Goal: Task Accomplishment & Management: Use online tool/utility

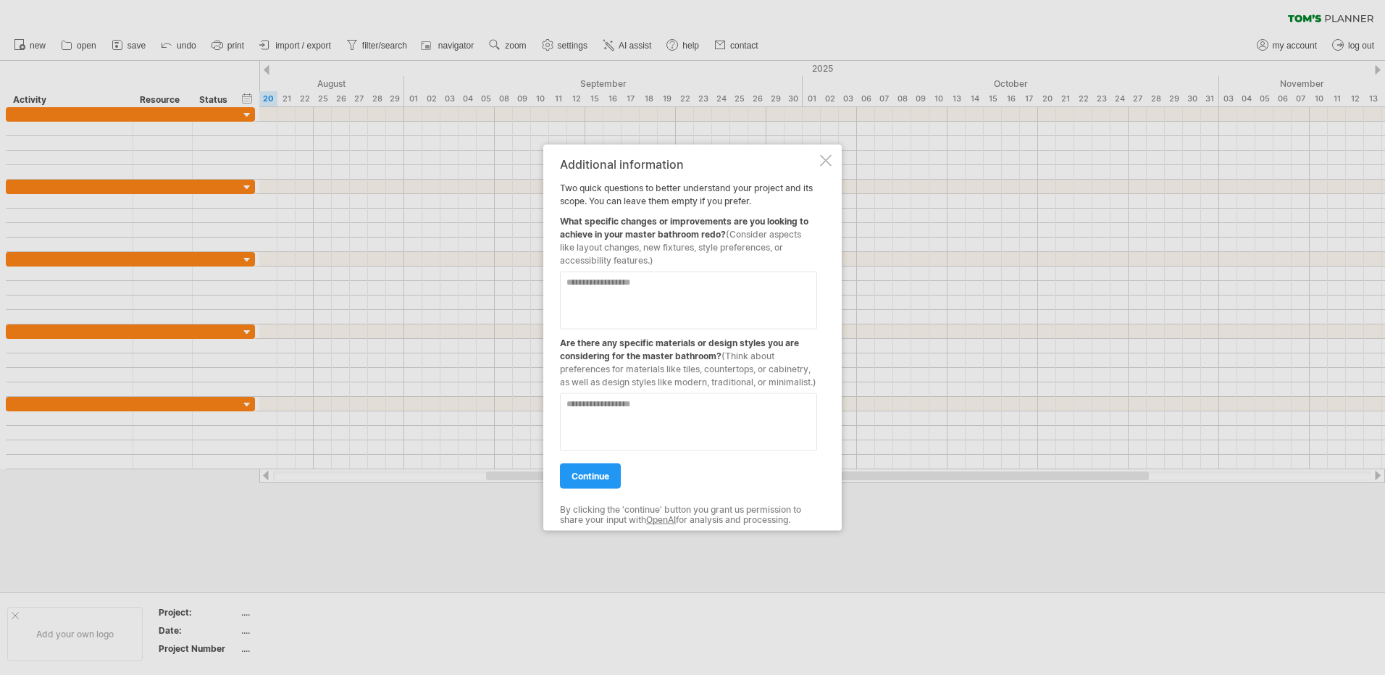
click at [663, 281] on textarea at bounding box center [688, 301] width 257 height 58
type textarea "*"
type textarea "**********"
click at [610, 486] on link "continue" at bounding box center [590, 475] width 61 height 25
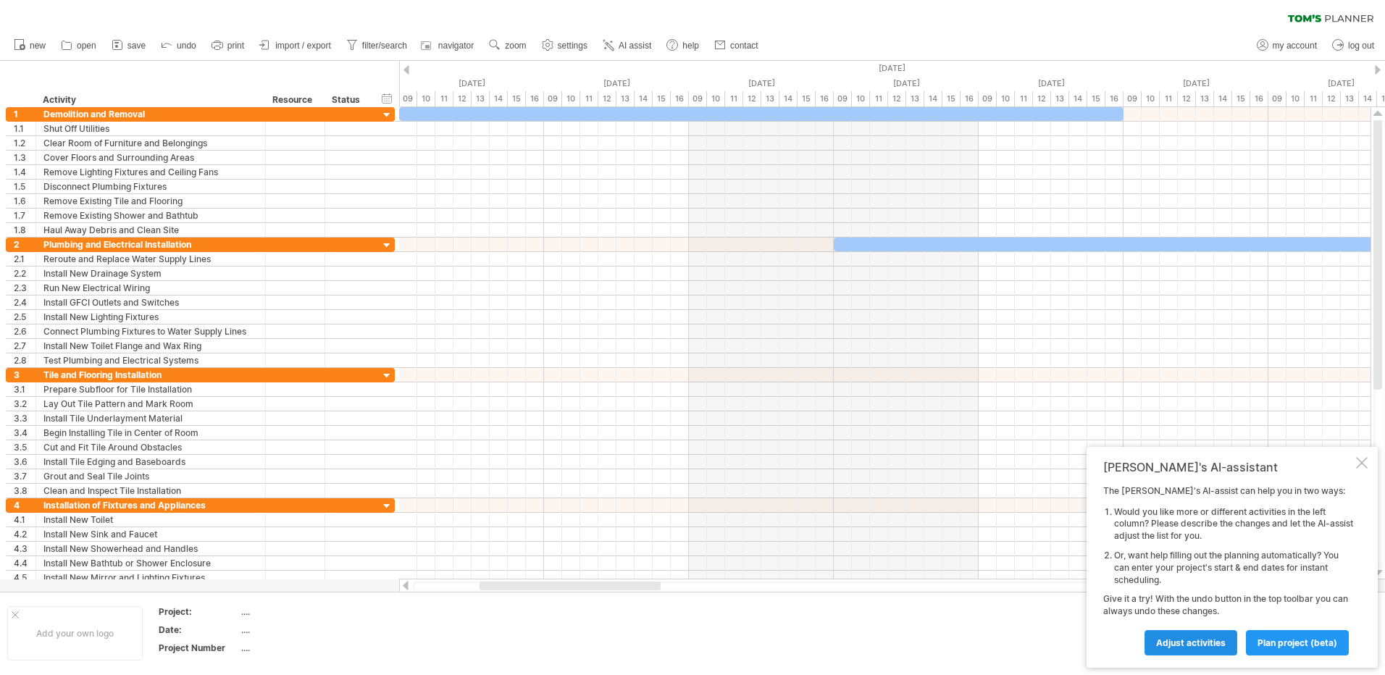
click at [1172, 637] on span "Adjust activities" at bounding box center [1191, 642] width 70 height 11
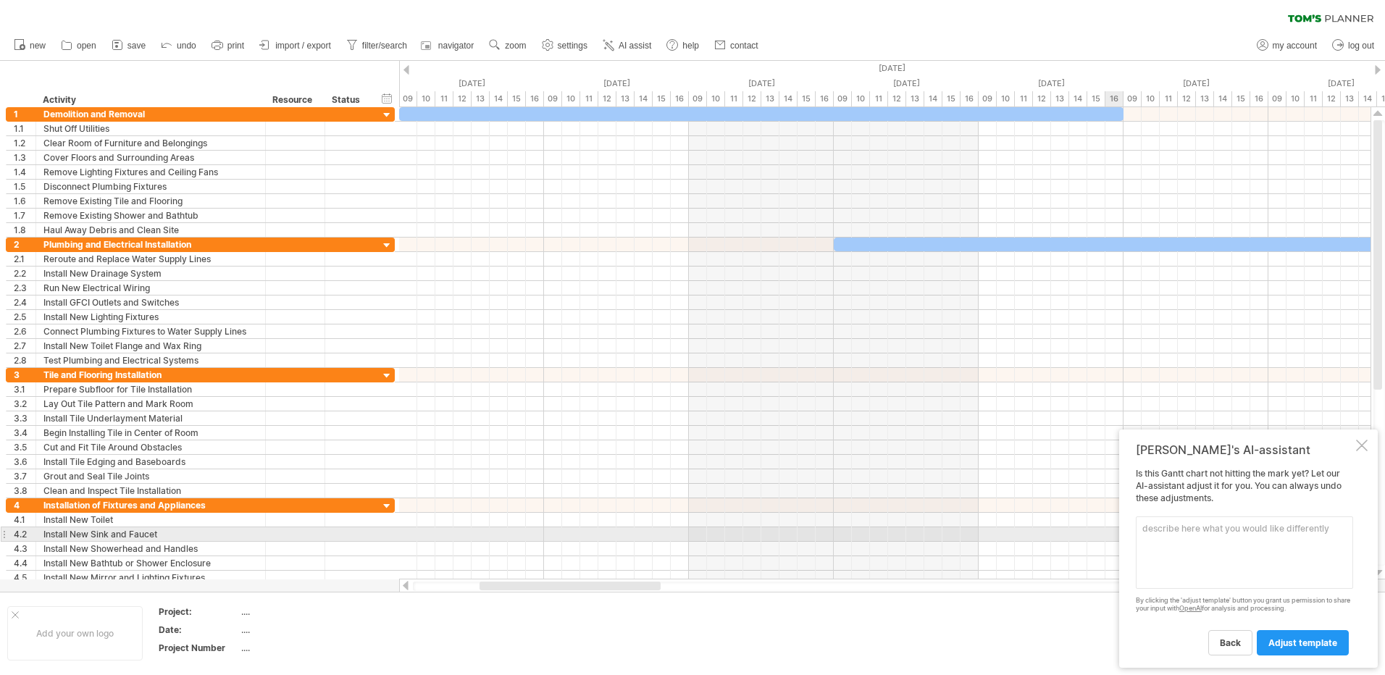
click at [1153, 533] on textarea at bounding box center [1244, 552] width 217 height 72
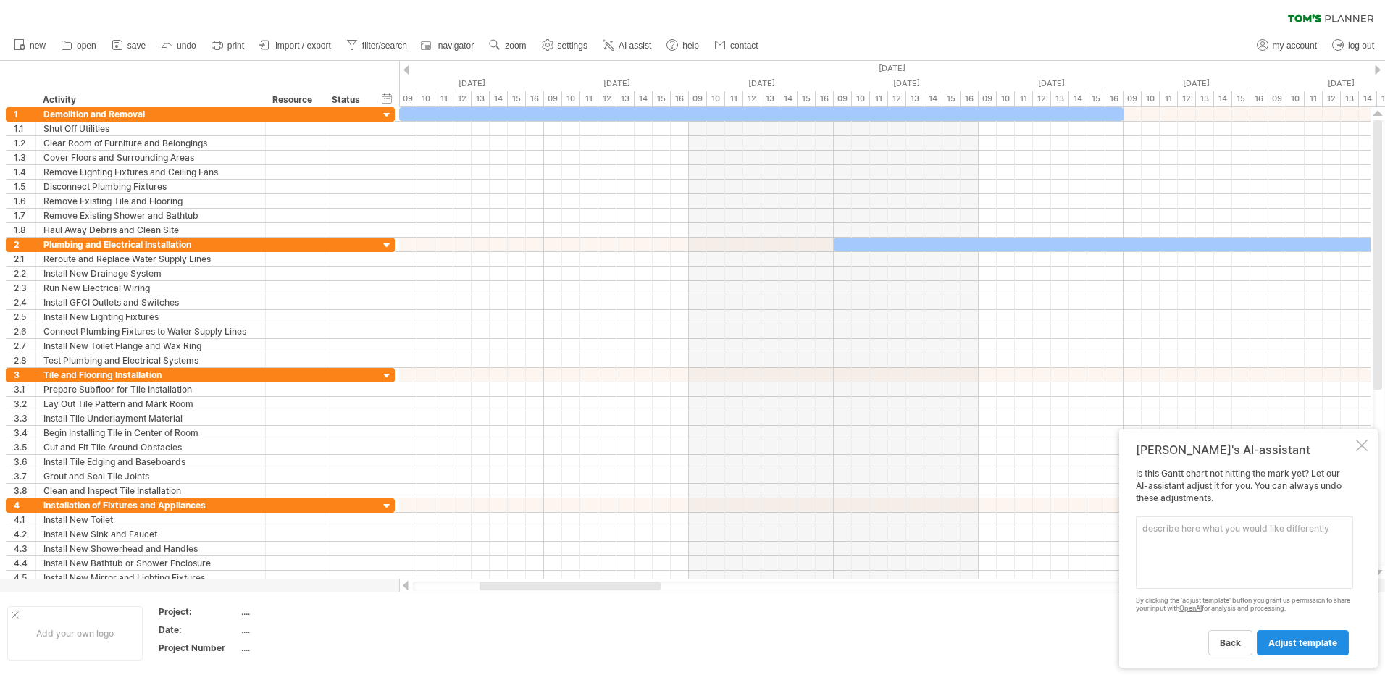
click at [1264, 643] on link "adjust template" at bounding box center [1302, 642] width 92 height 25
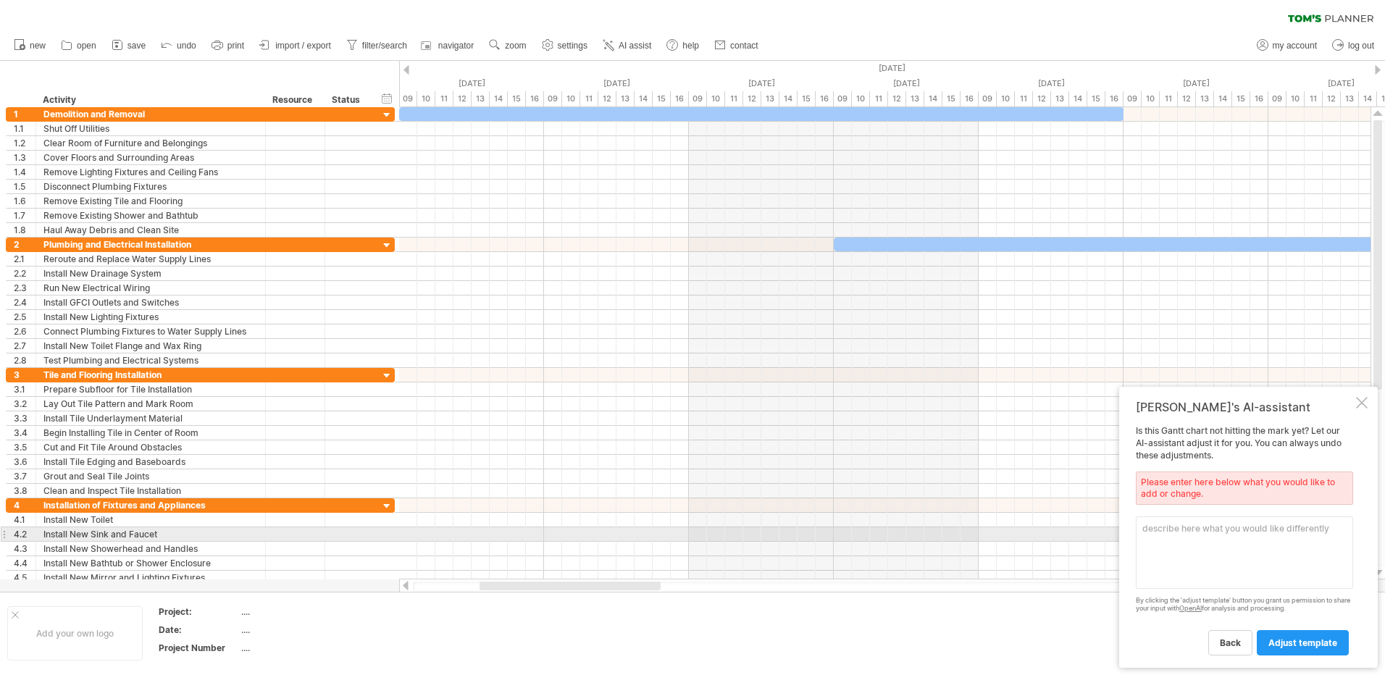
click at [1187, 530] on textarea at bounding box center [1244, 552] width 217 height 72
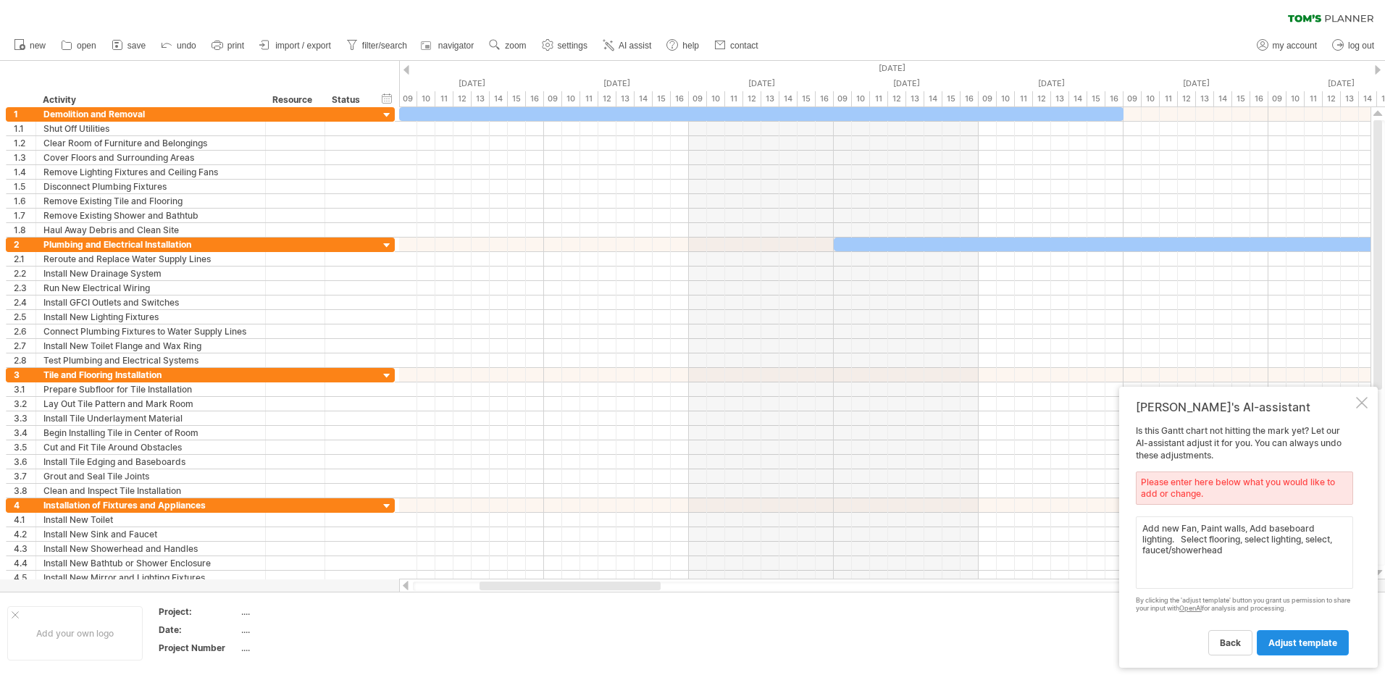
type textarea "Add new Fan, Paint walls, Add baseboard lighting. Select flooring, select light…"
click at [1308, 638] on span "adjust template" at bounding box center [1302, 642] width 69 height 11
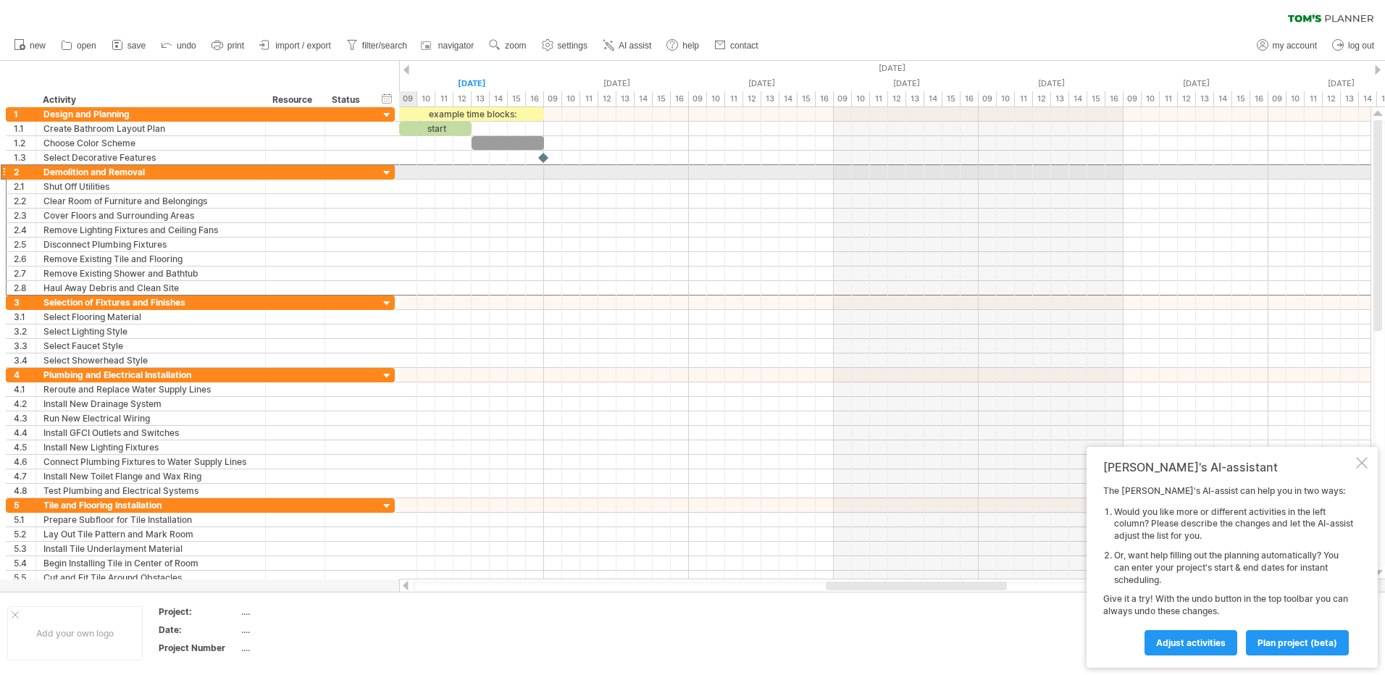
click at [4, 173] on div at bounding box center [4, 171] width 6 height 15
click at [4, 172] on div at bounding box center [4, 171] width 6 height 15
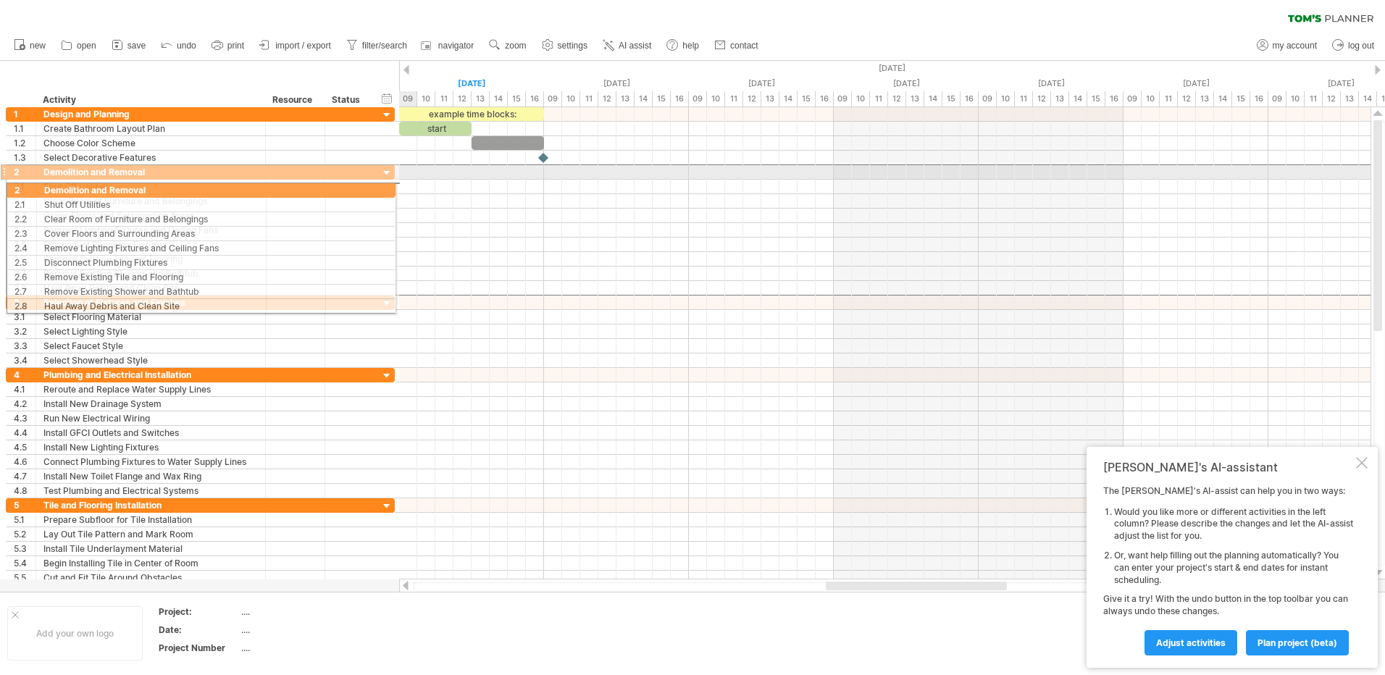
drag, startPoint x: 4, startPoint y: 172, endPoint x: -2, endPoint y: 183, distance: 12.3
click at [0, 183] on html "progress(100%) Trying to reach [DOMAIN_NAME] Connected again... 0% clear filter…" at bounding box center [692, 339] width 1385 height 678
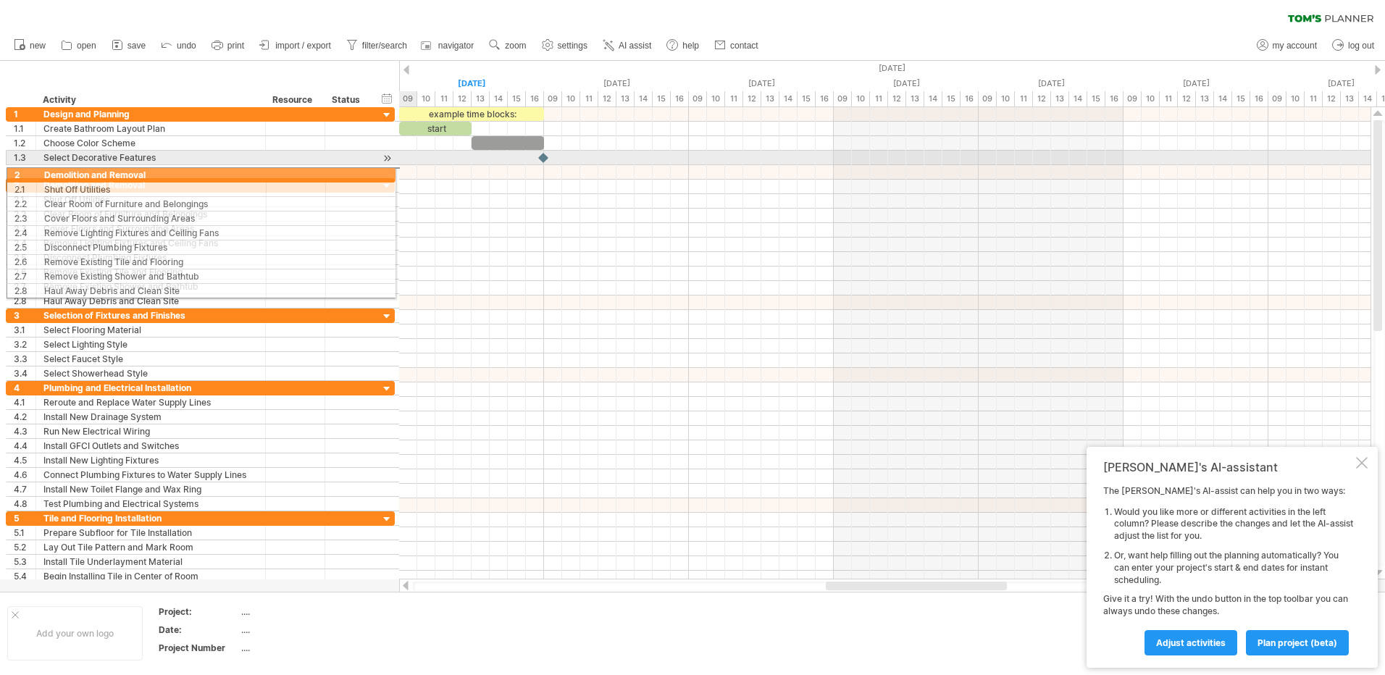
click at [0, 172] on html "progress(100%) Trying to reach [DOMAIN_NAME] Connected again... 0% clear filter…" at bounding box center [692, 339] width 1385 height 678
click at [0, 167] on html "progress(100%) Trying to reach [DOMAIN_NAME] Connected again... 0% clear filter…" at bounding box center [692, 339] width 1385 height 678
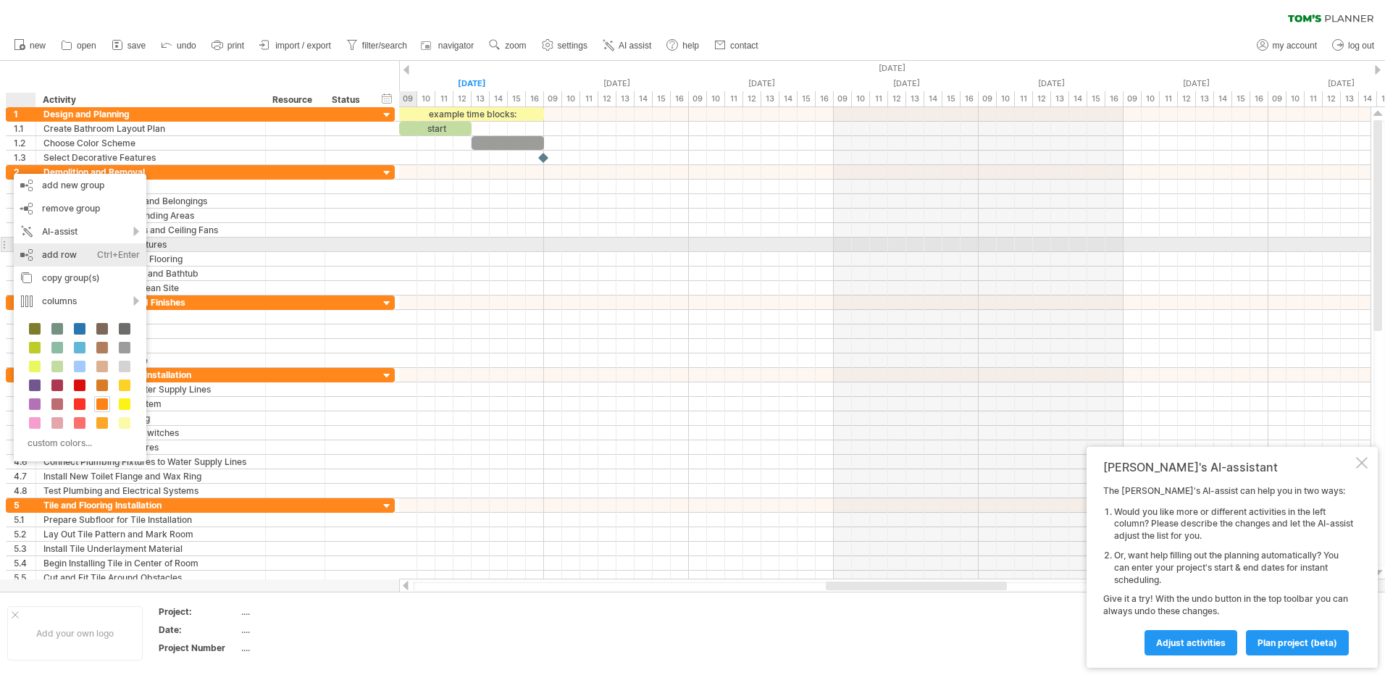
click at [22, 248] on div "add row Ctrl+Enter Cmd+Enter" at bounding box center [80, 254] width 133 height 23
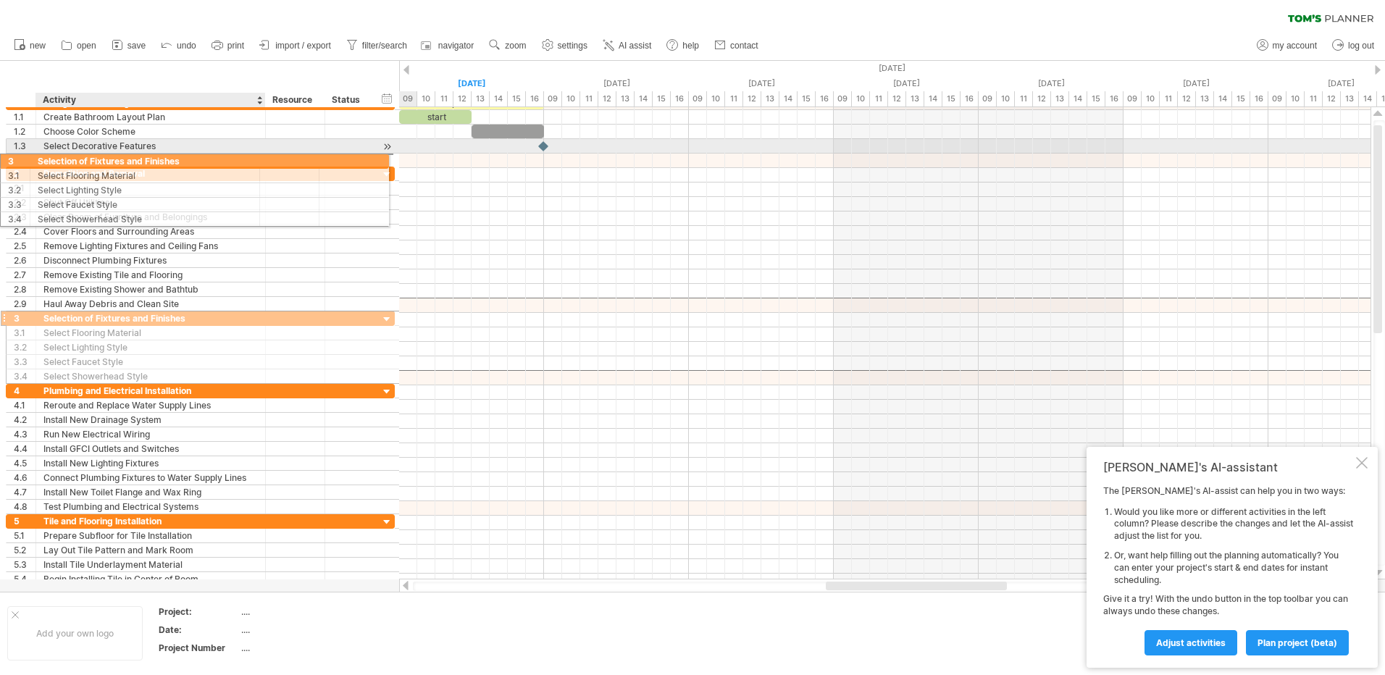
drag, startPoint x: 80, startPoint y: 308, endPoint x: 72, endPoint y: 159, distance: 149.4
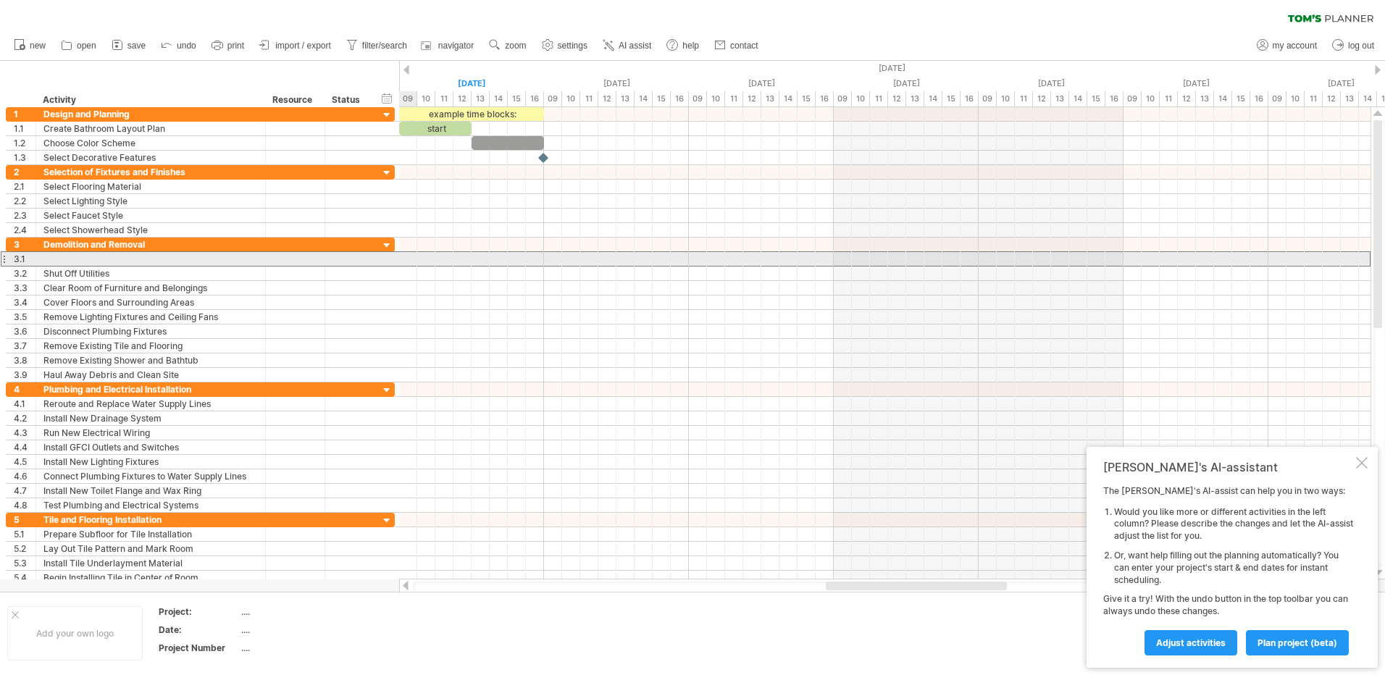
click at [5, 259] on div at bounding box center [4, 258] width 6 height 15
click at [71, 256] on div at bounding box center [150, 259] width 214 height 14
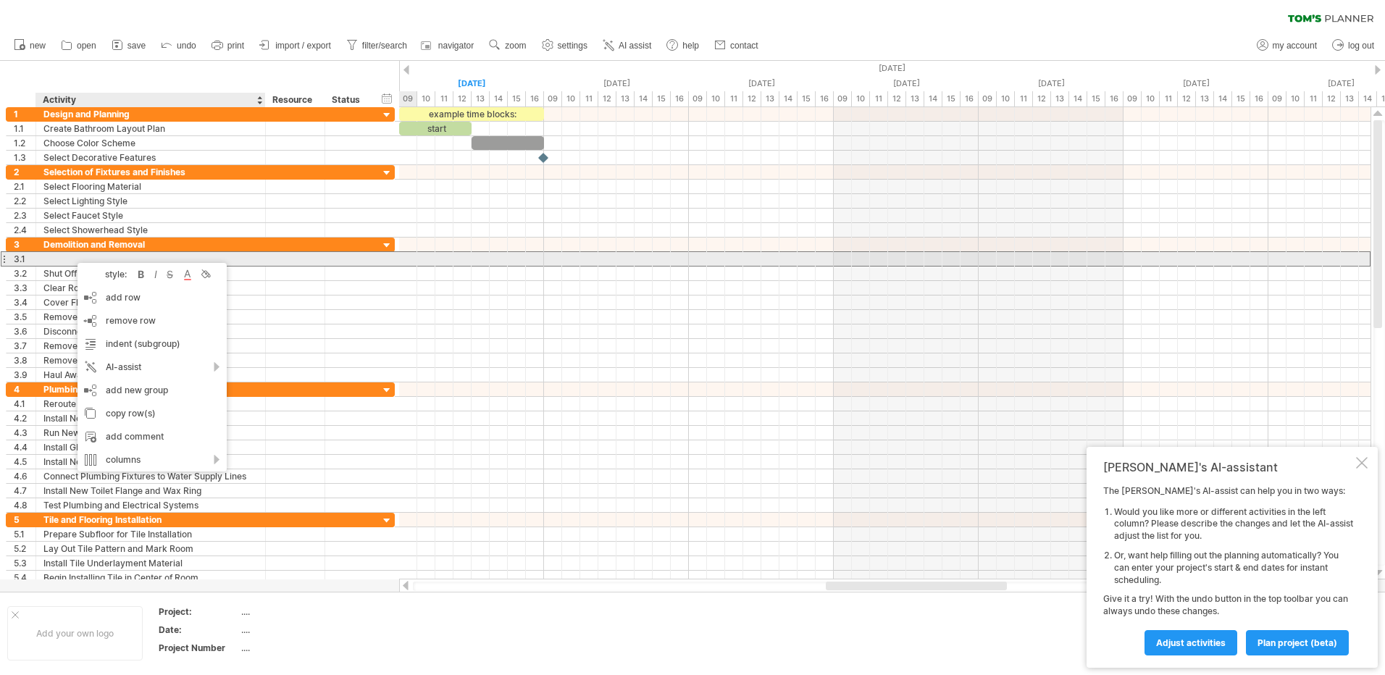
click at [59, 262] on div at bounding box center [150, 259] width 214 height 14
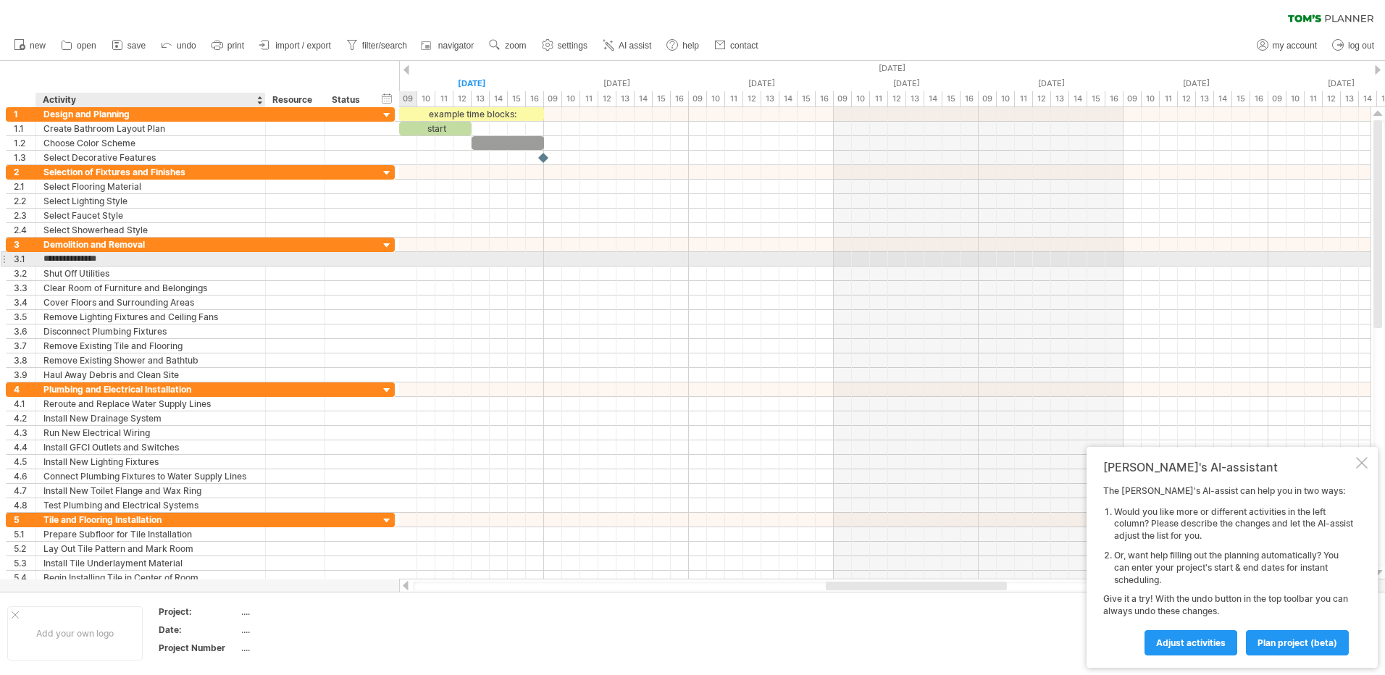
type input "**********"
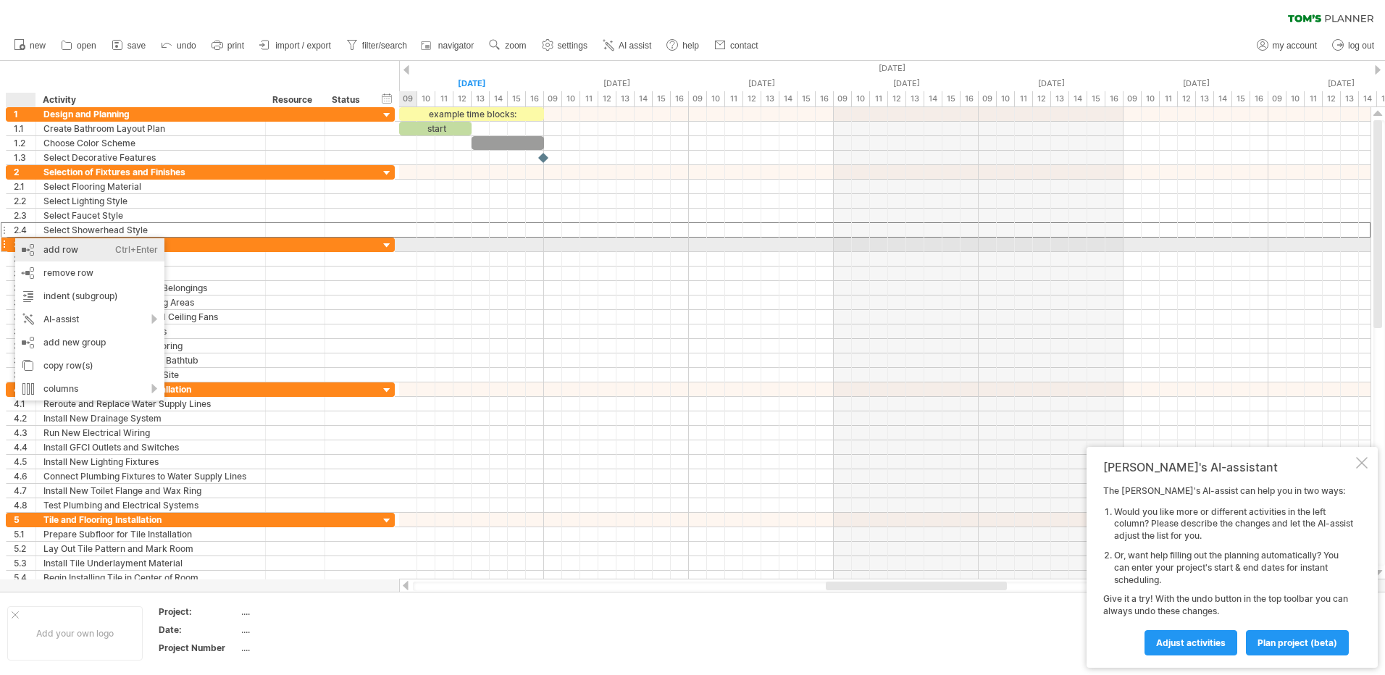
click at [23, 248] on div "add row Ctrl+Enter Cmd+Enter" at bounding box center [89, 249] width 149 height 23
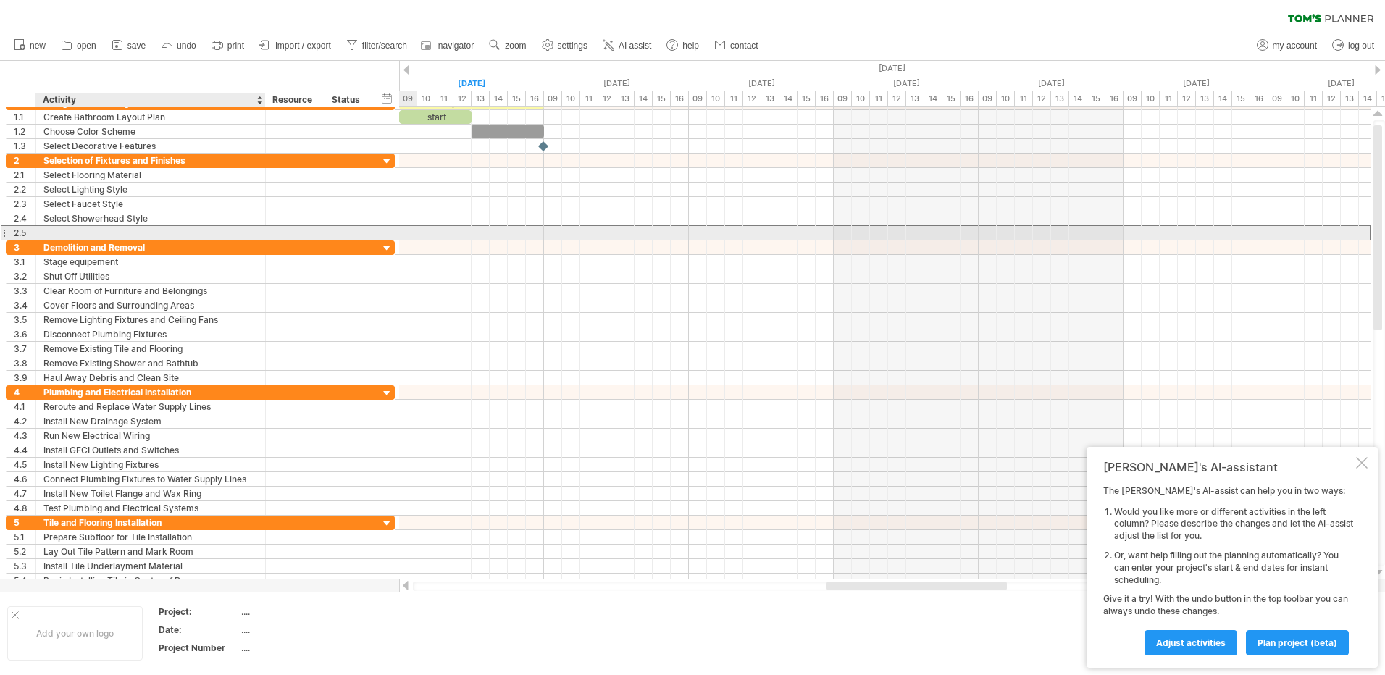
click at [54, 229] on div at bounding box center [150, 233] width 214 height 14
type input "**********"
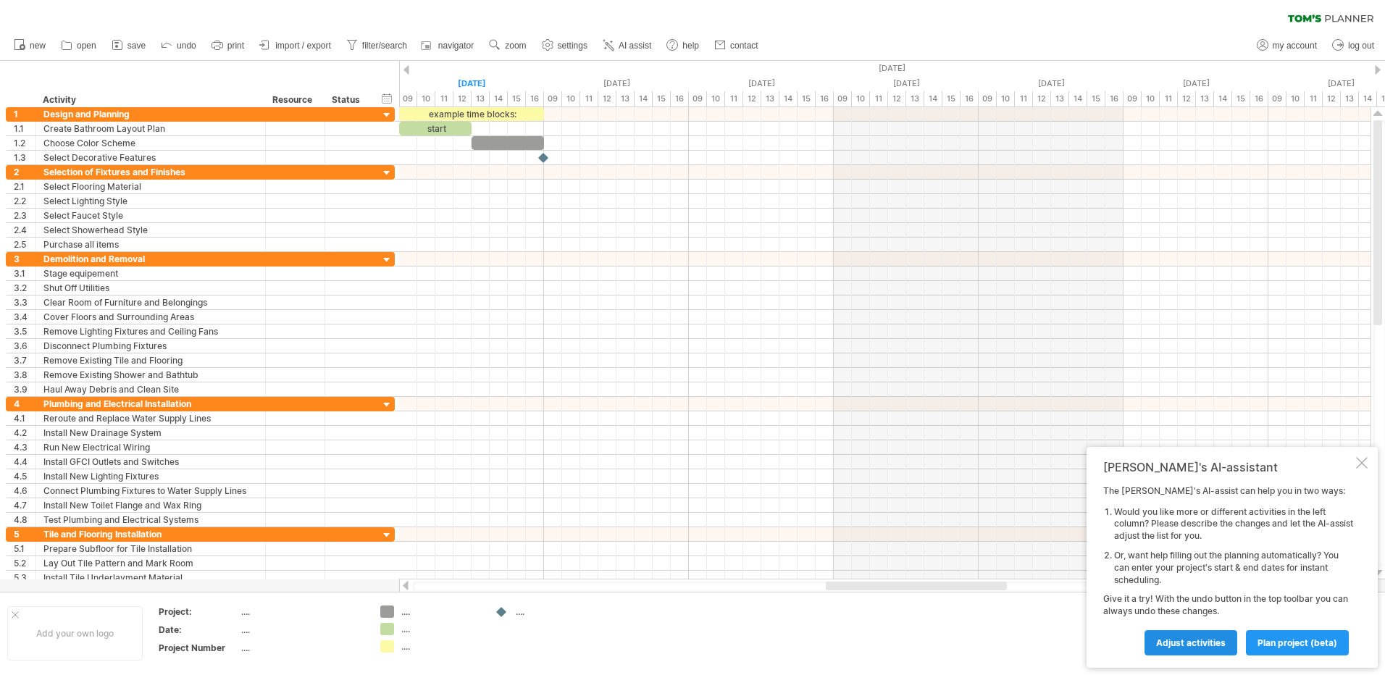
click at [1204, 640] on span "Adjust activities" at bounding box center [1191, 642] width 70 height 11
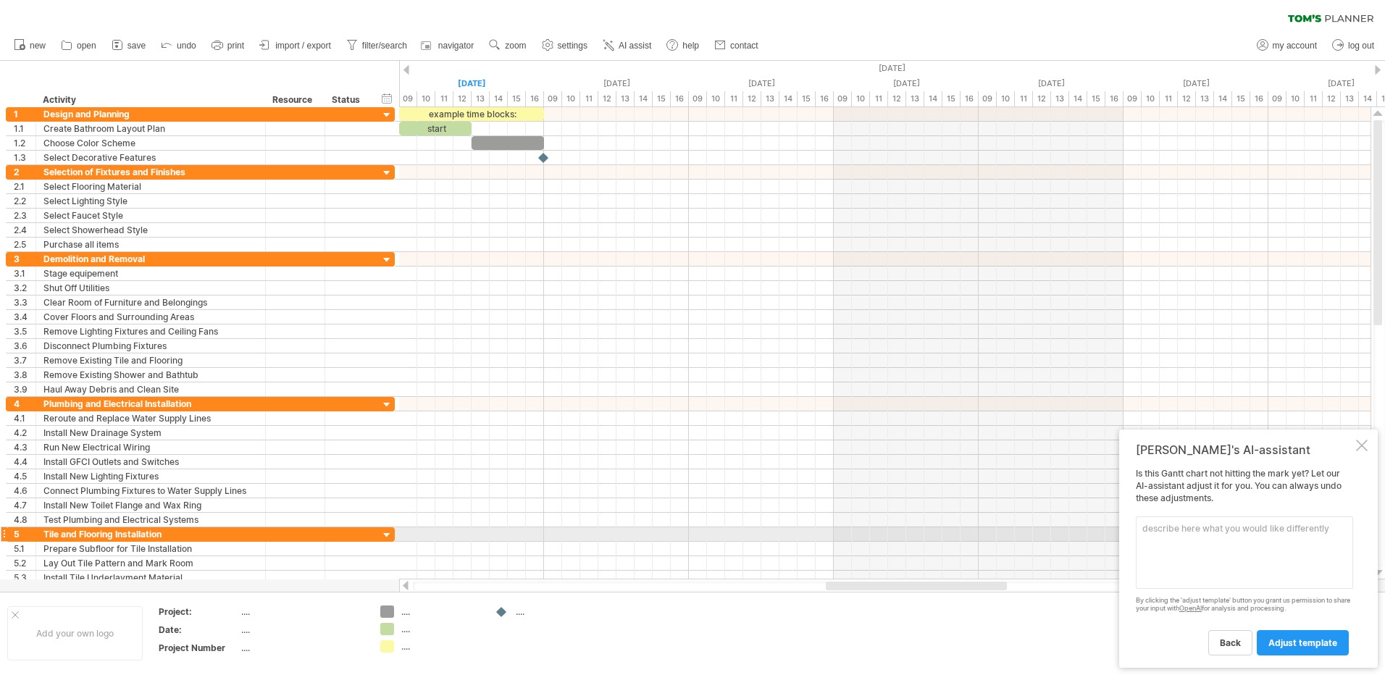
click at [1196, 536] on textarea at bounding box center [1244, 552] width 217 height 72
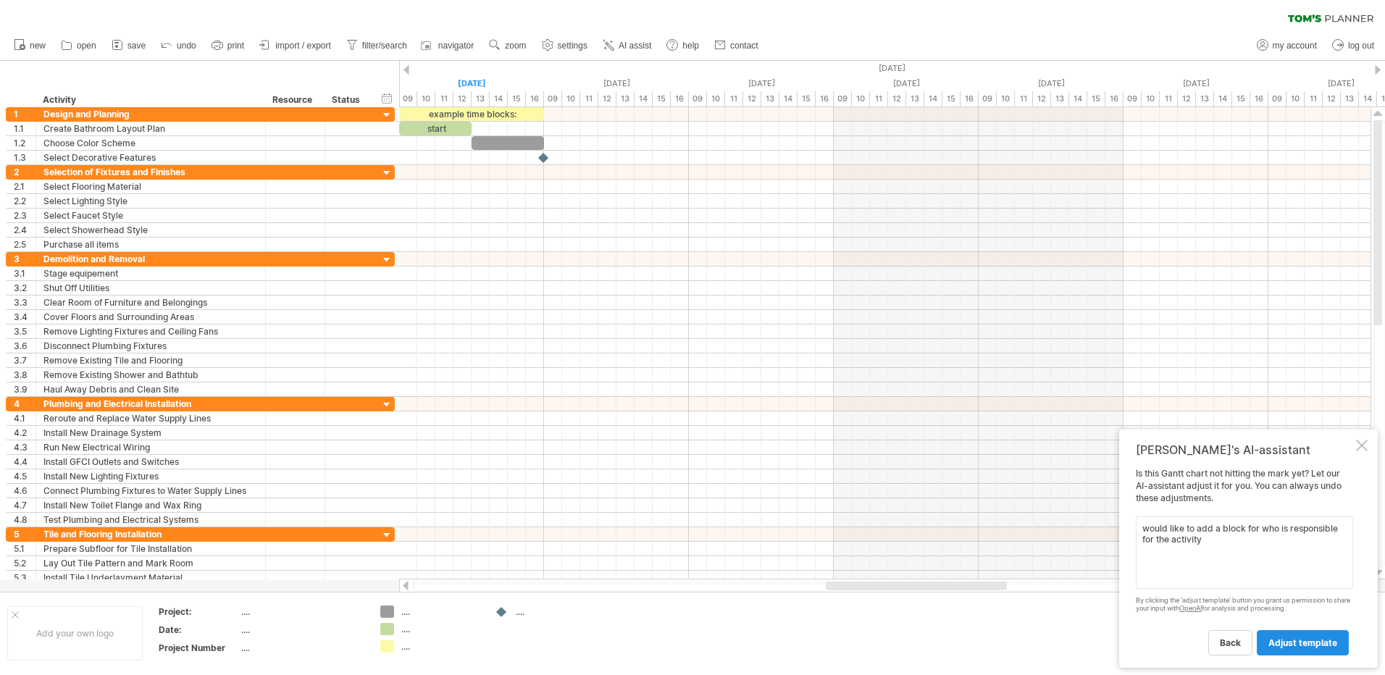
type textarea "would like to add a block for who is responsible for the activity"
click at [1304, 645] on span "adjust template" at bounding box center [1302, 642] width 69 height 11
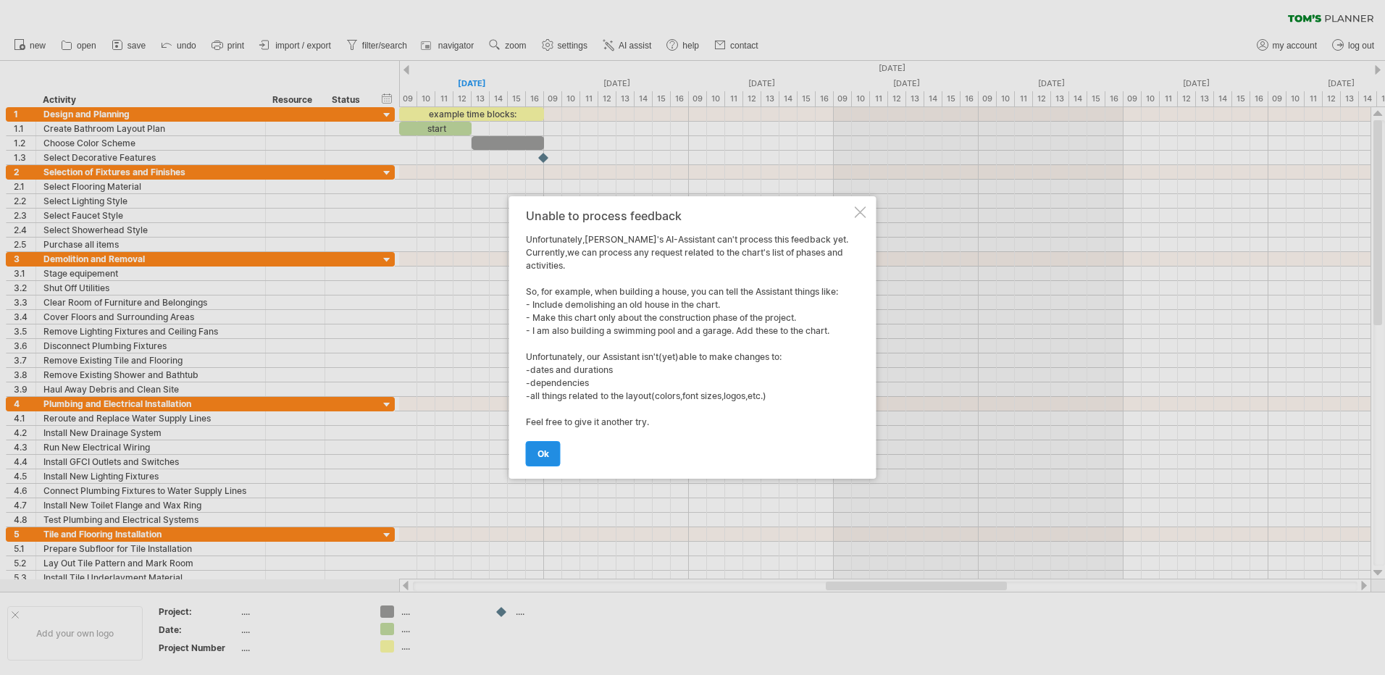
click at [550, 458] on link "ok" at bounding box center [543, 453] width 35 height 25
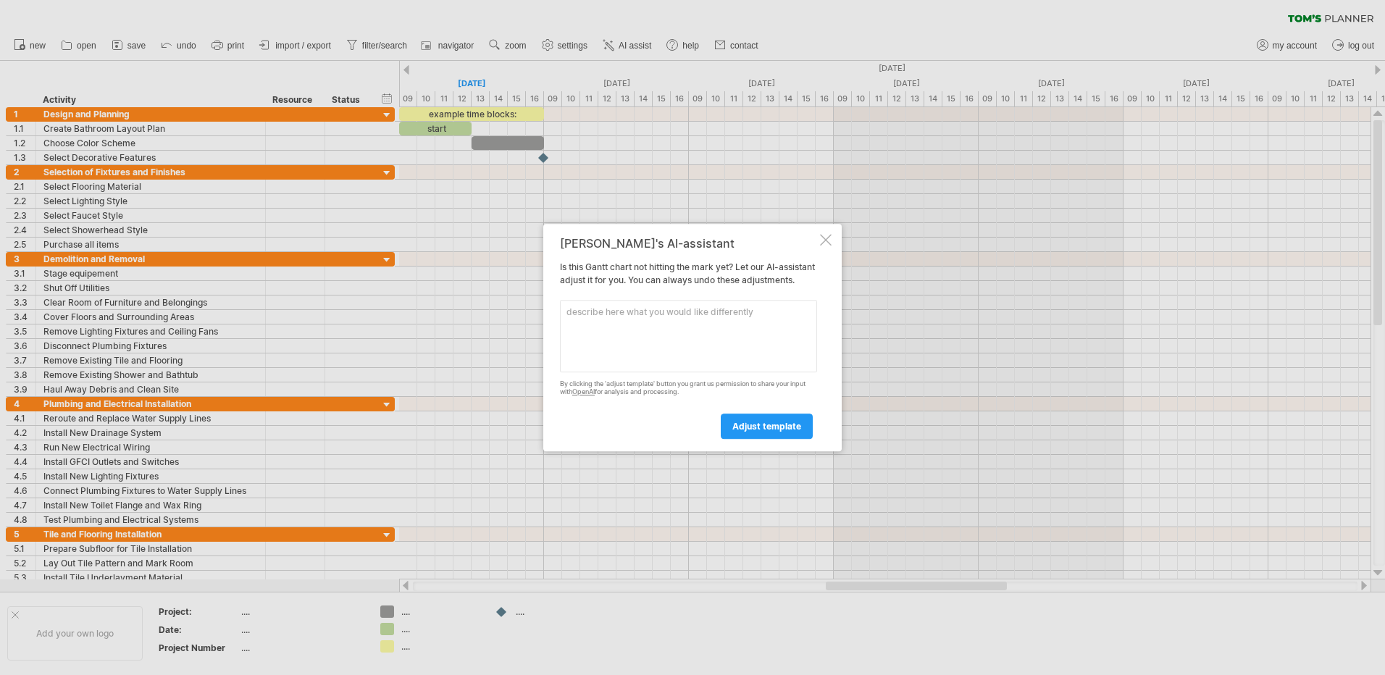
click at [708, 321] on textarea at bounding box center [688, 336] width 257 height 72
click at [822, 238] on div at bounding box center [826, 240] width 12 height 12
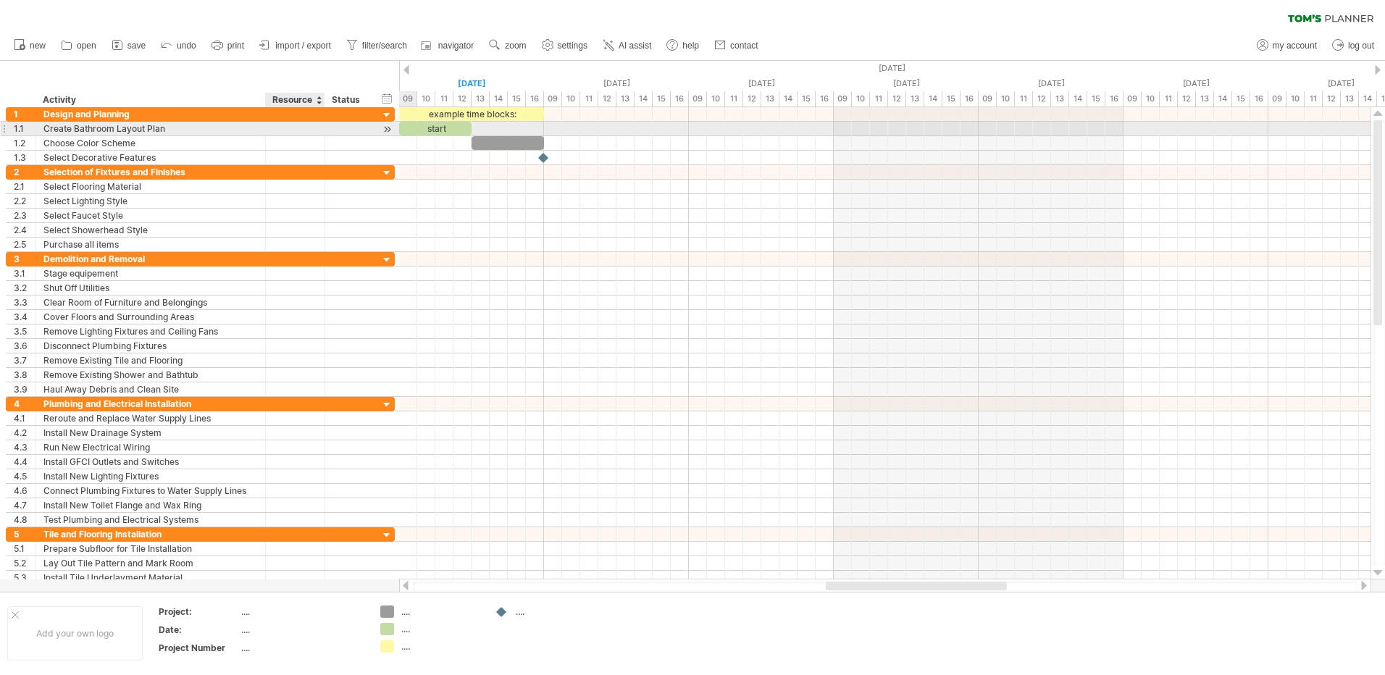
click at [301, 129] on div at bounding box center [295, 129] width 44 height 14
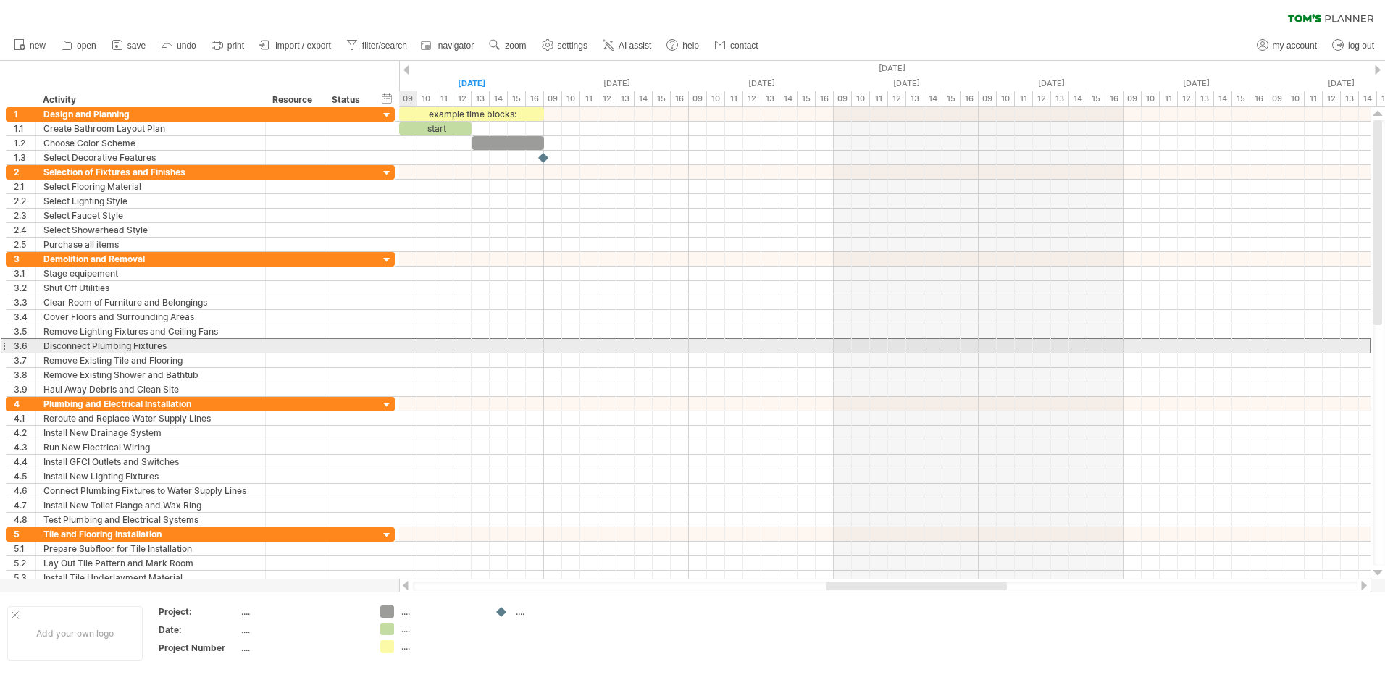
click at [4, 344] on div at bounding box center [4, 345] width 6 height 15
click at [4, 345] on div at bounding box center [4, 345] width 6 height 15
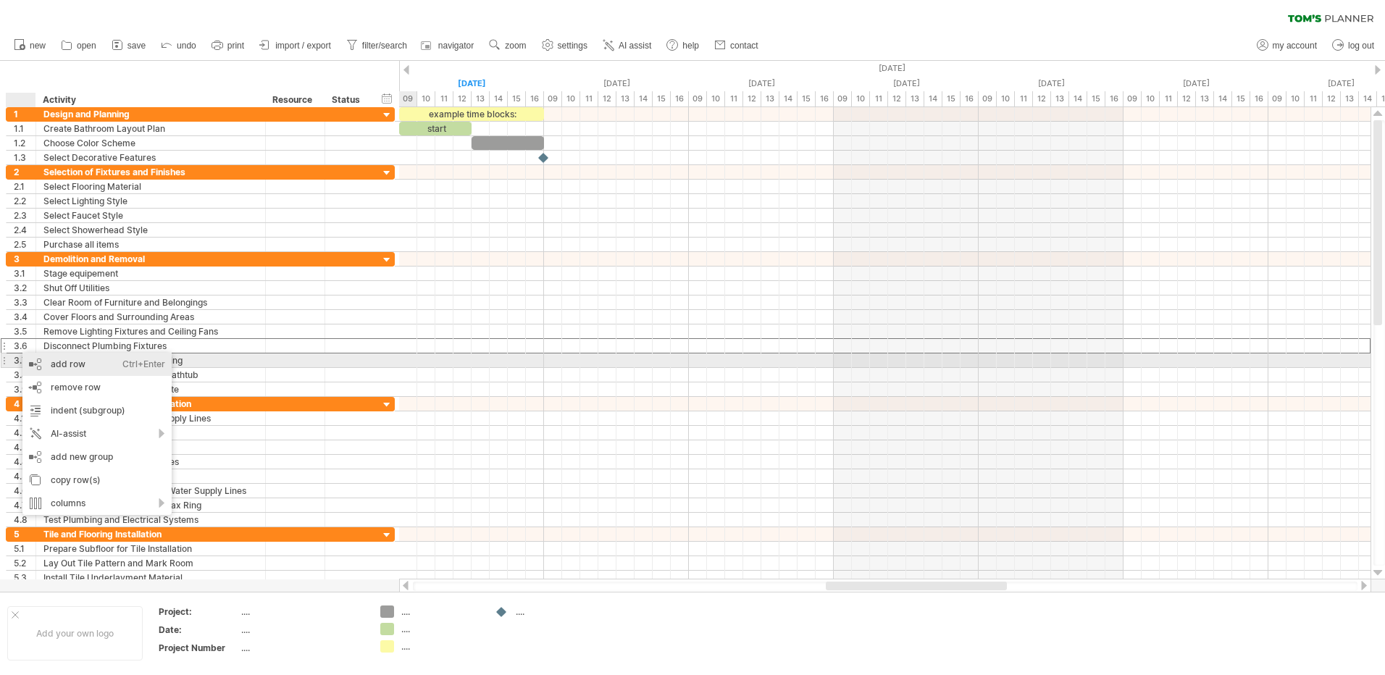
click at [41, 361] on div "add row Ctrl+Enter Cmd+Enter" at bounding box center [96, 364] width 149 height 23
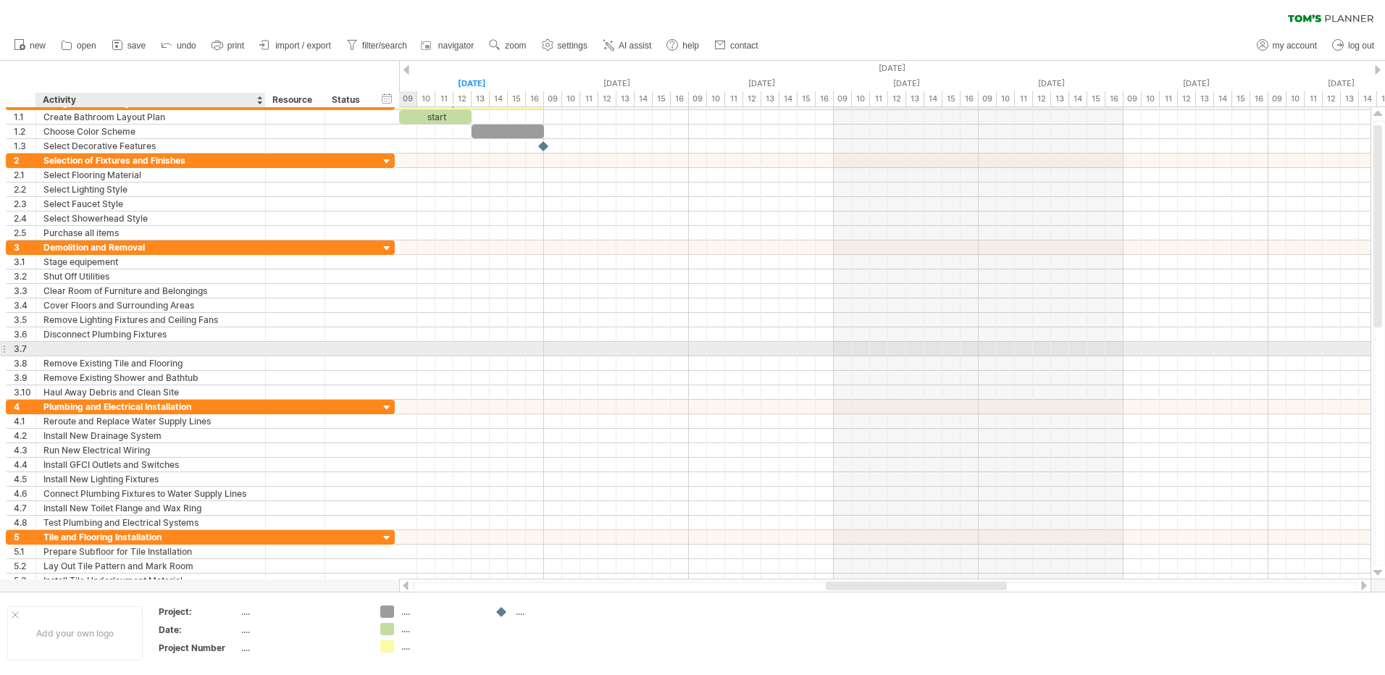
click at [64, 346] on div at bounding box center [150, 349] width 214 height 14
type input "**********"
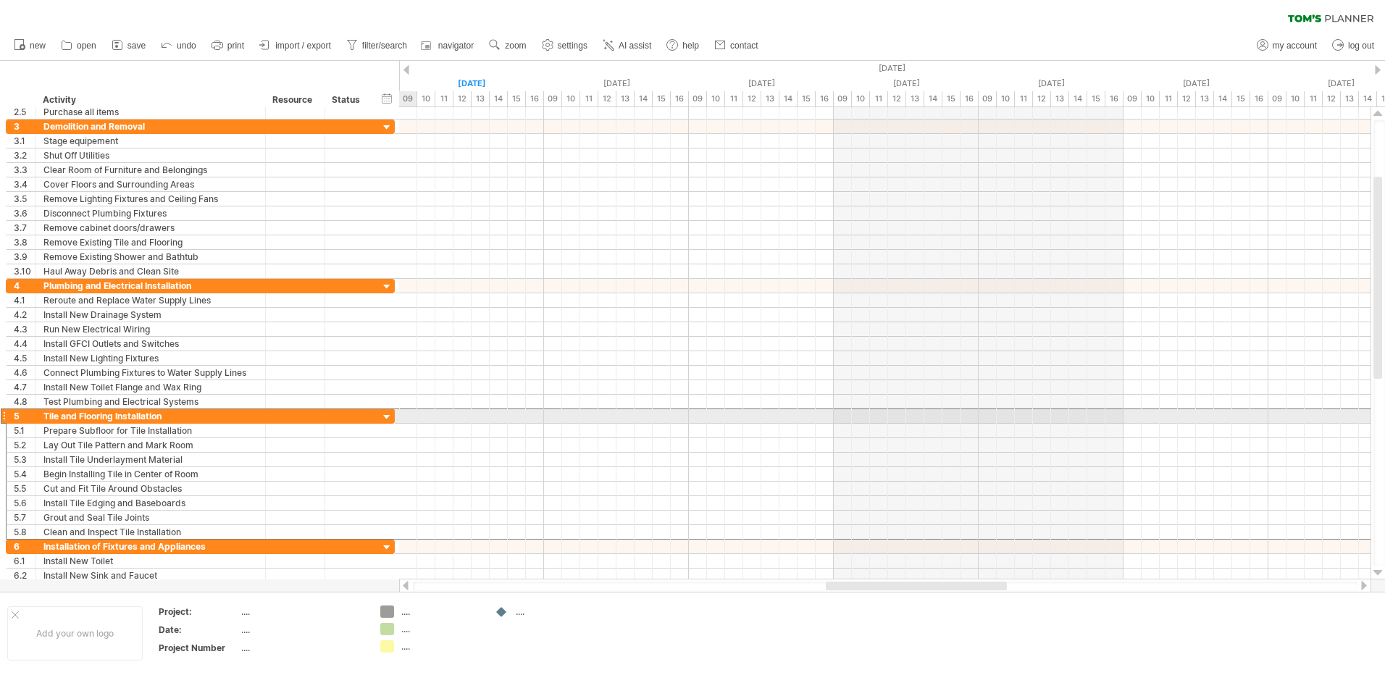
click at [4, 417] on div at bounding box center [4, 415] width 6 height 15
click at [3, 416] on div at bounding box center [4, 415] width 6 height 15
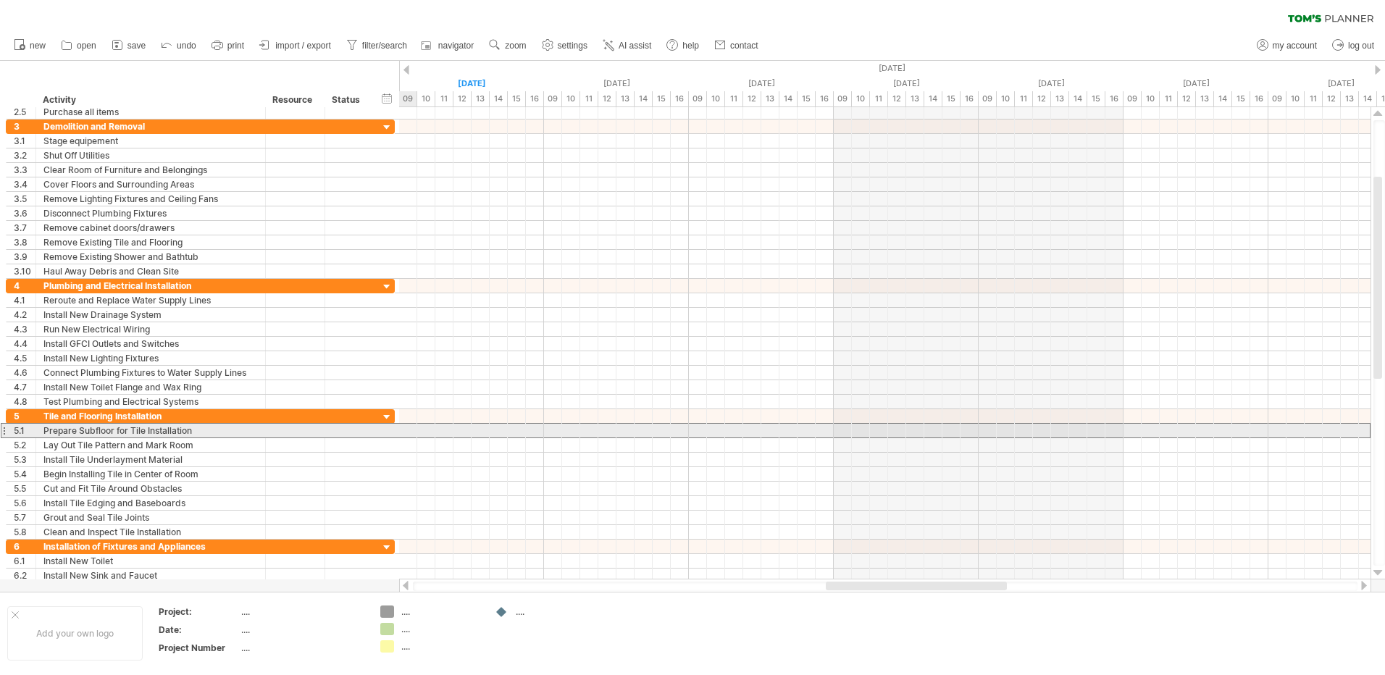
click at [5, 431] on div at bounding box center [4, 430] width 6 height 15
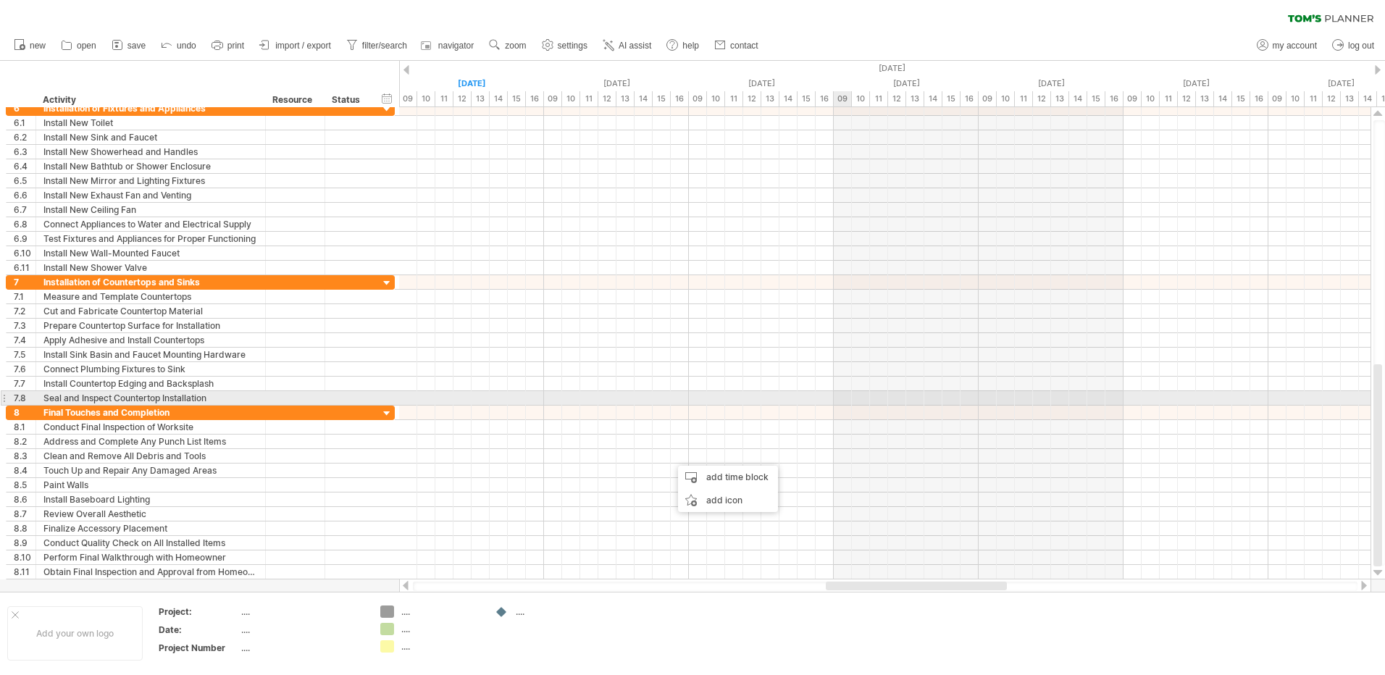
click at [849, 396] on div at bounding box center [884, 398] width 971 height 14
click at [842, 393] on div at bounding box center [884, 398] width 971 height 14
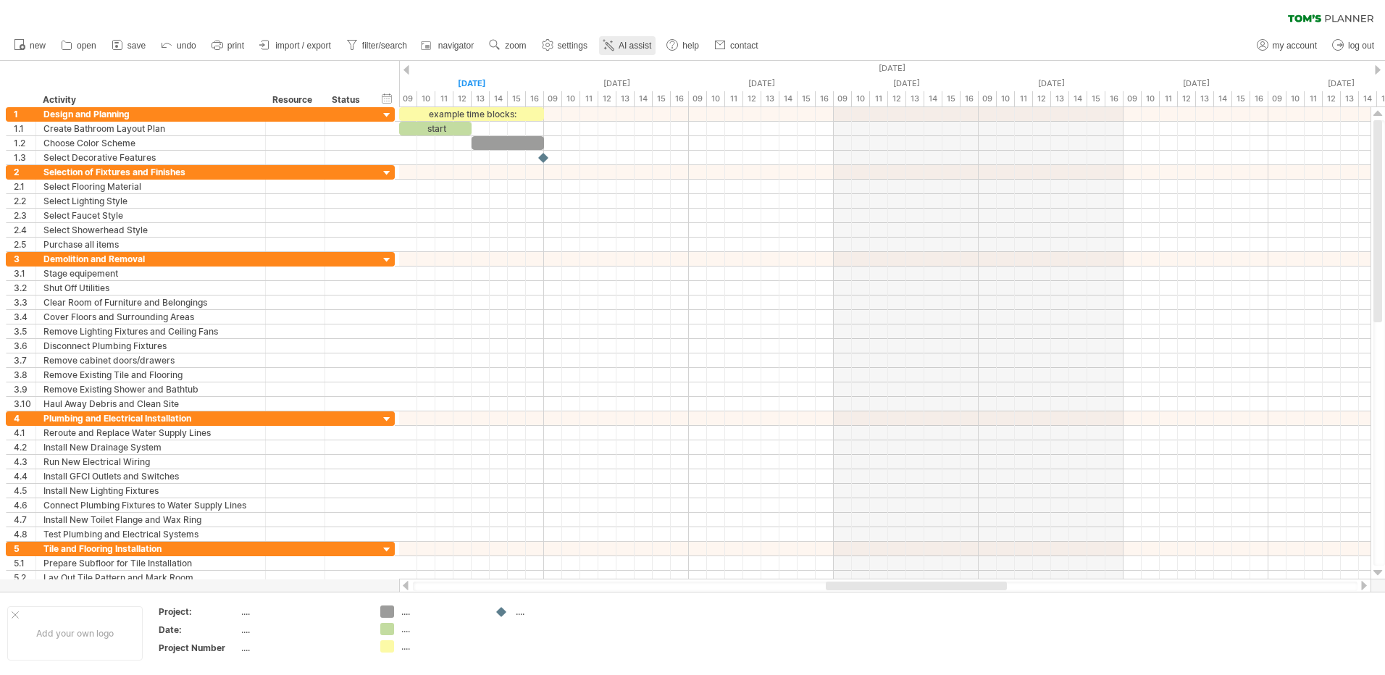
click at [626, 45] on span "AI assist" at bounding box center [634, 46] width 33 height 10
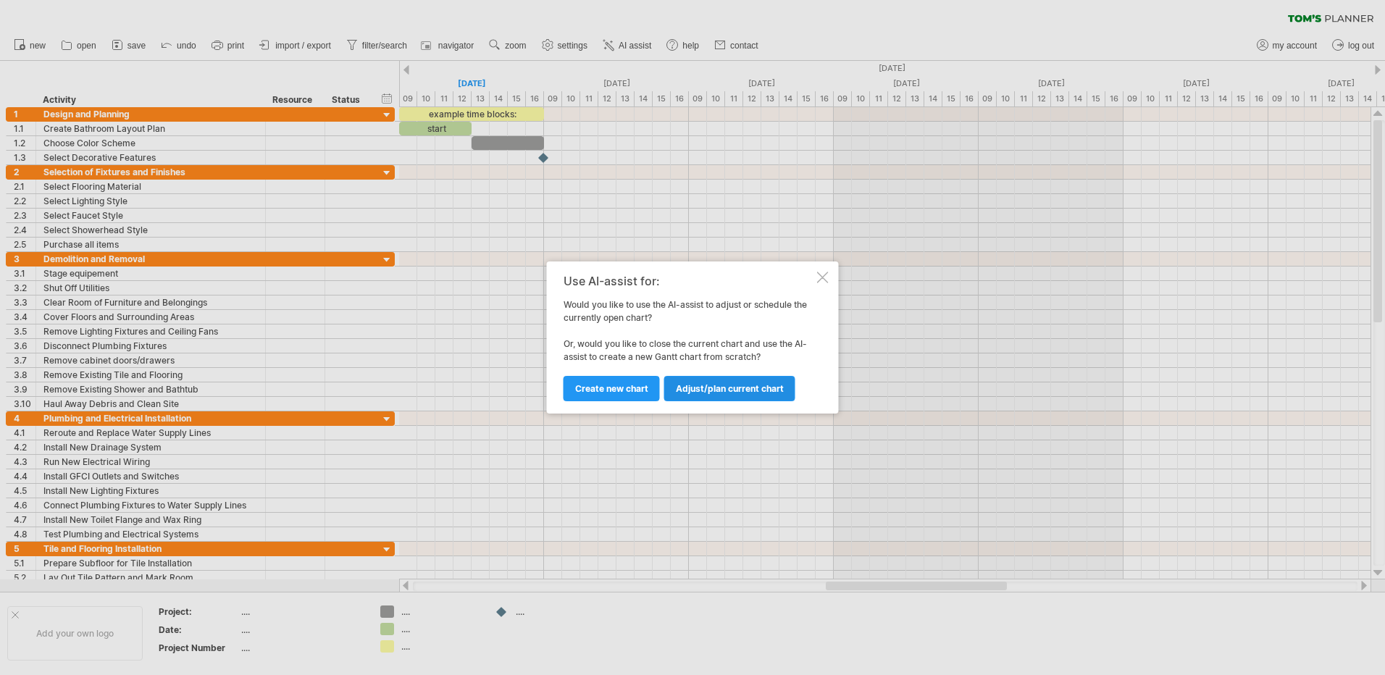
click at [748, 390] on span "Adjust/plan current chart" at bounding box center [730, 388] width 108 height 11
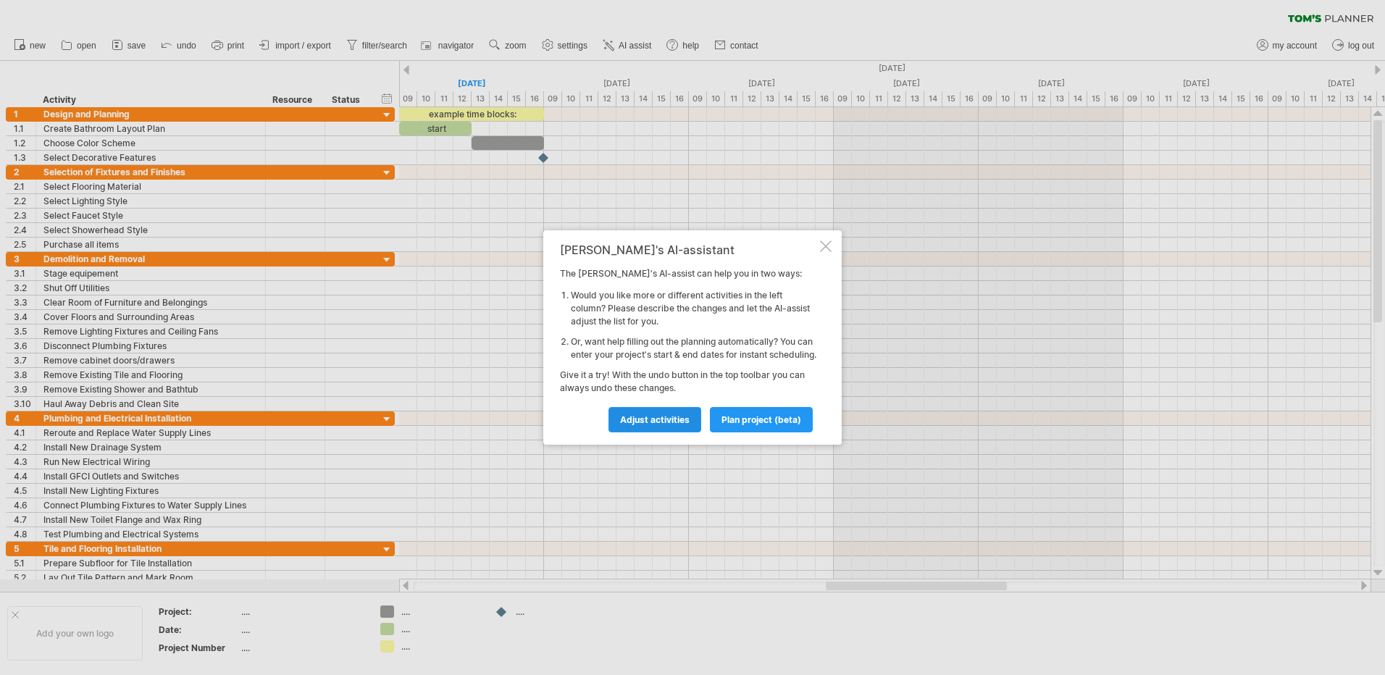
click at [673, 425] on span "Adjust activities" at bounding box center [655, 419] width 70 height 11
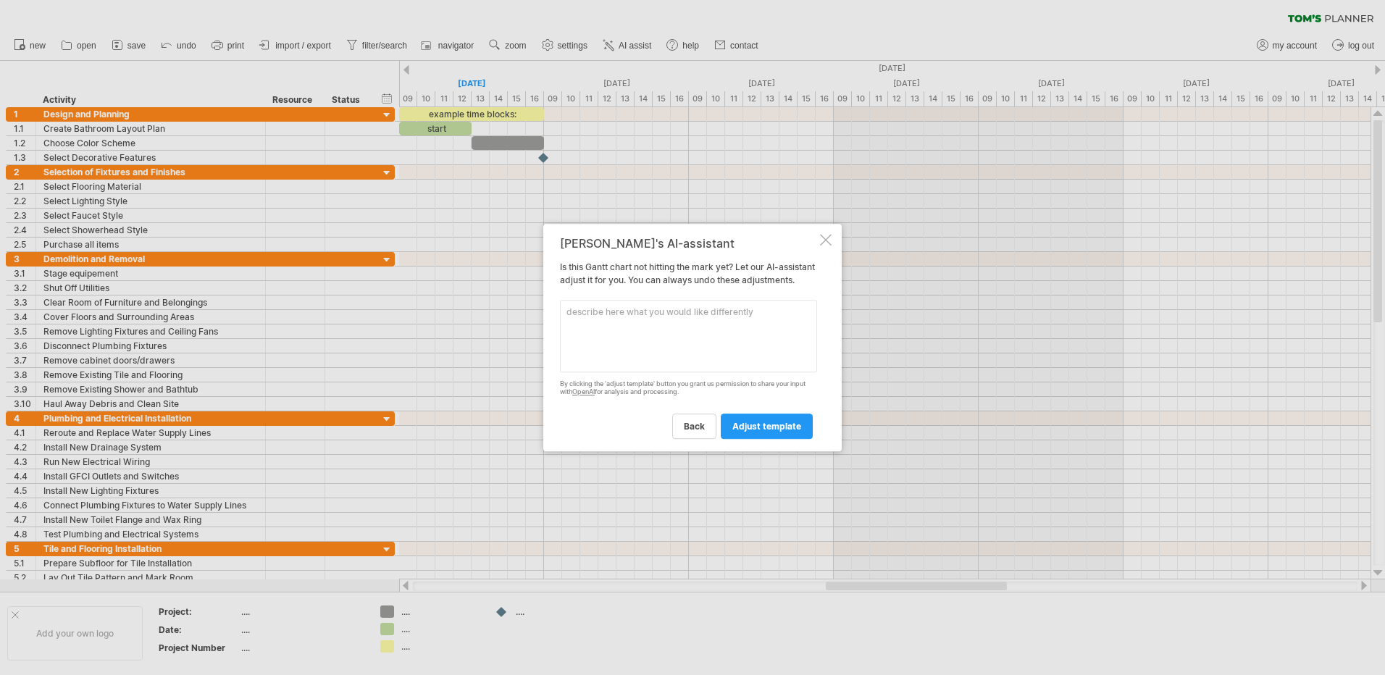
click at [626, 326] on textarea at bounding box center [688, 336] width 257 height 72
click at [760, 342] on textarea "Cabinet doors and drawers need to be removed. Sanded down. Restained. Original …" at bounding box center [688, 336] width 257 height 72
click at [753, 340] on textarea "Cabinet doors and drawers need to be removed. Sanded down. Restained. Original …" at bounding box center [688, 336] width 257 height 72
type textarea "Cabinet doors and drawers need to be removed. Sanded down. Restained. Original …"
click at [754, 431] on span "adjust template" at bounding box center [766, 426] width 69 height 11
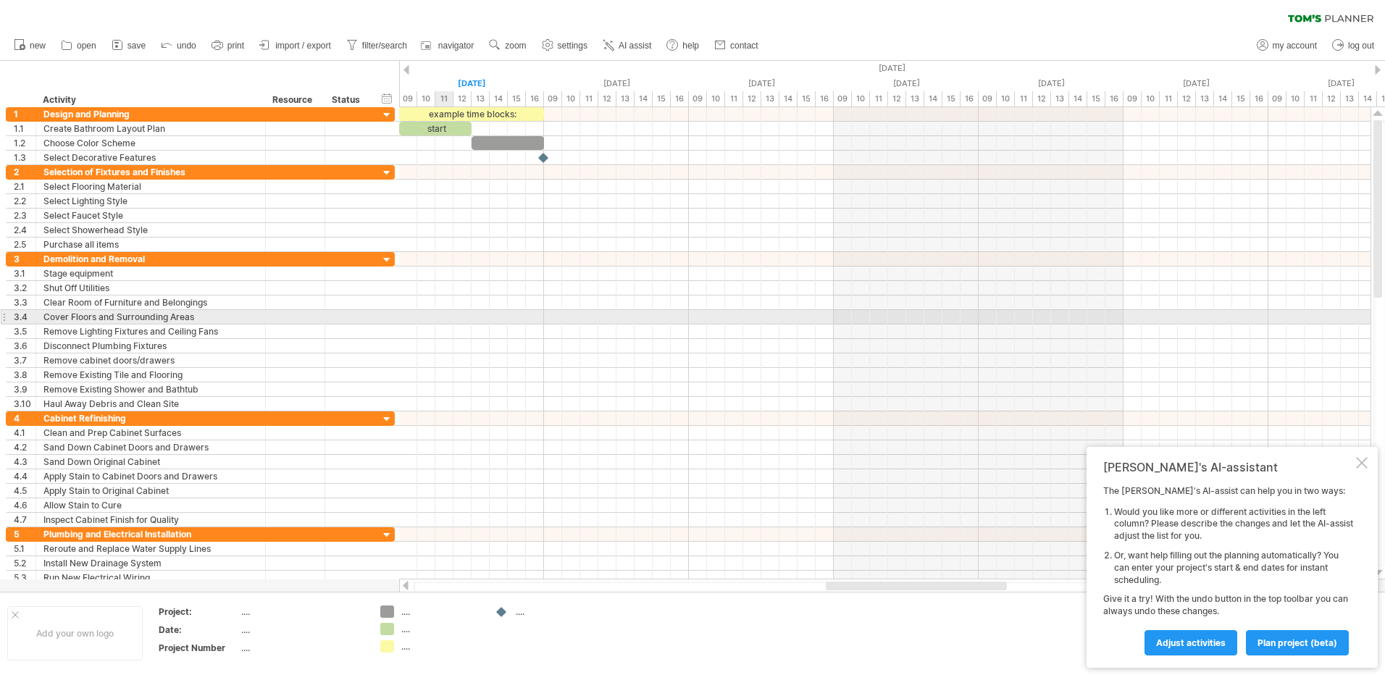
click at [4, 316] on div at bounding box center [4, 316] width 6 height 15
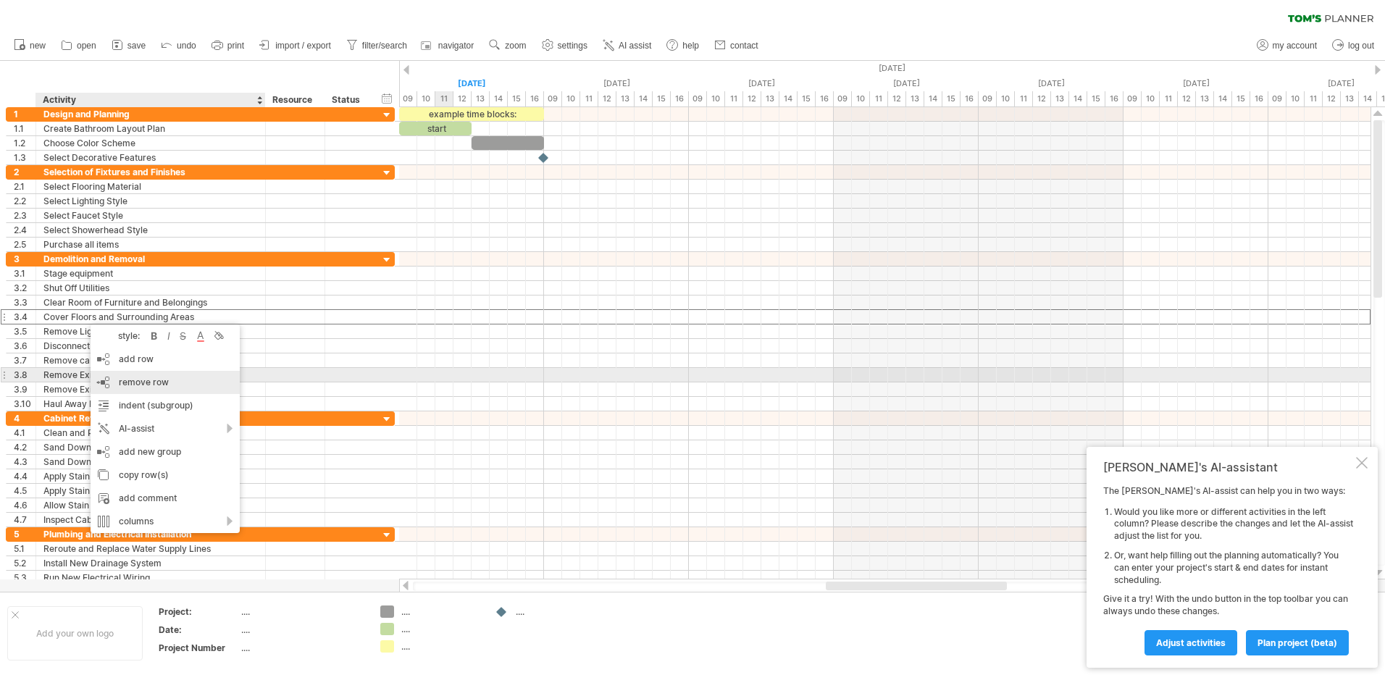
click at [131, 380] on span "remove row" at bounding box center [144, 382] width 50 height 11
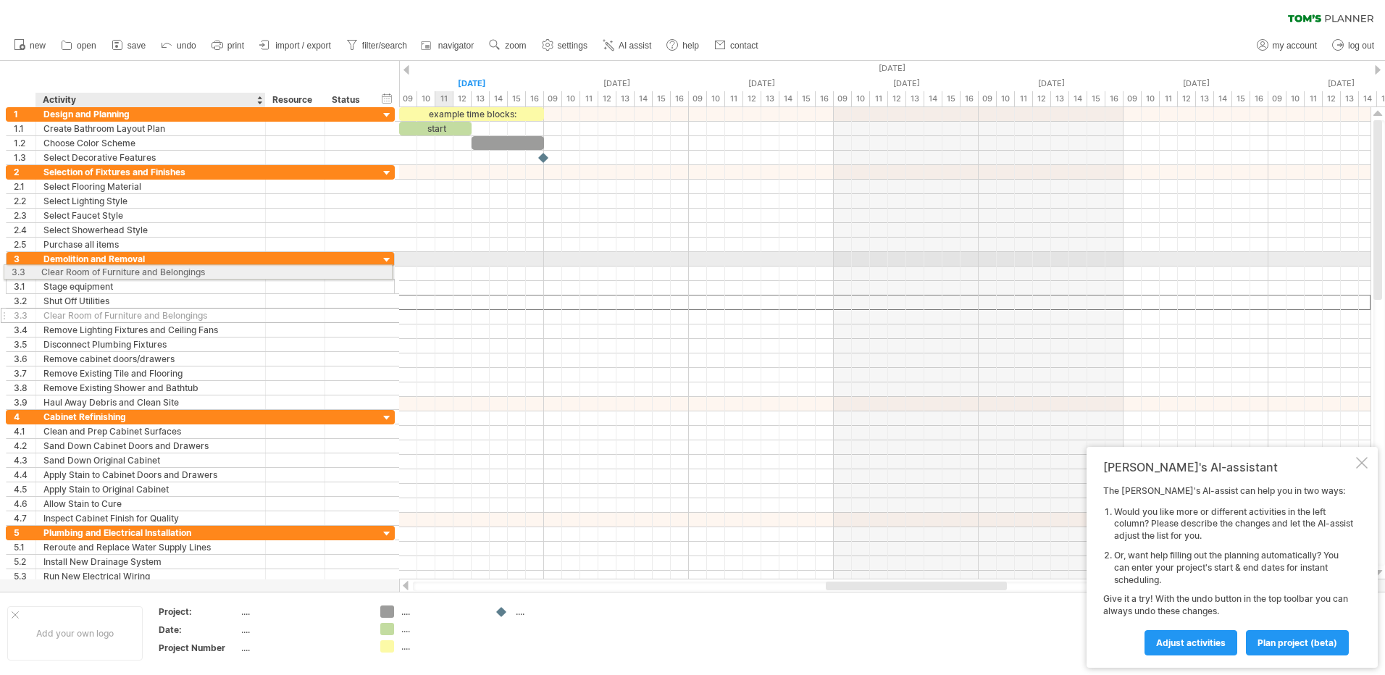
drag, startPoint x: 128, startPoint y: 301, endPoint x: 122, endPoint y: 269, distance: 31.7
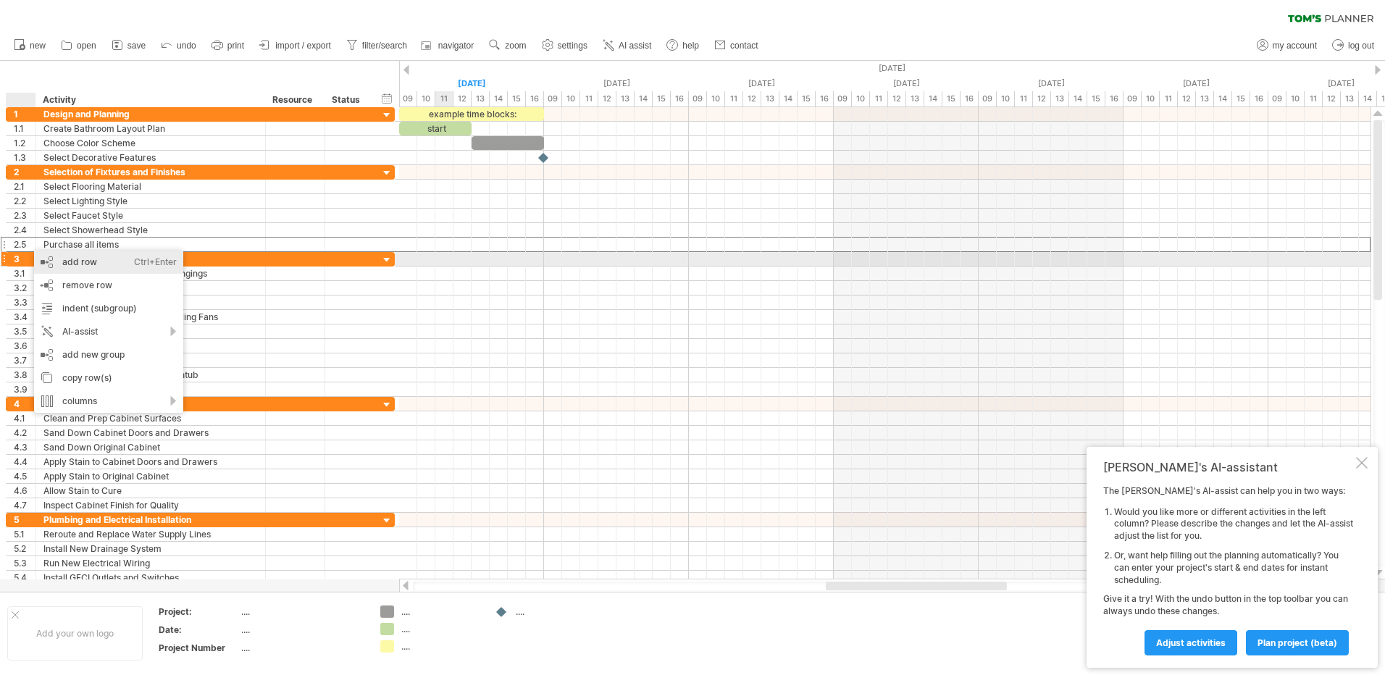
click at [55, 264] on div "add row Ctrl+Enter Cmd+Enter" at bounding box center [108, 262] width 149 height 23
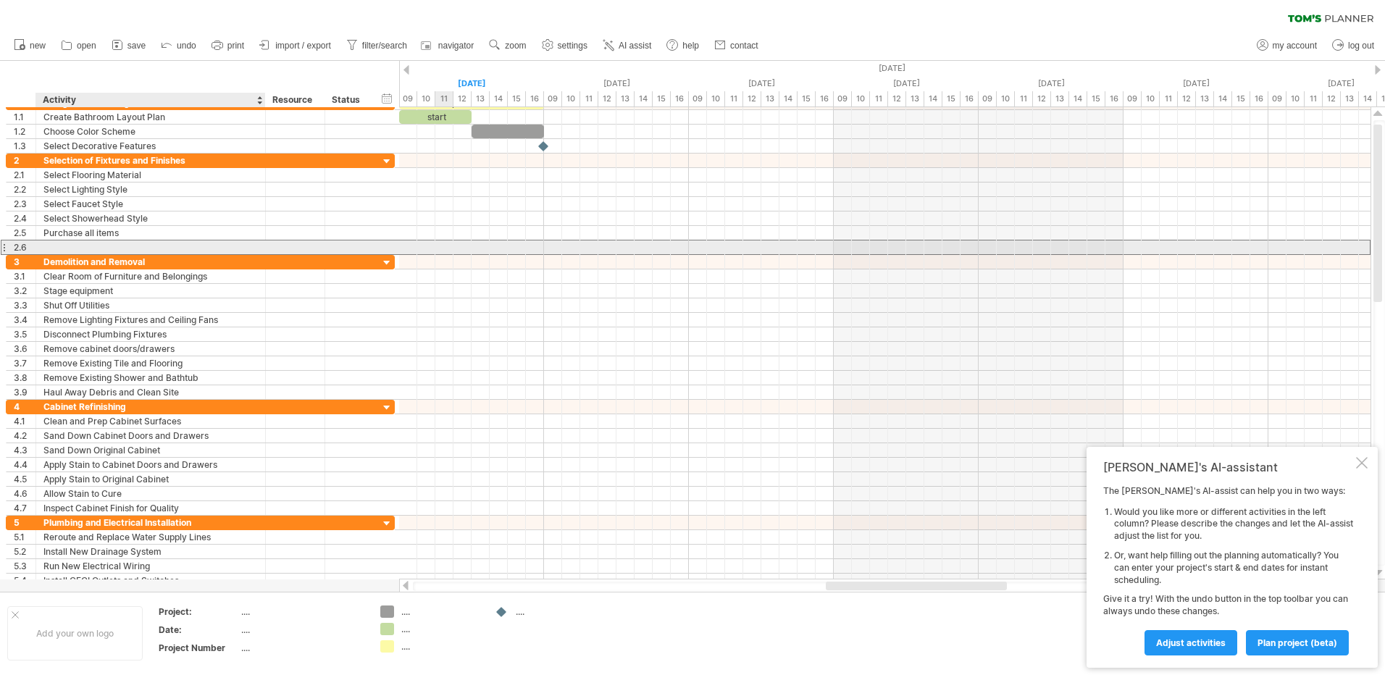
click at [85, 240] on div at bounding box center [150, 247] width 214 height 14
type input "**********"
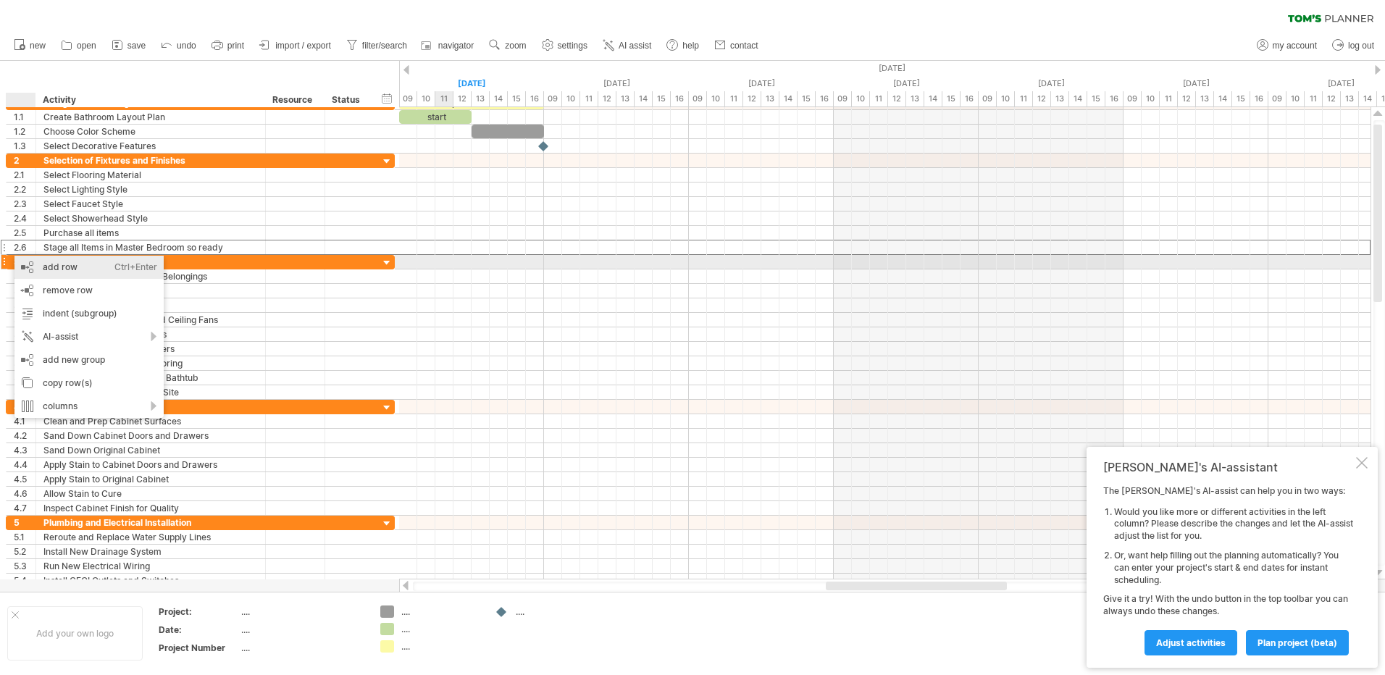
click at [67, 266] on div "add row Ctrl+Enter Cmd+Enter" at bounding box center [88, 267] width 149 height 23
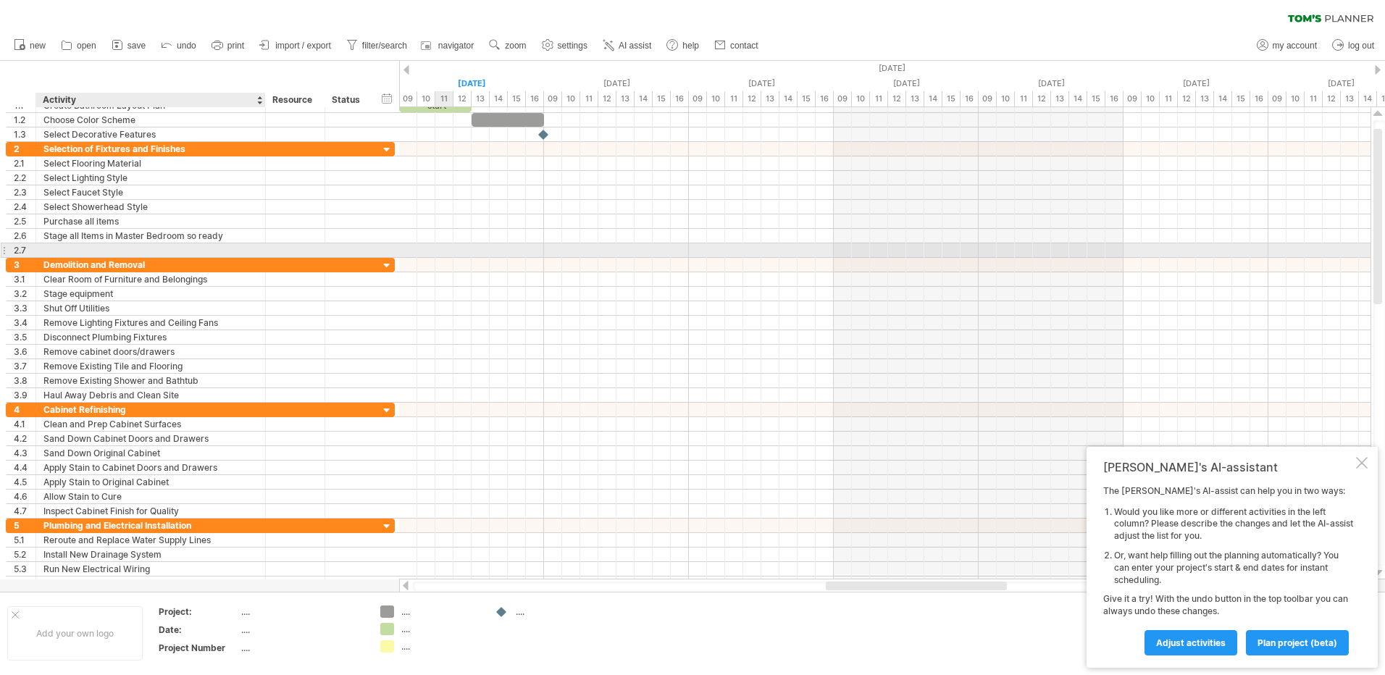
click at [74, 248] on div at bounding box center [150, 250] width 214 height 14
type input "**********"
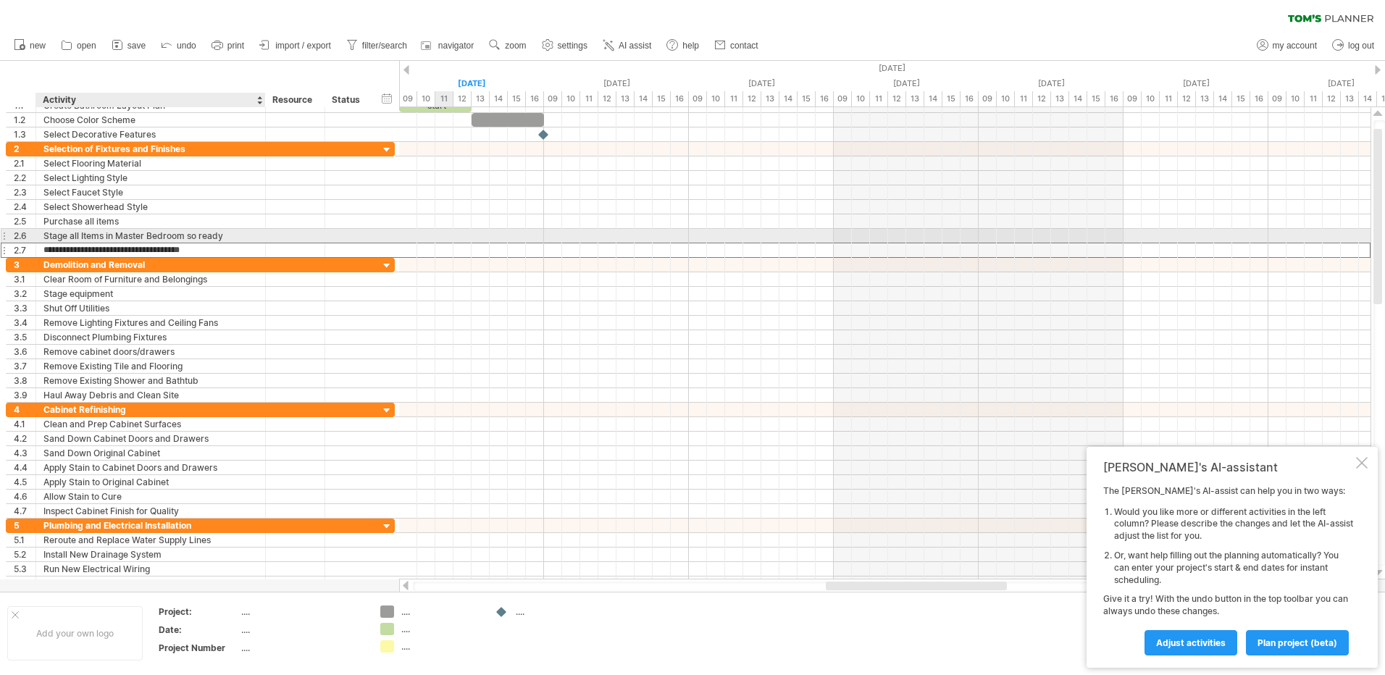
drag, startPoint x: 83, startPoint y: 248, endPoint x: 81, endPoint y: 236, distance: 12.5
click at [81, 236] on div "**********" at bounding box center [200, 200] width 389 height 116
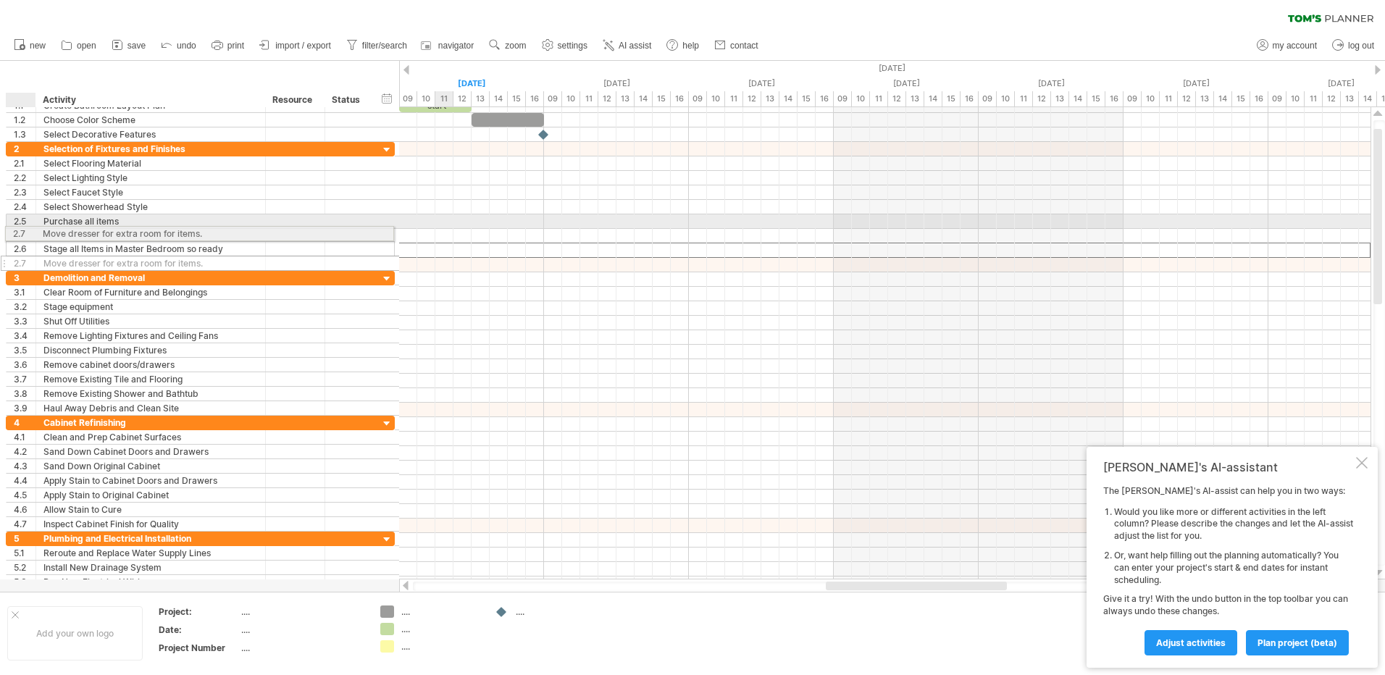
drag, startPoint x: 28, startPoint y: 250, endPoint x: 25, endPoint y: 231, distance: 19.2
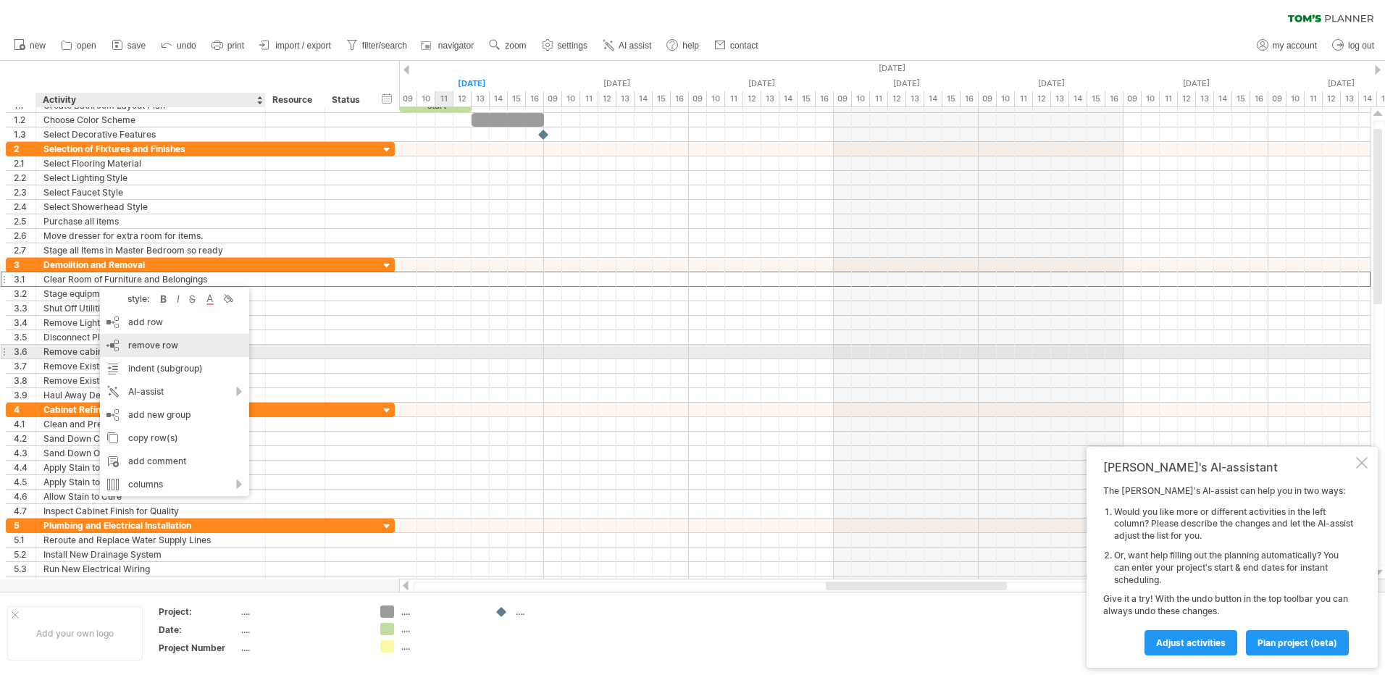
click at [166, 349] on span "remove row" at bounding box center [153, 345] width 50 height 11
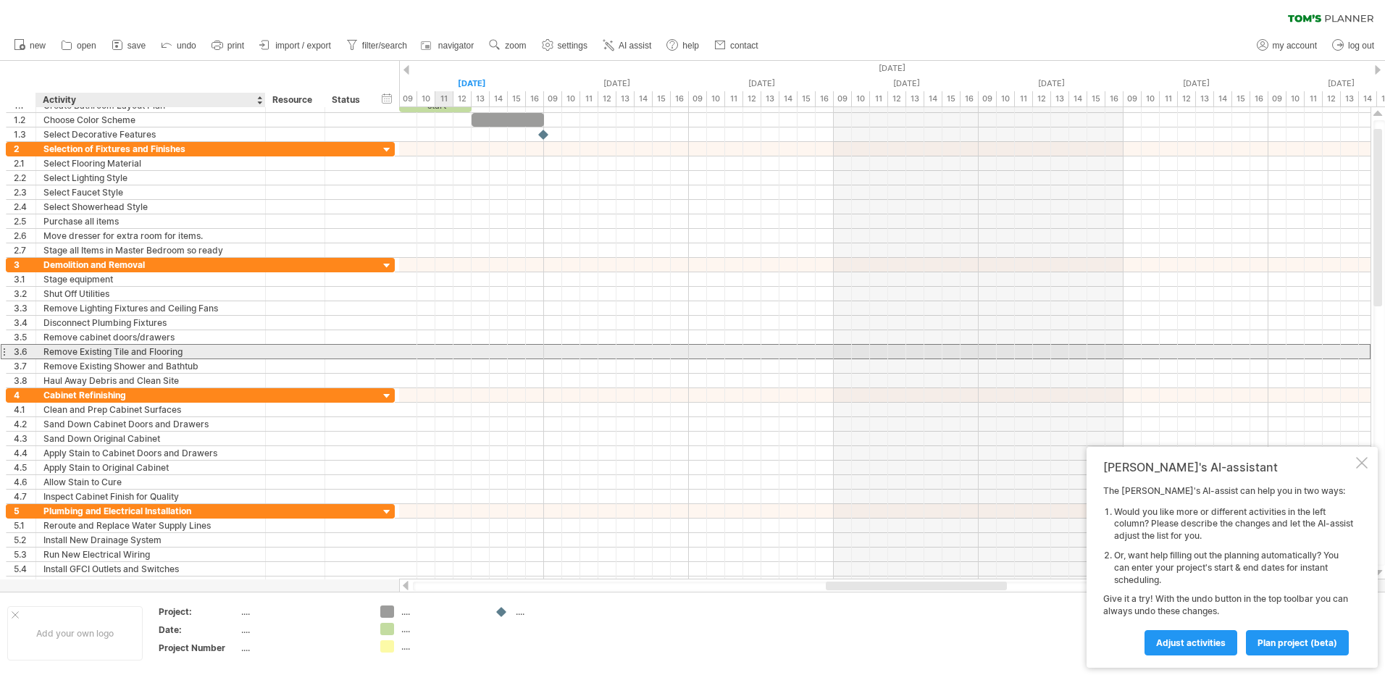
click at [187, 352] on div "Remove Existing Tile and Flooring" at bounding box center [150, 352] width 214 height 14
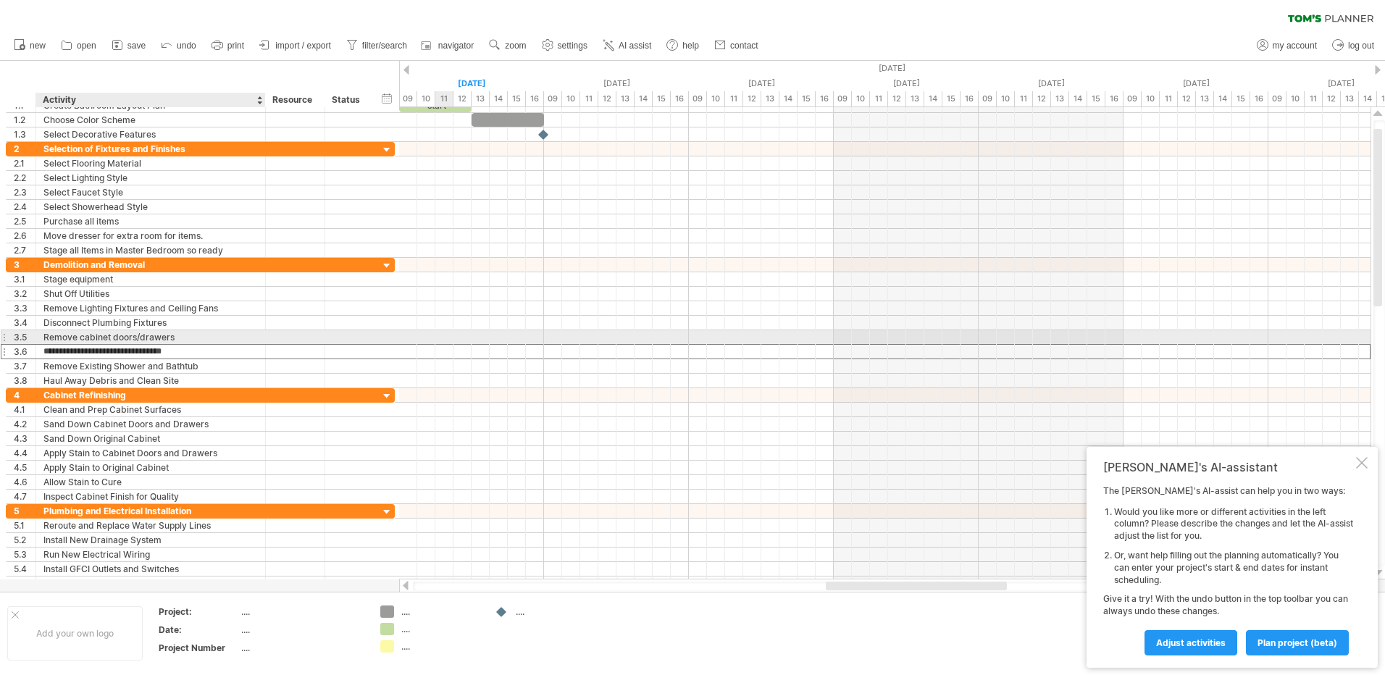
click at [196, 332] on div "Remove cabinet doors/drawers" at bounding box center [150, 337] width 214 height 14
type input "**********"
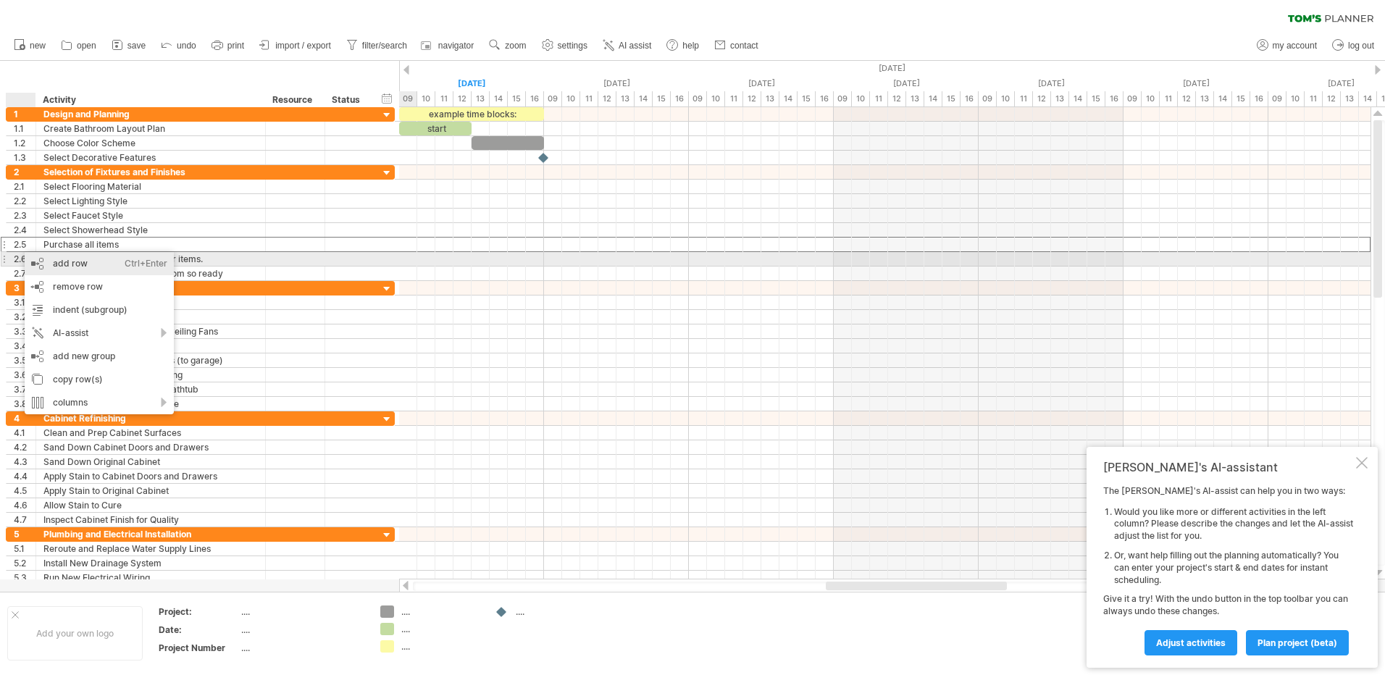
click at [54, 265] on div "add row Ctrl+Enter Cmd+Enter" at bounding box center [99, 263] width 149 height 23
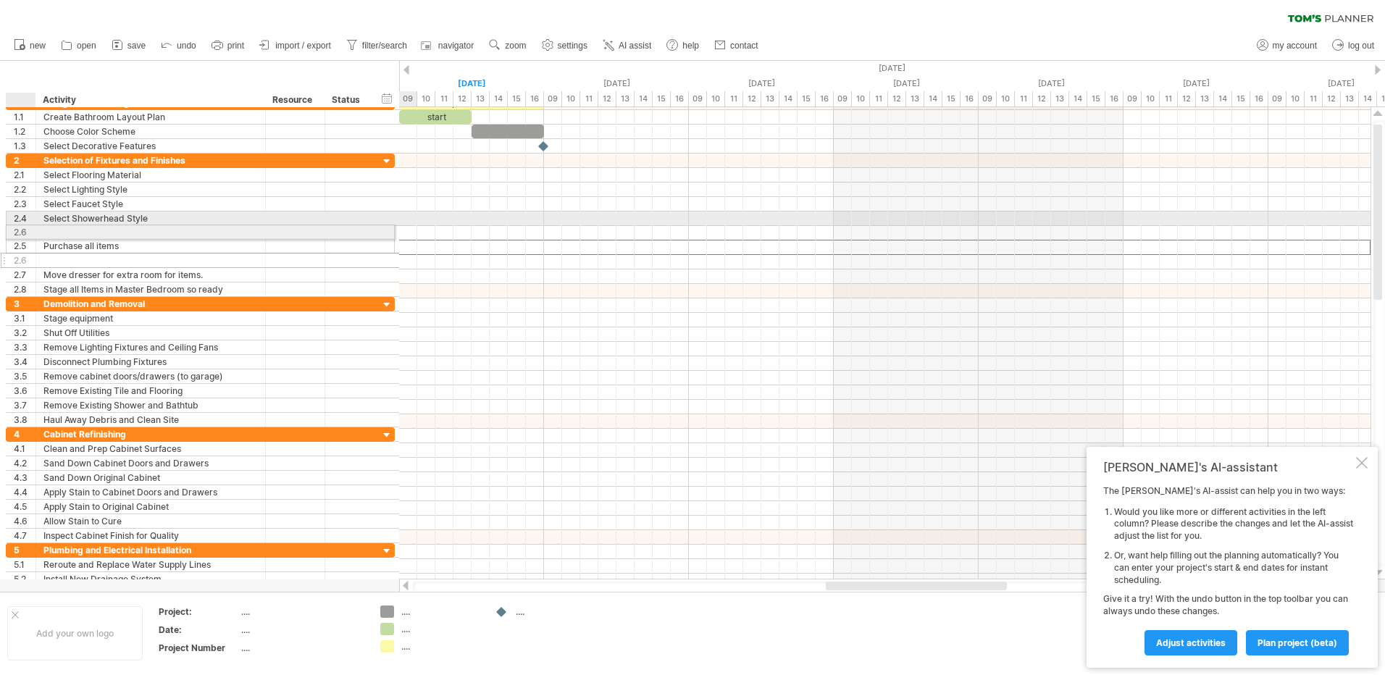
drag, startPoint x: 19, startPoint y: 248, endPoint x: 16, endPoint y: 230, distance: 19.1
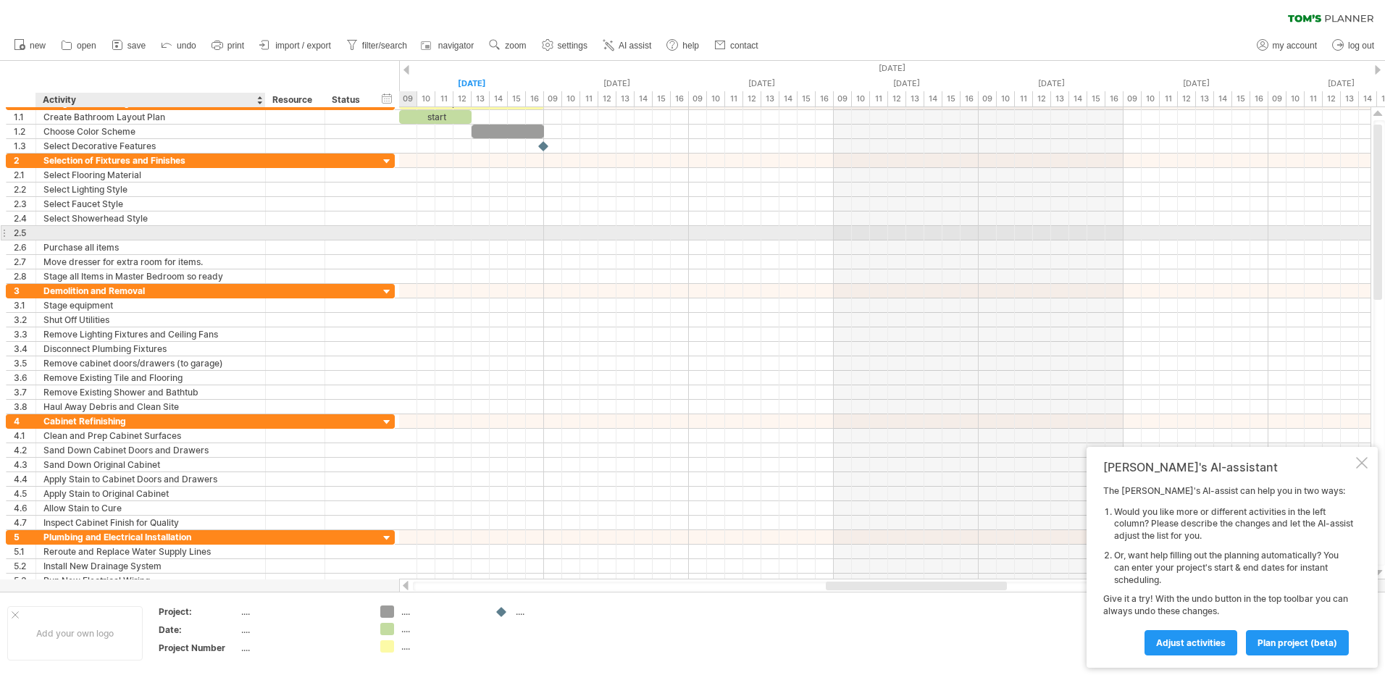
click at [51, 232] on div at bounding box center [150, 233] width 214 height 14
type input "**********"
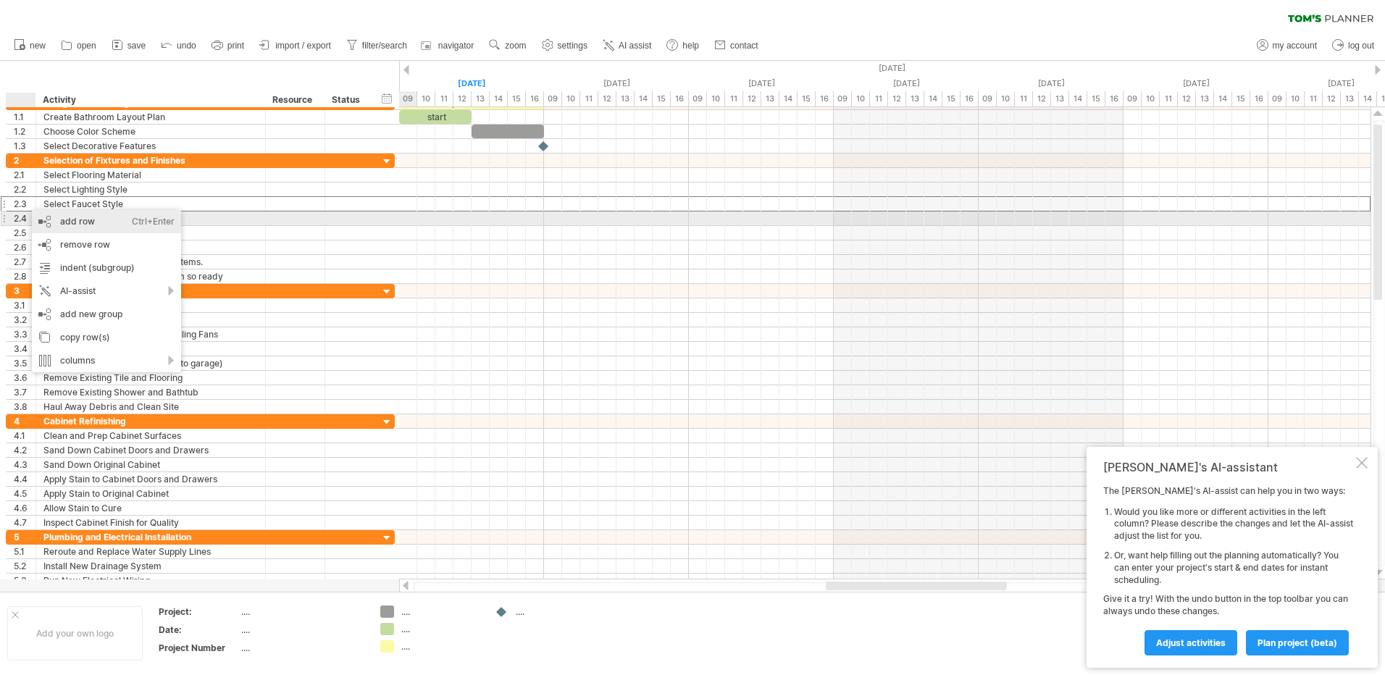
click at [74, 225] on div "add row Ctrl+Enter Cmd+Enter" at bounding box center [106, 221] width 149 height 23
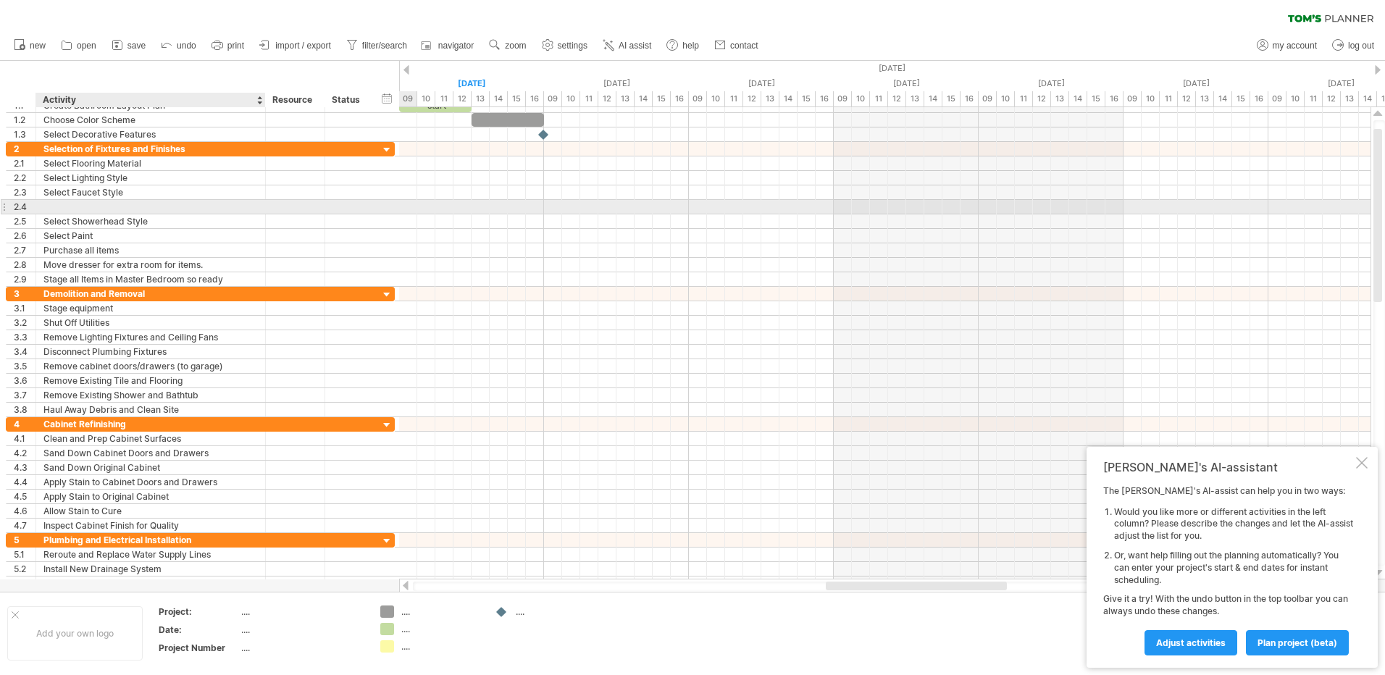
click at [72, 206] on div at bounding box center [150, 207] width 214 height 14
type input "**********"
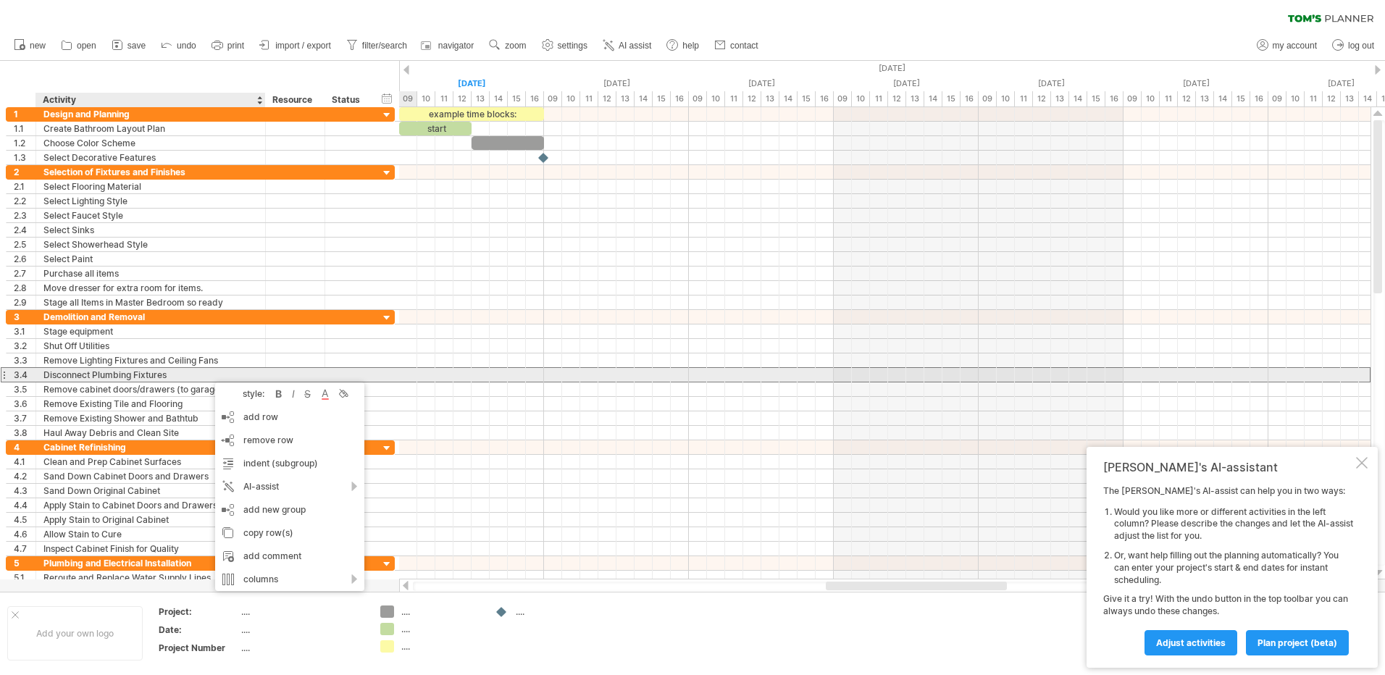
click at [182, 373] on div "Disconnect Plumbing Fixtures" at bounding box center [150, 375] width 214 height 14
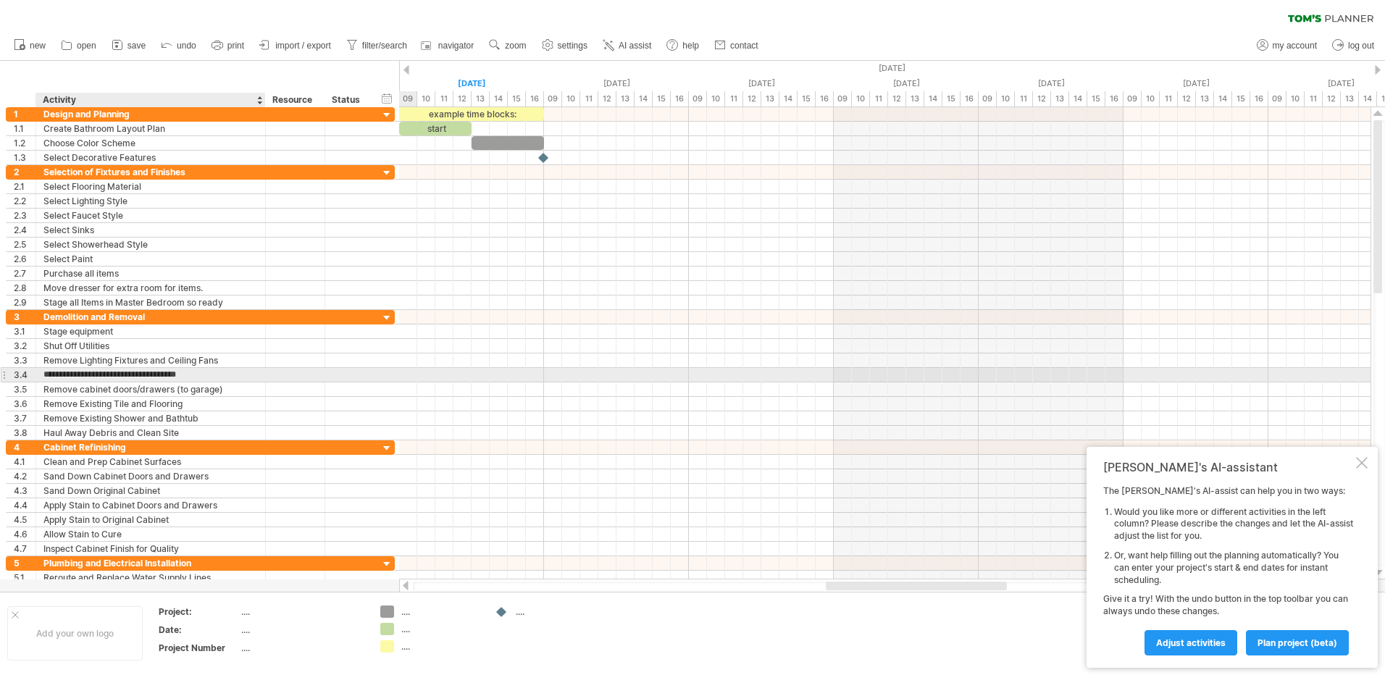
type input "**********"
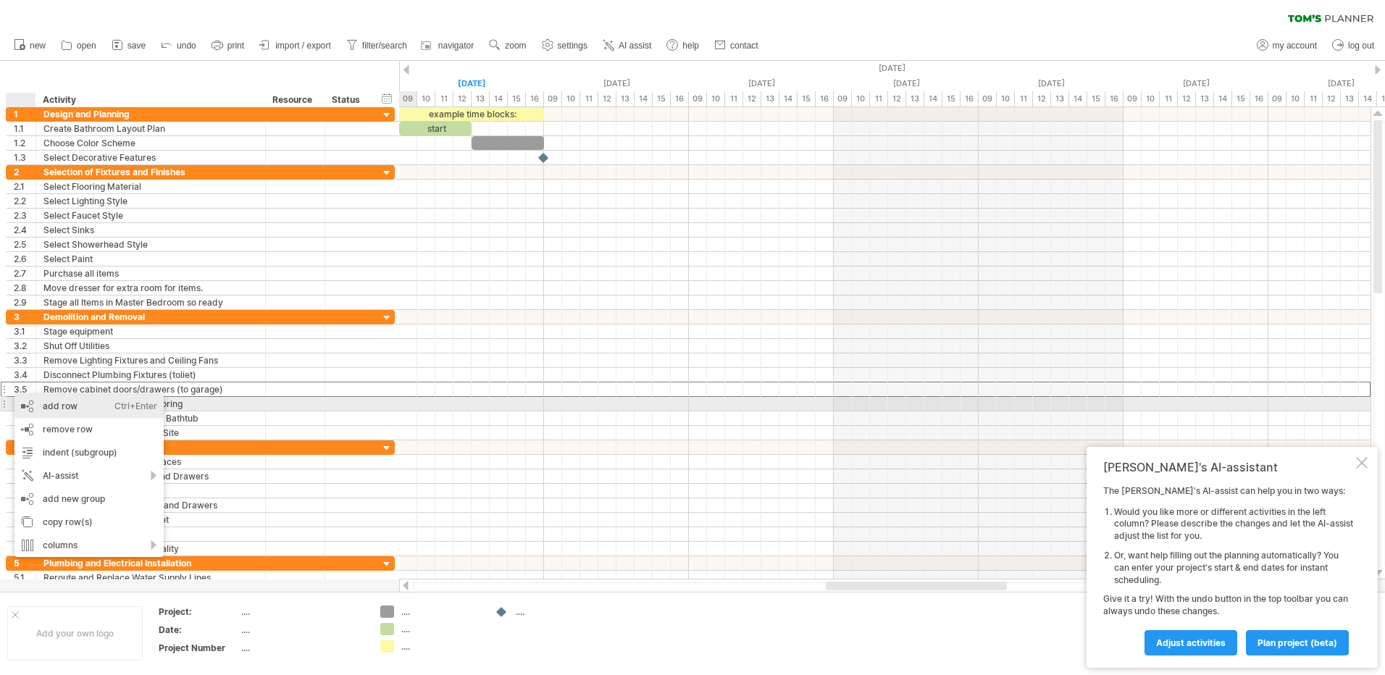
click at [62, 408] on div "add row Ctrl+Enter Cmd+Enter" at bounding box center [88, 406] width 149 height 23
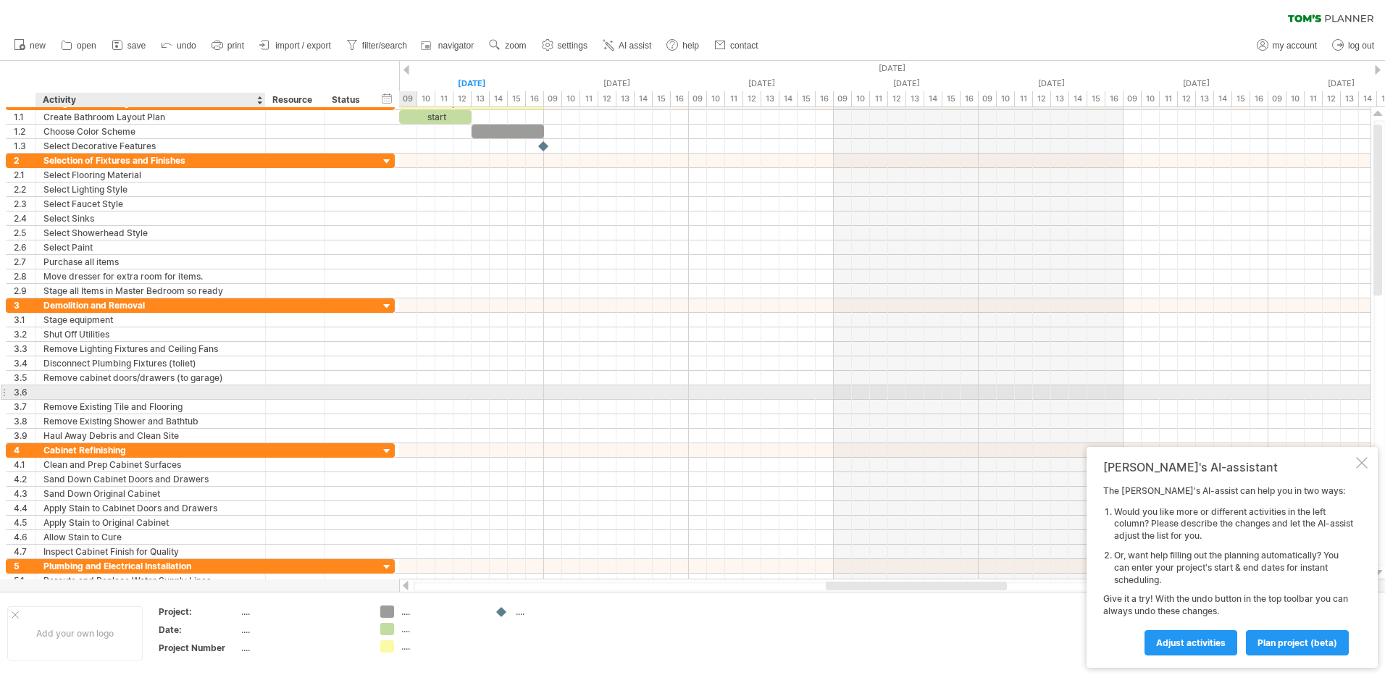
click at [81, 390] on div at bounding box center [150, 392] width 214 height 14
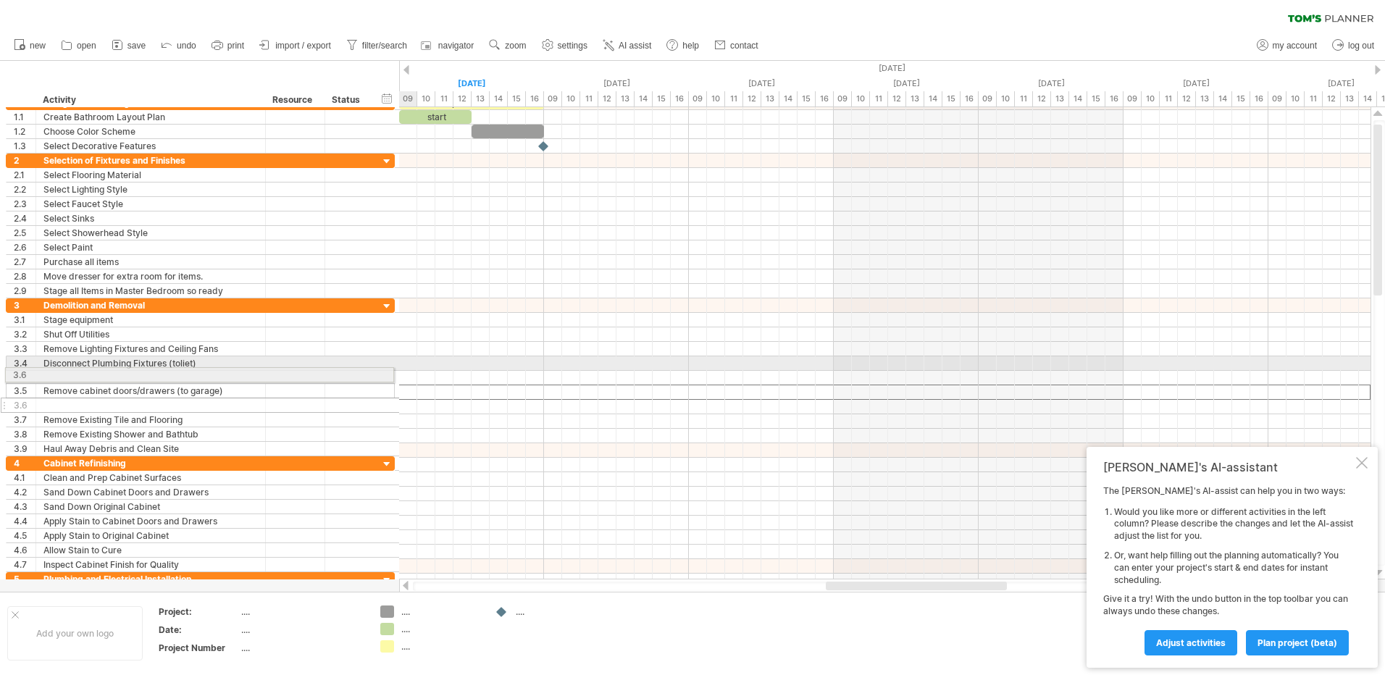
drag, startPoint x: 11, startPoint y: 391, endPoint x: 7, endPoint y: 372, distance: 19.3
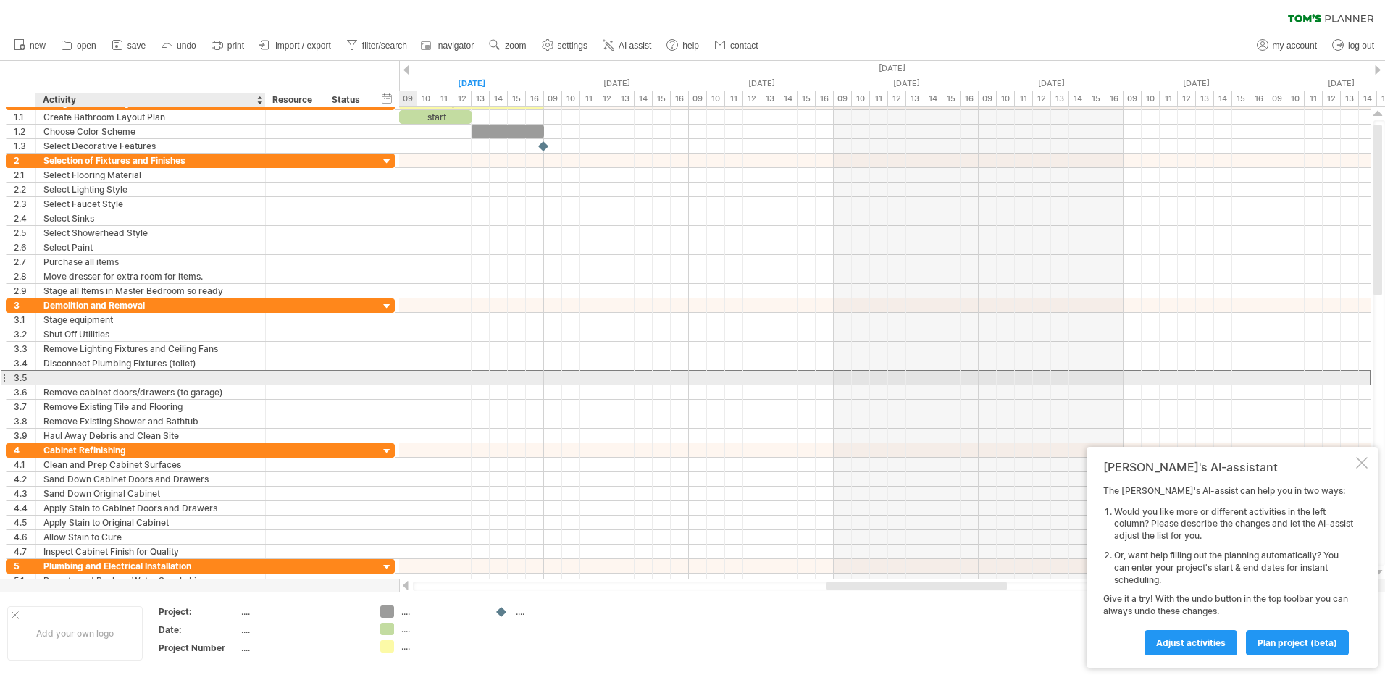
click at [54, 378] on div at bounding box center [150, 378] width 214 height 14
type input "**********"
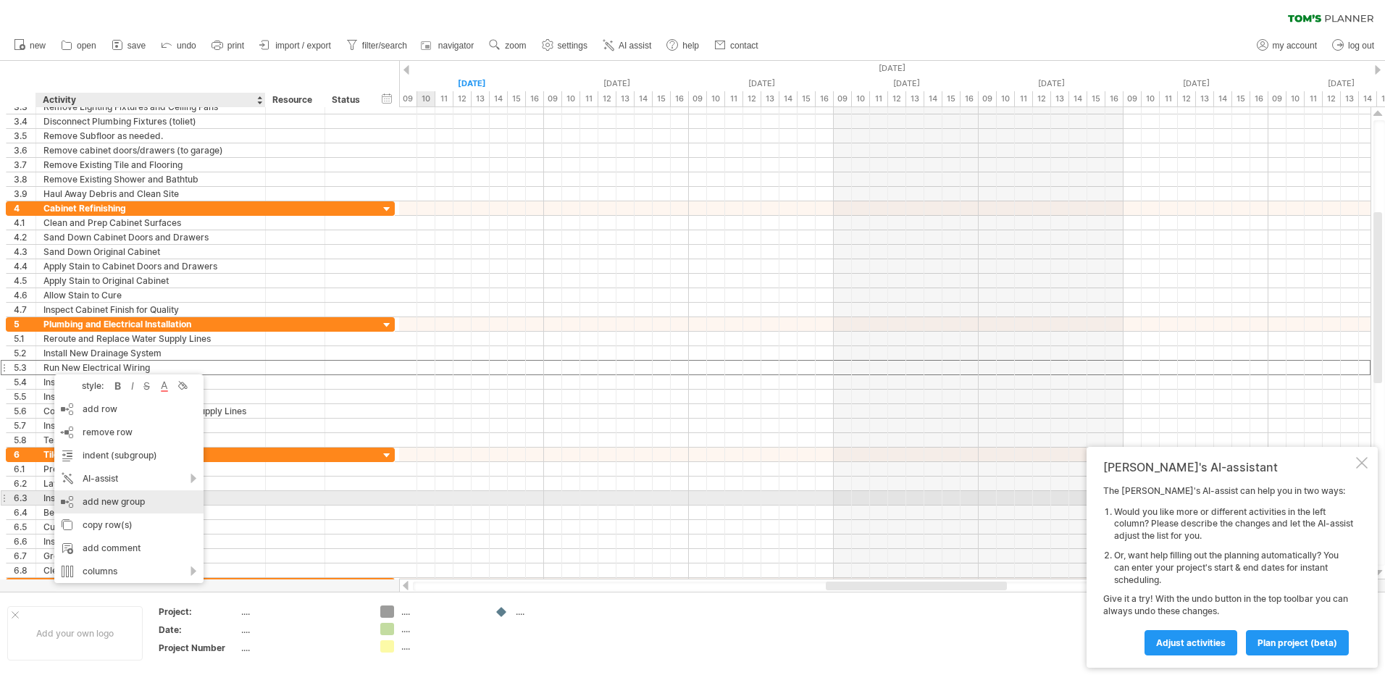
click at [118, 500] on div "add new group" at bounding box center [128, 501] width 149 height 23
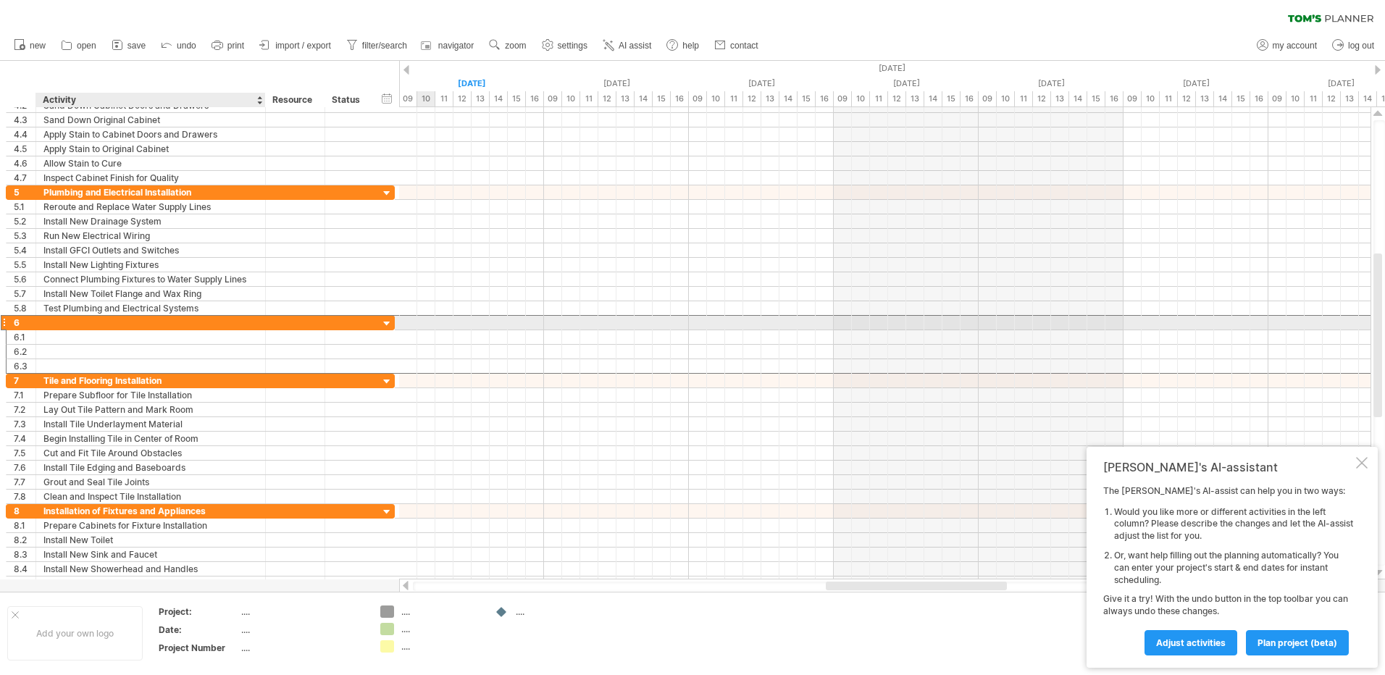
click at [80, 322] on div at bounding box center [150, 323] width 214 height 14
type input "**********"
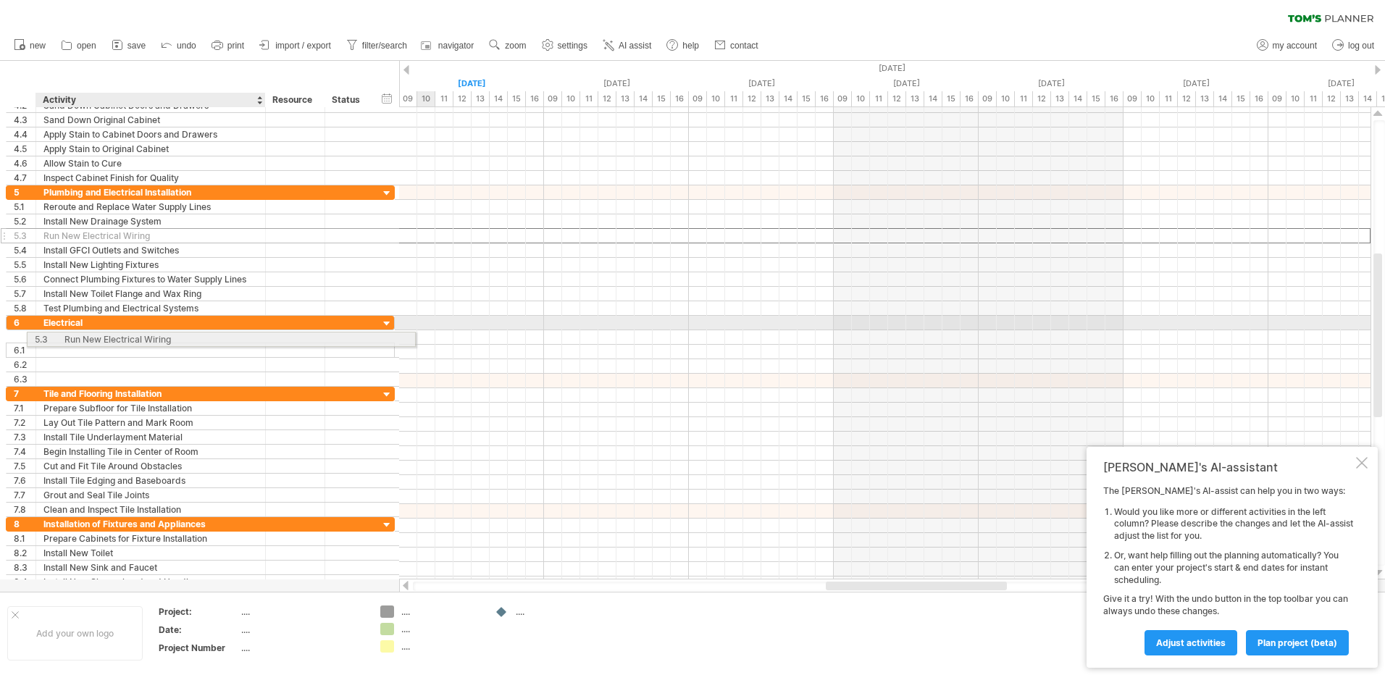
drag, startPoint x: 101, startPoint y: 231, endPoint x: 125, endPoint y: 337, distance: 108.4
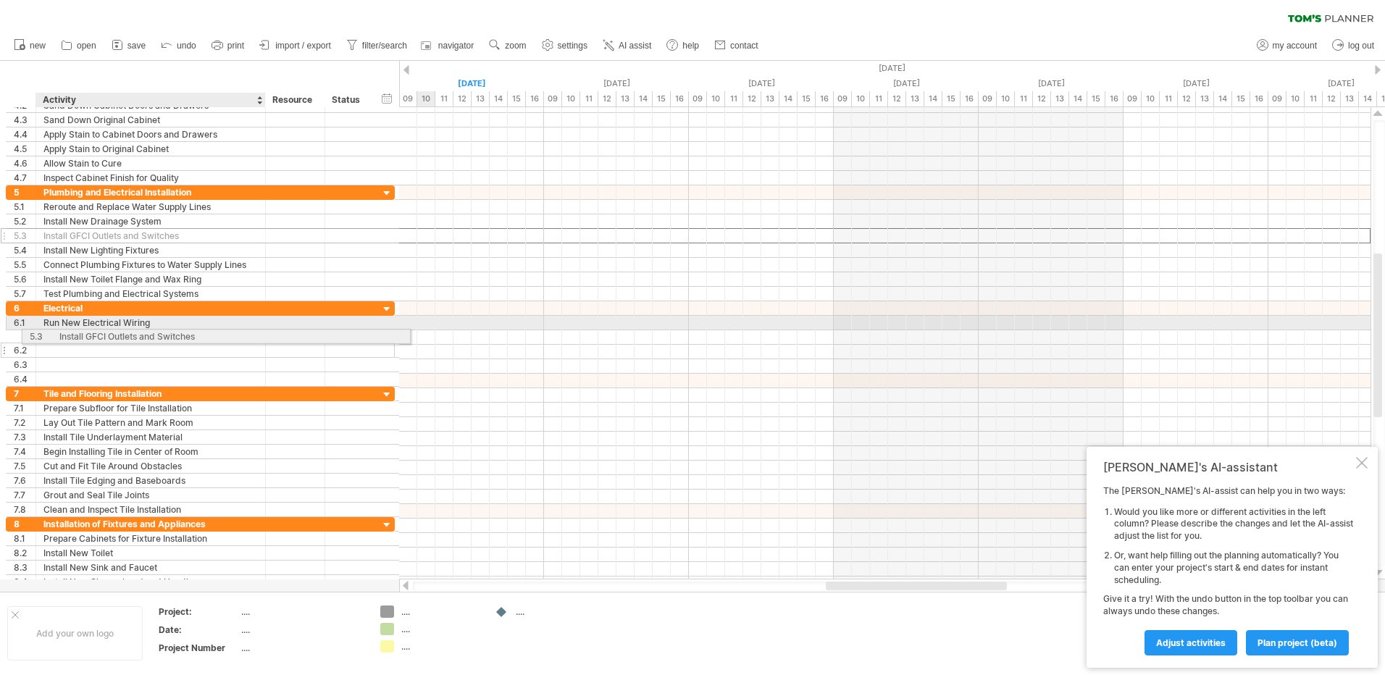
drag, startPoint x: 111, startPoint y: 237, endPoint x: 127, endPoint y: 334, distance: 98.3
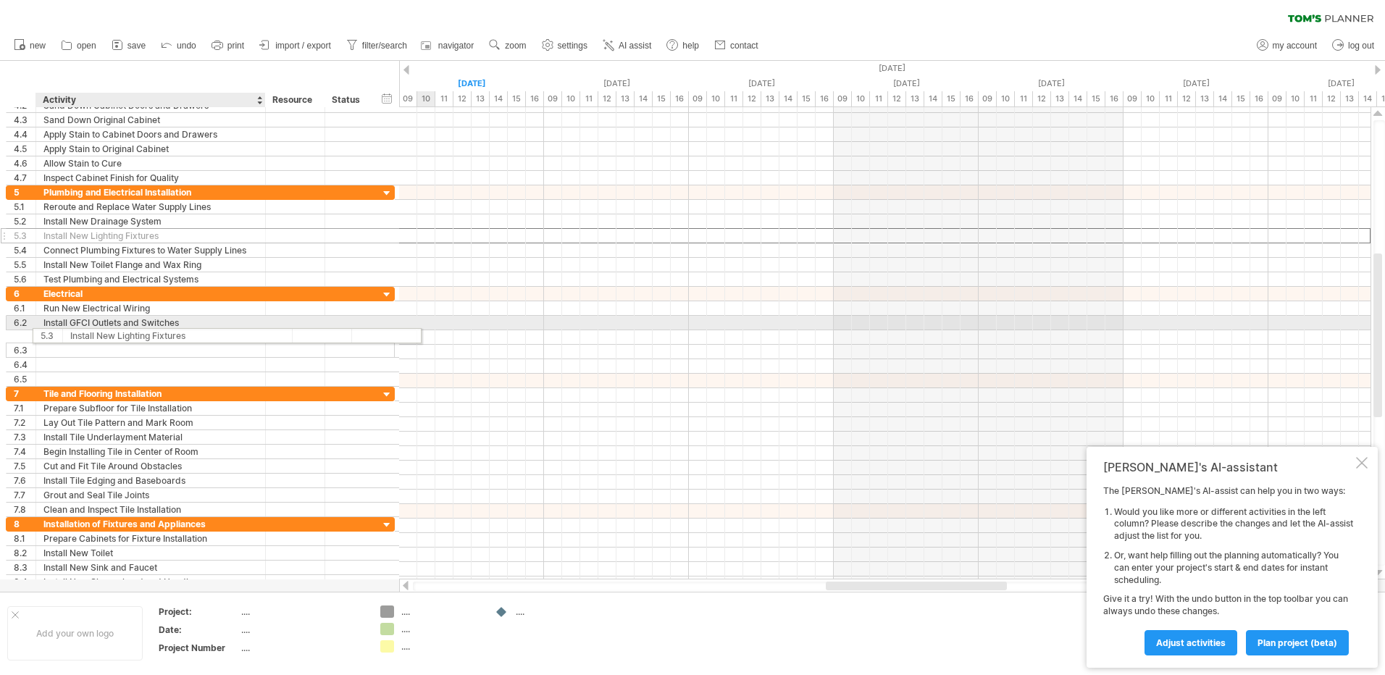
drag, startPoint x: 119, startPoint y: 237, endPoint x: 149, endPoint y: 333, distance: 101.0
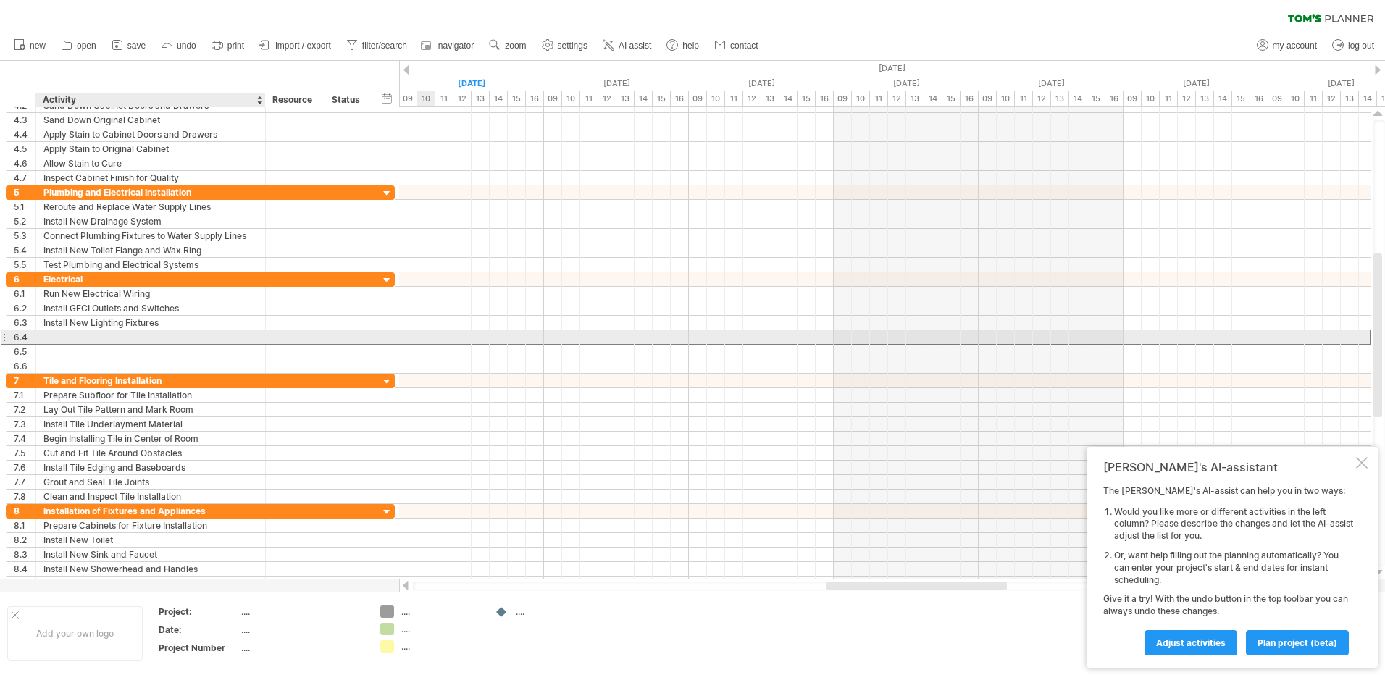
click at [115, 339] on div at bounding box center [150, 337] width 214 height 14
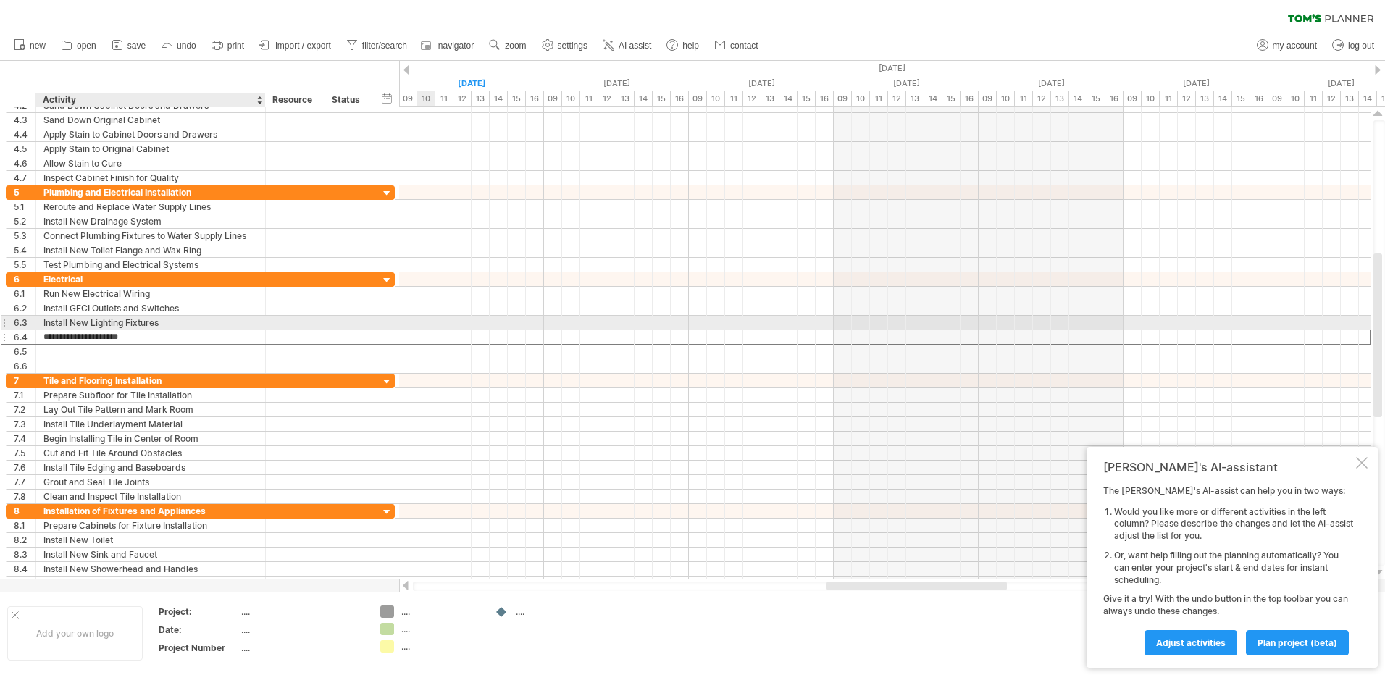
type input "**********"
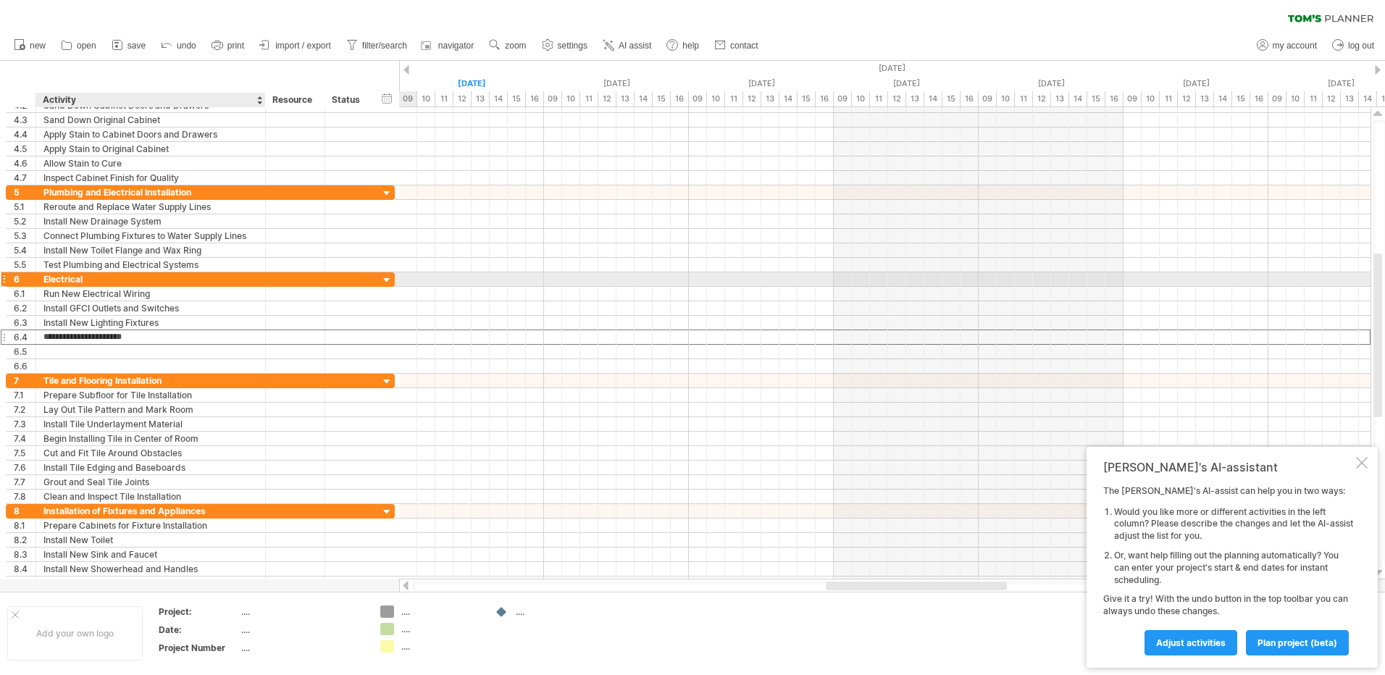
click at [99, 273] on div "Electrical" at bounding box center [150, 279] width 214 height 14
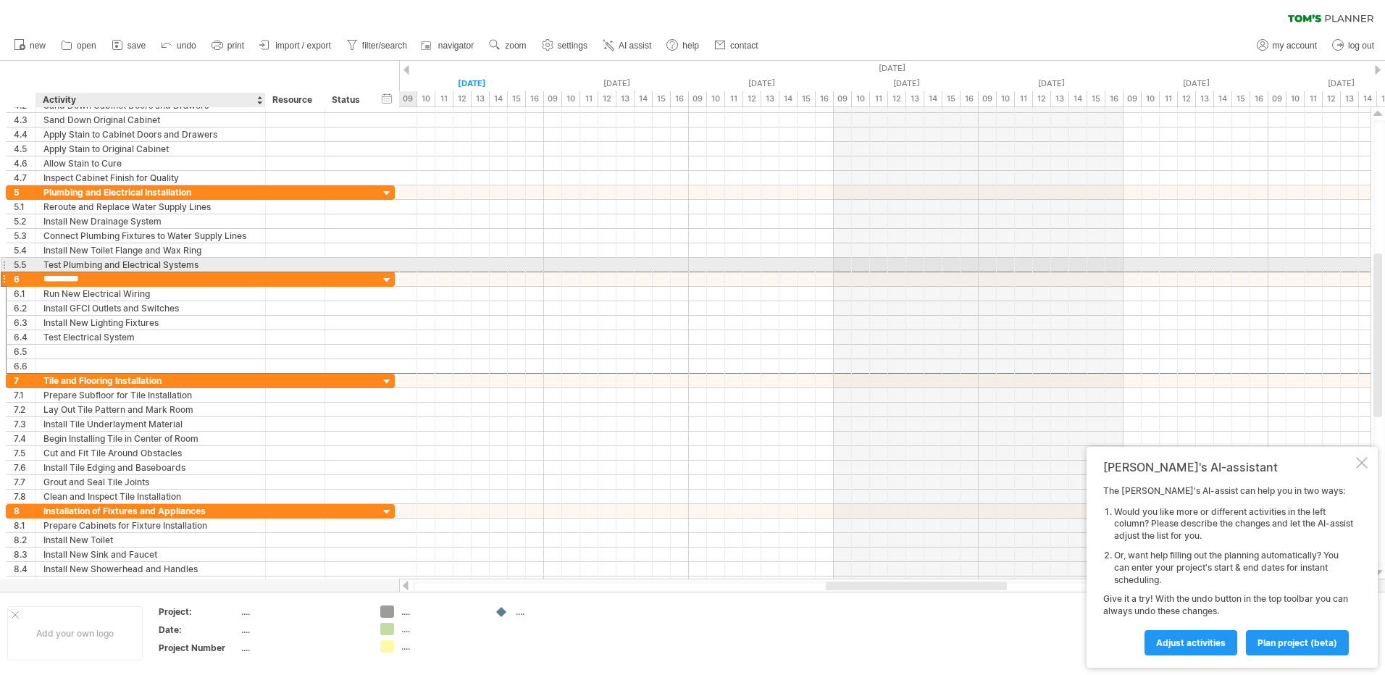
click at [109, 266] on div "Test Plumbing and Electrical Systems" at bounding box center [150, 265] width 214 height 14
click at [105, 266] on input "**********" at bounding box center [150, 265] width 214 height 14
drag, startPoint x: 105, startPoint y: 266, endPoint x: 202, endPoint y: 264, distance: 97.1
click at [202, 264] on input "**********" at bounding box center [150, 265] width 214 height 14
type input "**********"
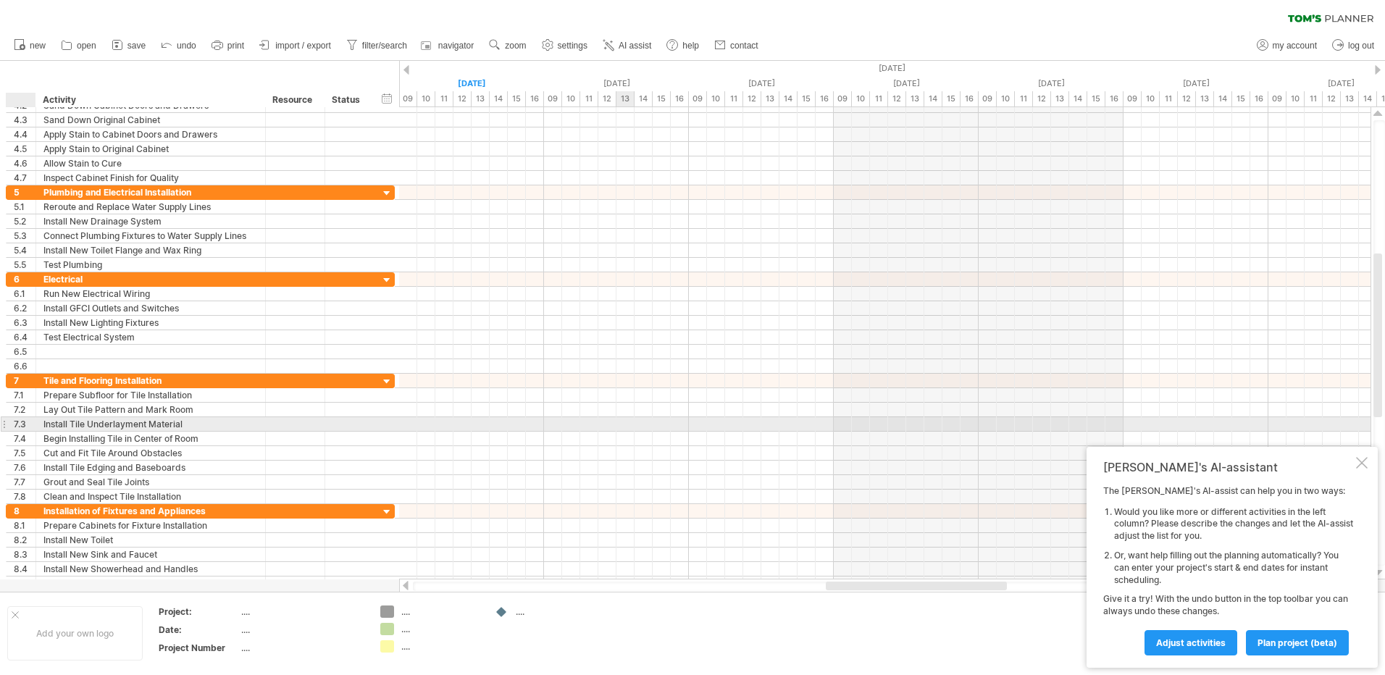
click at [627, 429] on div at bounding box center [884, 424] width 971 height 14
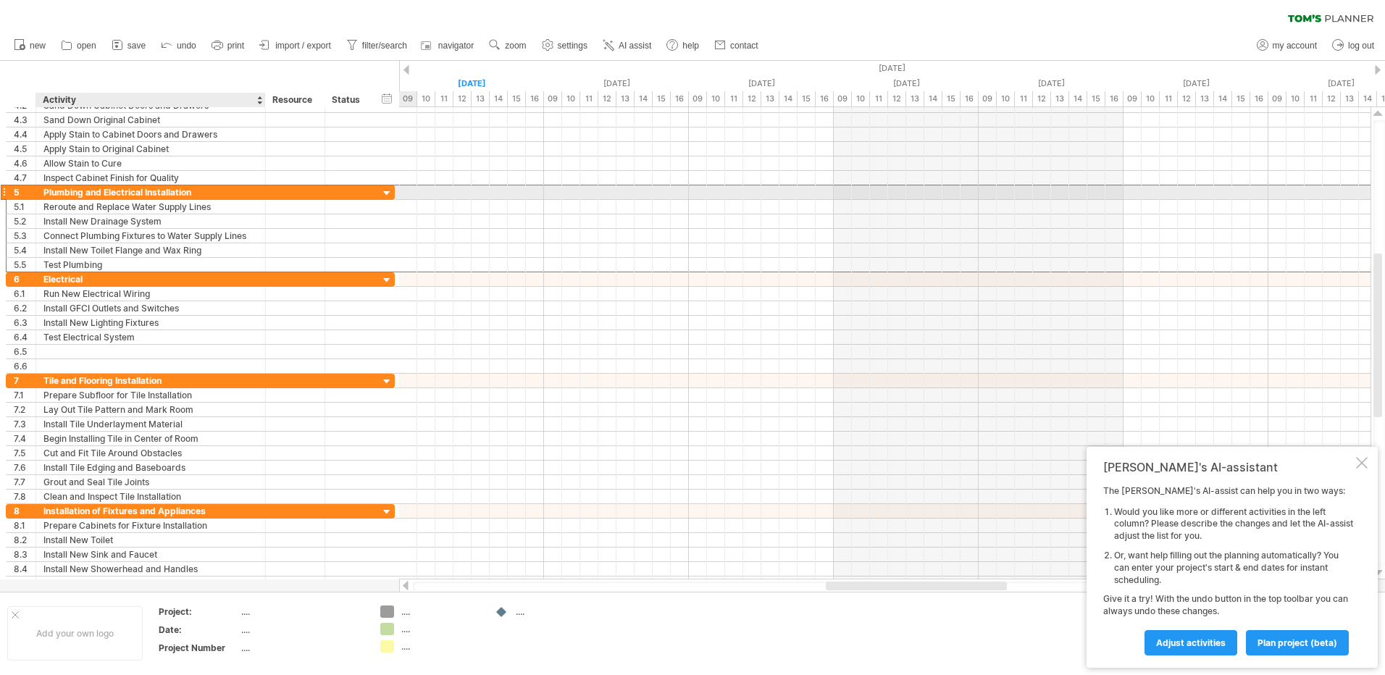
click at [87, 188] on div "Plumbing and Electrical Installation" at bounding box center [150, 192] width 214 height 14
drag, startPoint x: 88, startPoint y: 193, endPoint x: 199, endPoint y: 193, distance: 110.8
click at [199, 193] on input "**********" at bounding box center [150, 192] width 214 height 14
type input "********"
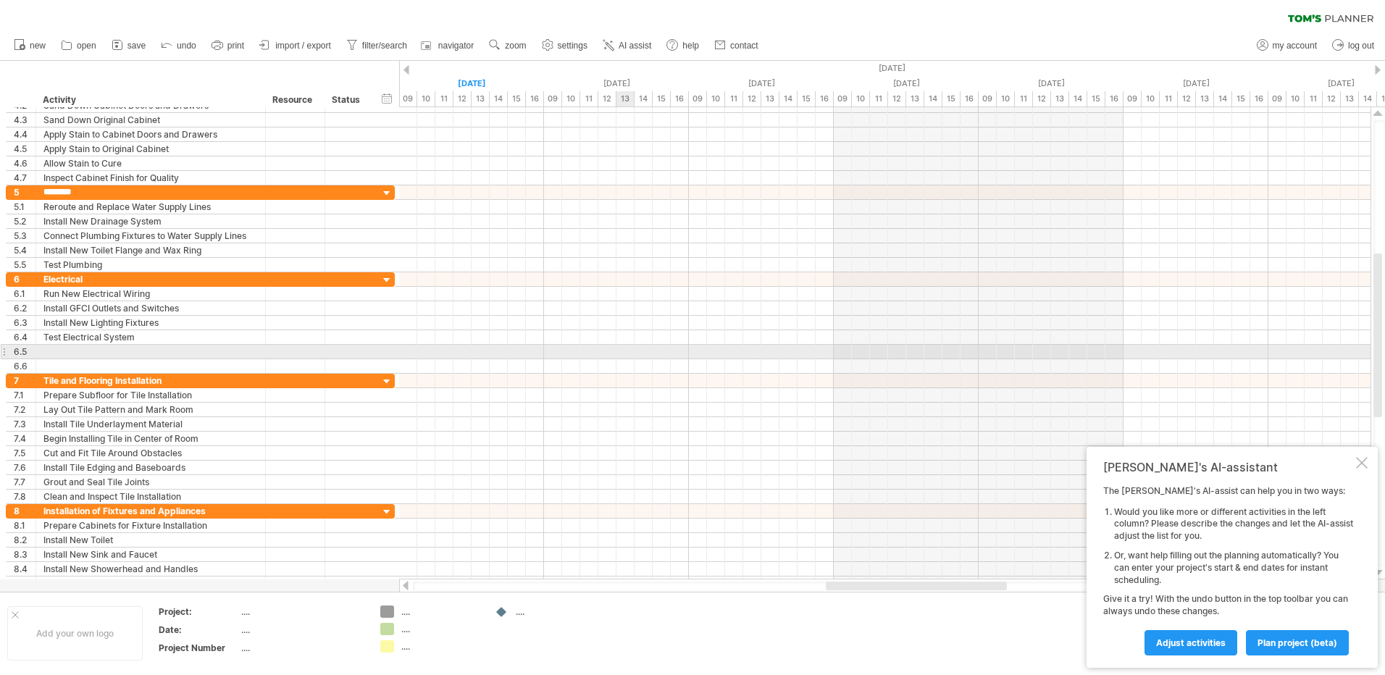
click at [629, 348] on div at bounding box center [884, 352] width 971 height 14
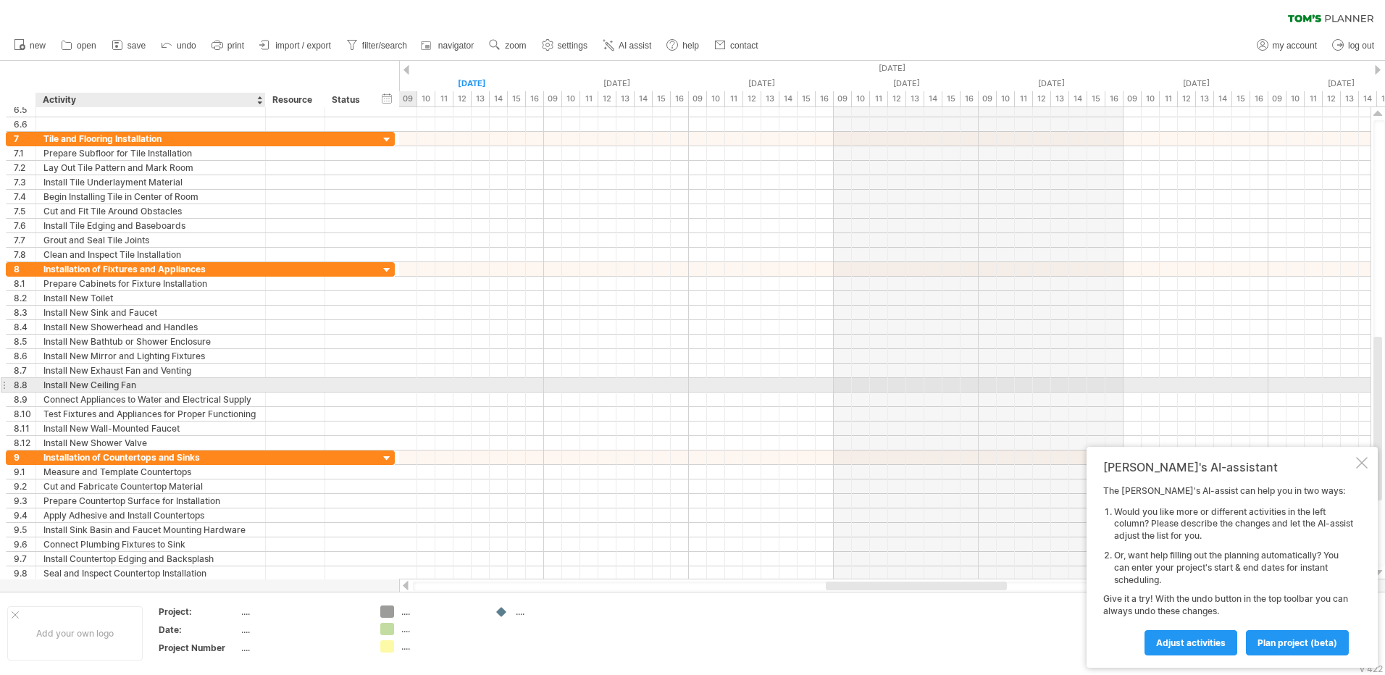
click at [218, 380] on div "Install New Ceiling Fan" at bounding box center [150, 385] width 214 height 14
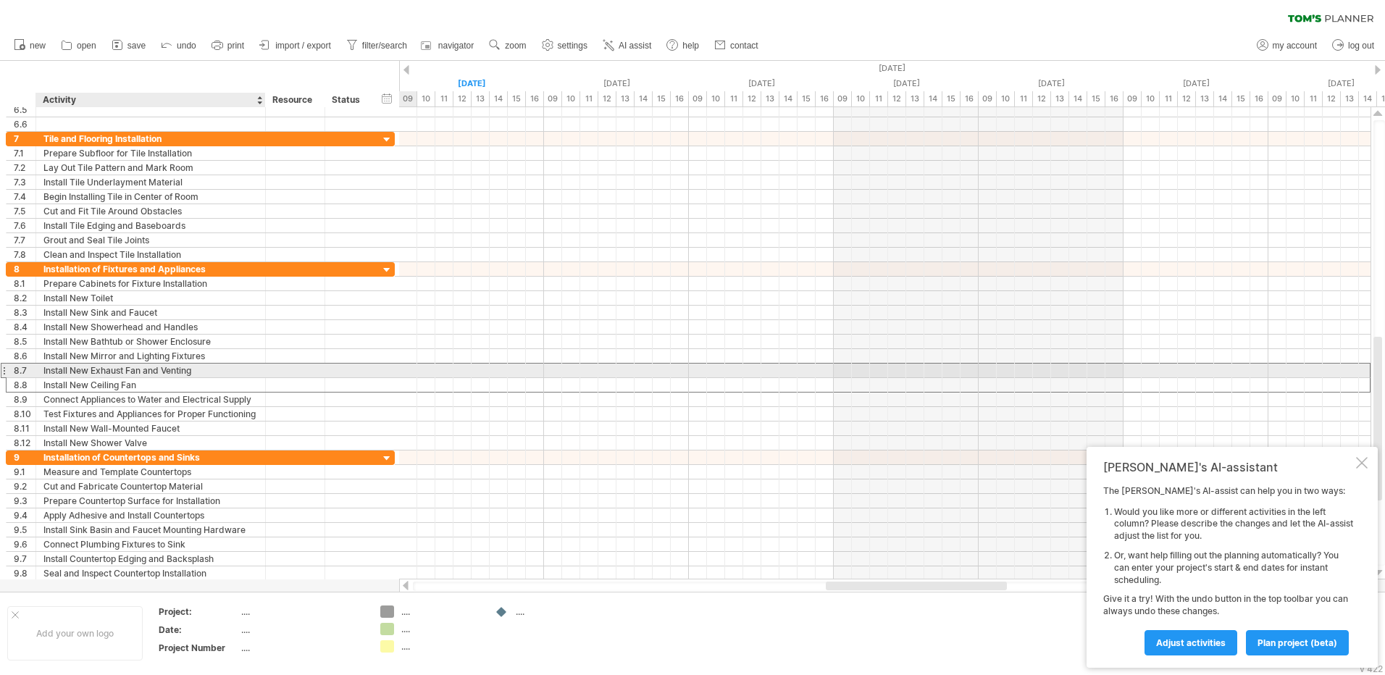
click at [218, 373] on div "Install New Exhaust Fan and Venting" at bounding box center [150, 371] width 214 height 14
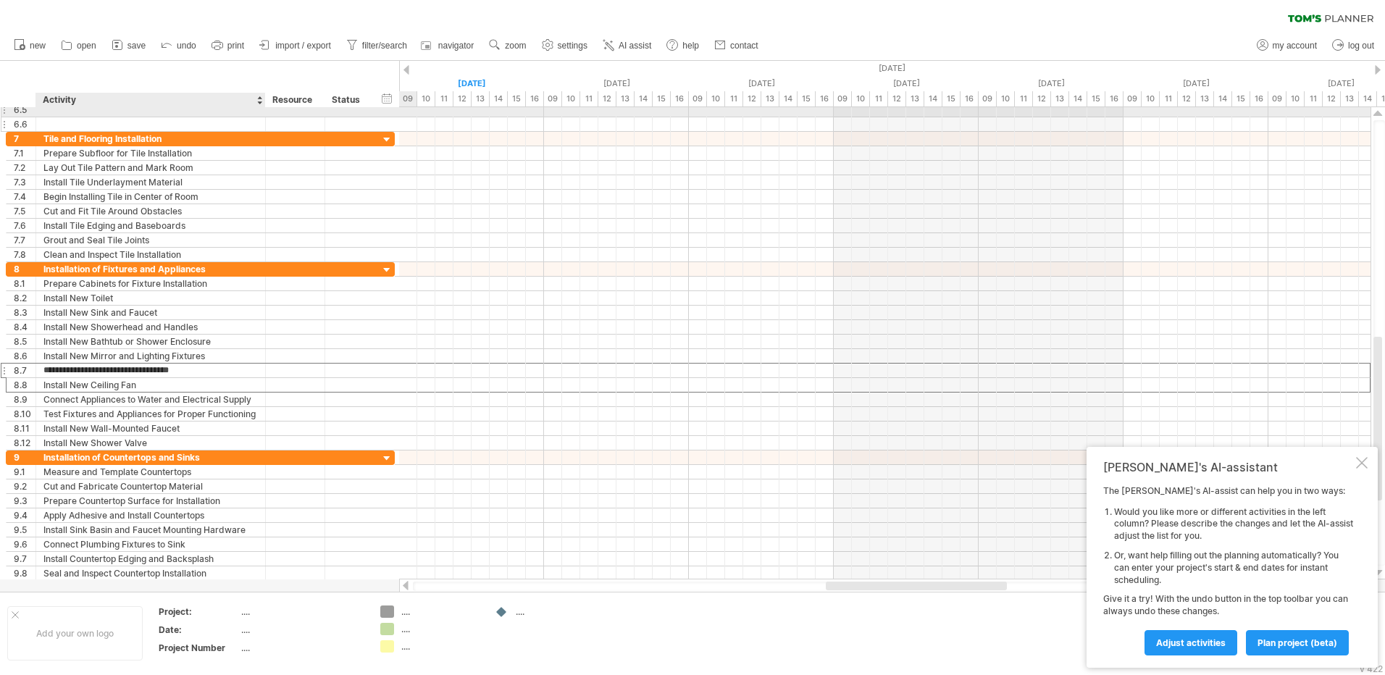
drag, startPoint x: 218, startPoint y: 372, endPoint x: 189, endPoint y: 119, distance: 255.1
click at [189, 118] on div "**********" at bounding box center [201, 342] width 390 height 478
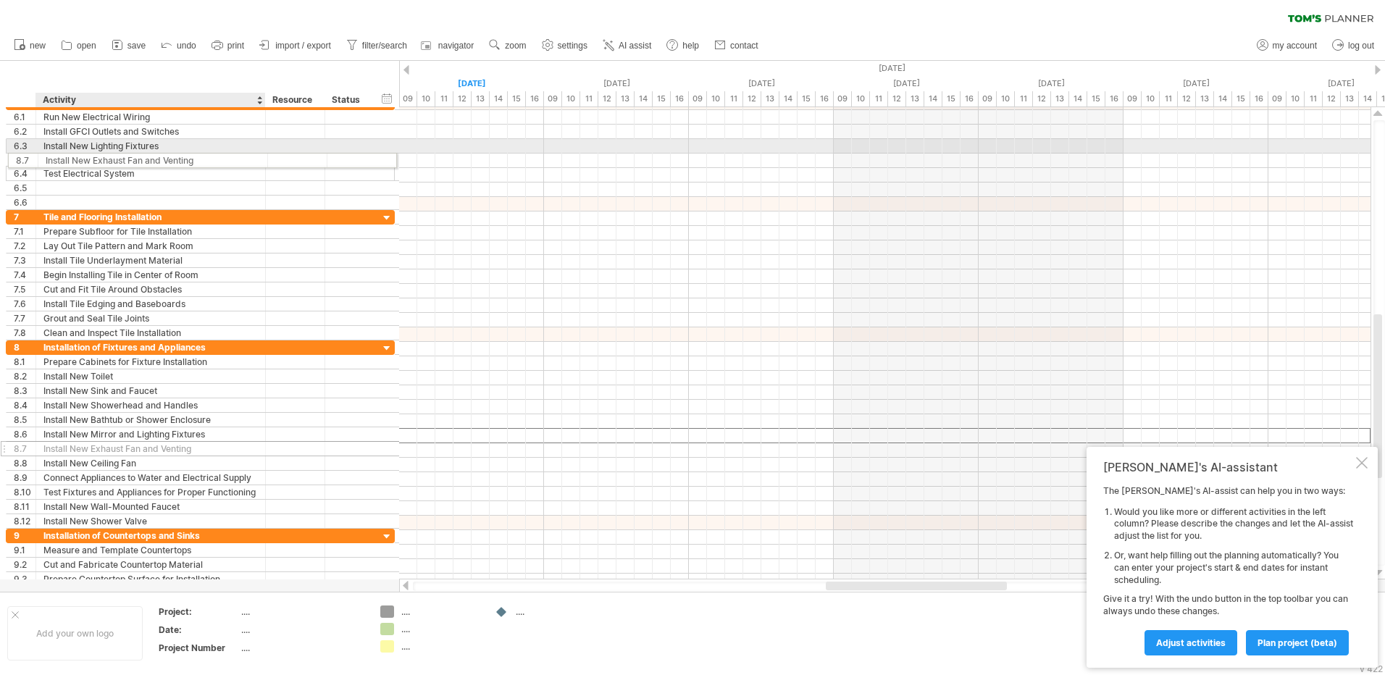
drag, startPoint x: 156, startPoint y: 369, endPoint x: 209, endPoint y: 158, distance: 217.3
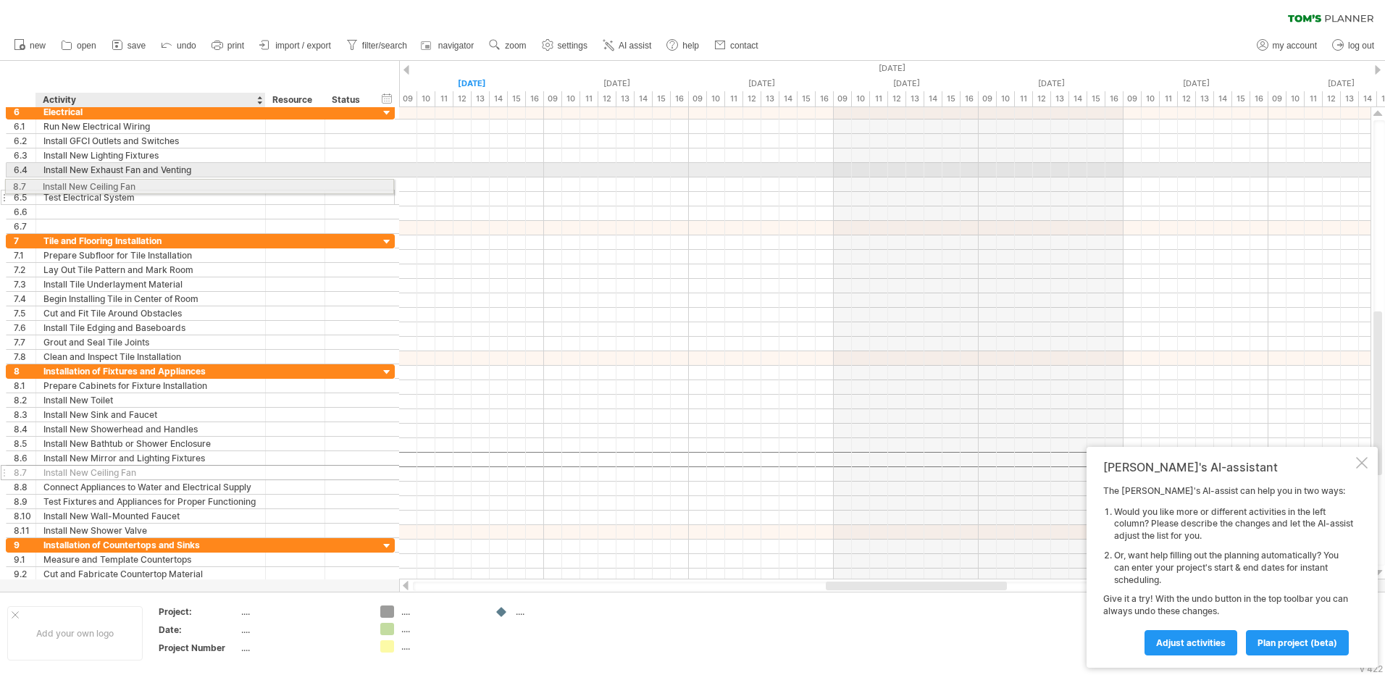
drag, startPoint x: 147, startPoint y: 330, endPoint x: 149, endPoint y: 184, distance: 145.6
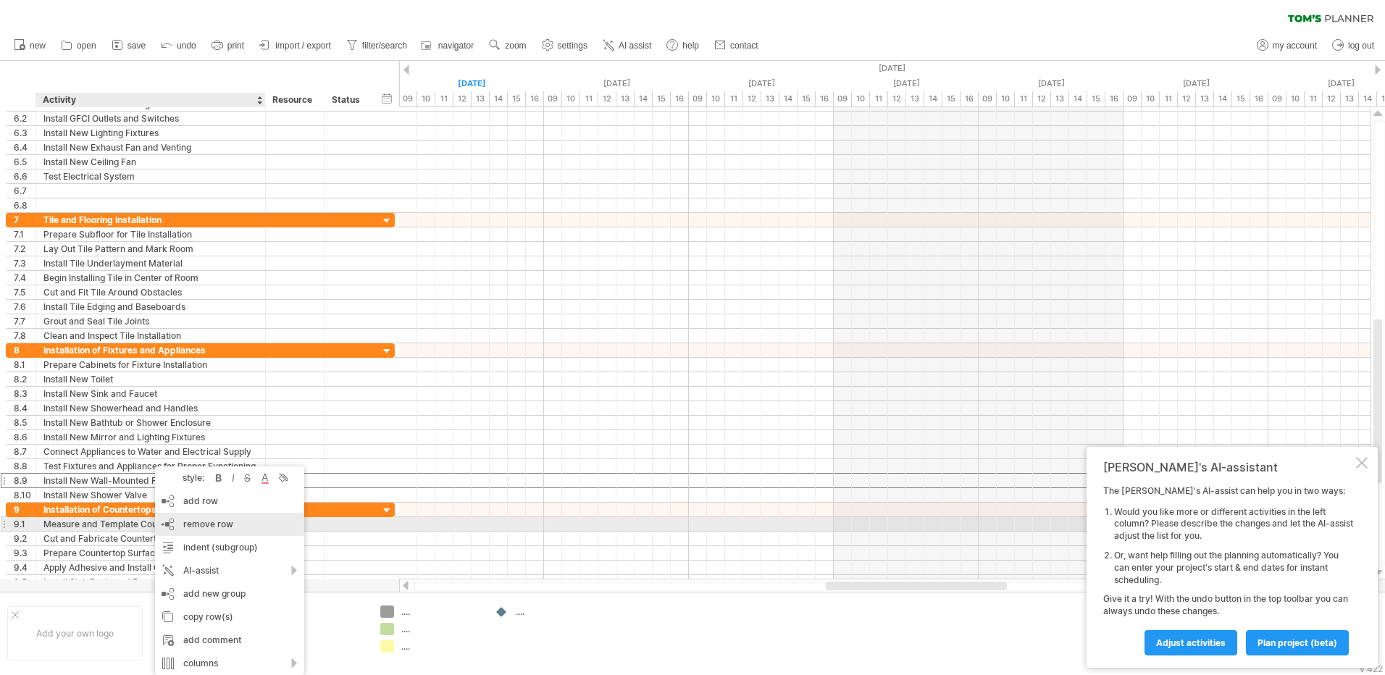
click at [206, 521] on span "remove row" at bounding box center [208, 524] width 50 height 11
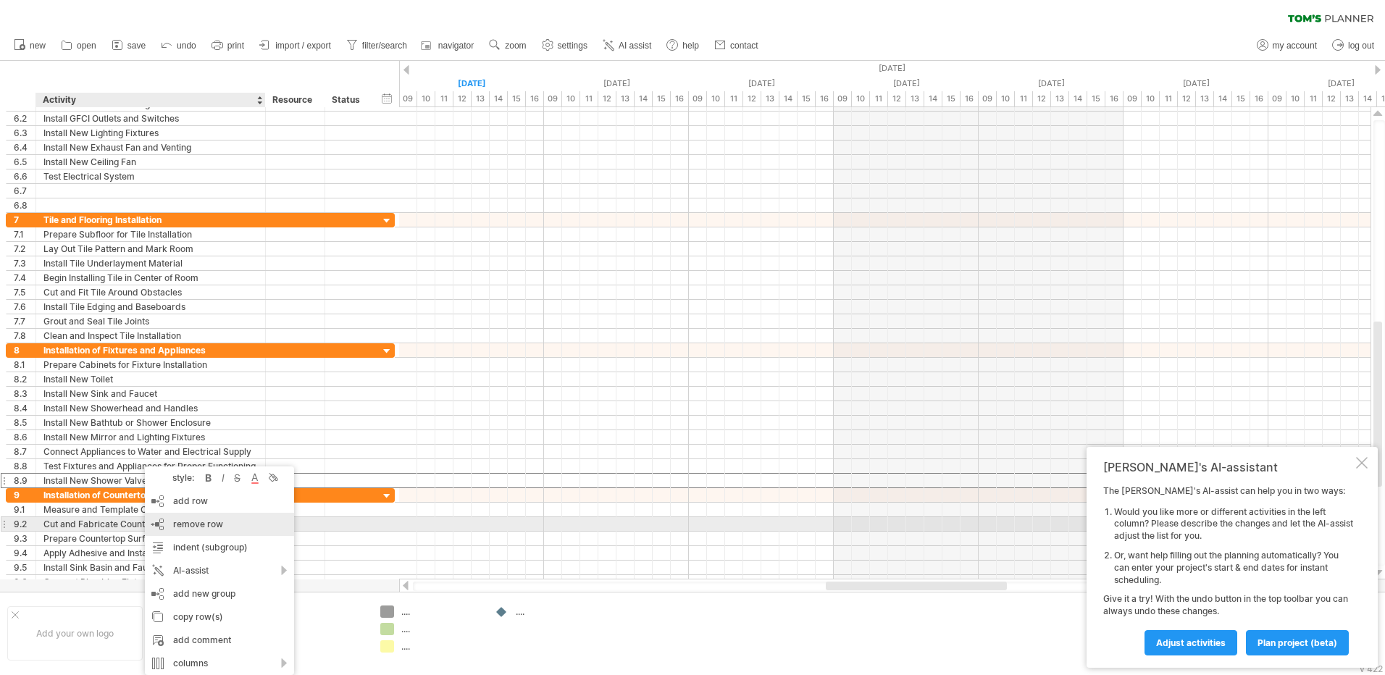
click at [202, 522] on span "remove row" at bounding box center [198, 524] width 50 height 11
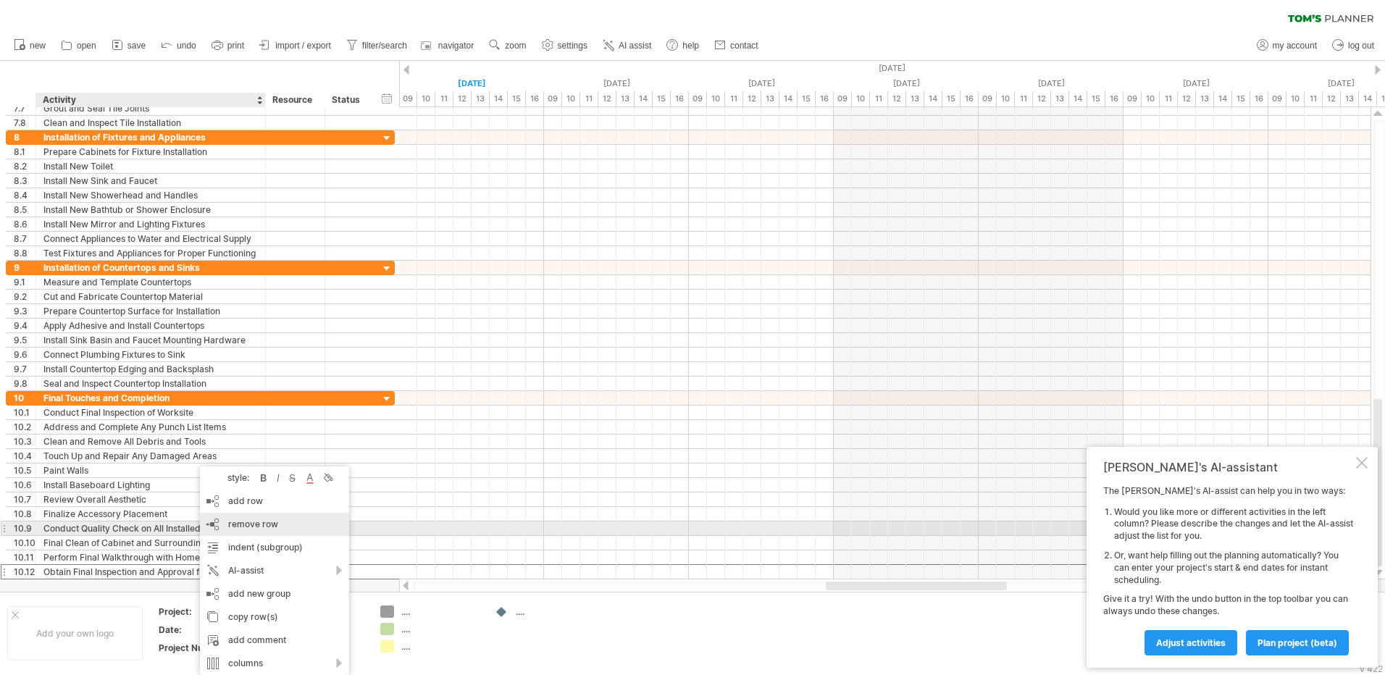
click at [240, 526] on span "remove row" at bounding box center [253, 524] width 50 height 11
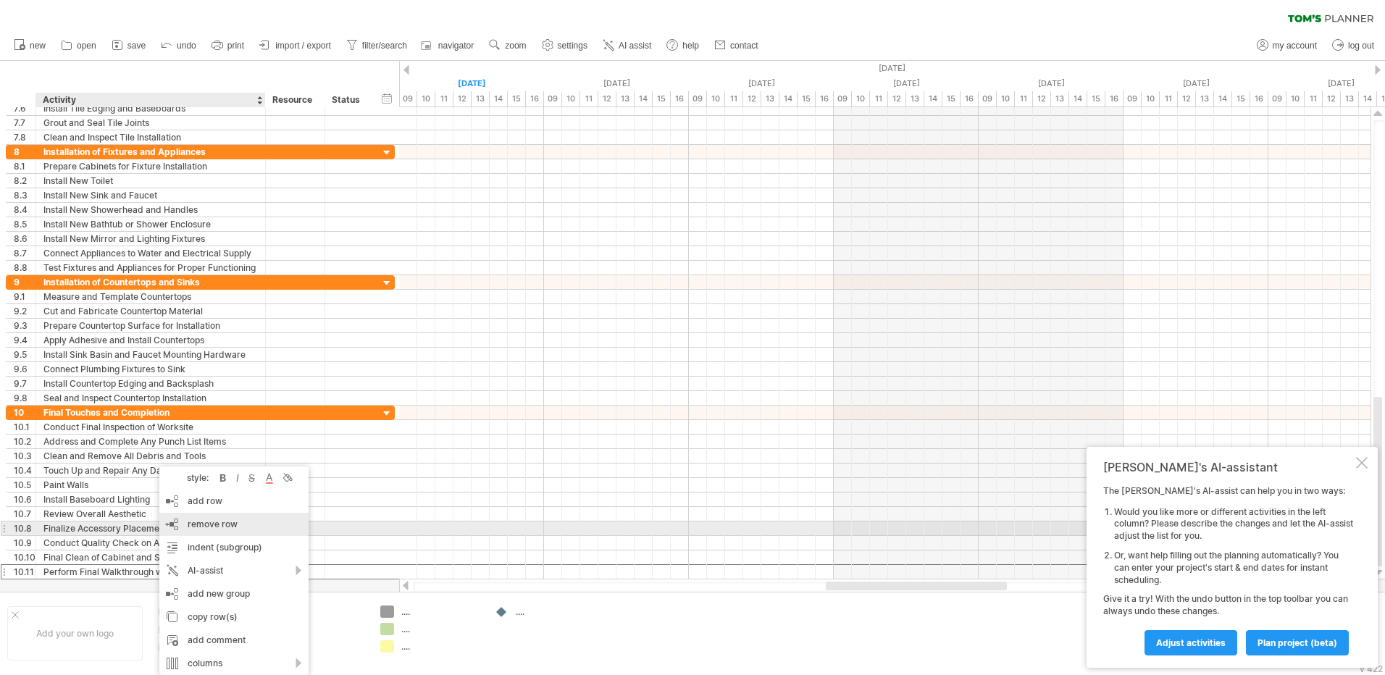
click at [216, 525] on span "remove row" at bounding box center [213, 524] width 50 height 11
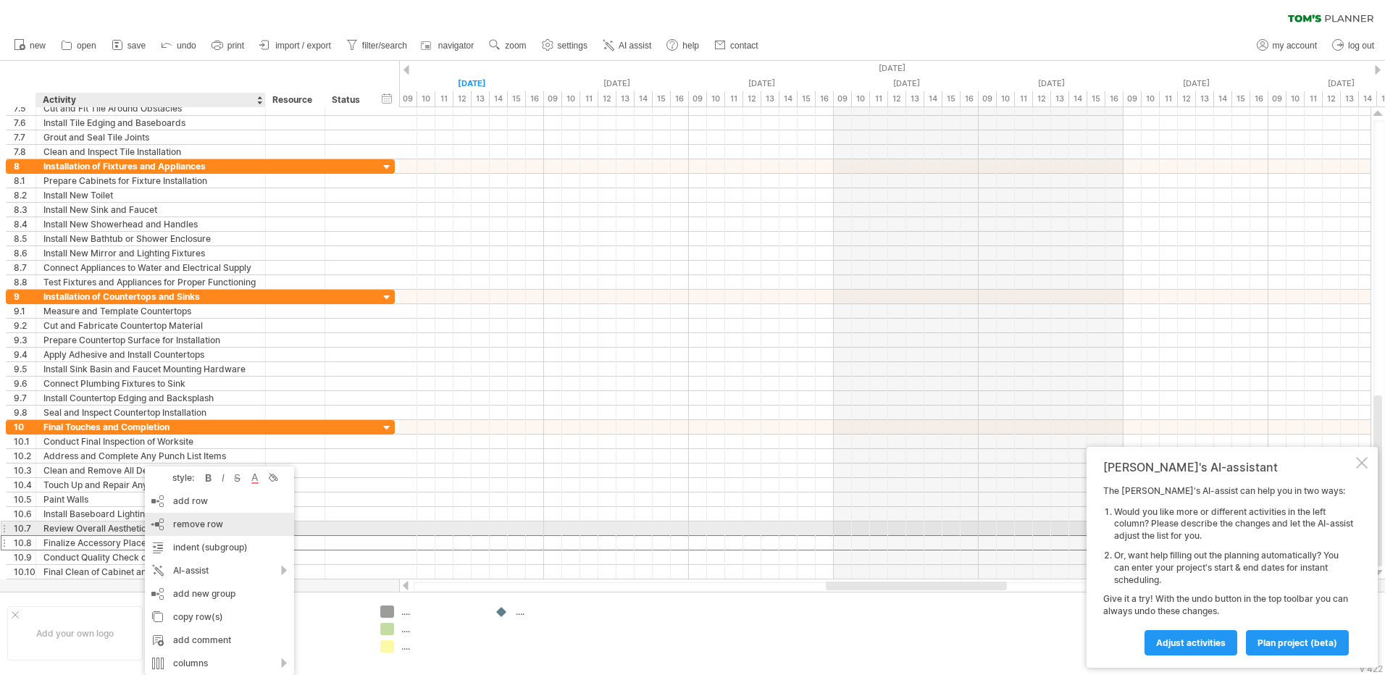
click at [189, 531] on div "remove row remove selected rows" at bounding box center [219, 524] width 149 height 23
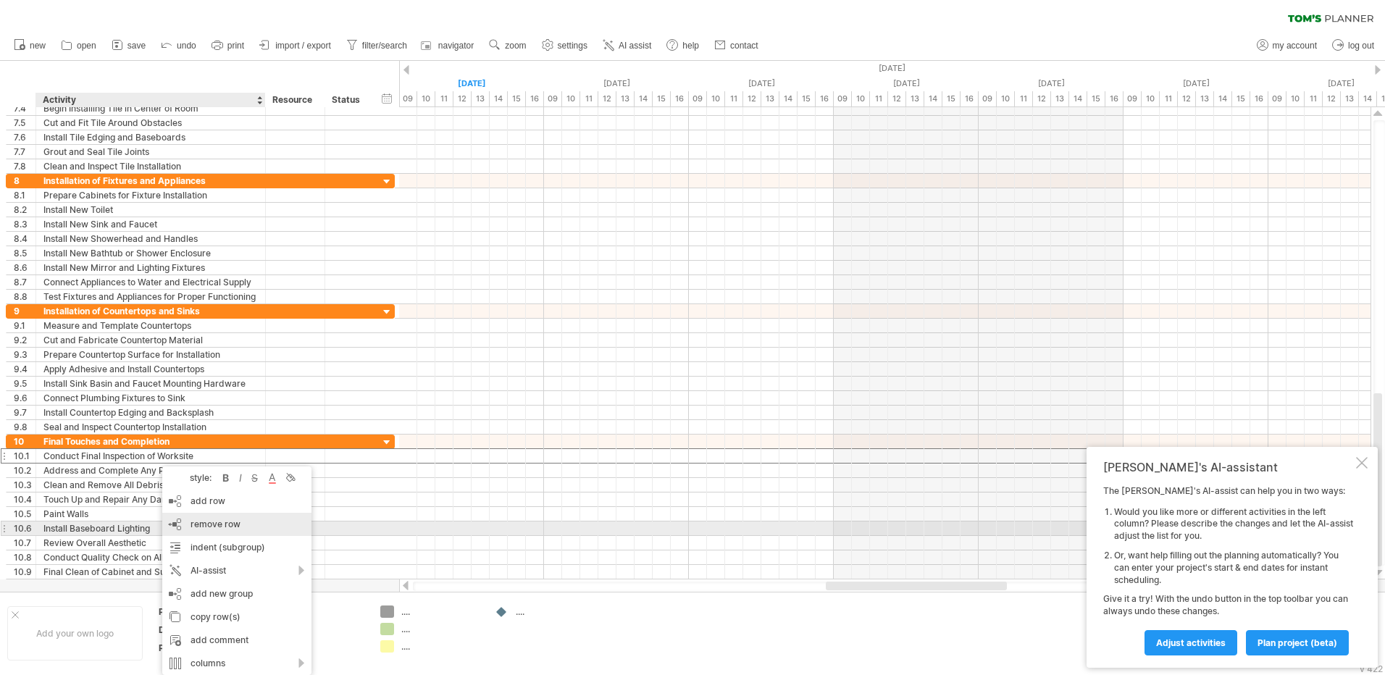
click at [221, 526] on span "remove row" at bounding box center [215, 524] width 50 height 11
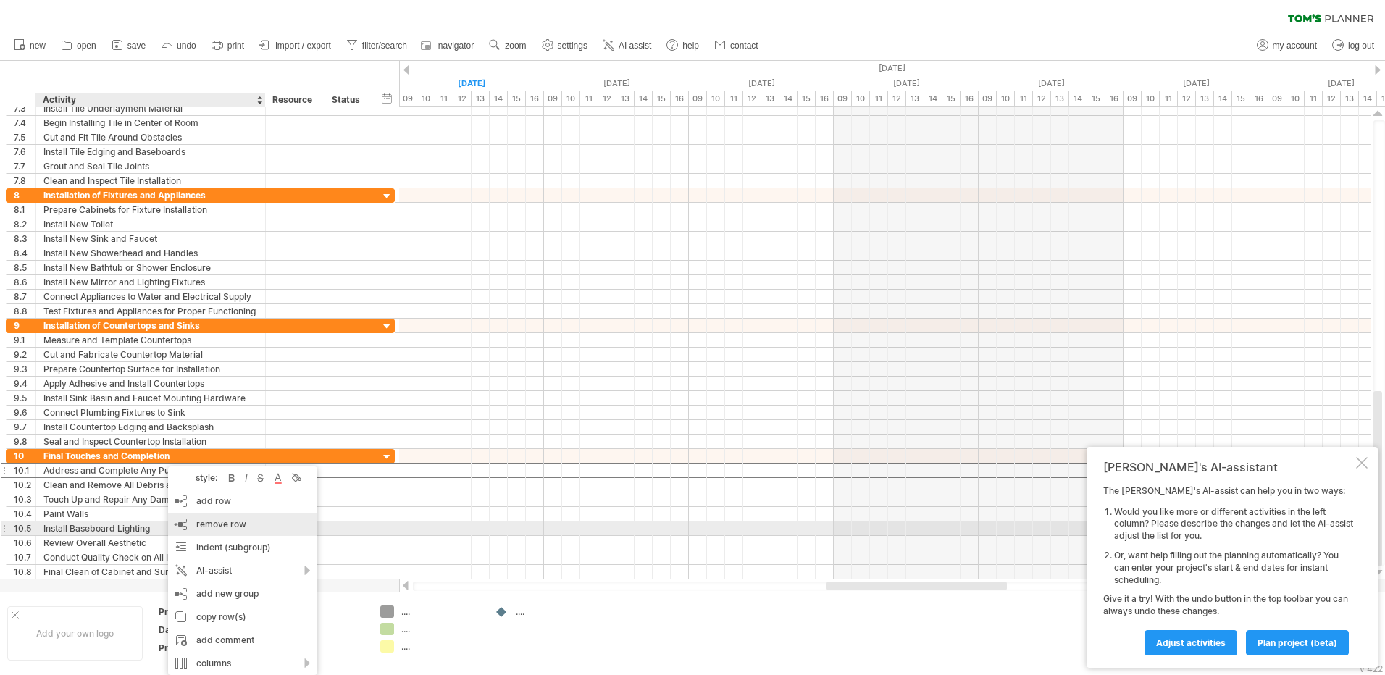
click at [217, 522] on span "remove row" at bounding box center [221, 524] width 50 height 11
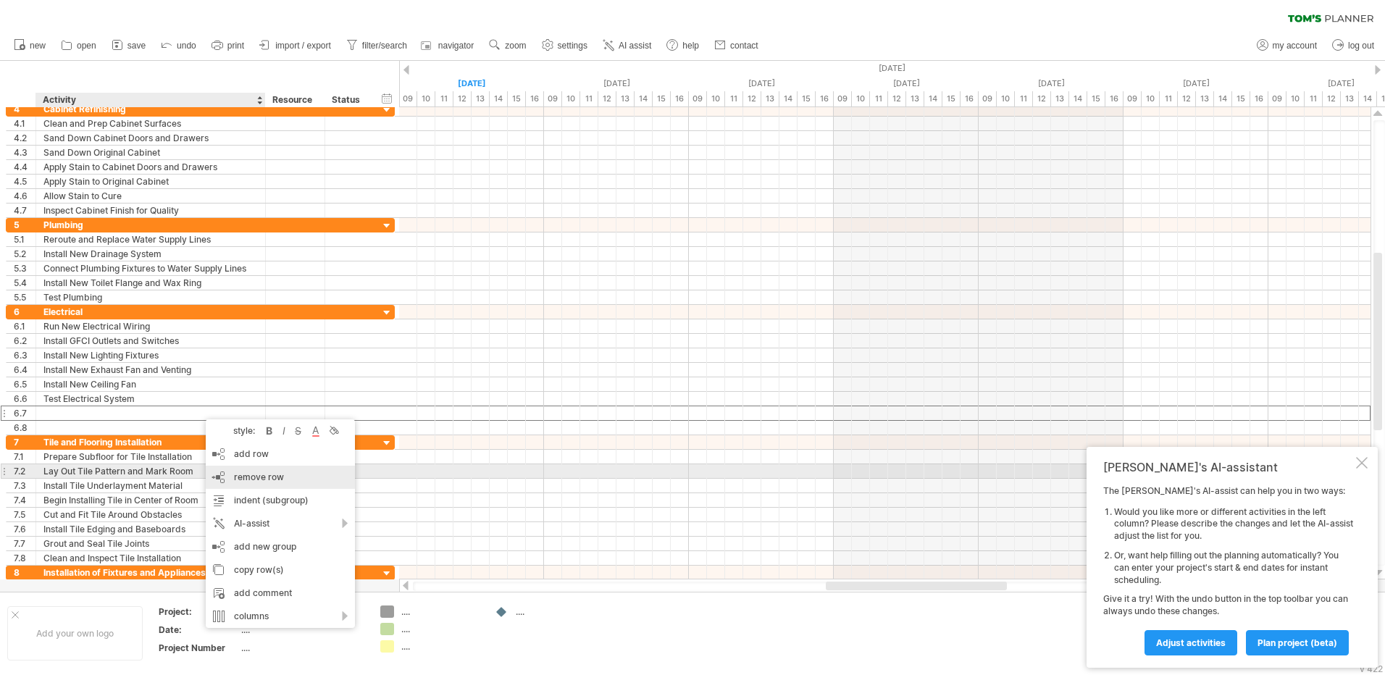
click at [262, 477] on span "remove row" at bounding box center [259, 476] width 50 height 11
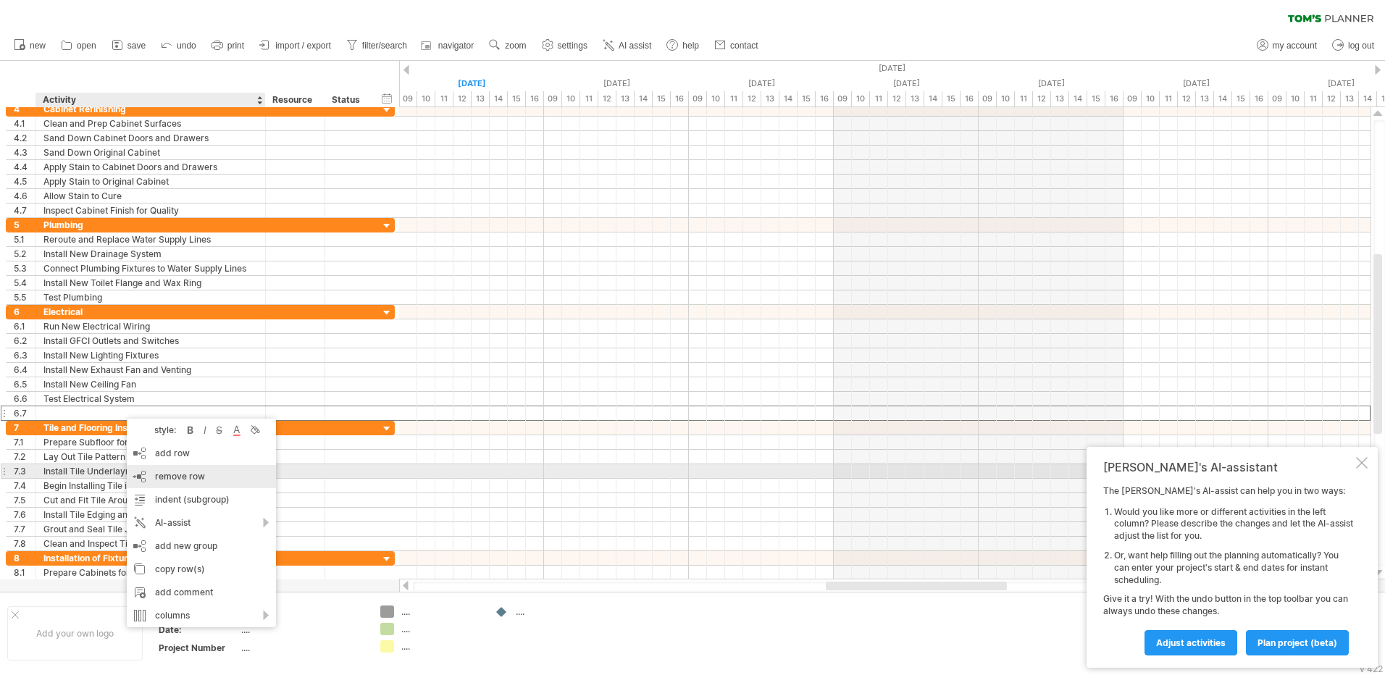
click at [198, 474] on span "remove row" at bounding box center [180, 476] width 50 height 11
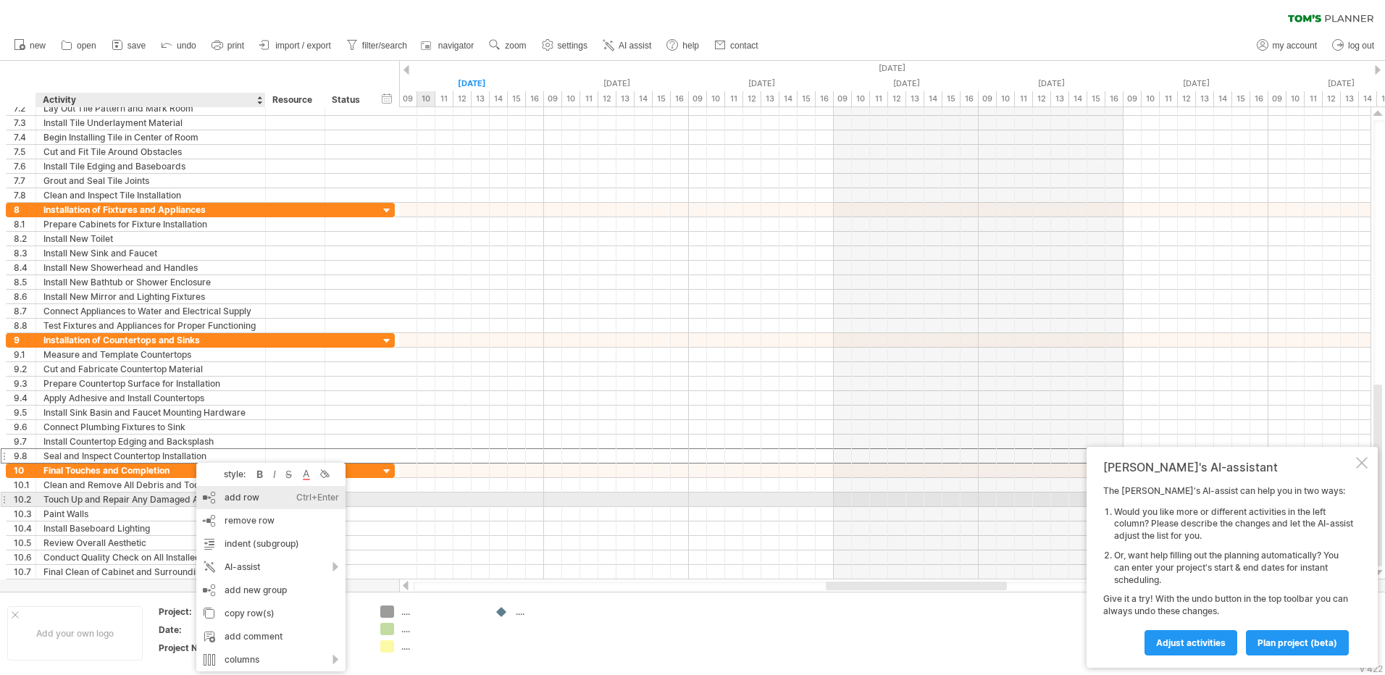
click at [232, 494] on div "add row Ctrl+Enter Cmd+Enter" at bounding box center [270, 497] width 149 height 23
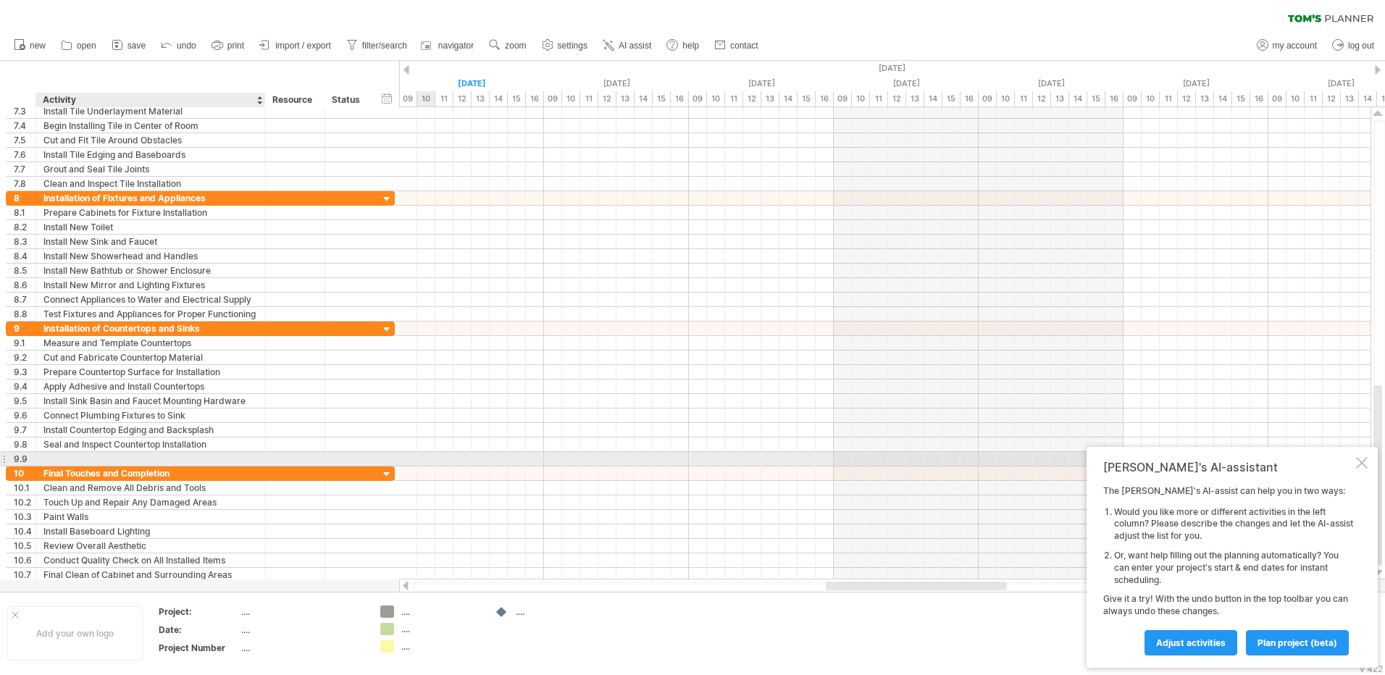
click at [138, 457] on div at bounding box center [150, 459] width 214 height 14
type input "*"
type input "**********"
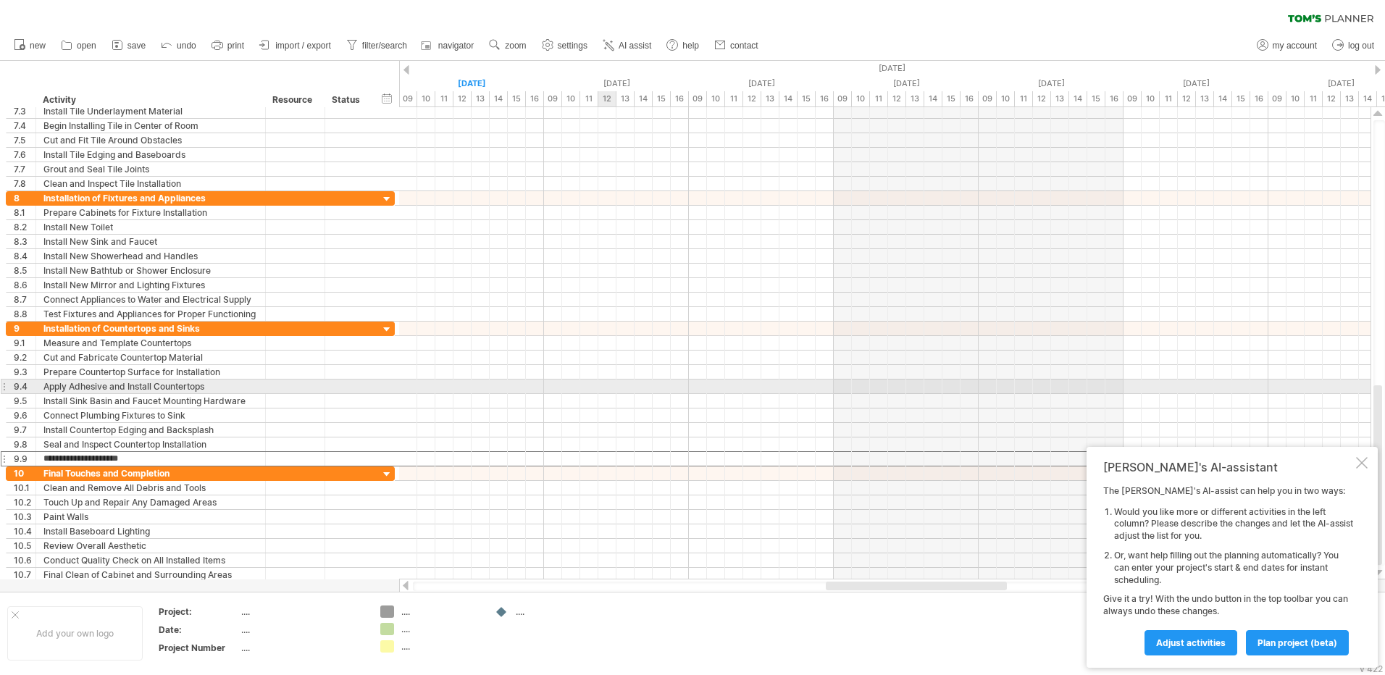
click at [608, 393] on div at bounding box center [884, 386] width 971 height 14
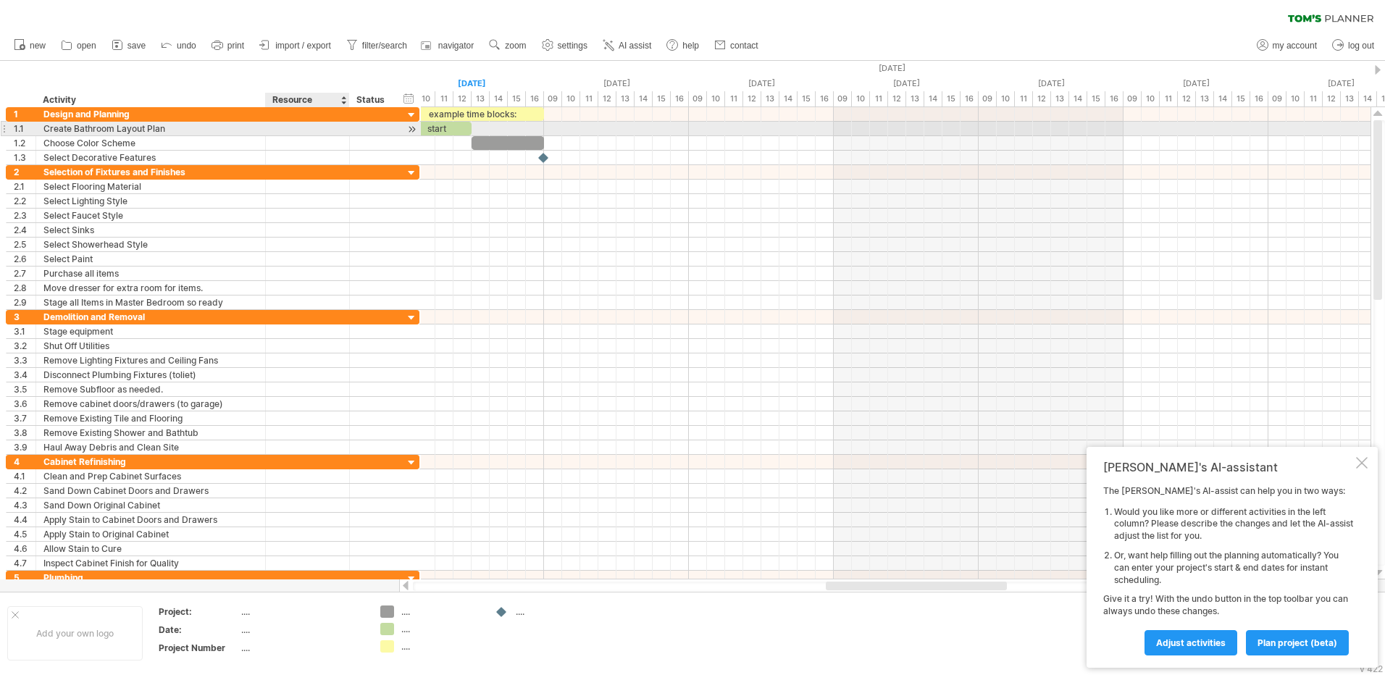
drag, startPoint x: 321, startPoint y: 130, endPoint x: 345, endPoint y: 130, distance: 24.6
click at [345, 130] on div at bounding box center [347, 129] width 7 height 14
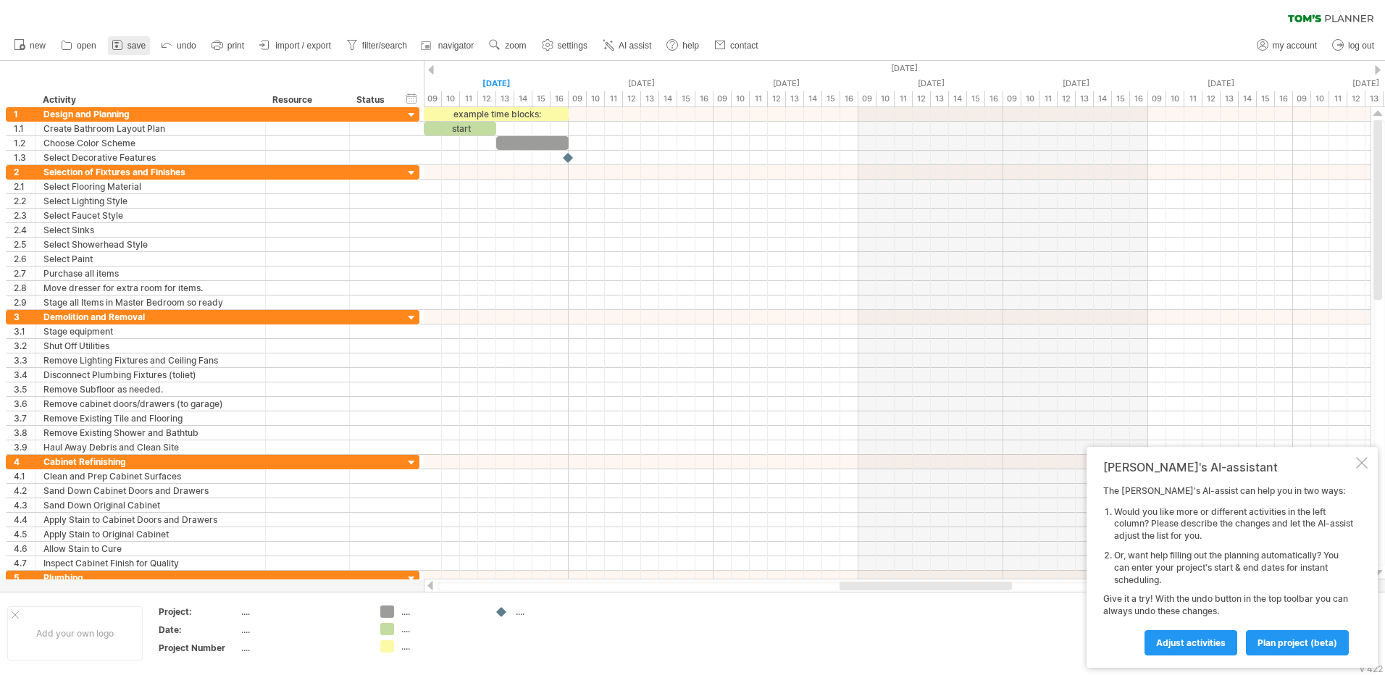
click at [130, 49] on span "save" at bounding box center [136, 46] width 18 height 10
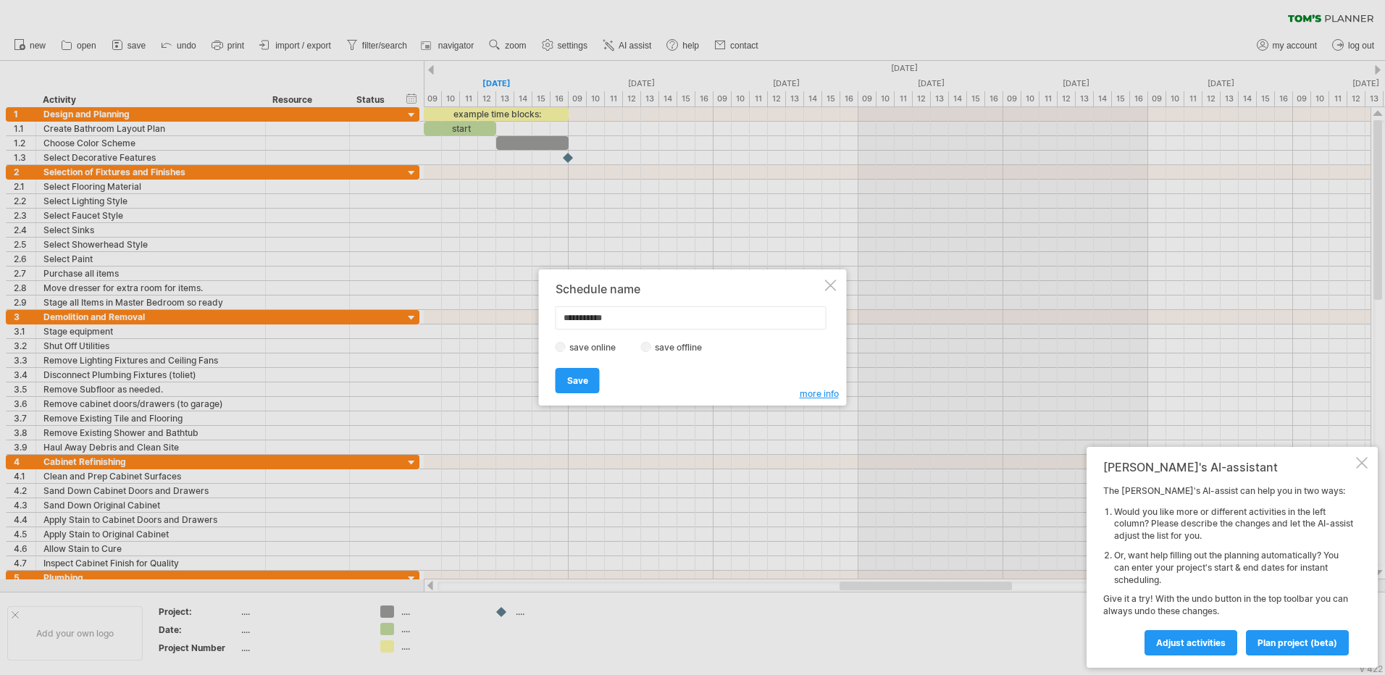
drag, startPoint x: 657, startPoint y: 319, endPoint x: 558, endPoint y: 313, distance: 99.4
click at [558, 313] on input "**********" at bounding box center [690, 317] width 271 height 23
type input "*"
type input "**********"
click at [580, 378] on span "Save" at bounding box center [577, 380] width 21 height 11
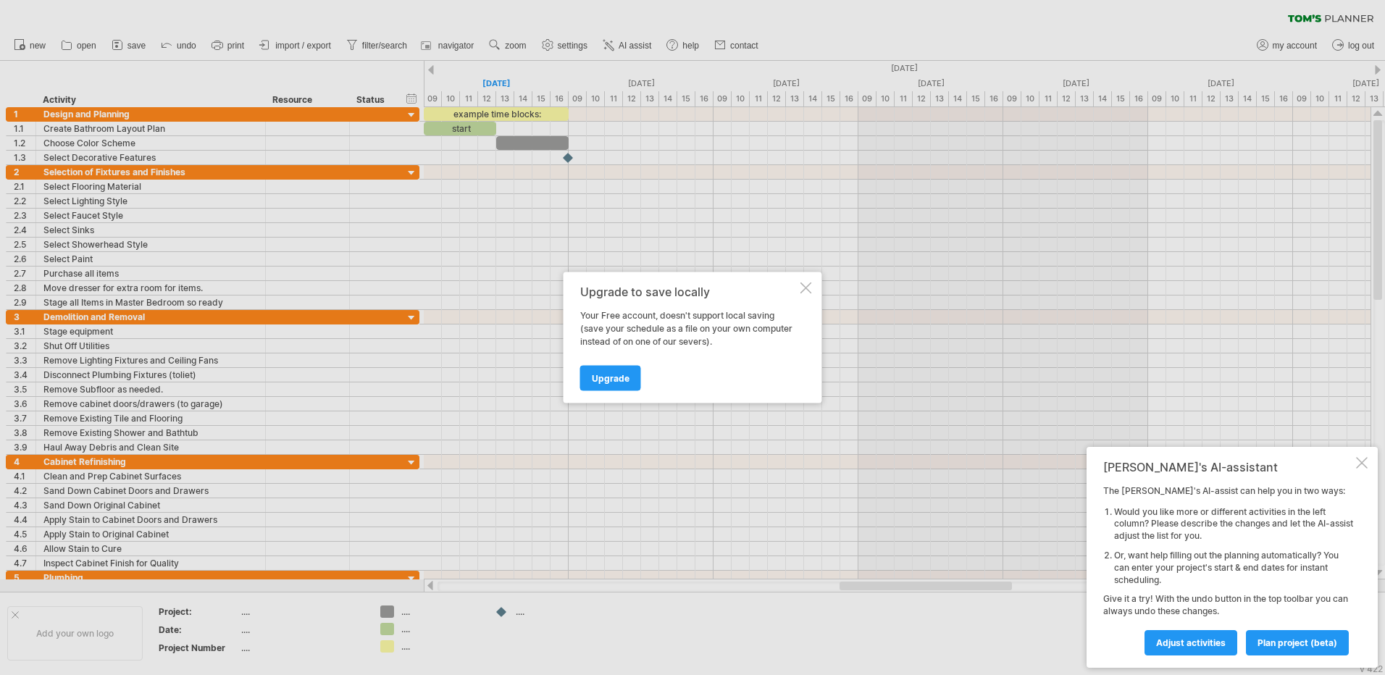
click at [806, 288] on div at bounding box center [806, 288] width 12 height 12
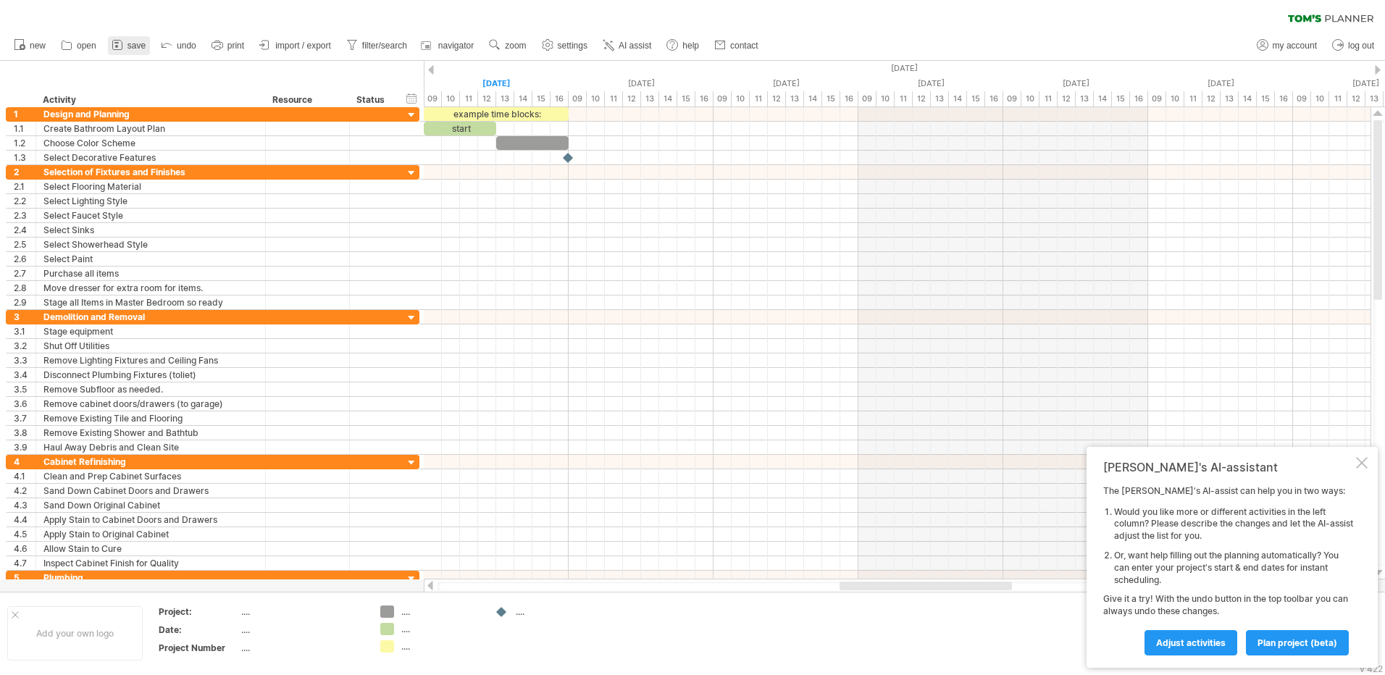
click at [134, 50] on span "save" at bounding box center [136, 46] width 18 height 10
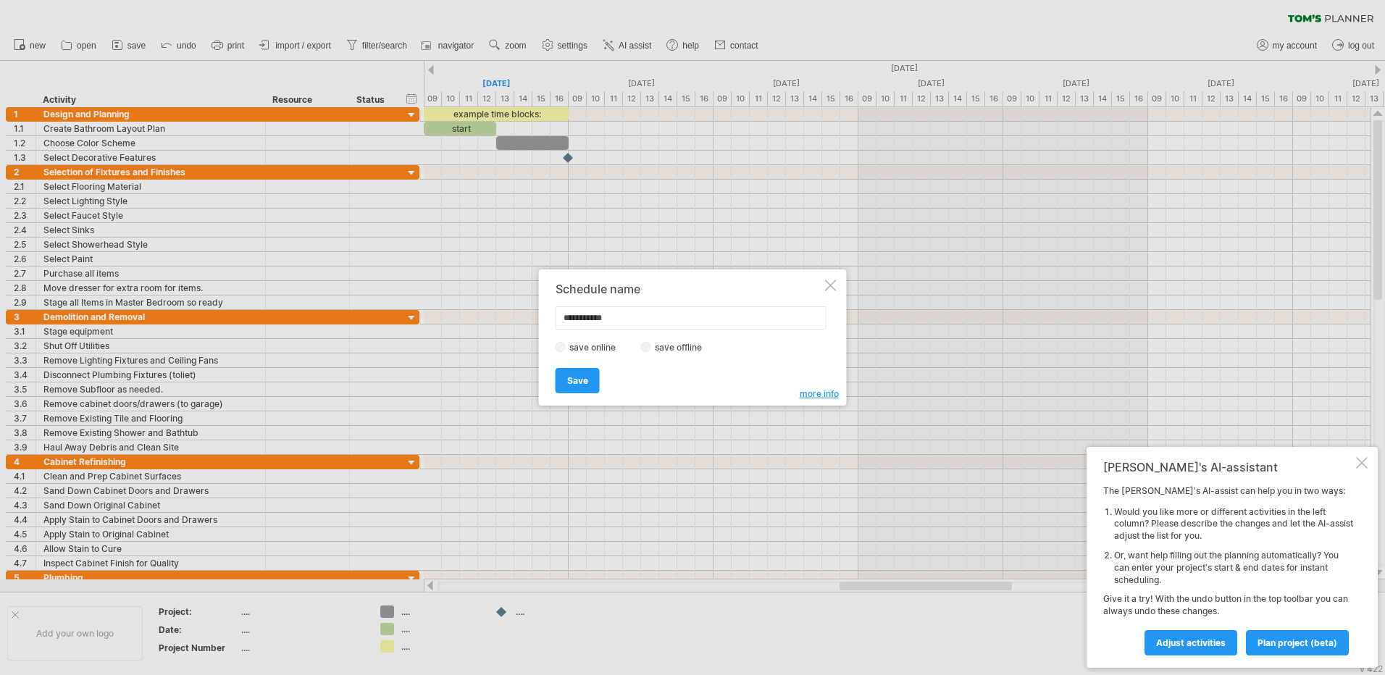
drag, startPoint x: 631, startPoint y: 316, endPoint x: 474, endPoint y: 309, distance: 157.3
click at [474, 309] on div "Trying to reach [DOMAIN_NAME] Connected again... 0% clear filter new 1" at bounding box center [692, 337] width 1385 height 675
type input "**********"
click at [584, 384] on span "Save" at bounding box center [577, 380] width 21 height 11
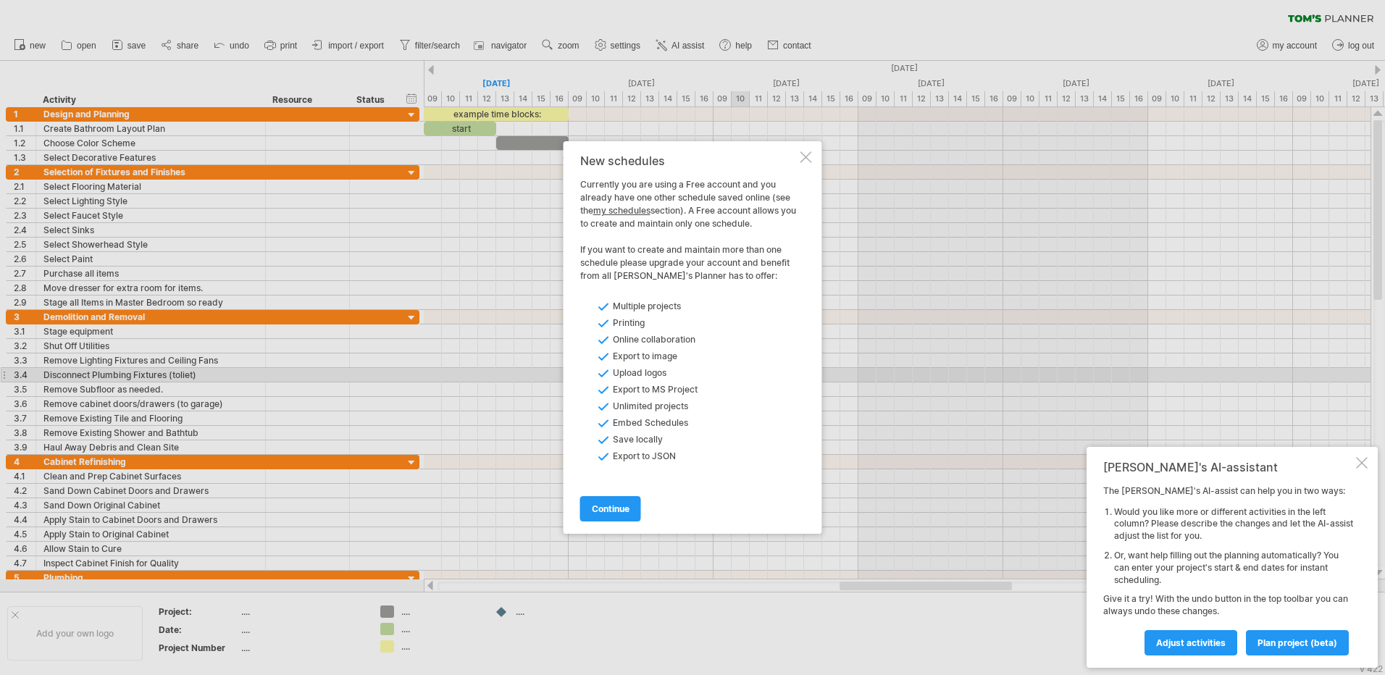
click at [806, 154] on div at bounding box center [806, 157] width 12 height 12
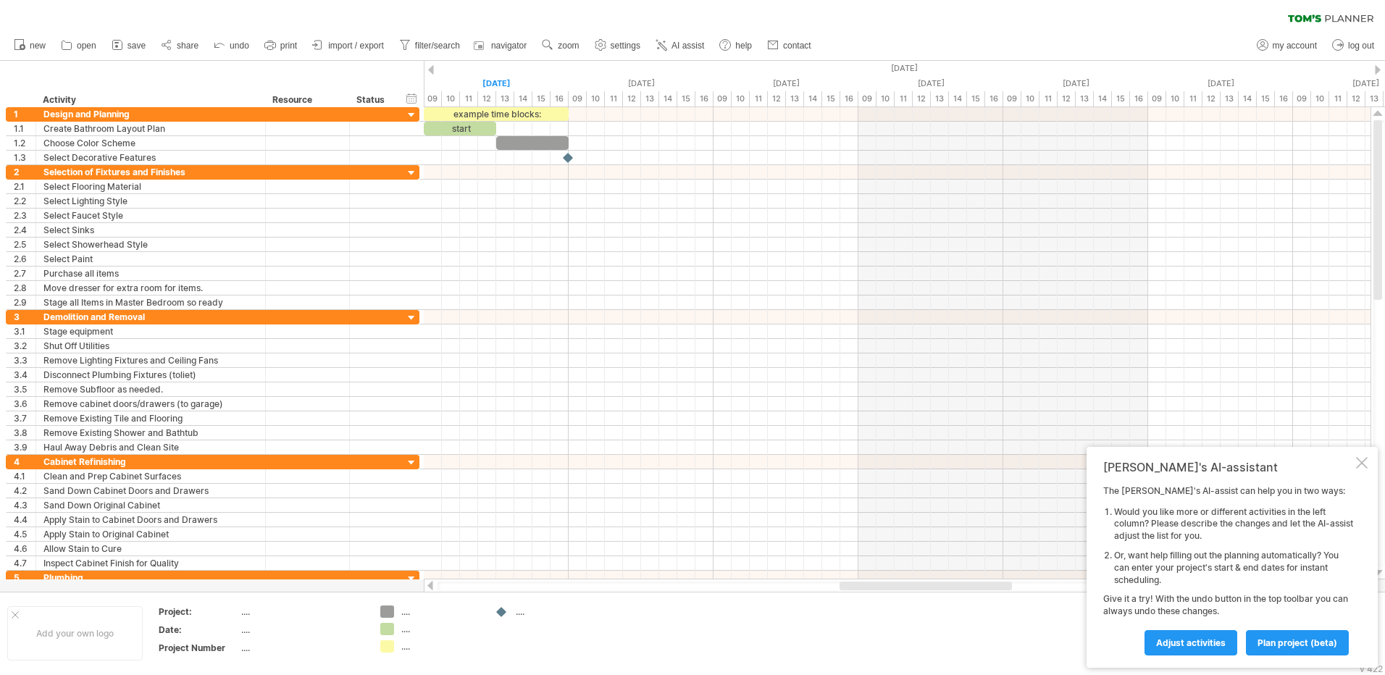
click at [146, 48] on link "save" at bounding box center [129, 45] width 42 height 19
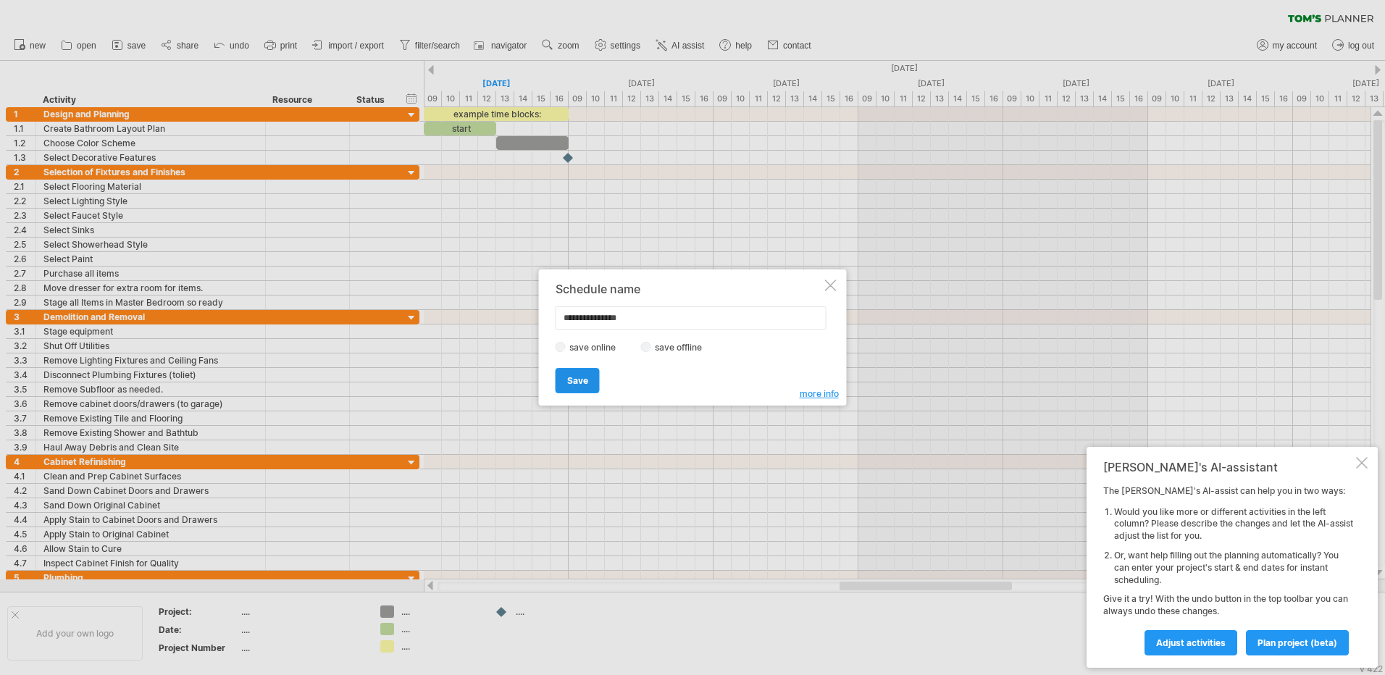
click at [574, 381] on span "Save" at bounding box center [577, 380] width 21 height 11
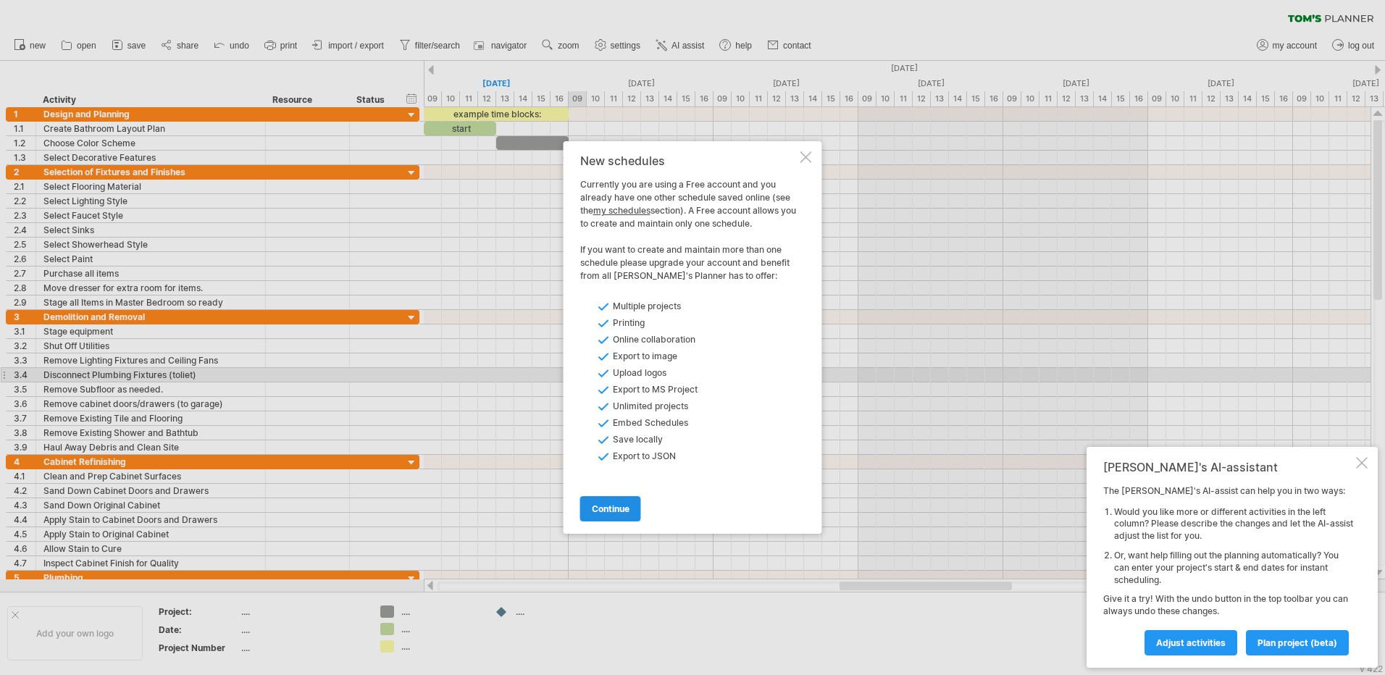
click at [614, 505] on span "continue" at bounding box center [611, 508] width 38 height 11
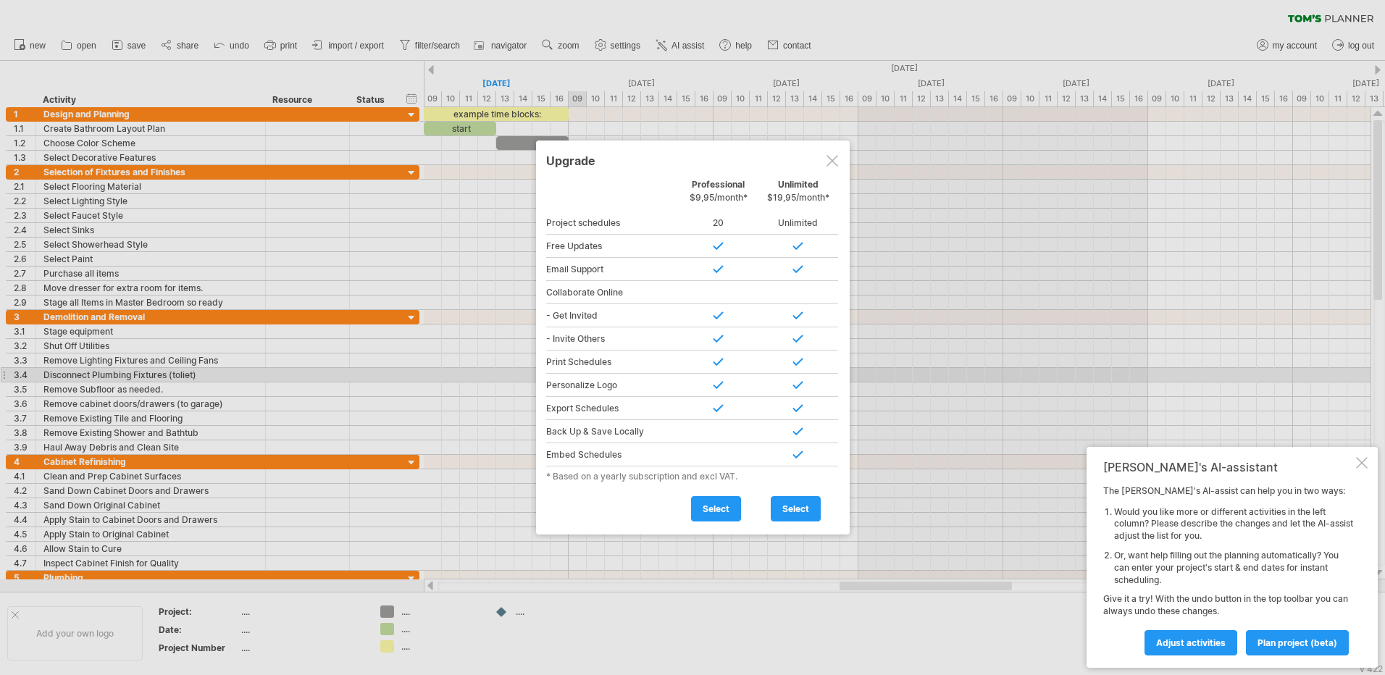
click at [836, 164] on div at bounding box center [832, 161] width 12 height 12
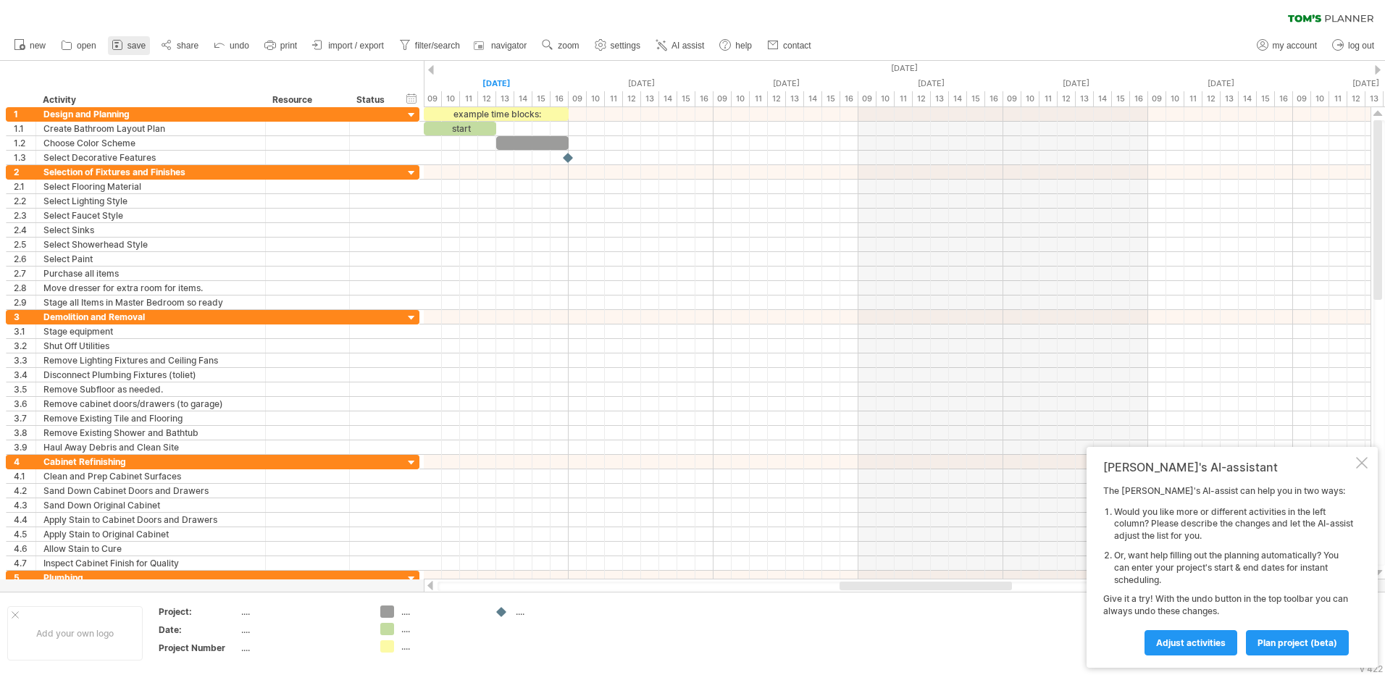
click at [143, 44] on span "save" at bounding box center [136, 46] width 18 height 10
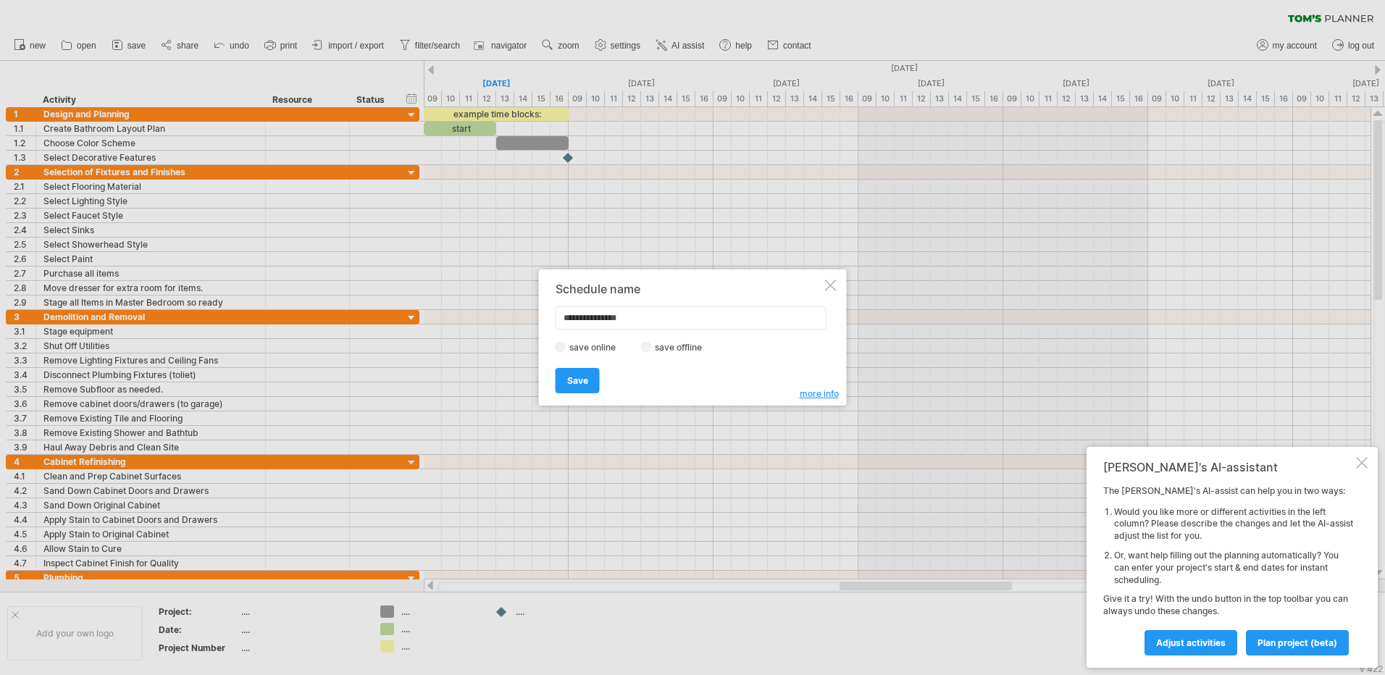
click at [829, 291] on div "**********" at bounding box center [693, 337] width 308 height 136
click at [833, 287] on div at bounding box center [831, 286] width 12 height 12
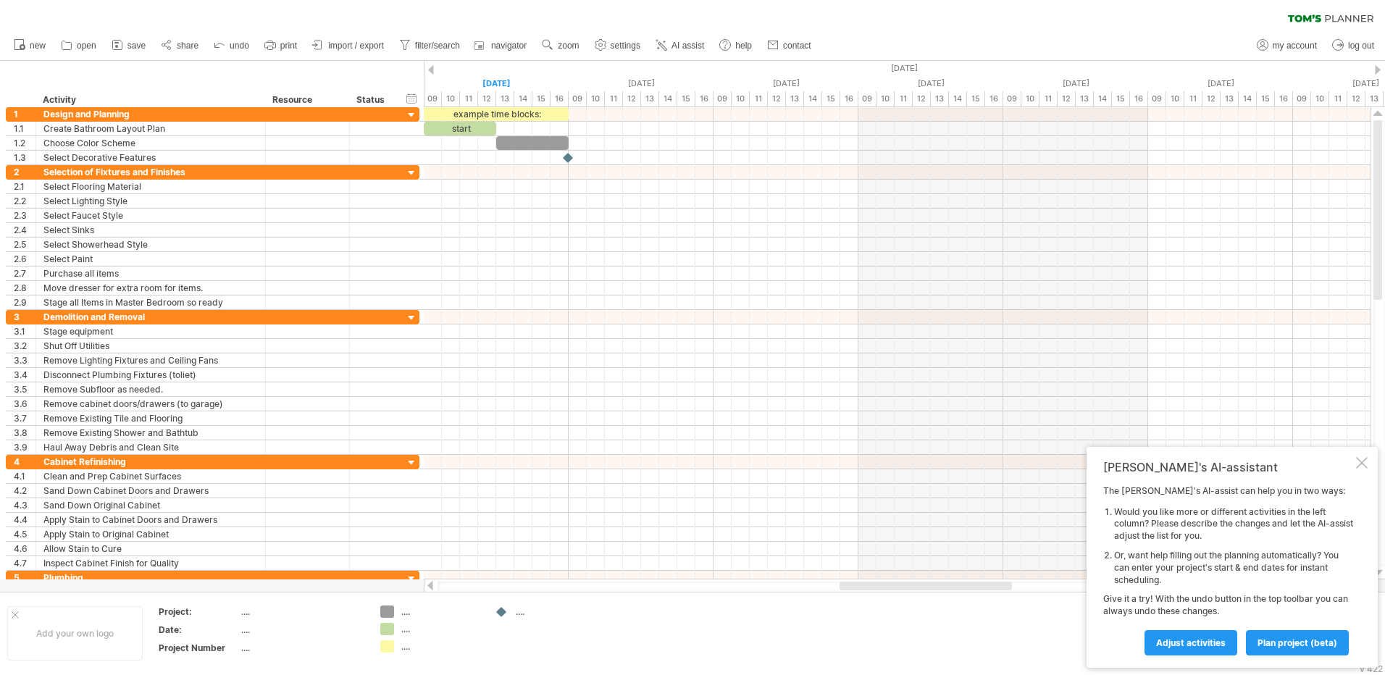
click at [111, 43] on icon at bounding box center [117, 45] width 14 height 14
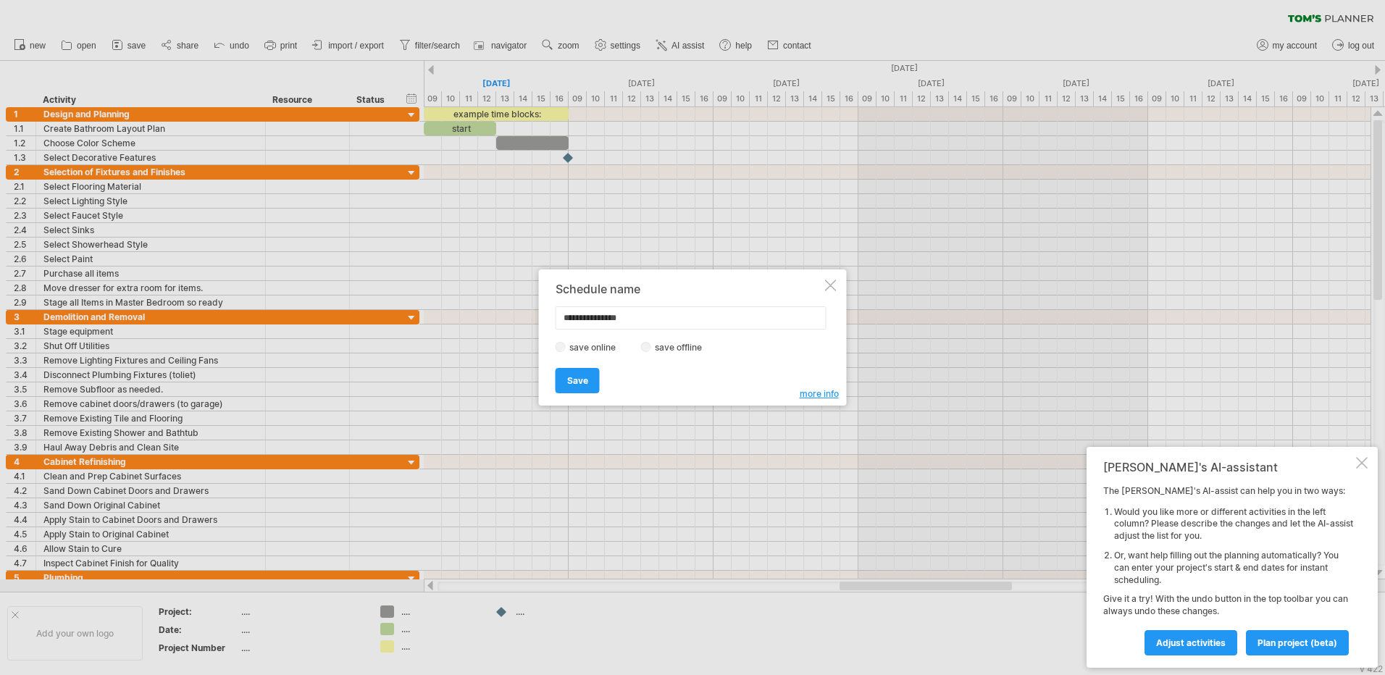
drag, startPoint x: 654, startPoint y: 315, endPoint x: 550, endPoint y: 311, distance: 103.6
click at [550, 311] on div "**********" at bounding box center [693, 337] width 308 height 136
click at [826, 392] on span "more info" at bounding box center [819, 393] width 39 height 11
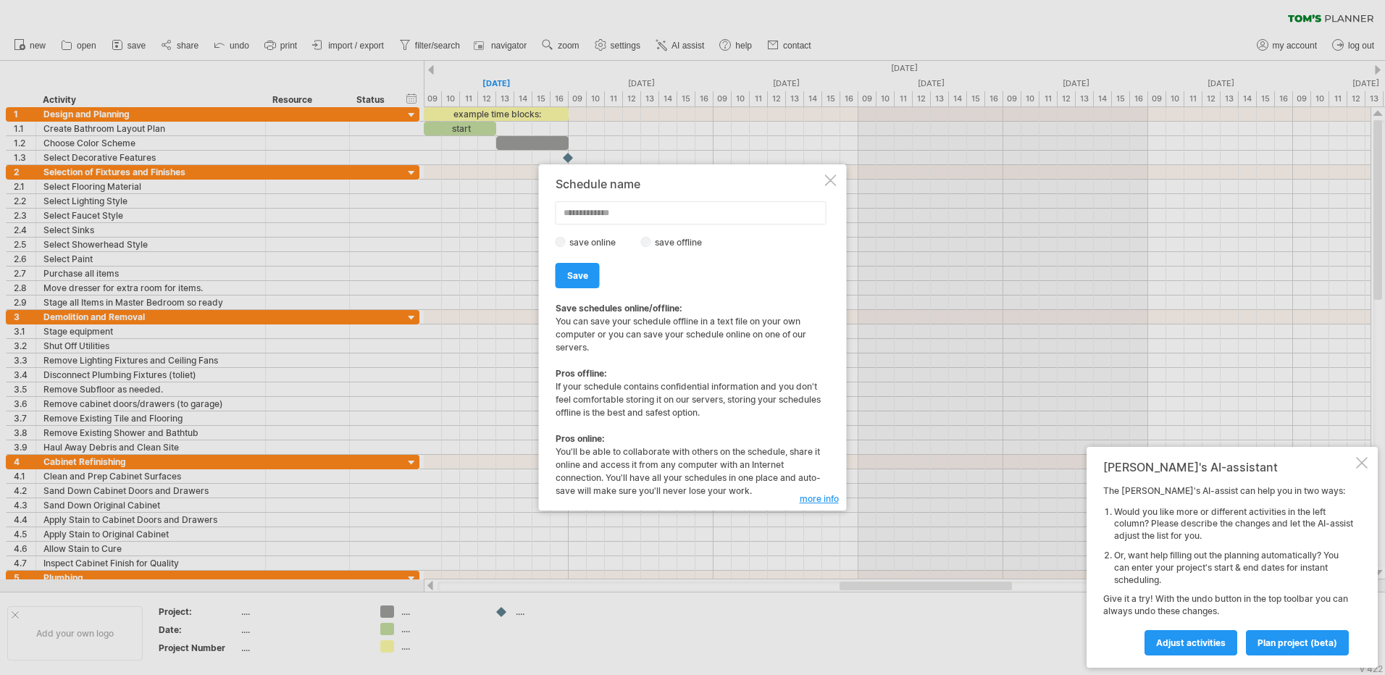
click at [833, 184] on div at bounding box center [831, 181] width 12 height 12
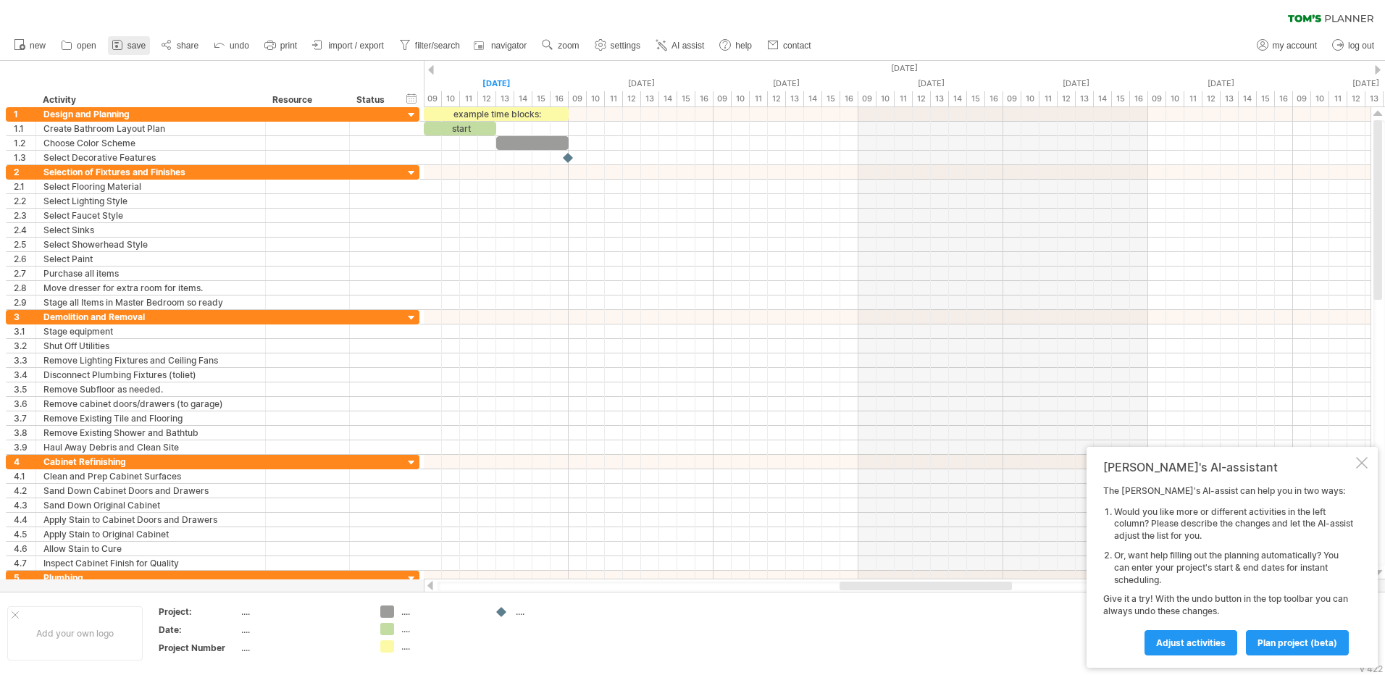
click at [125, 43] on icon at bounding box center [117, 45] width 14 height 14
click at [120, 38] on icon at bounding box center [117, 45] width 14 height 14
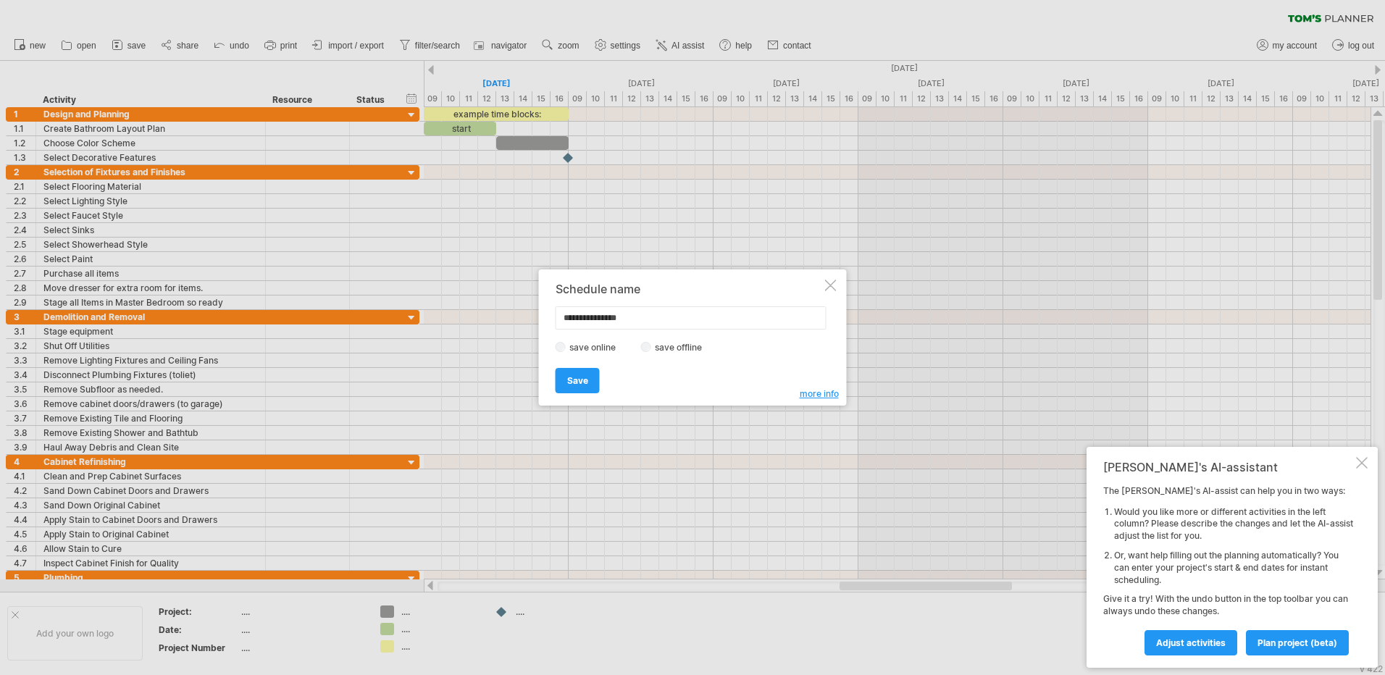
click at [830, 289] on div at bounding box center [831, 286] width 12 height 12
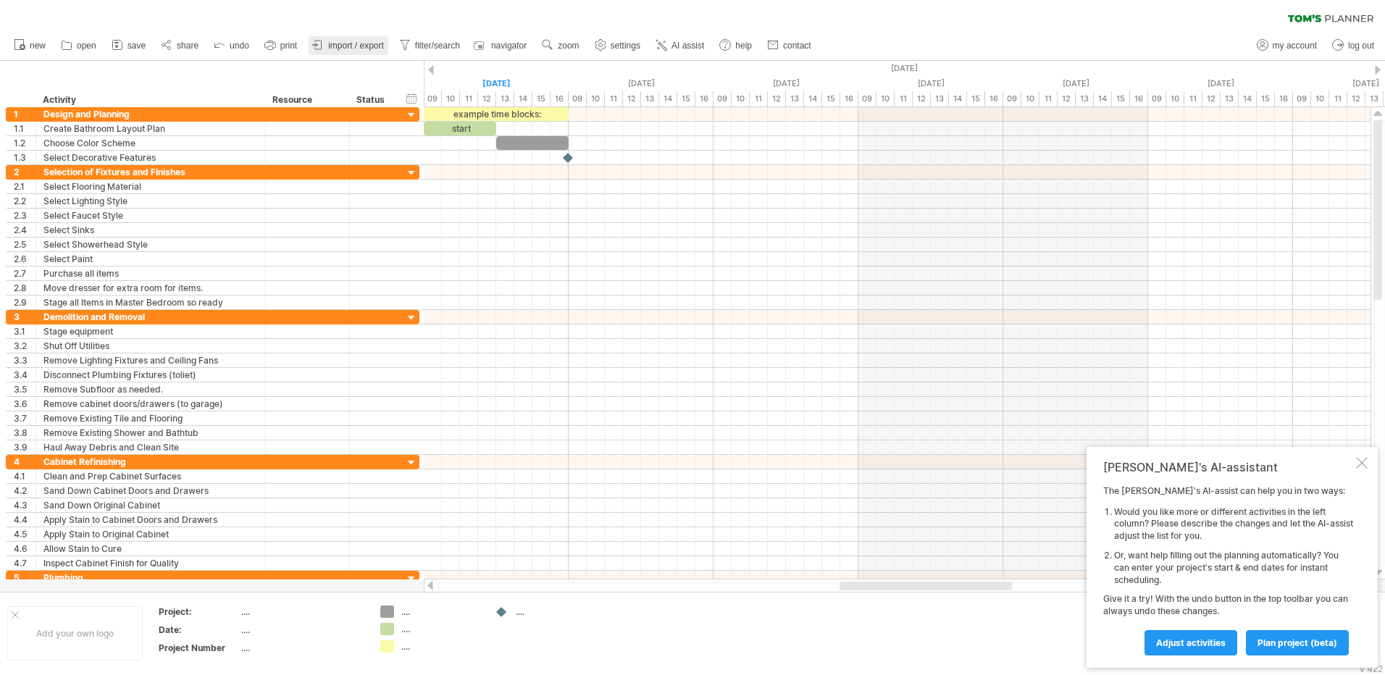
click at [325, 39] on icon at bounding box center [318, 45] width 14 height 14
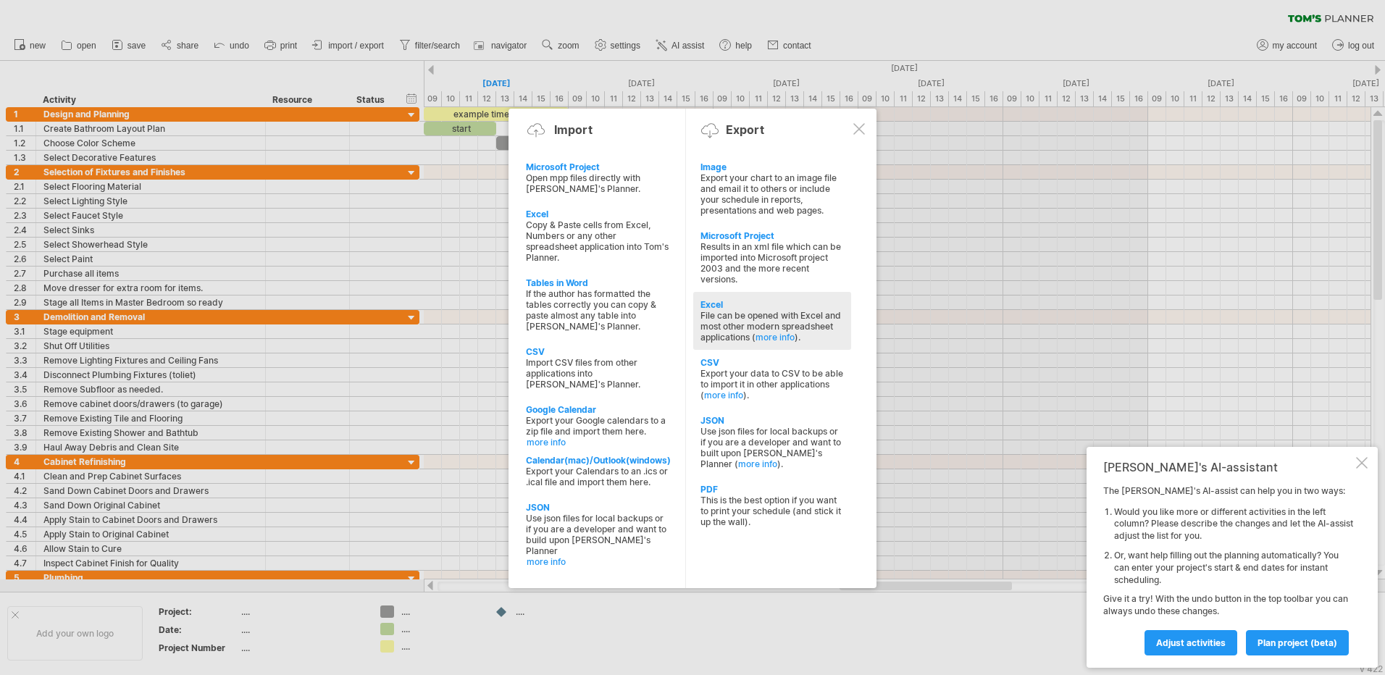
click at [715, 306] on div "Excel" at bounding box center [771, 304] width 143 height 11
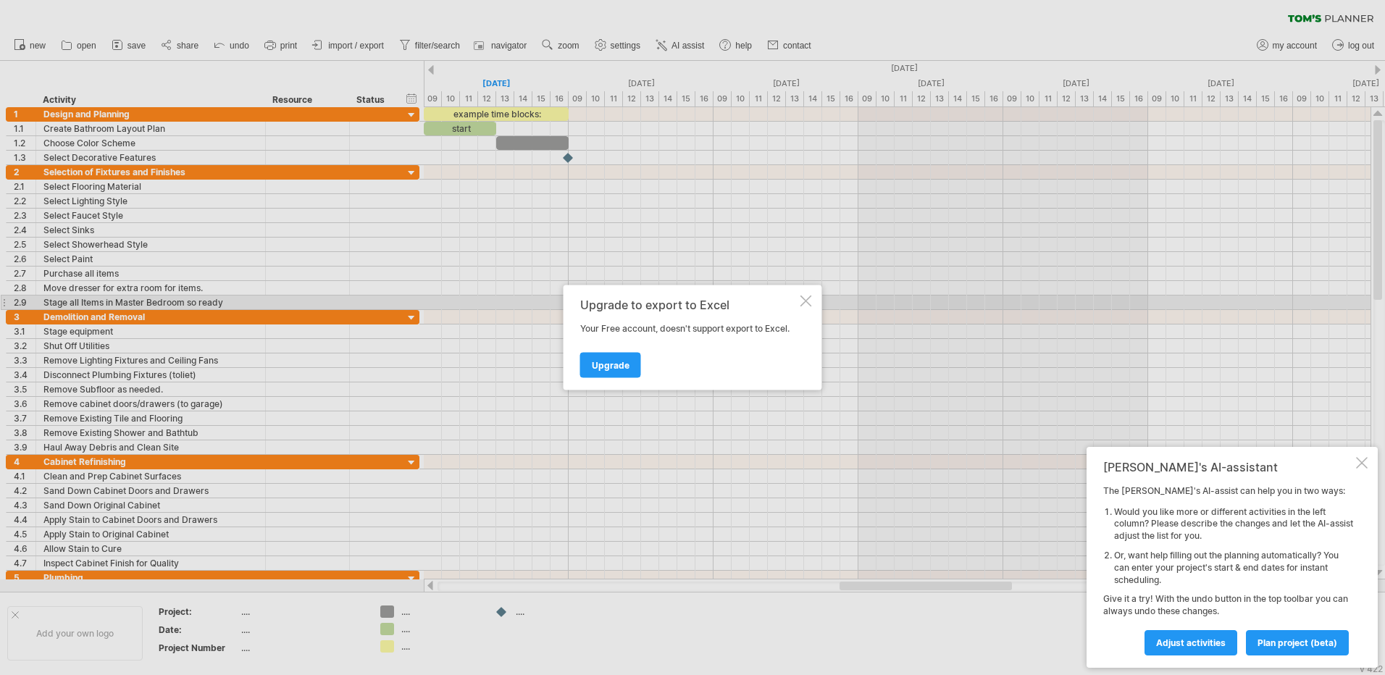
click at [802, 301] on div at bounding box center [806, 301] width 12 height 12
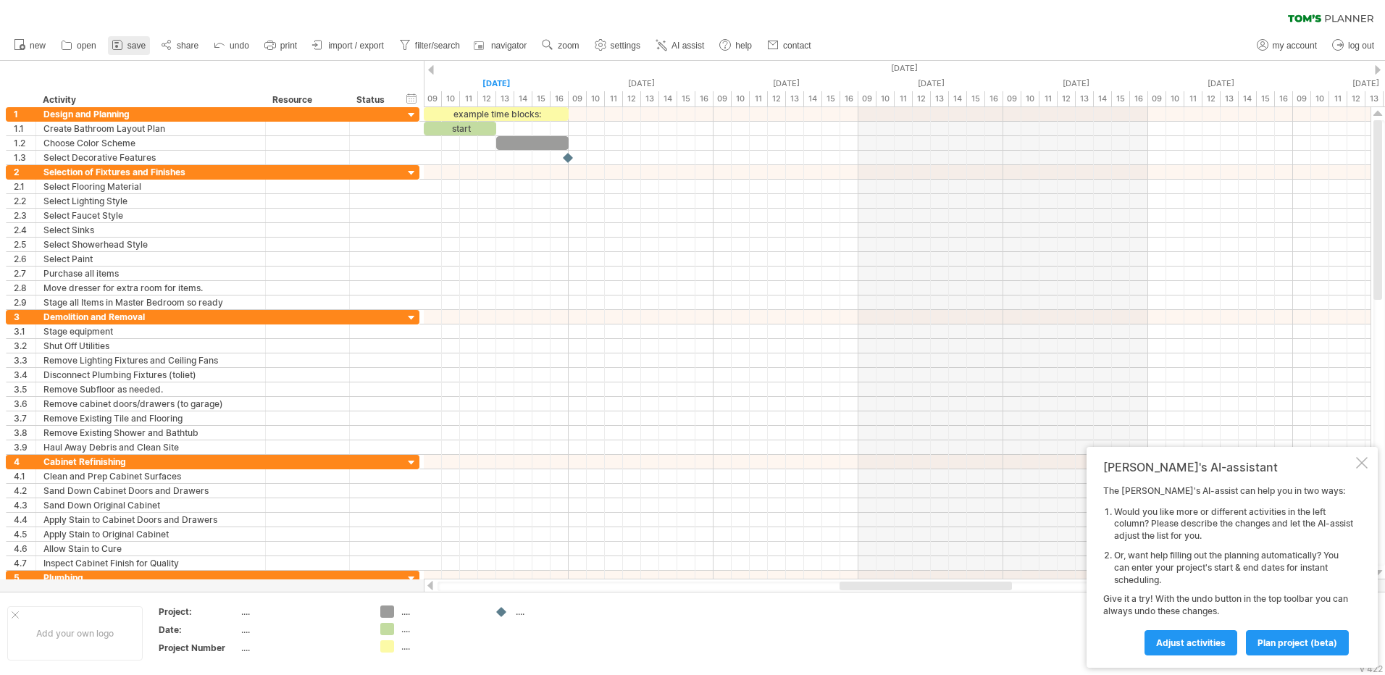
click at [119, 45] on icon at bounding box center [117, 45] width 14 height 14
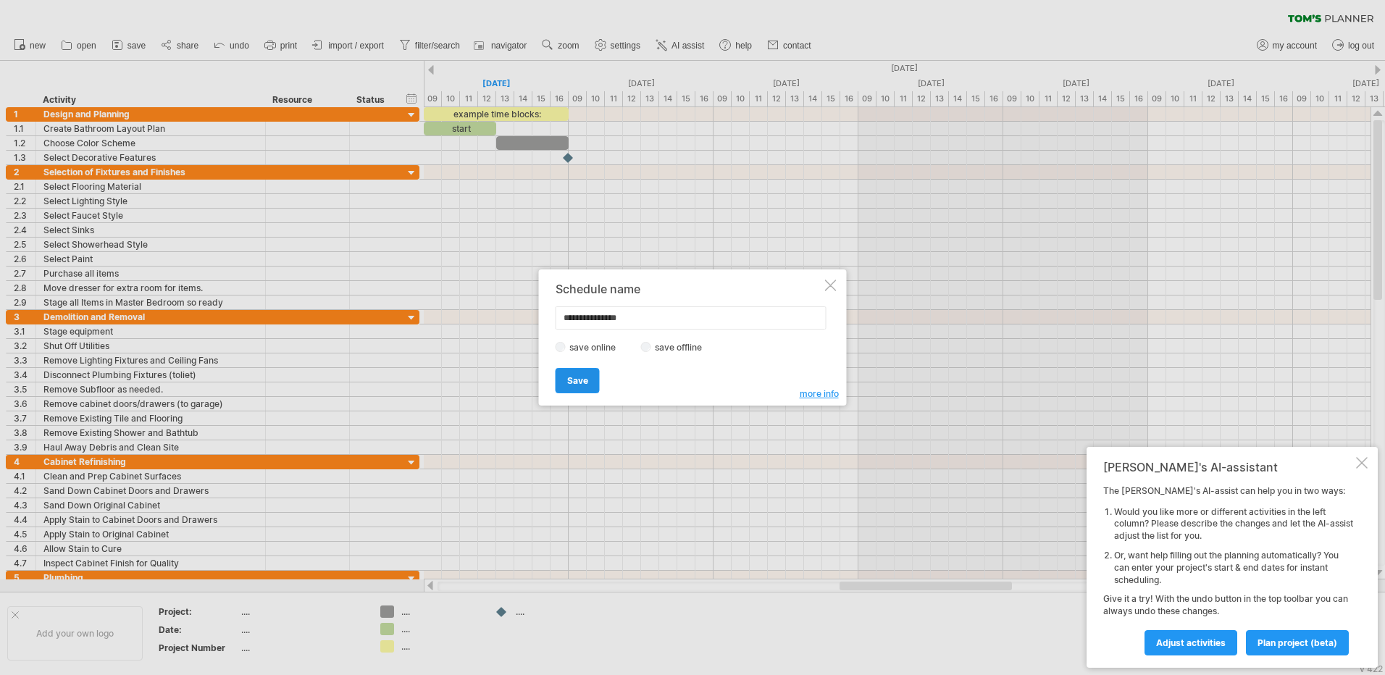
click at [582, 381] on span "Save" at bounding box center [577, 380] width 21 height 11
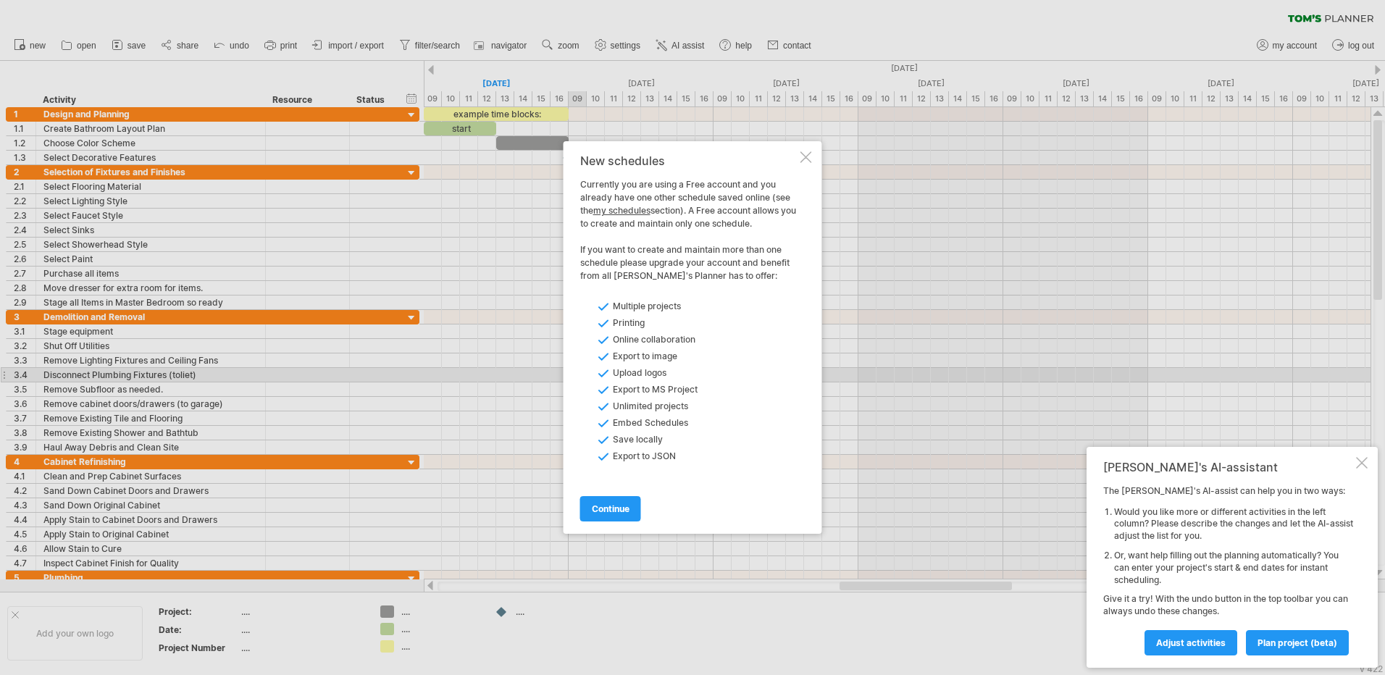
click at [805, 161] on div at bounding box center [806, 157] width 12 height 12
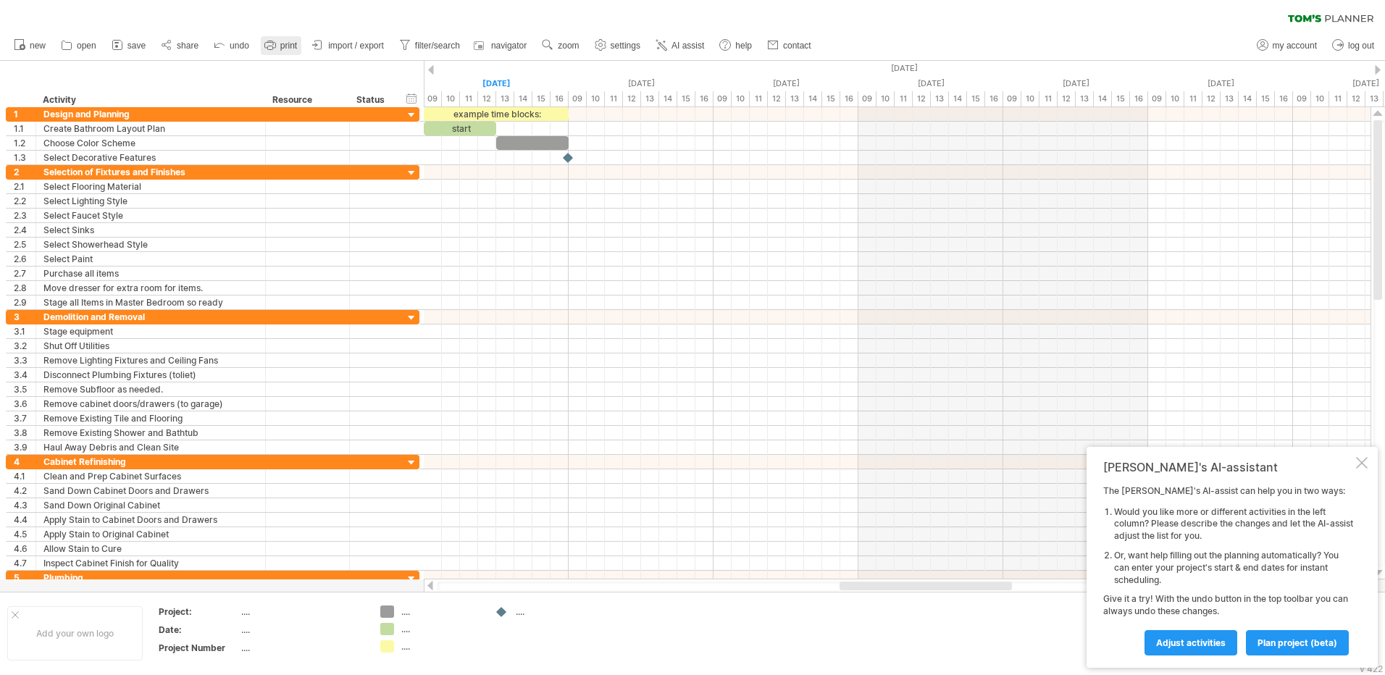
click at [285, 46] on span "print" at bounding box center [288, 46] width 17 height 10
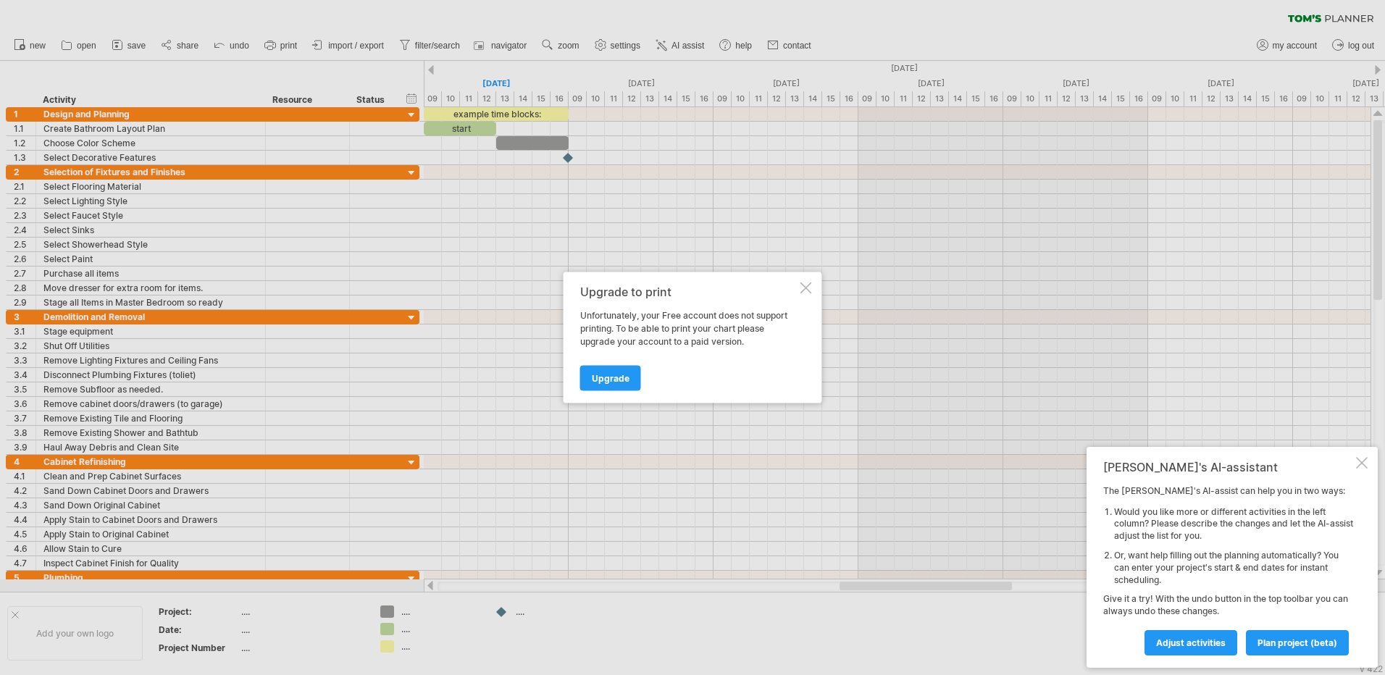
click at [807, 289] on div at bounding box center [806, 288] width 12 height 12
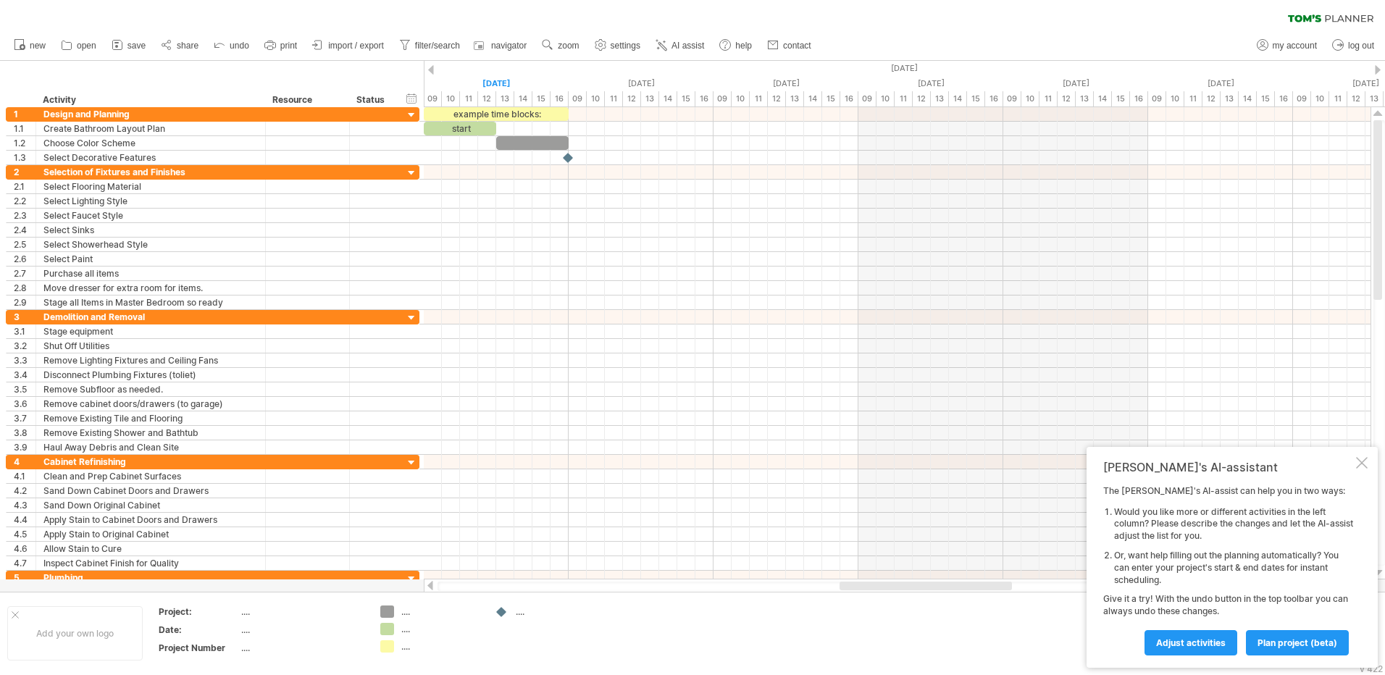
click at [628, 48] on span "settings" at bounding box center [625, 46] width 30 height 10
select select "*"
select select "**"
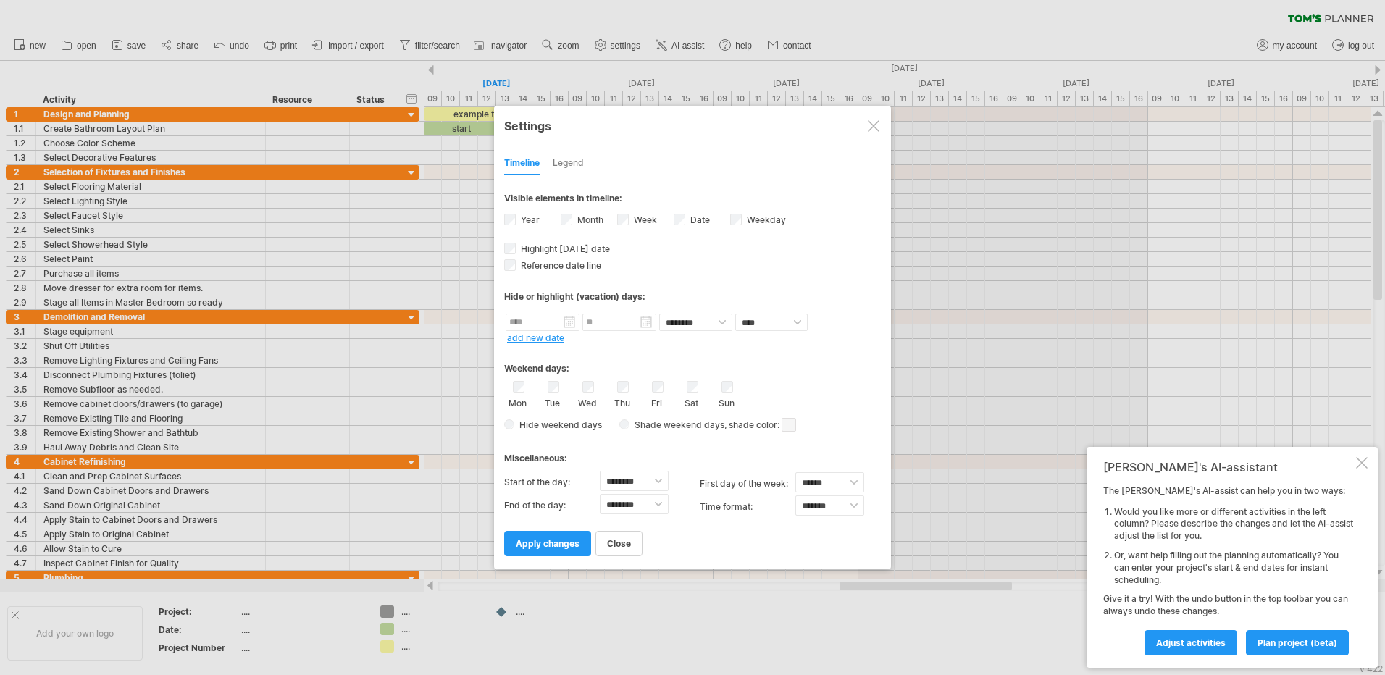
click at [878, 379] on div "Weekend days: Mon Tue Wed Thu Fri Sat Sun Hide weekend days" at bounding box center [692, 390] width 377 height 90
click at [544, 548] on span "apply changes" at bounding box center [548, 543] width 64 height 11
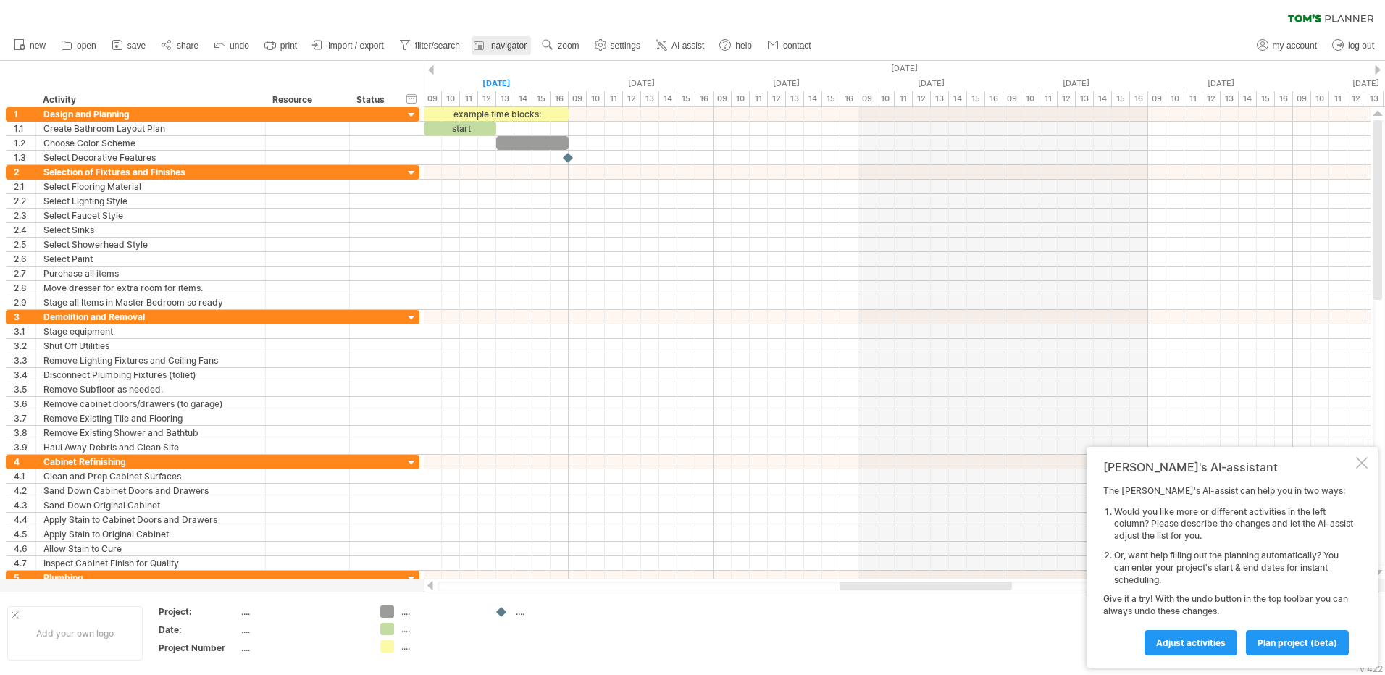
click at [490, 44] on link "navigator" at bounding box center [500, 45] width 59 height 19
click at [132, 48] on span "save" at bounding box center [136, 46] width 18 height 10
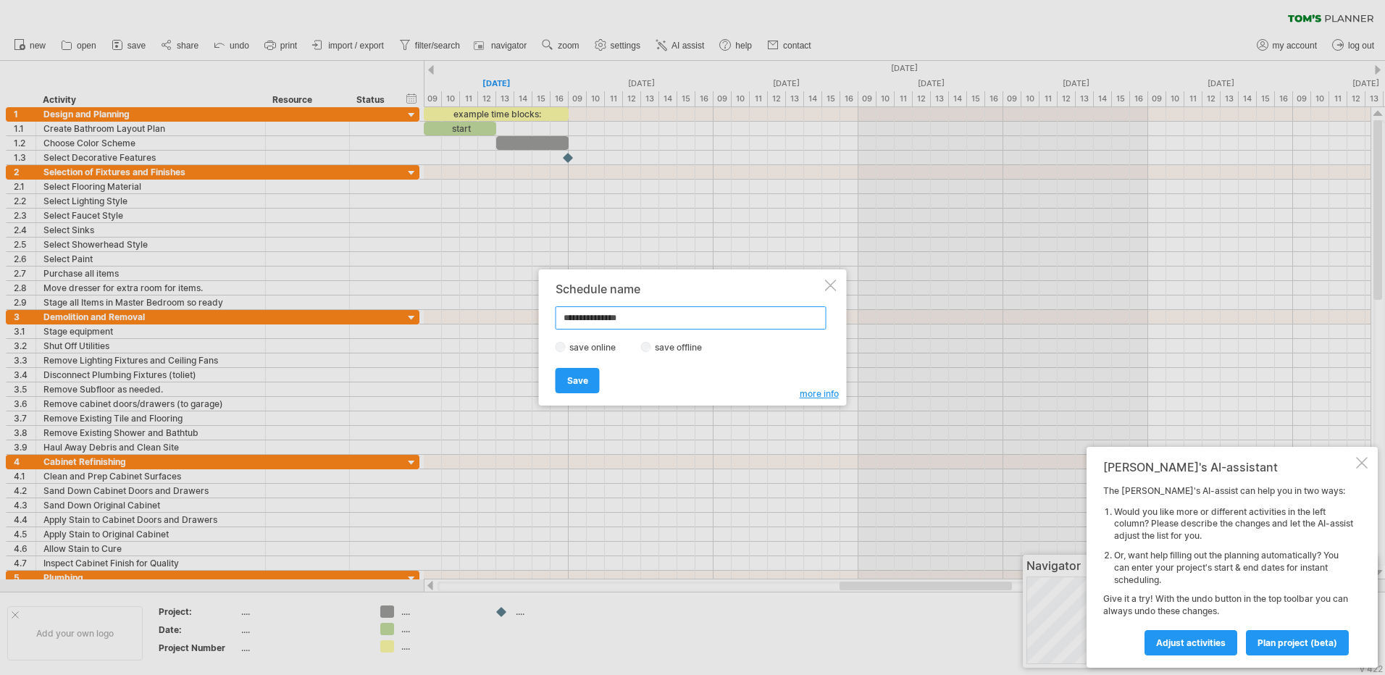
drag, startPoint x: 657, startPoint y: 313, endPoint x: 536, endPoint y: 321, distance: 121.2
click at [536, 321] on div "Trying to reach [DOMAIN_NAME] Connected again... 0% loading... clear filter" at bounding box center [692, 337] width 1385 height 675
click at [579, 379] on span "Save" at bounding box center [577, 380] width 21 height 11
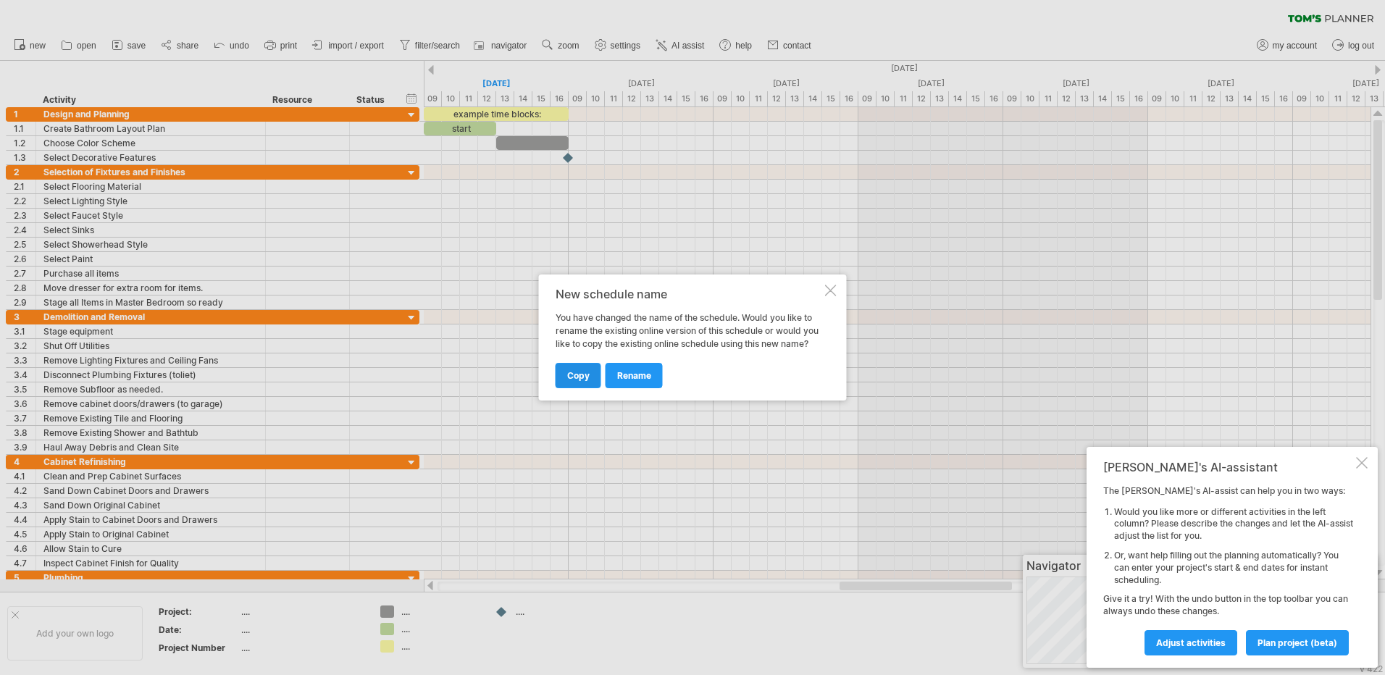
click at [587, 379] on span "copy" at bounding box center [578, 375] width 22 height 11
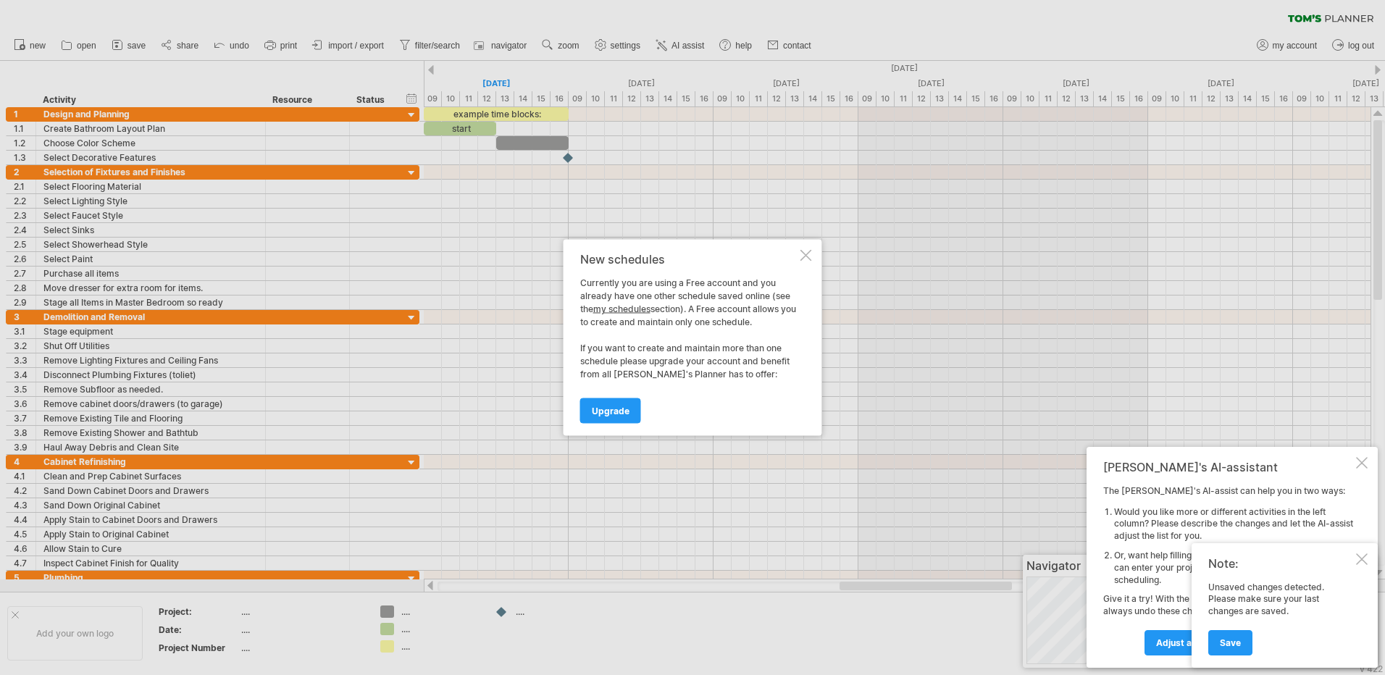
click at [807, 259] on div at bounding box center [806, 256] width 12 height 12
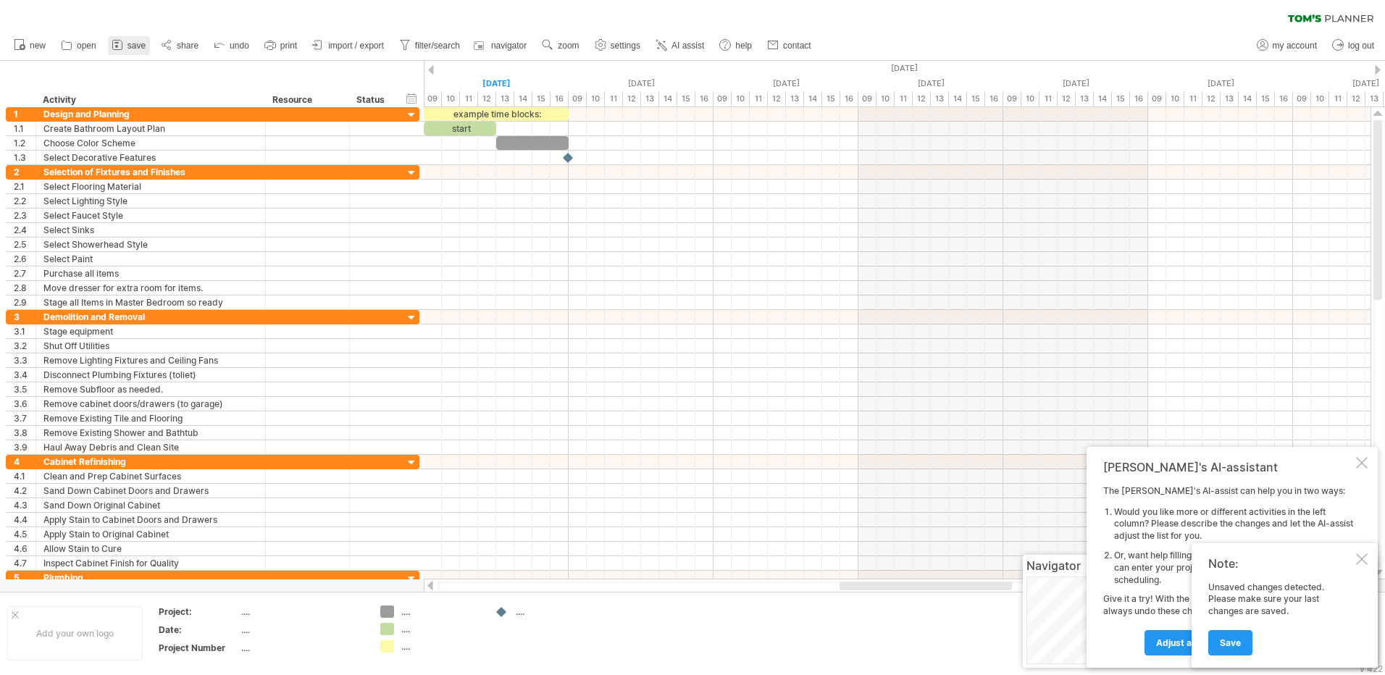
click at [133, 43] on span "save" at bounding box center [136, 46] width 18 height 10
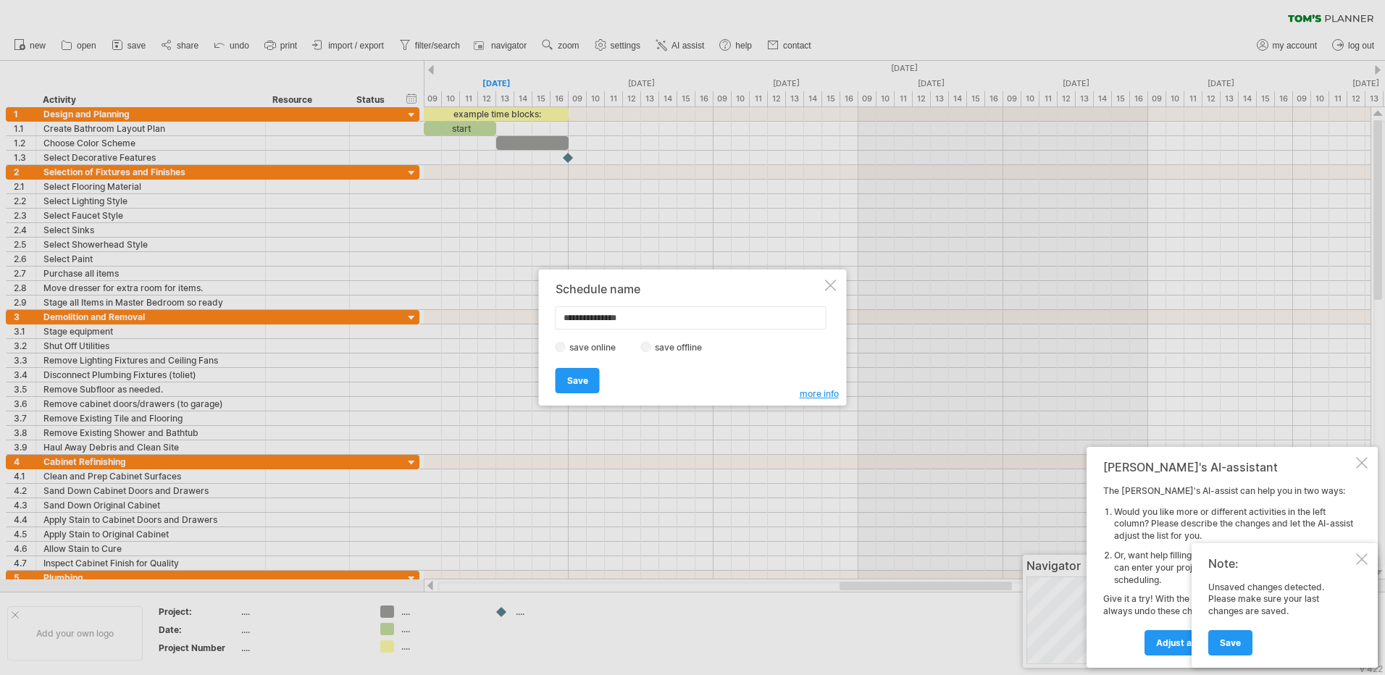
click at [822, 396] on span "more info" at bounding box center [819, 393] width 39 height 11
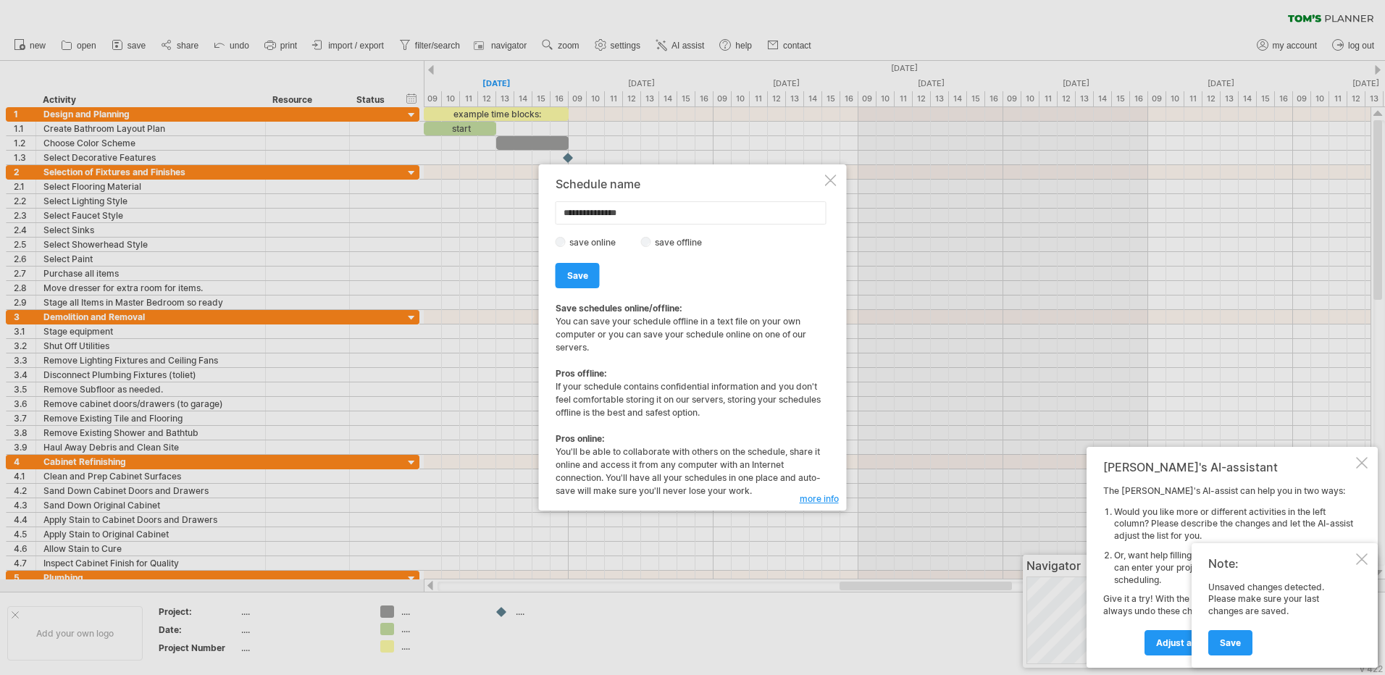
click at [832, 180] on div at bounding box center [831, 181] width 12 height 12
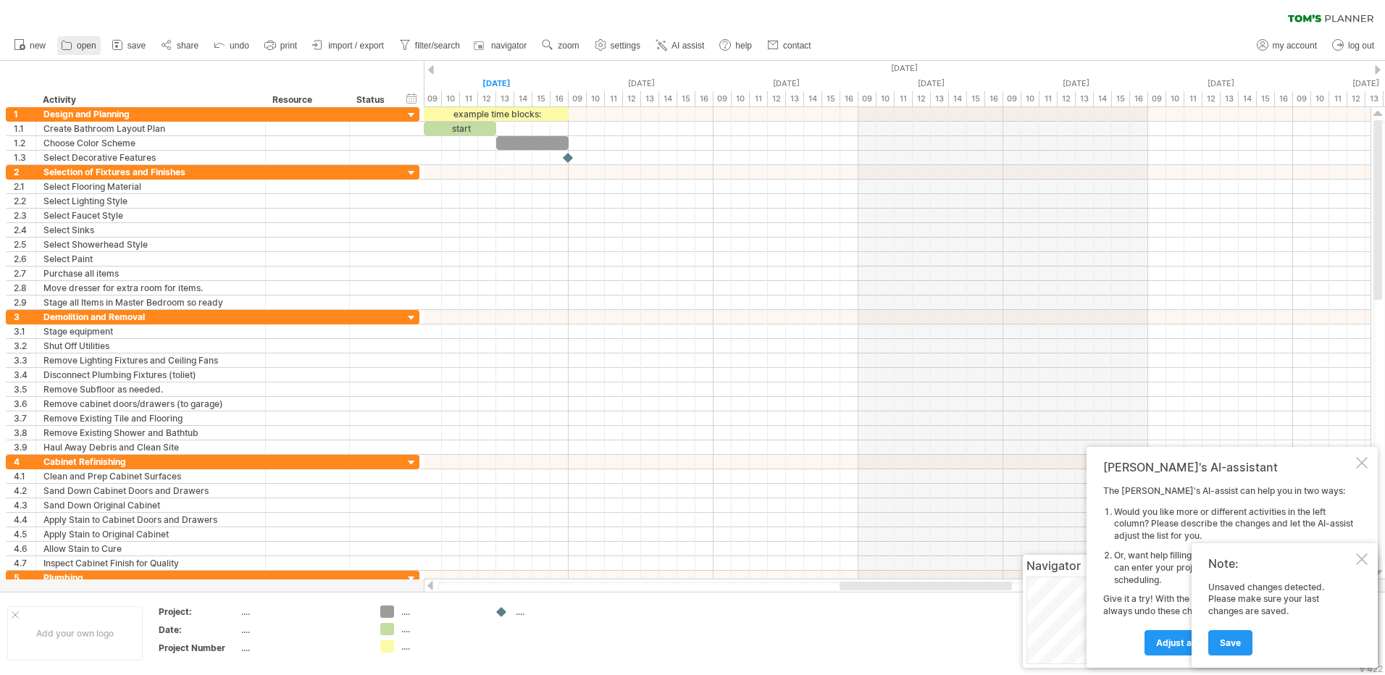
click at [93, 48] on span "open" at bounding box center [87, 46] width 20 height 10
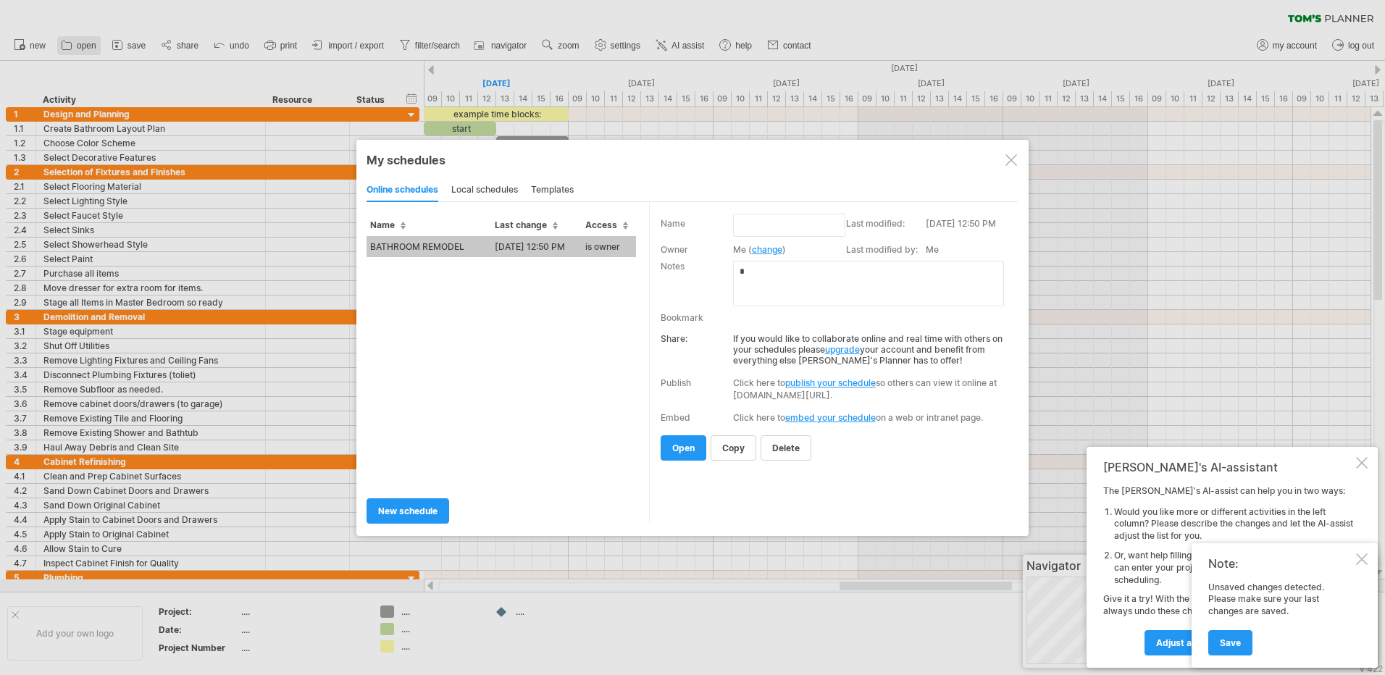
type input "**********"
click at [1006, 156] on div at bounding box center [1011, 160] width 12 height 12
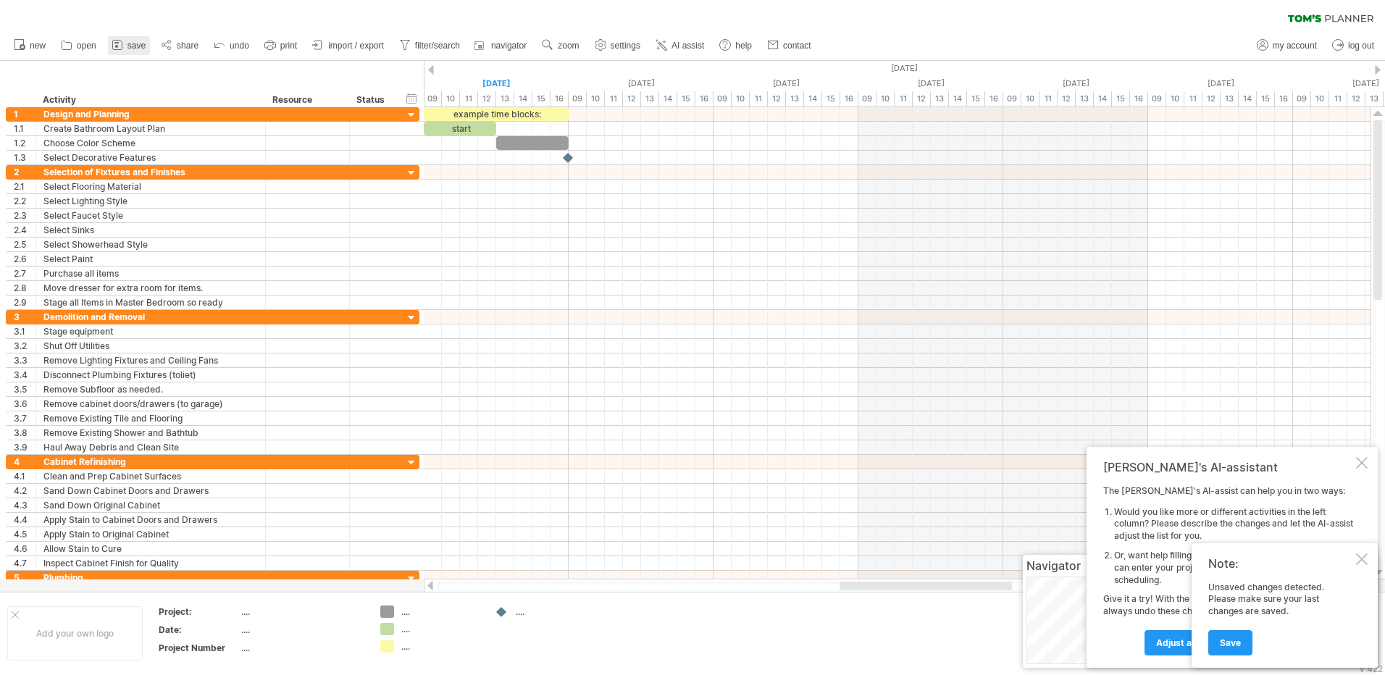
click at [126, 46] on link "save" at bounding box center [129, 45] width 42 height 19
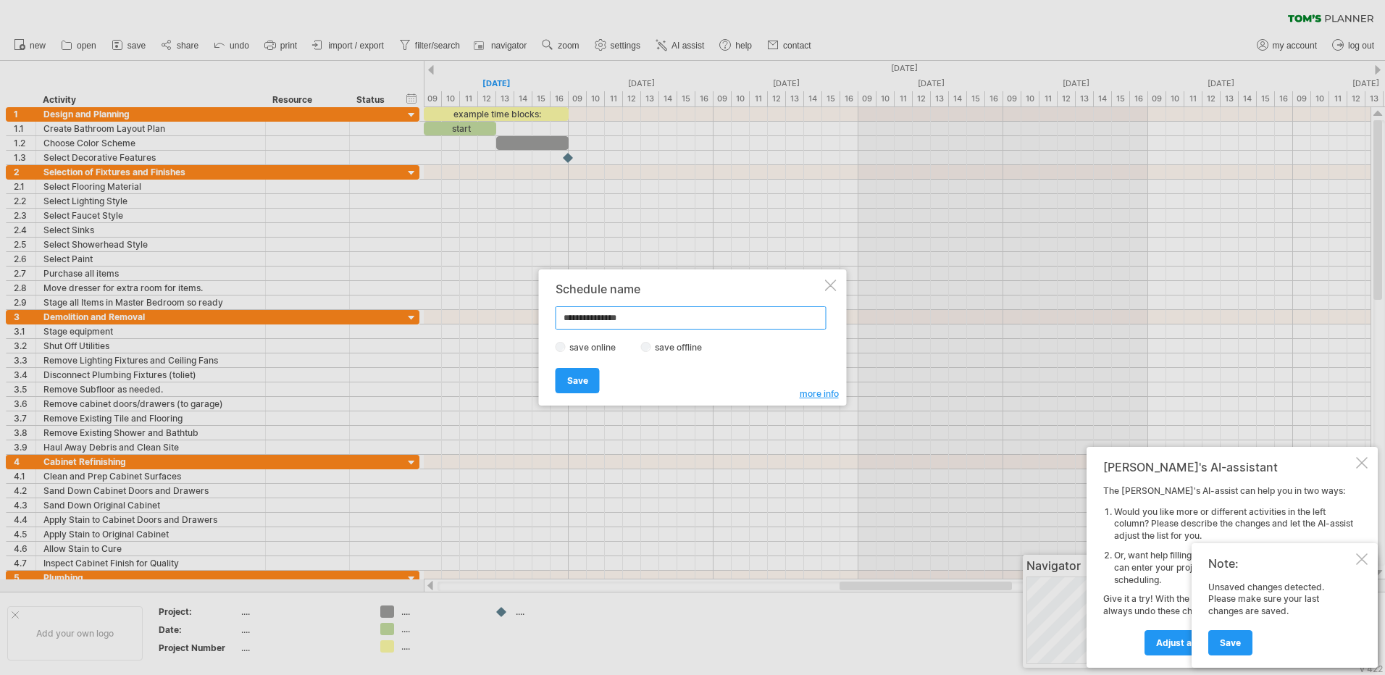
drag, startPoint x: 600, startPoint y: 314, endPoint x: 524, endPoint y: 306, distance: 76.5
click at [524, 306] on div "Trying to reach [DOMAIN_NAME] Connected again... 0% clear filter new 1" at bounding box center [692, 337] width 1385 height 675
click at [647, 316] on input "********" at bounding box center [690, 317] width 271 height 23
type input "**********"
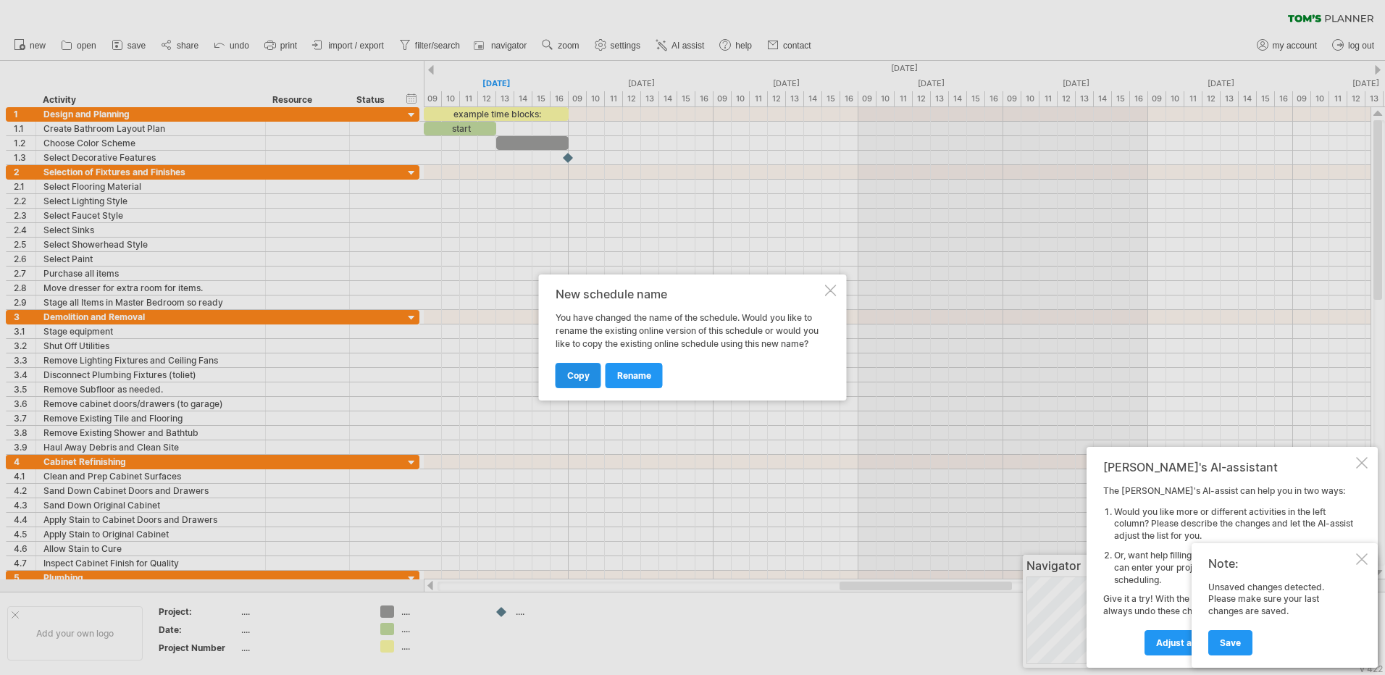
click at [575, 385] on link "copy" at bounding box center [578, 375] width 46 height 25
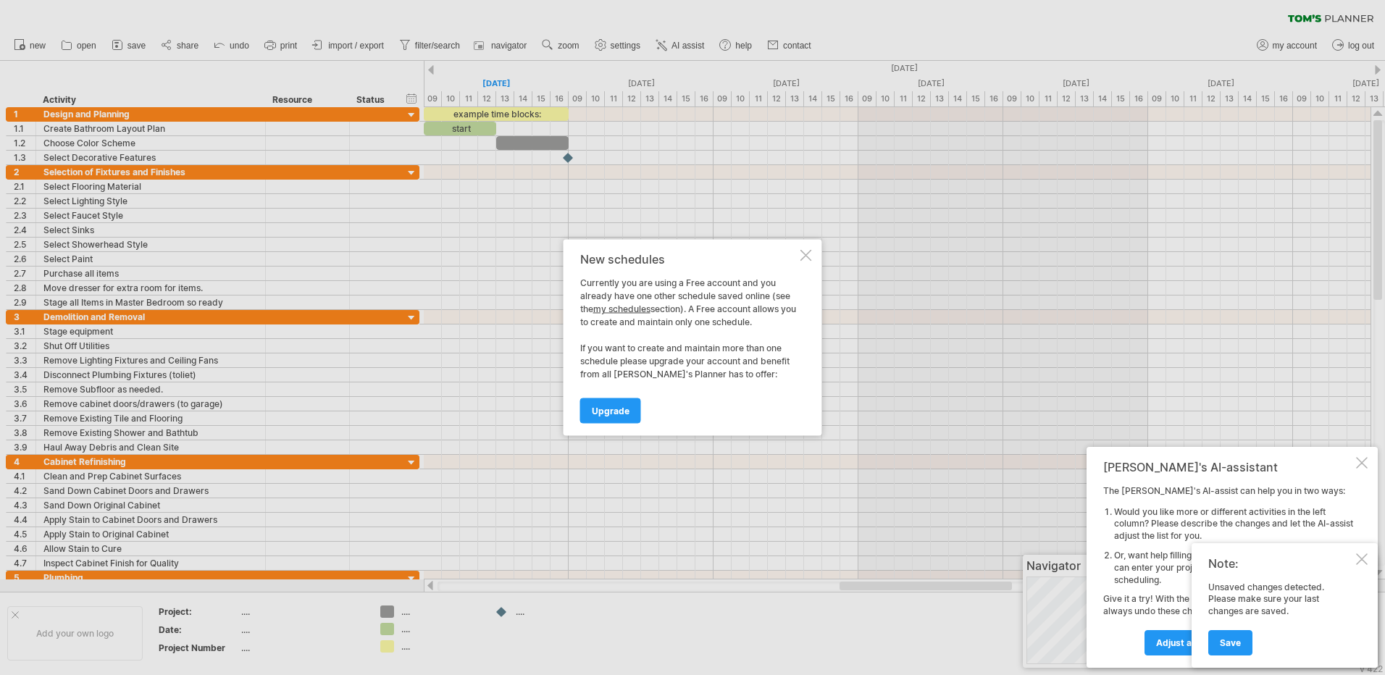
click at [804, 256] on div at bounding box center [806, 256] width 12 height 12
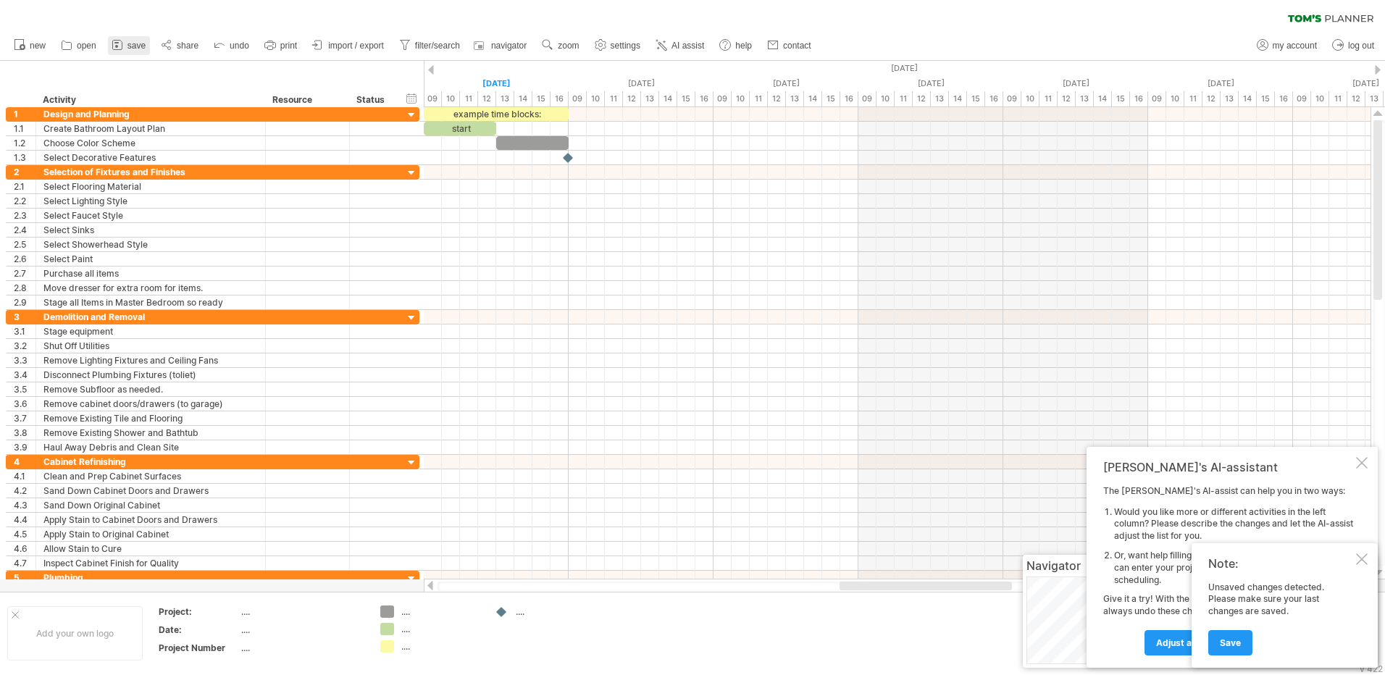
click at [140, 45] on span "save" at bounding box center [136, 46] width 18 height 10
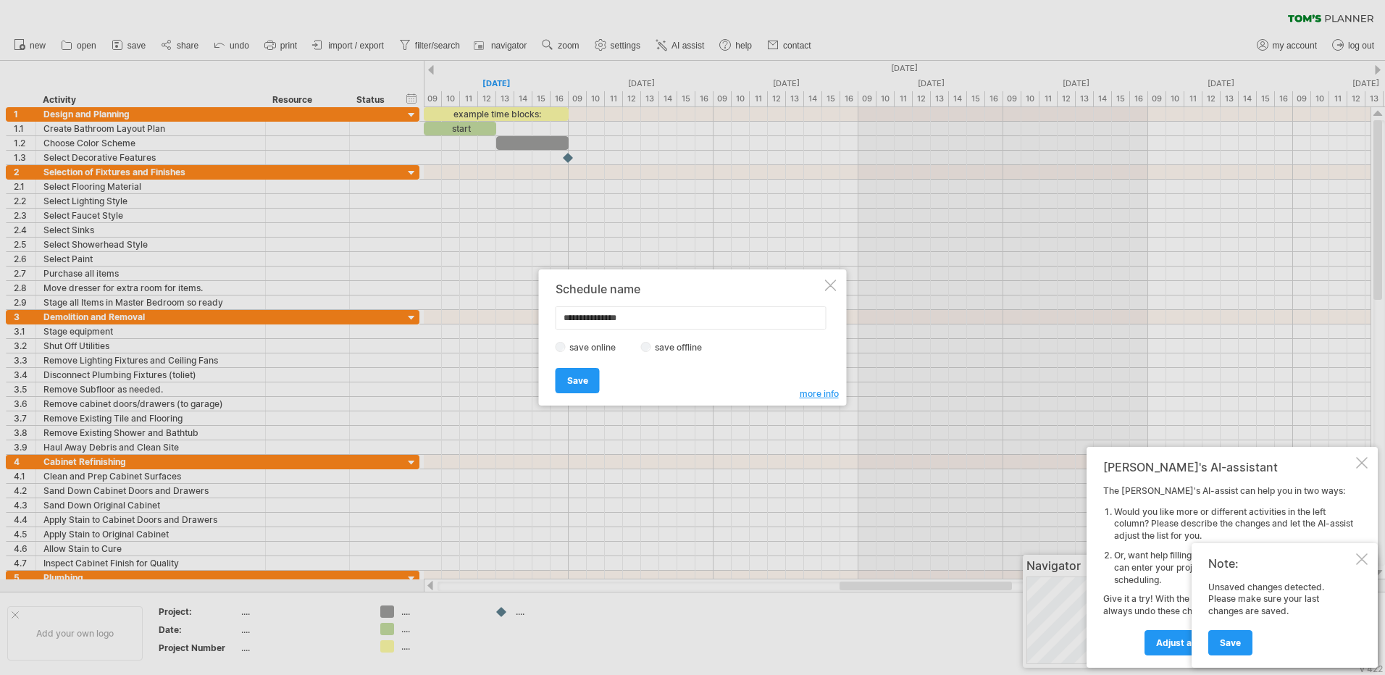
click at [831, 291] on div "**********" at bounding box center [693, 337] width 308 height 136
click at [829, 282] on div at bounding box center [831, 286] width 12 height 12
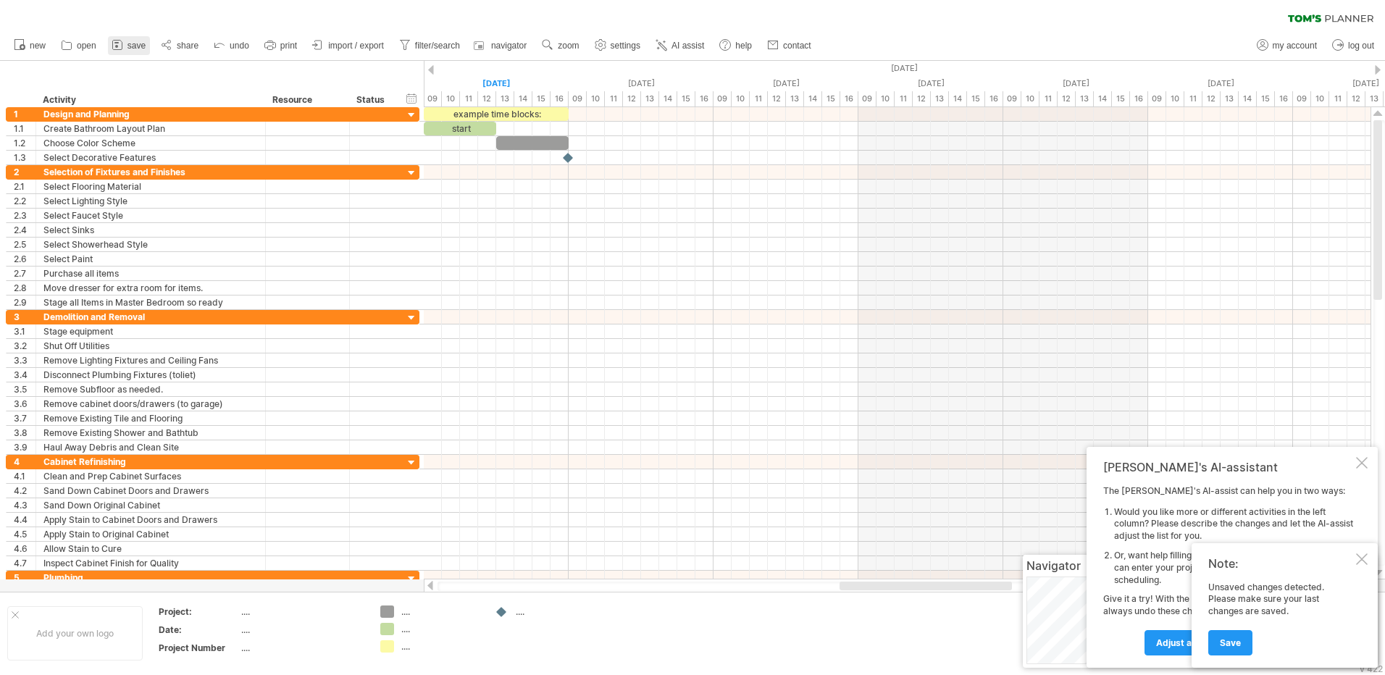
click at [119, 41] on icon at bounding box center [117, 45] width 14 height 14
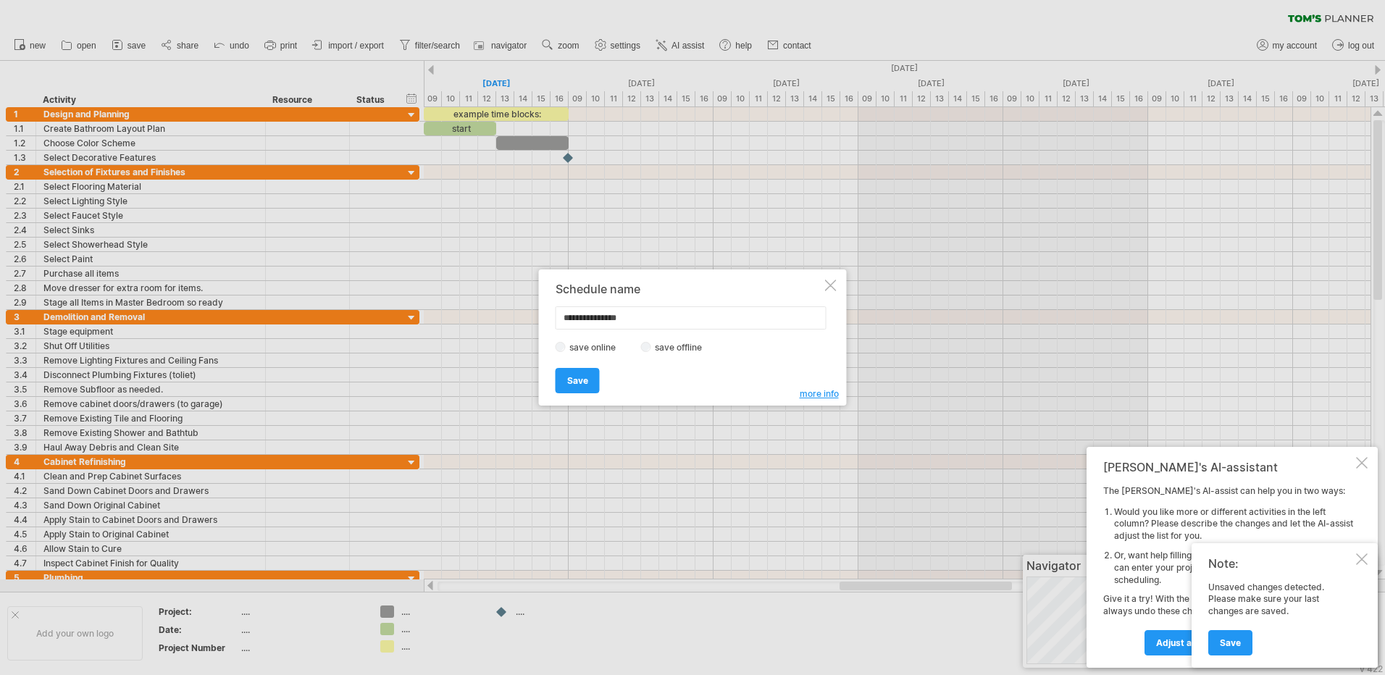
click at [643, 287] on div "Schedule name" at bounding box center [688, 288] width 267 height 13
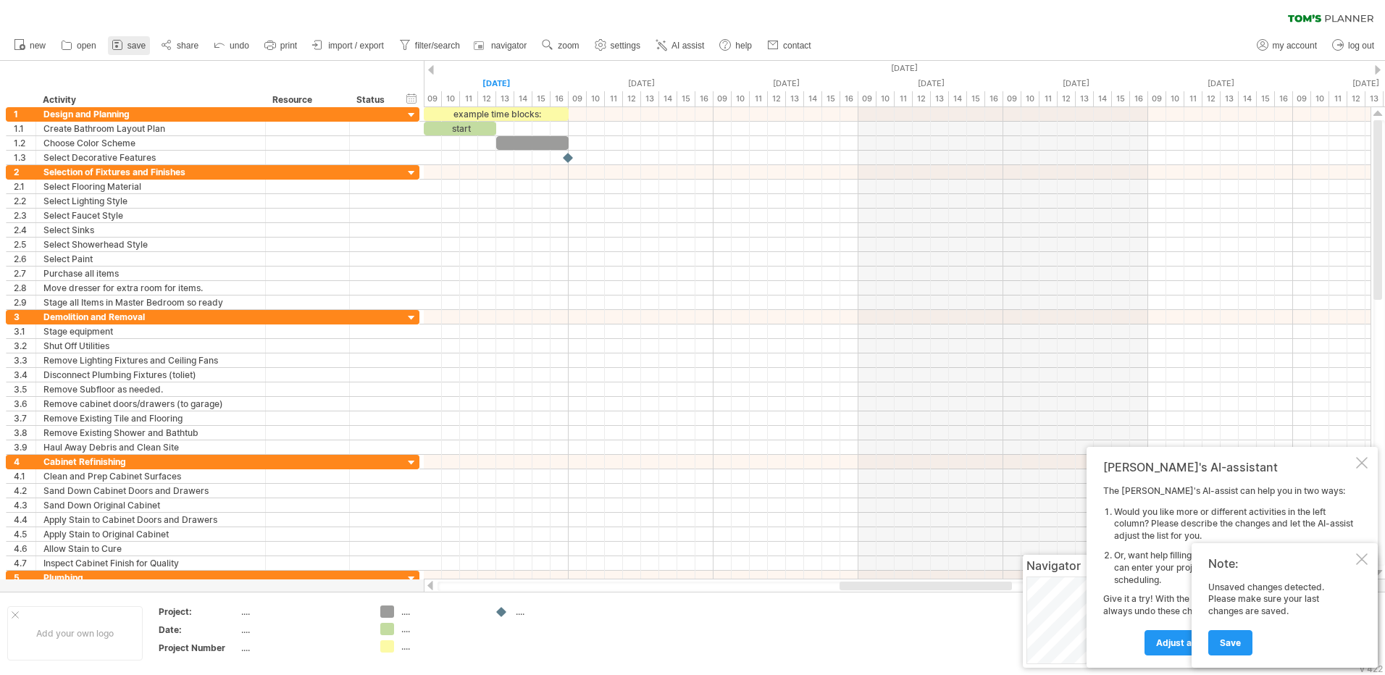
click at [114, 48] on icon at bounding box center [117, 45] width 14 height 14
click at [177, 42] on link "share" at bounding box center [180, 45] width 46 height 19
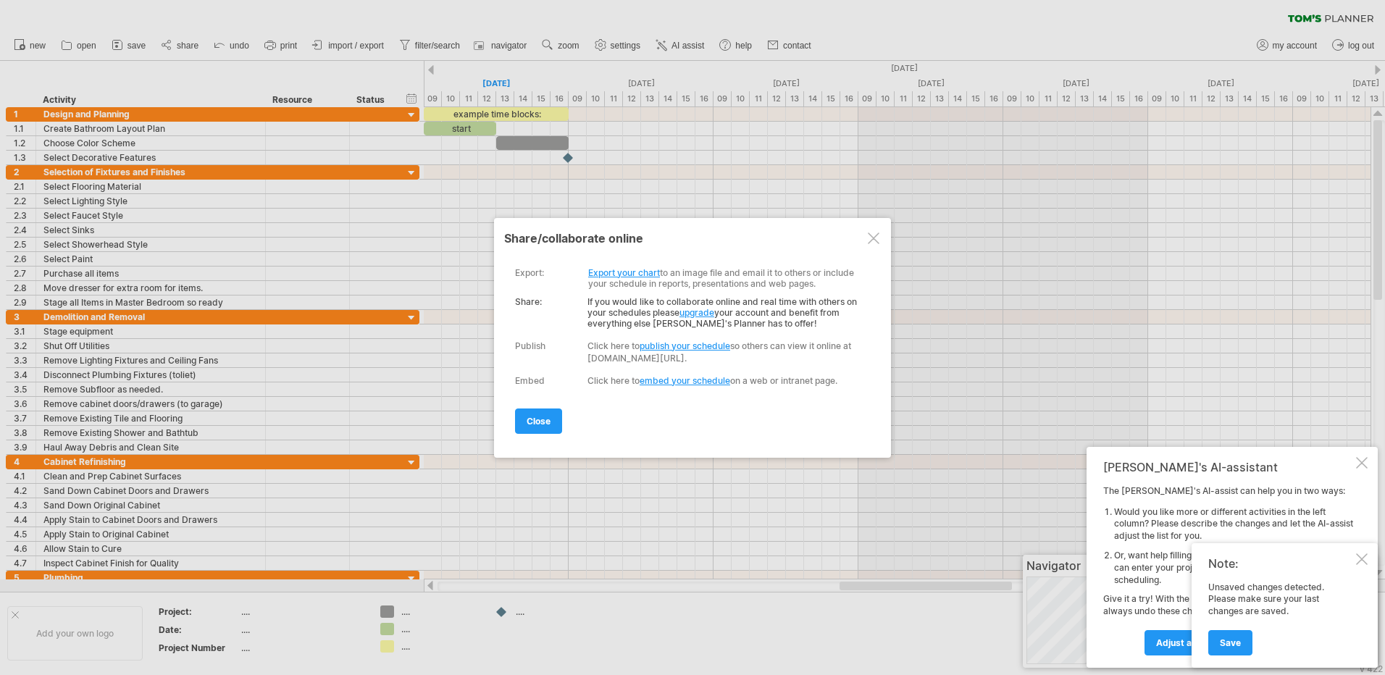
click at [871, 238] on div at bounding box center [874, 238] width 12 height 12
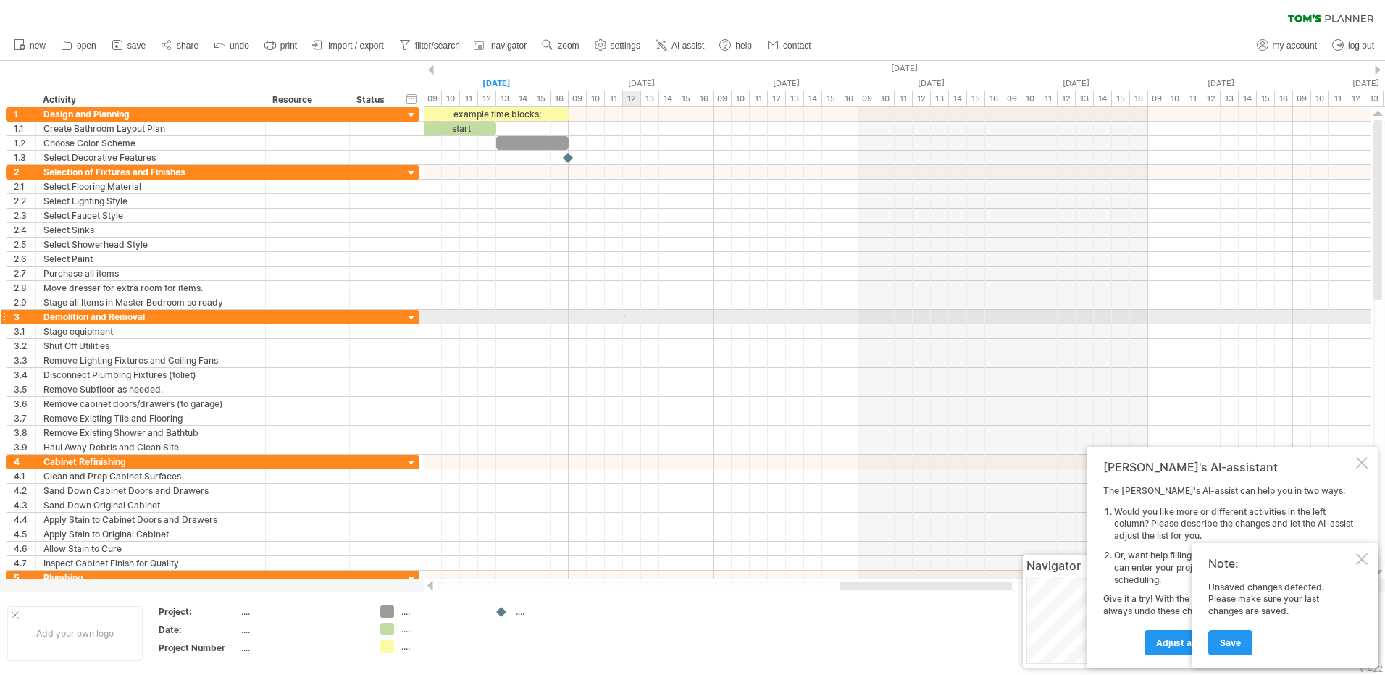
click at [625, 317] on div at bounding box center [897, 317] width 947 height 14
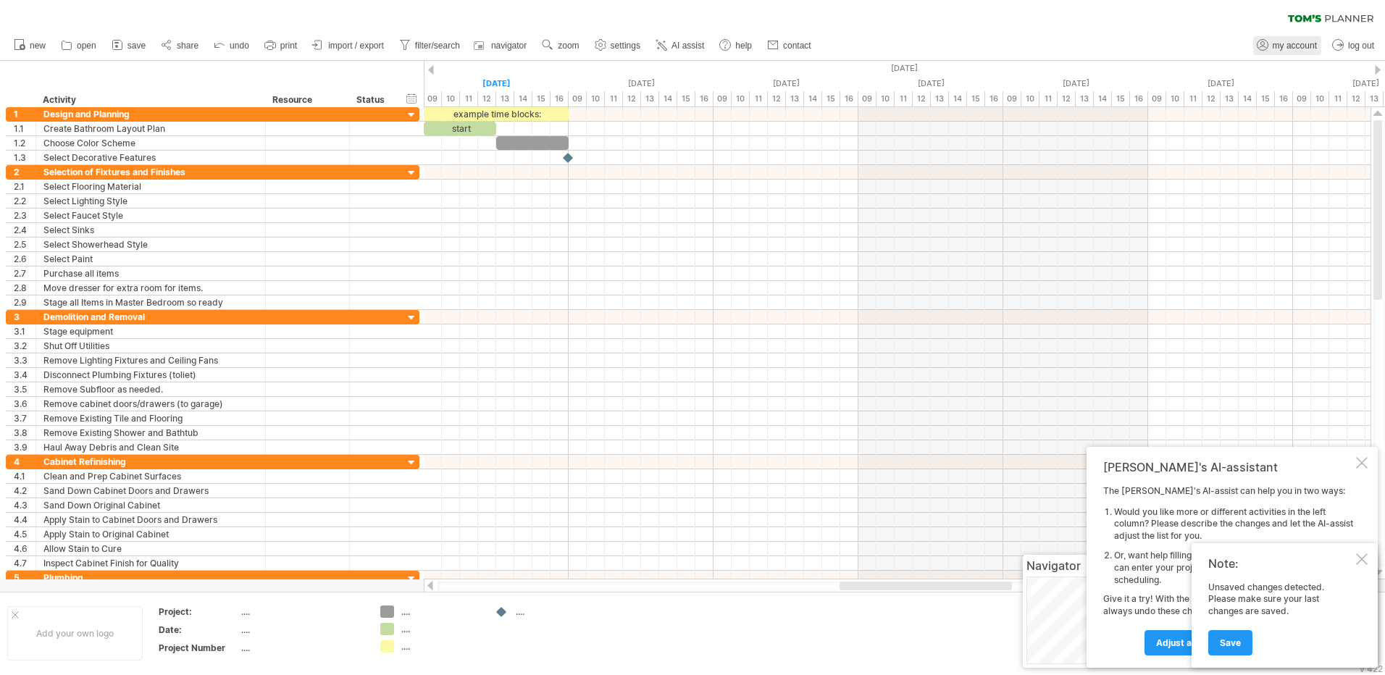
click at [1289, 47] on span "my account" at bounding box center [1294, 46] width 44 height 10
type input "**********"
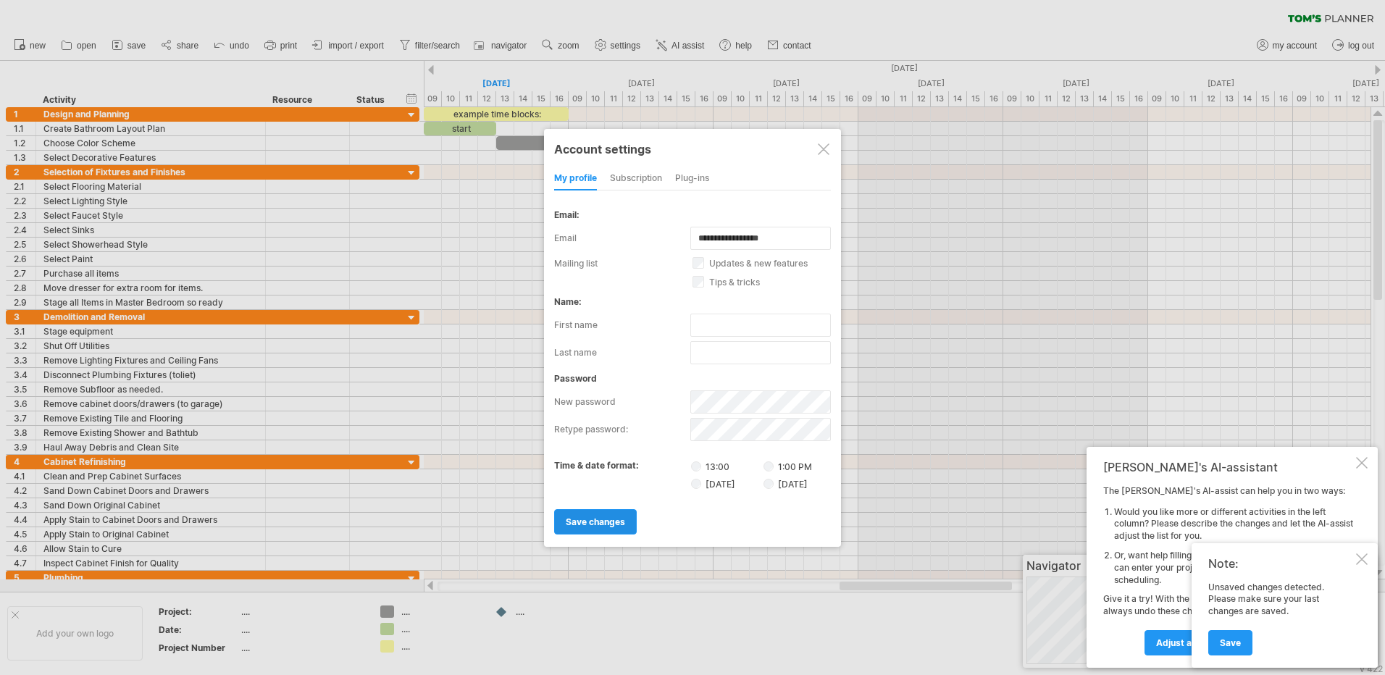
click at [611, 524] on span "save changes" at bounding box center [595, 521] width 59 height 11
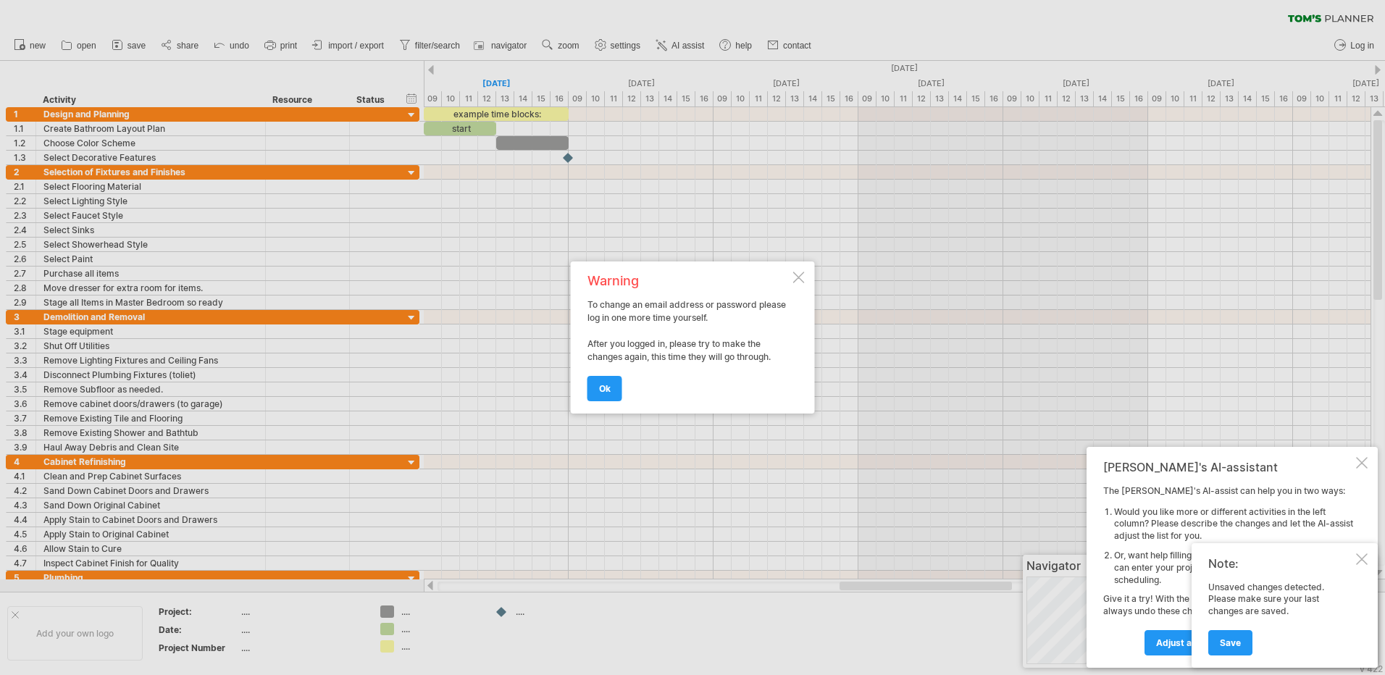
click at [797, 279] on div at bounding box center [799, 278] width 12 height 12
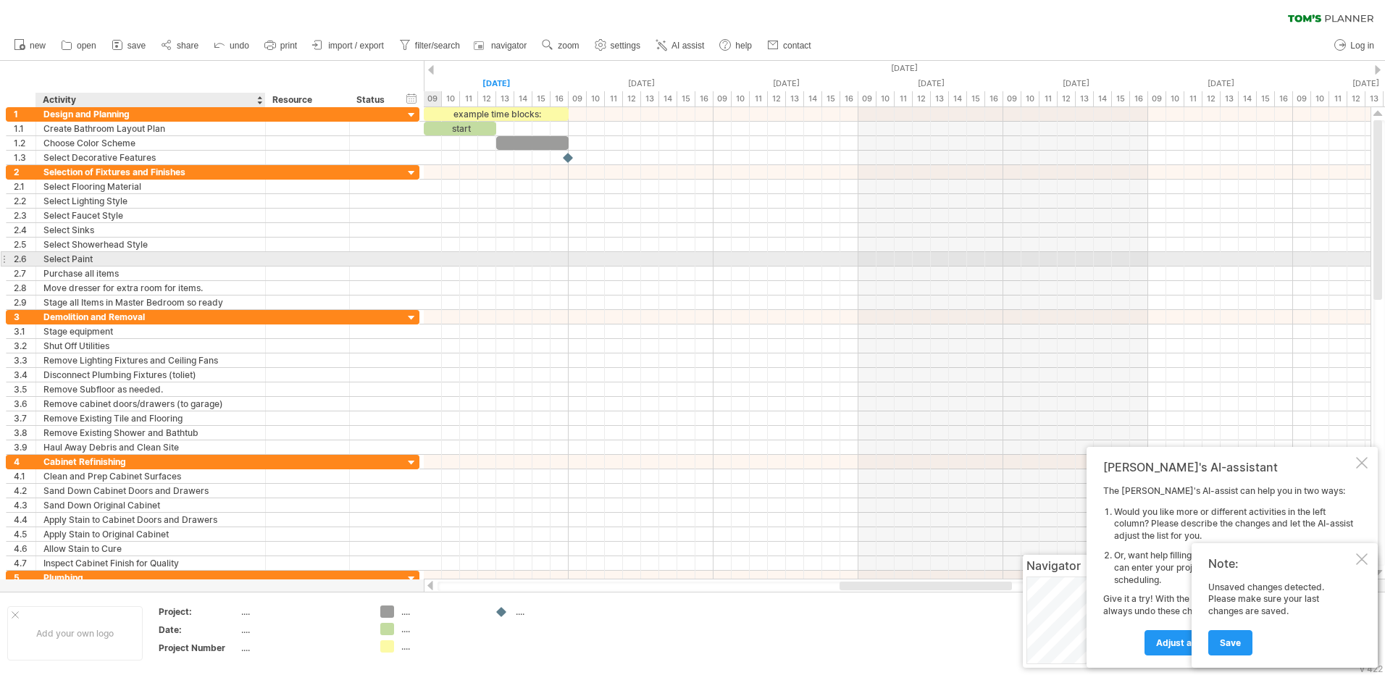
click at [141, 262] on div "Select Paint" at bounding box center [150, 259] width 214 height 14
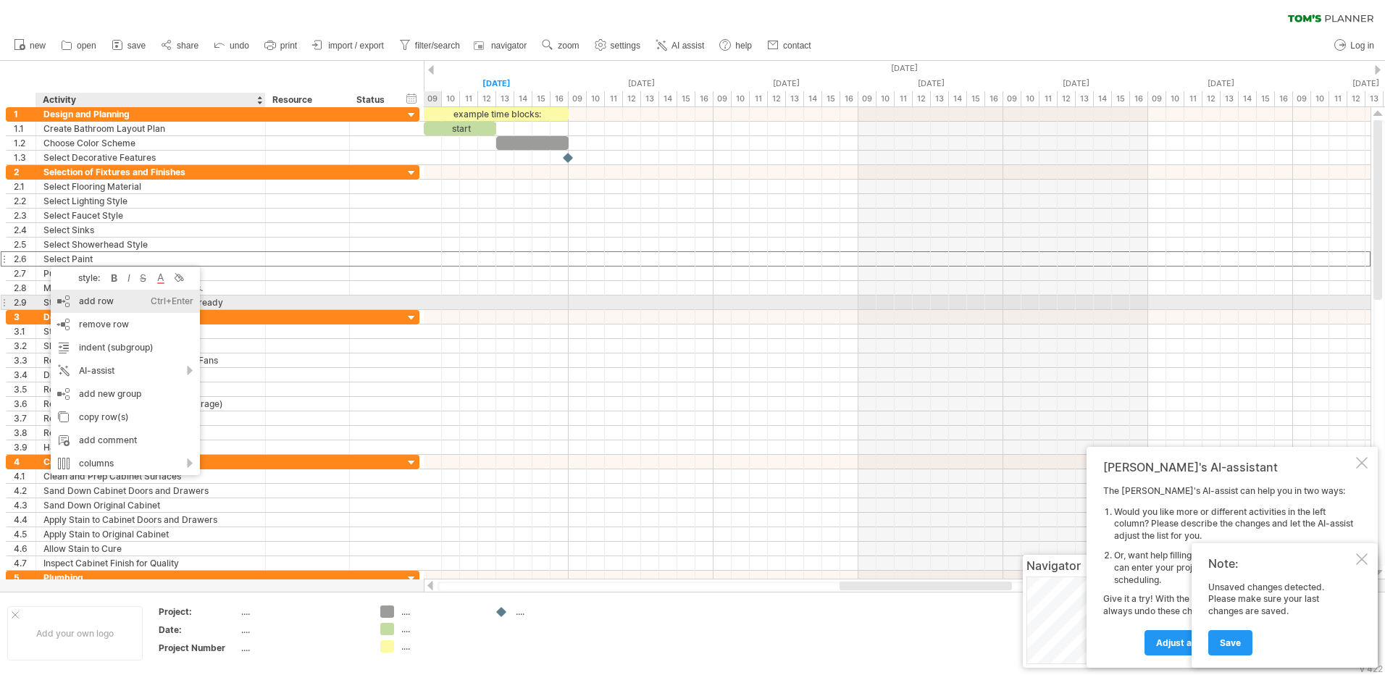
click at [89, 301] on div "add row Ctrl+Enter Cmd+Enter" at bounding box center [125, 301] width 149 height 23
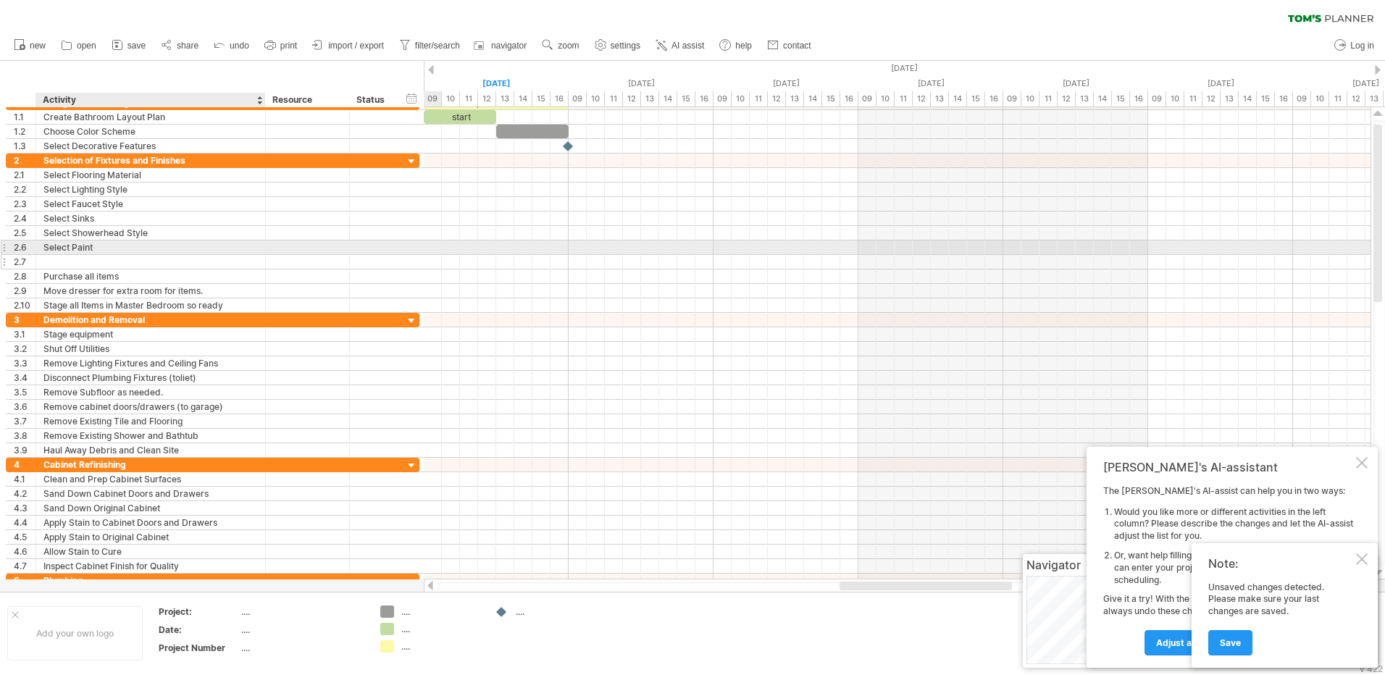
click at [80, 255] on div "**********" at bounding box center [213, 233] width 414 height 159
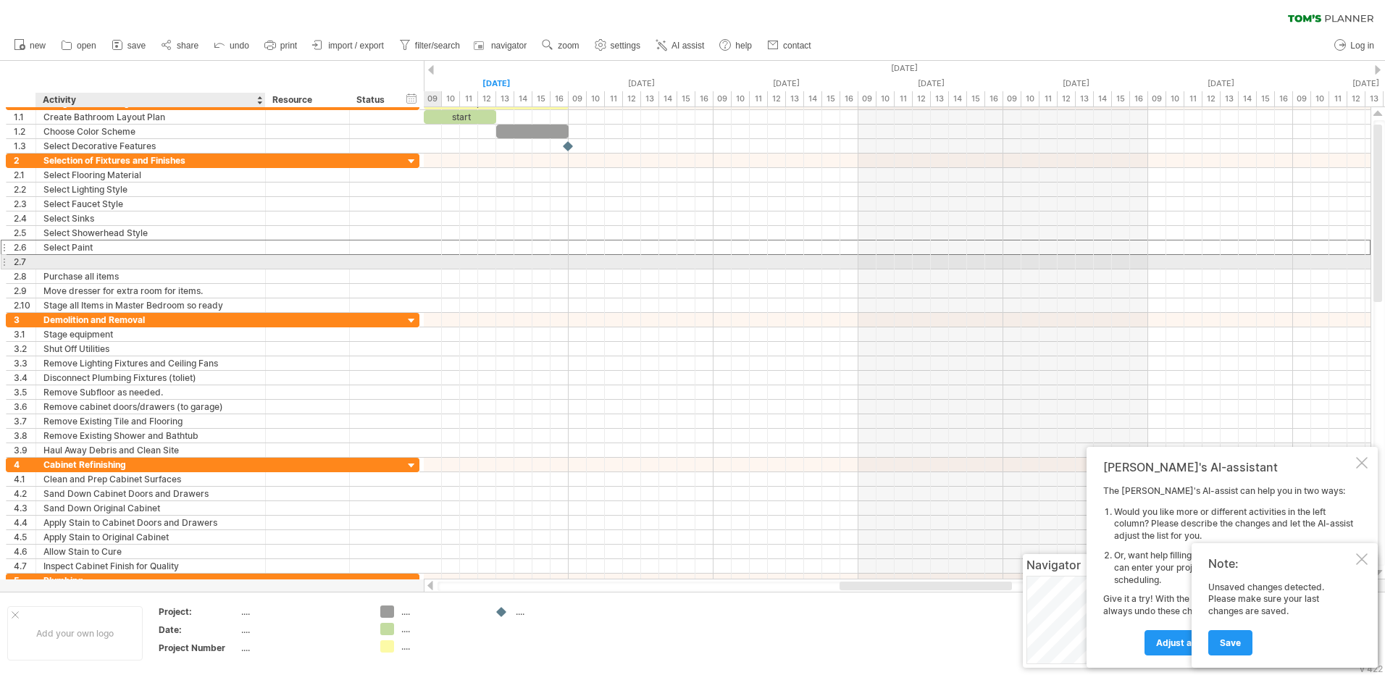
type input "*"
type input "**********"
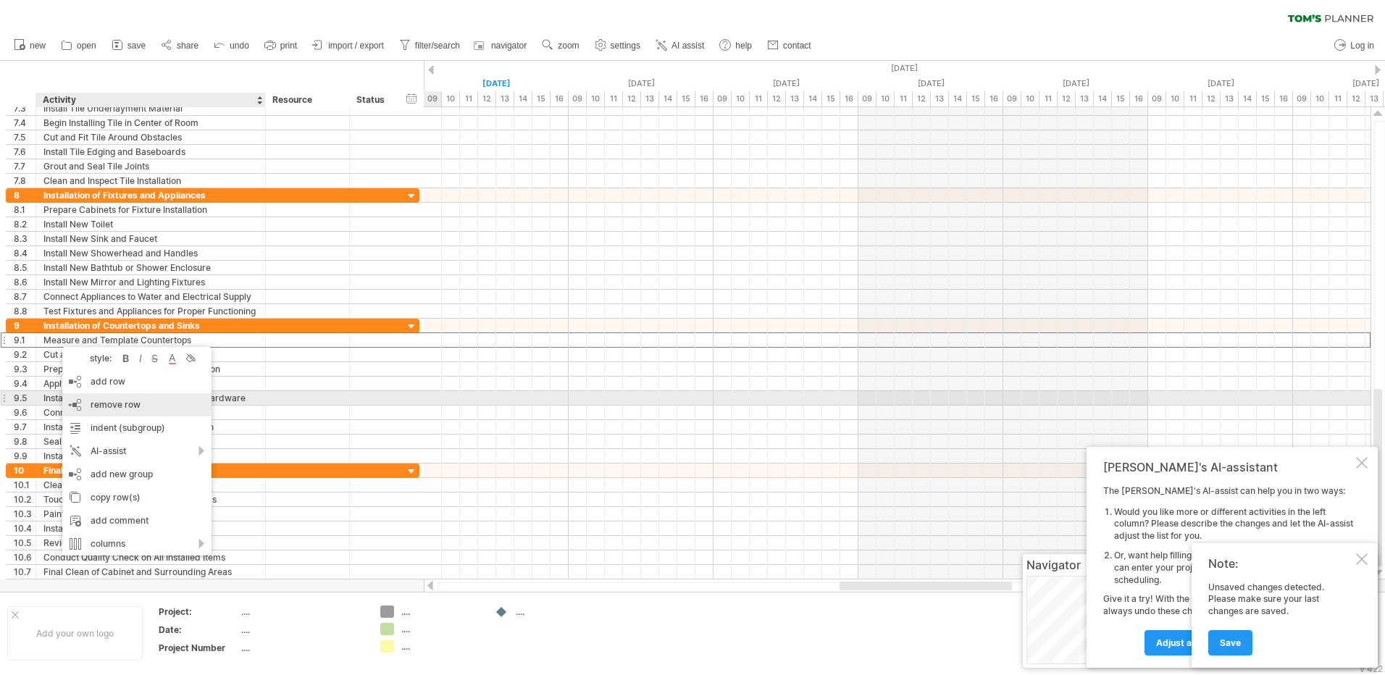
click at [90, 400] on div "remove row remove selected rows" at bounding box center [136, 404] width 149 height 23
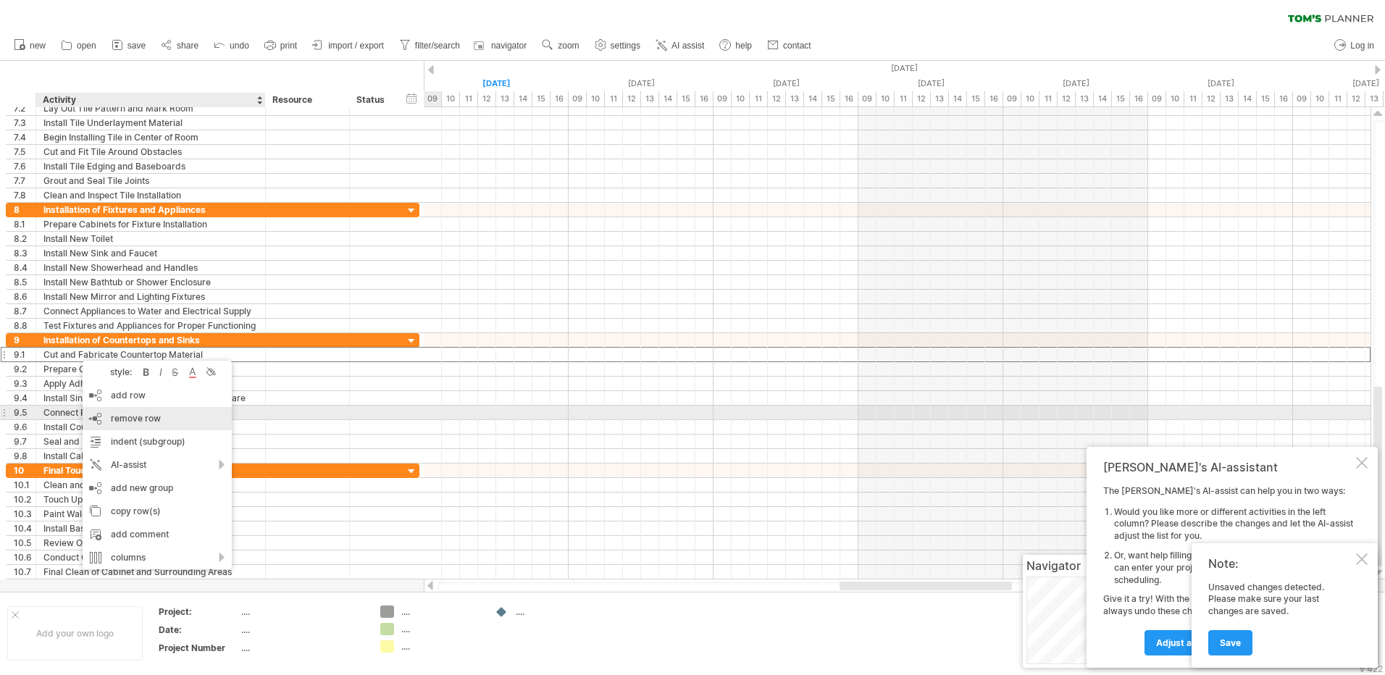
click at [130, 418] on span "remove row" at bounding box center [136, 418] width 50 height 11
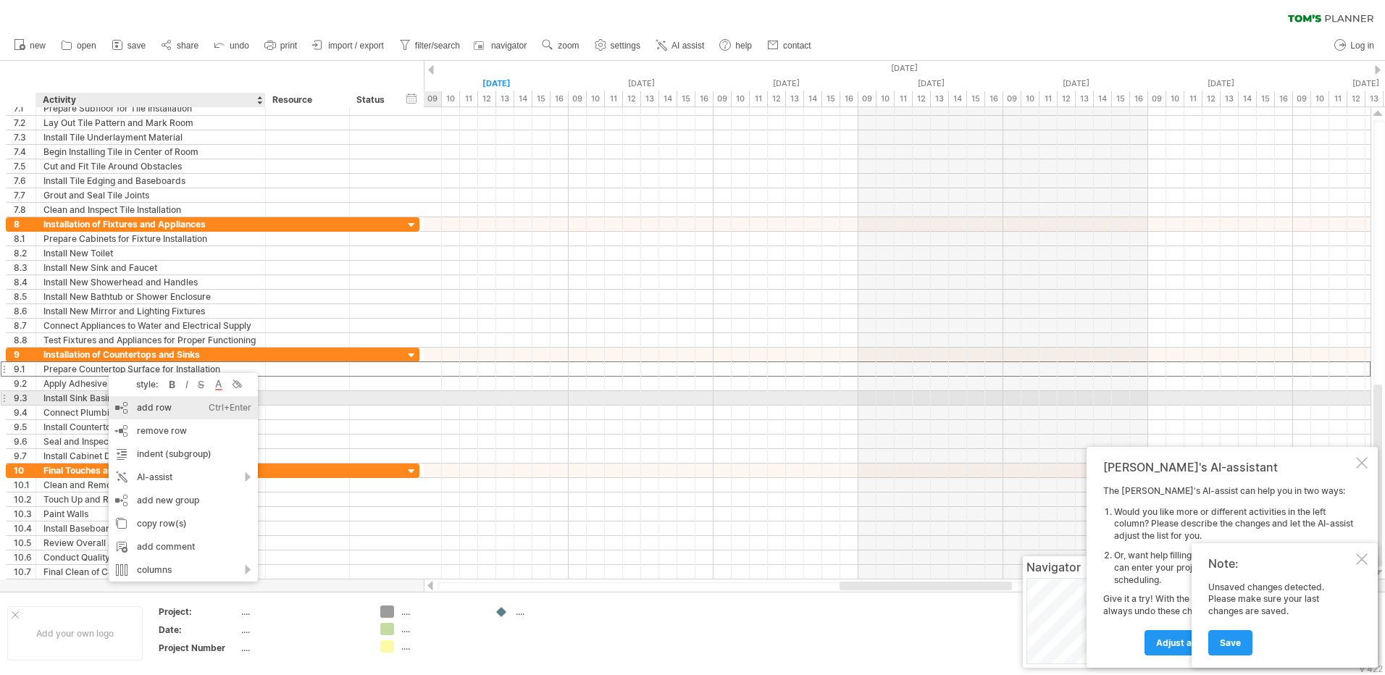
click at [151, 404] on div "add row Ctrl+Enter Cmd+Enter" at bounding box center [183, 407] width 149 height 23
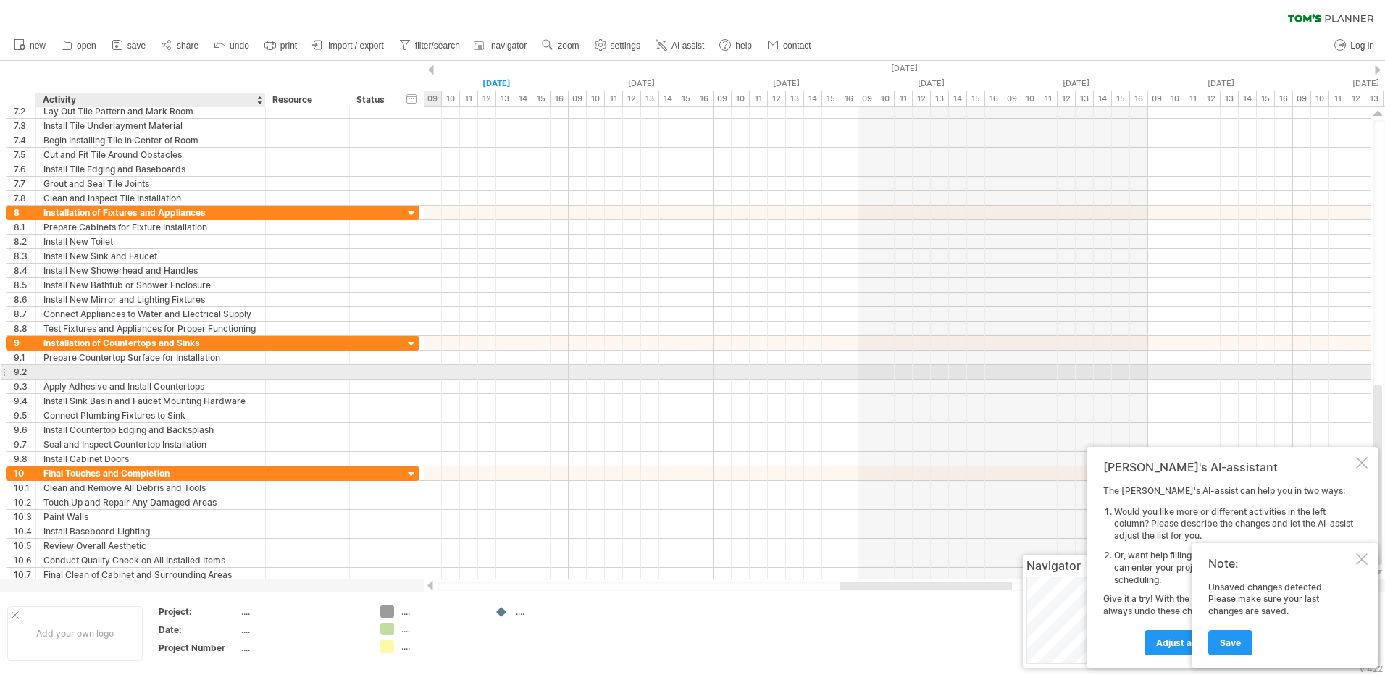
click at [72, 373] on div at bounding box center [150, 372] width 214 height 14
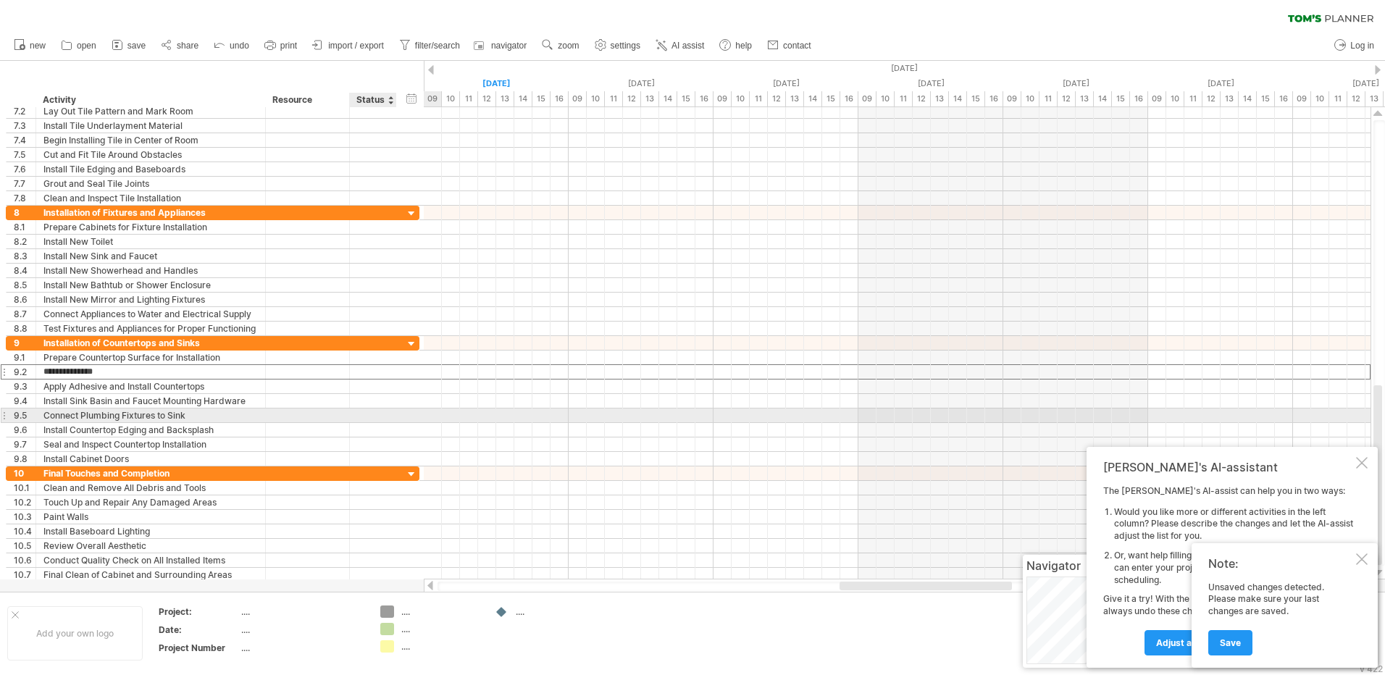
type input "**********"
click at [415, 421] on div "**********" at bounding box center [213, 415] width 414 height 14
click at [139, 372] on div "Cut Sink Holes" at bounding box center [150, 372] width 214 height 14
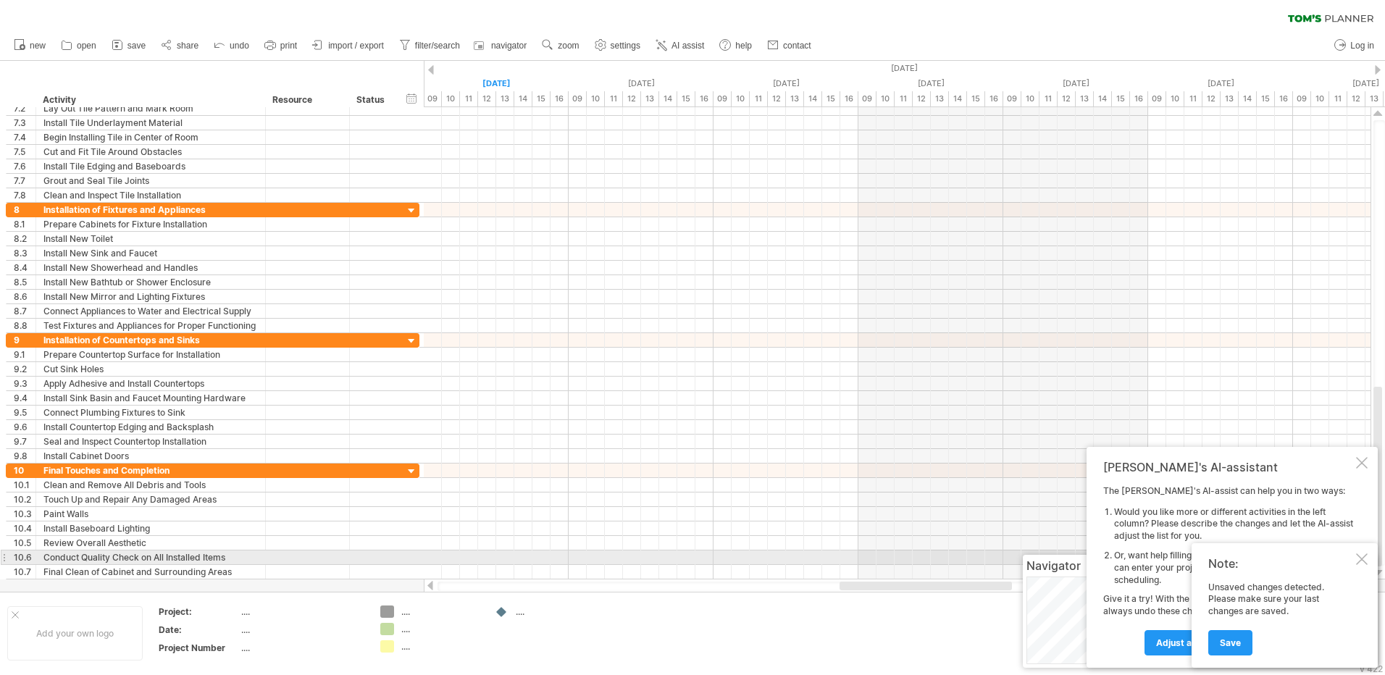
click at [1364, 562] on div at bounding box center [1362, 559] width 12 height 12
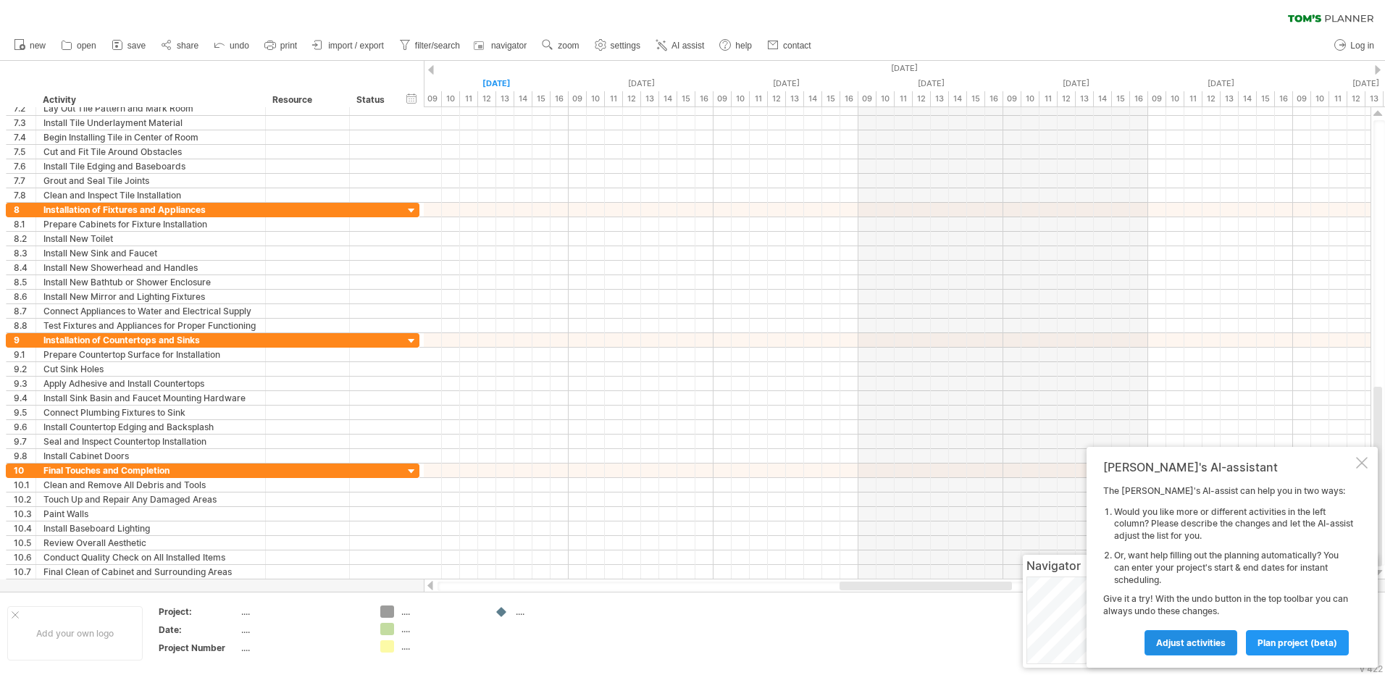
click at [1188, 646] on span "Adjust activities" at bounding box center [1191, 642] width 70 height 11
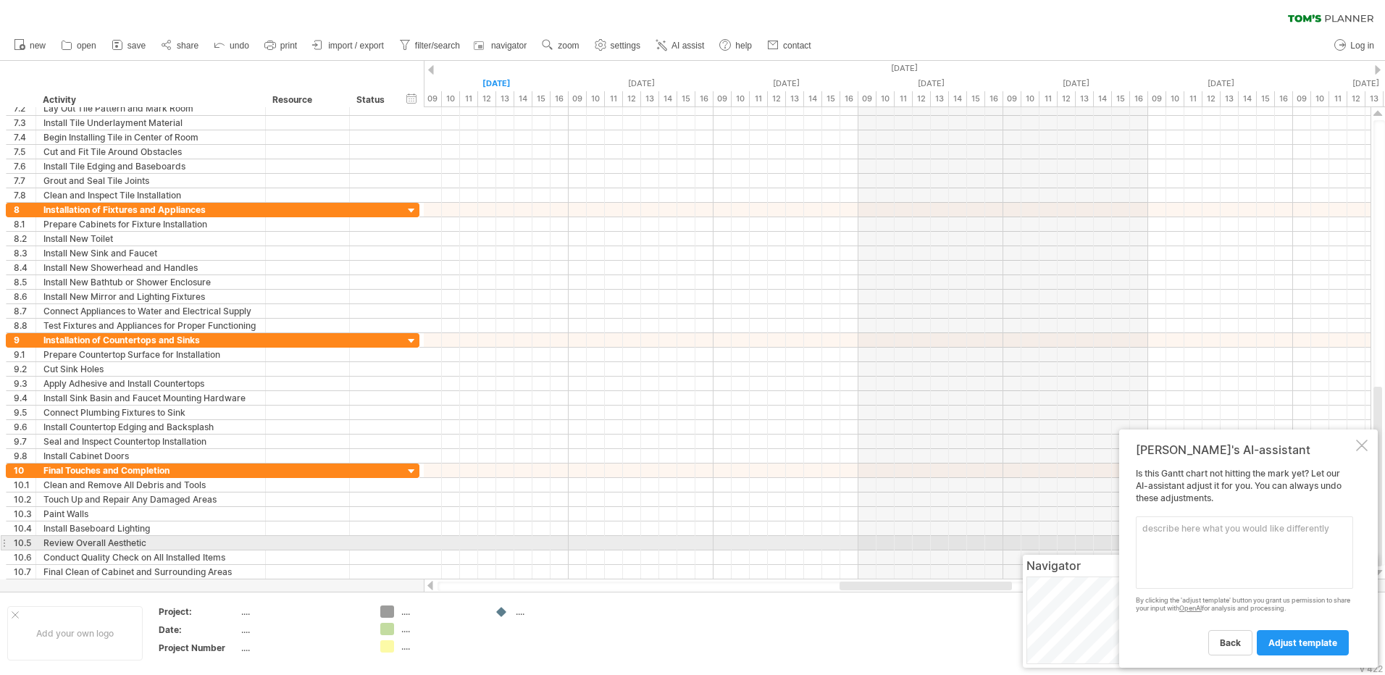
click at [1175, 541] on textarea at bounding box center [1244, 552] width 217 height 72
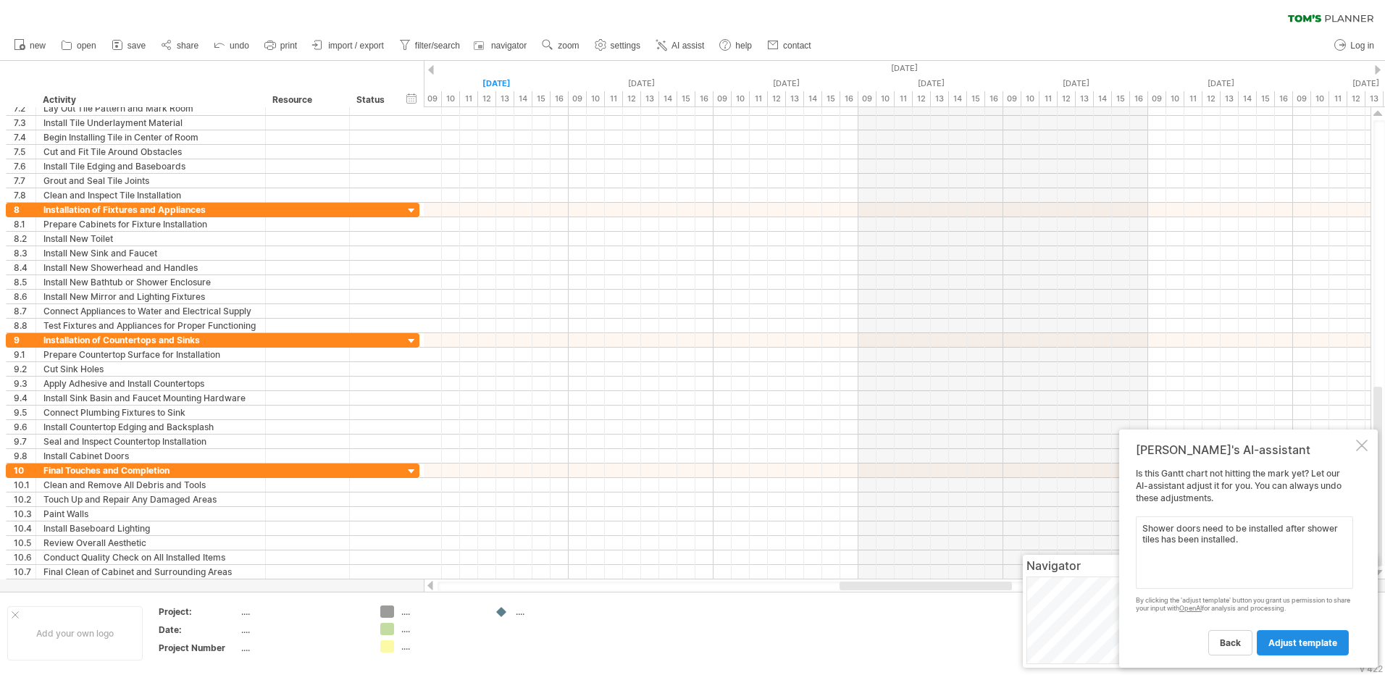
type textarea "Shower doors need to be installed after shower tiles has been installed."
click at [1312, 644] on span "adjust template" at bounding box center [1302, 642] width 69 height 11
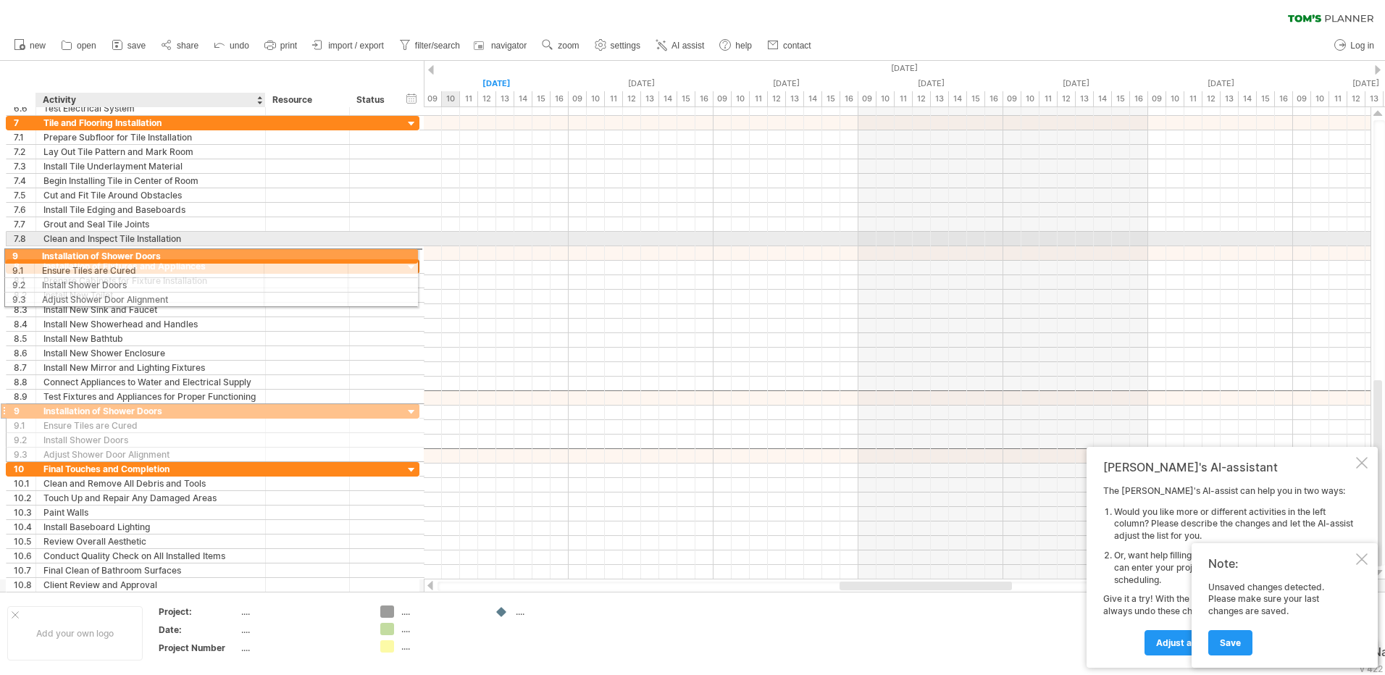
drag, startPoint x: 106, startPoint y: 396, endPoint x: 114, endPoint y: 253, distance: 142.9
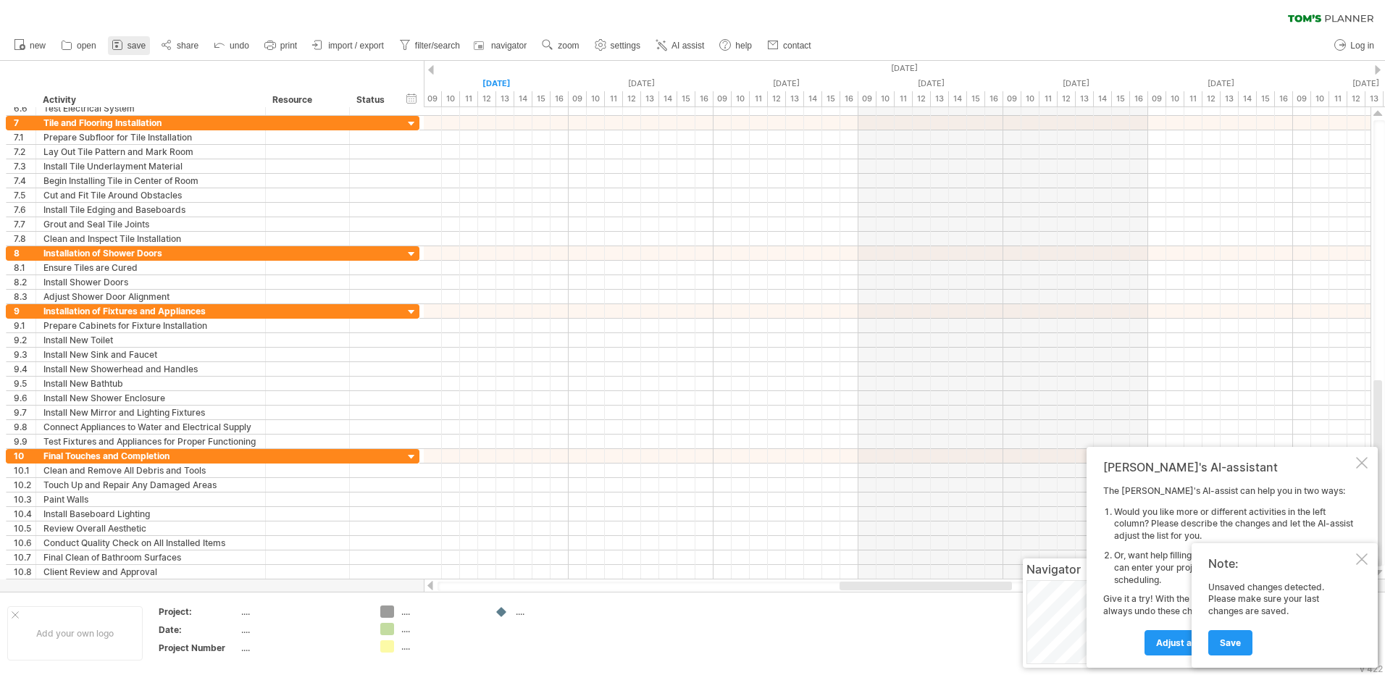
click at [133, 46] on span "save" at bounding box center [136, 46] width 18 height 10
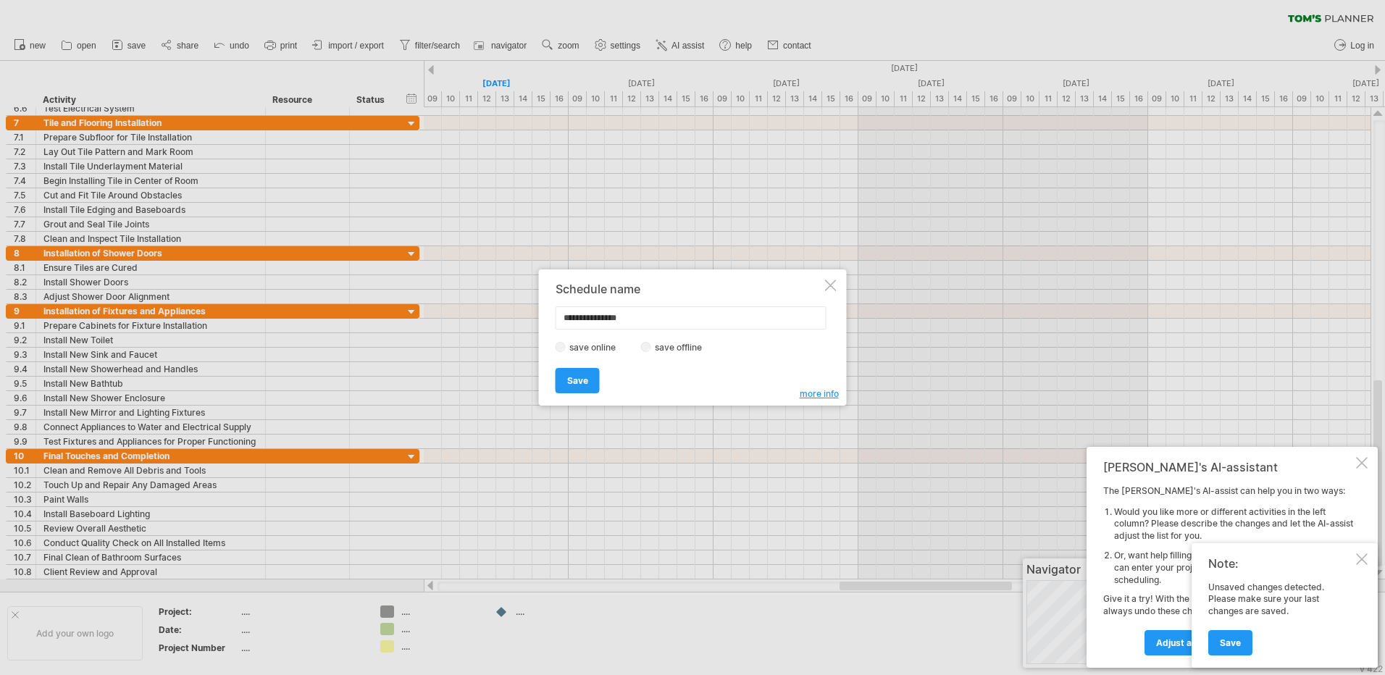
click at [901, 360] on div at bounding box center [692, 337] width 1385 height 675
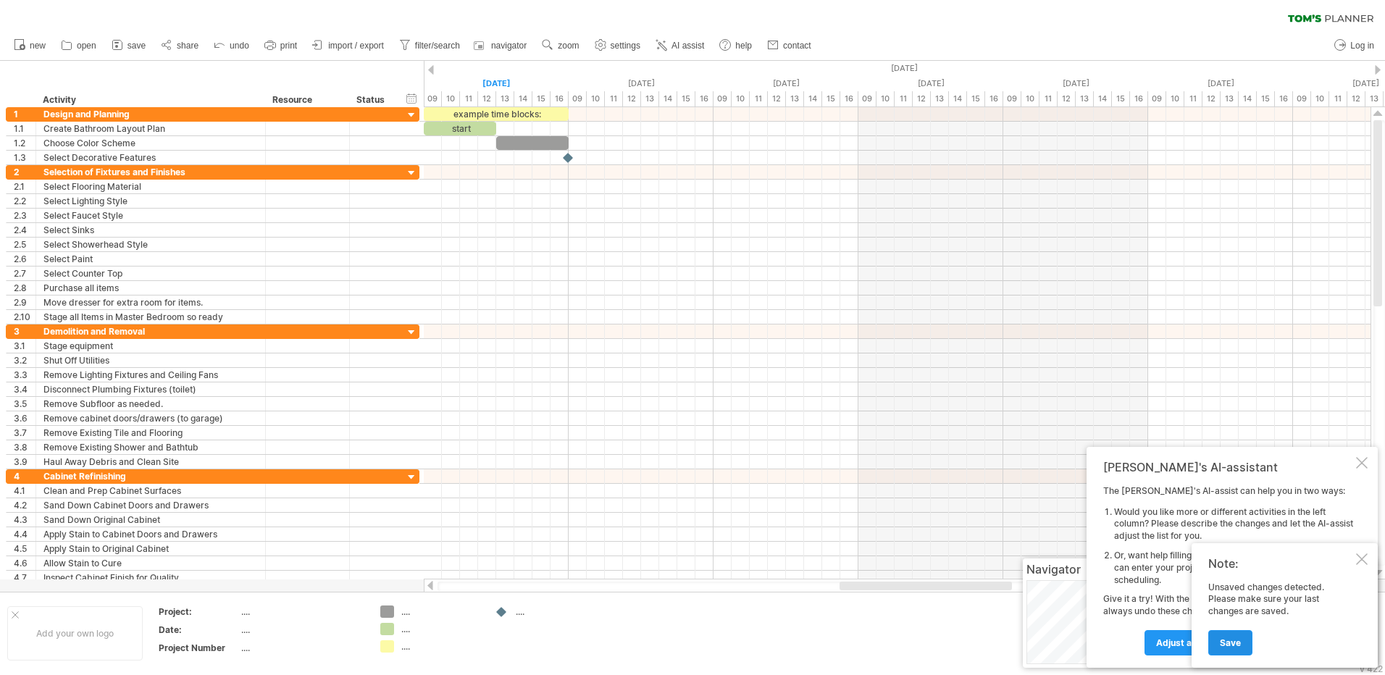
click at [1228, 633] on link "Save" at bounding box center [1230, 642] width 44 height 25
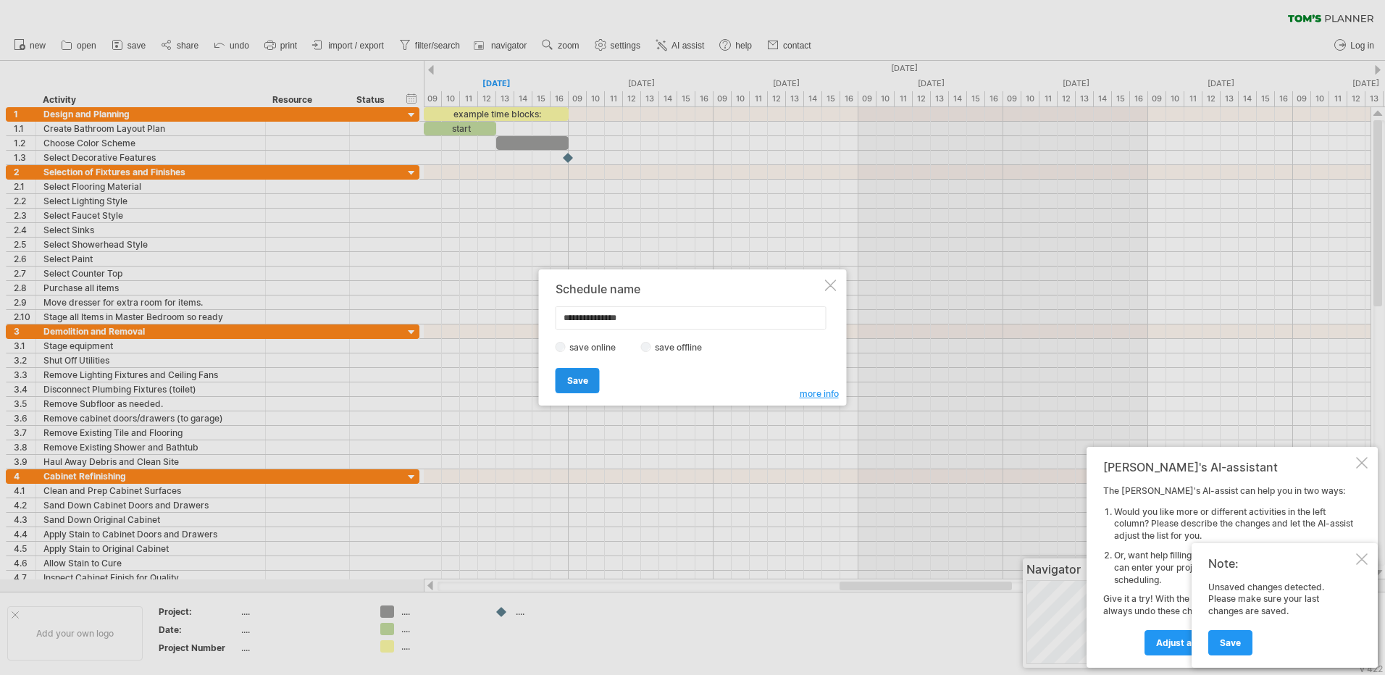
click at [576, 379] on span "Save" at bounding box center [577, 380] width 21 height 11
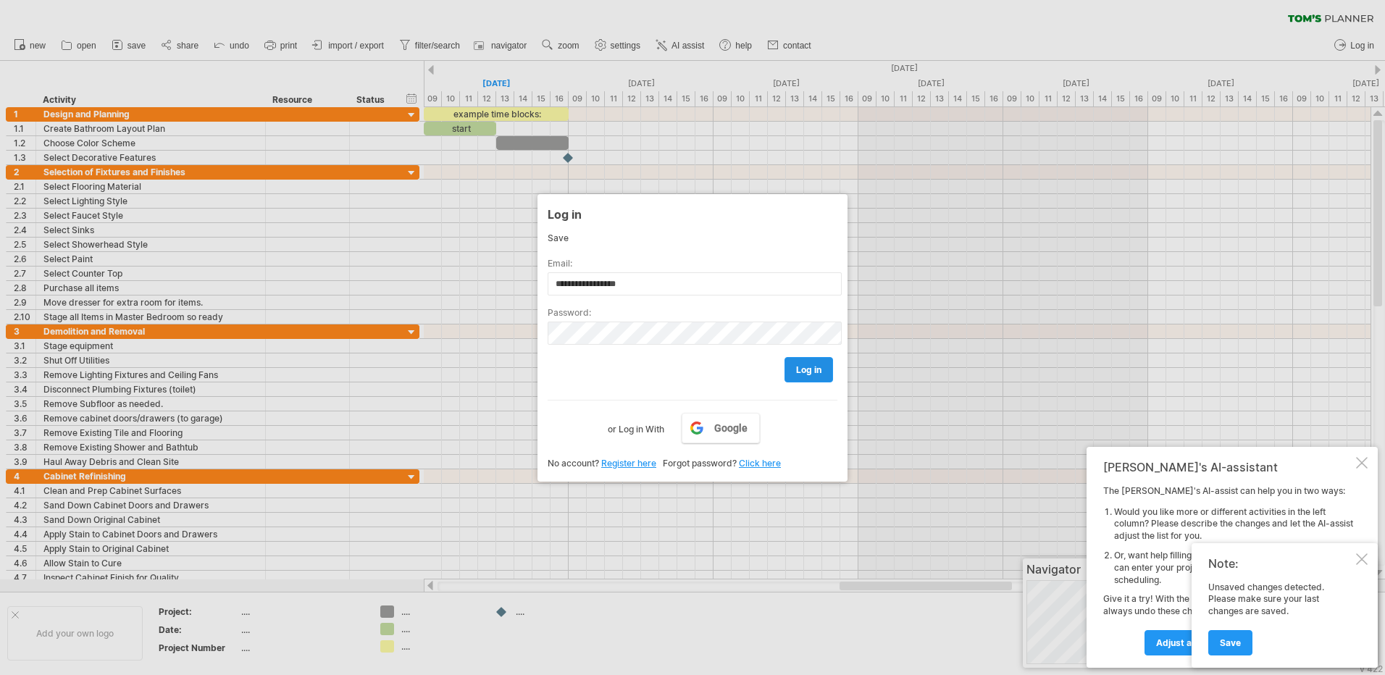
click at [800, 369] on span "log in" at bounding box center [808, 369] width 25 height 11
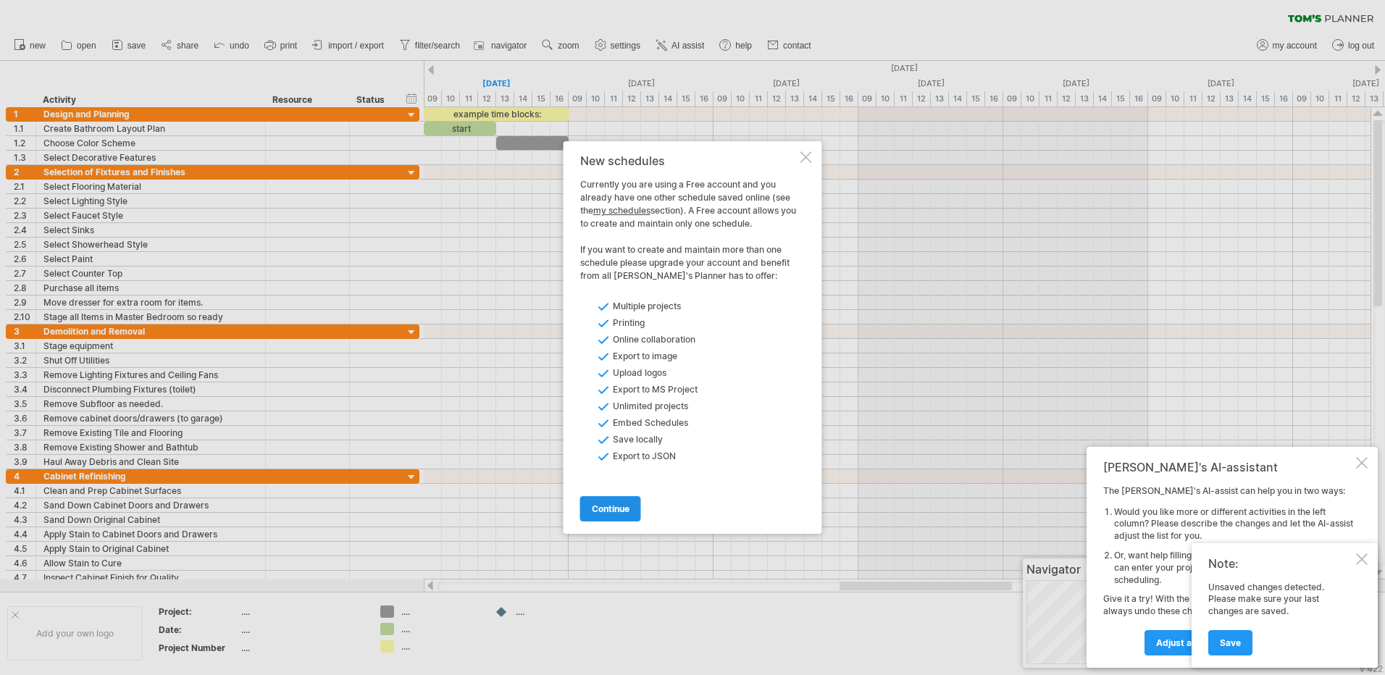
click at [587, 511] on link "continue" at bounding box center [610, 508] width 61 height 25
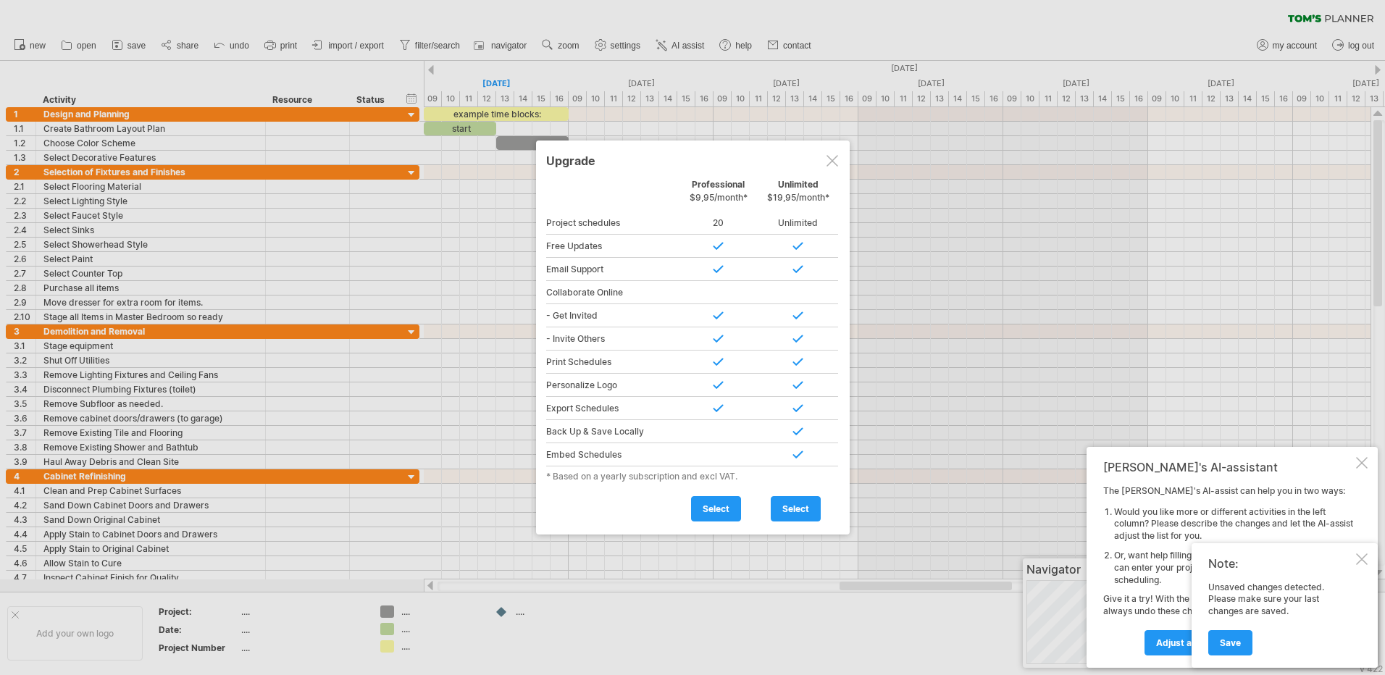
click at [831, 161] on div at bounding box center [832, 161] width 12 height 12
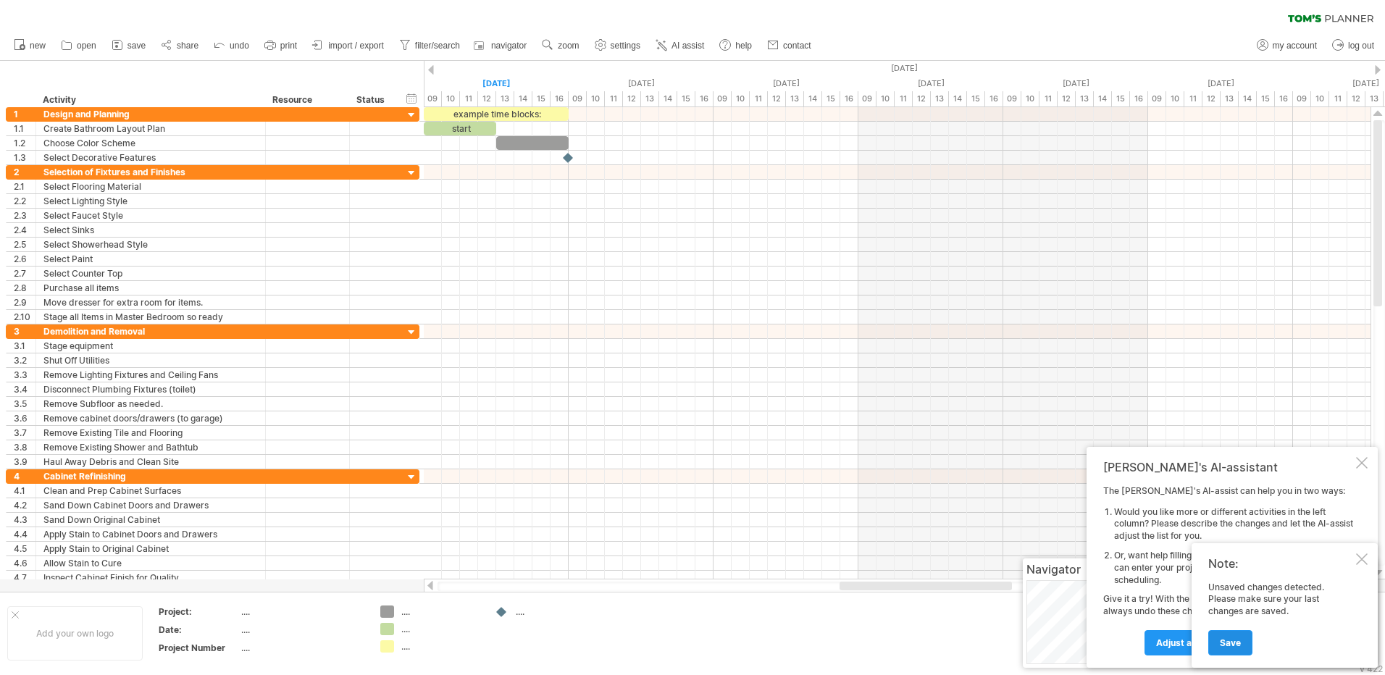
click at [1222, 642] on span "Save" at bounding box center [1230, 642] width 21 height 11
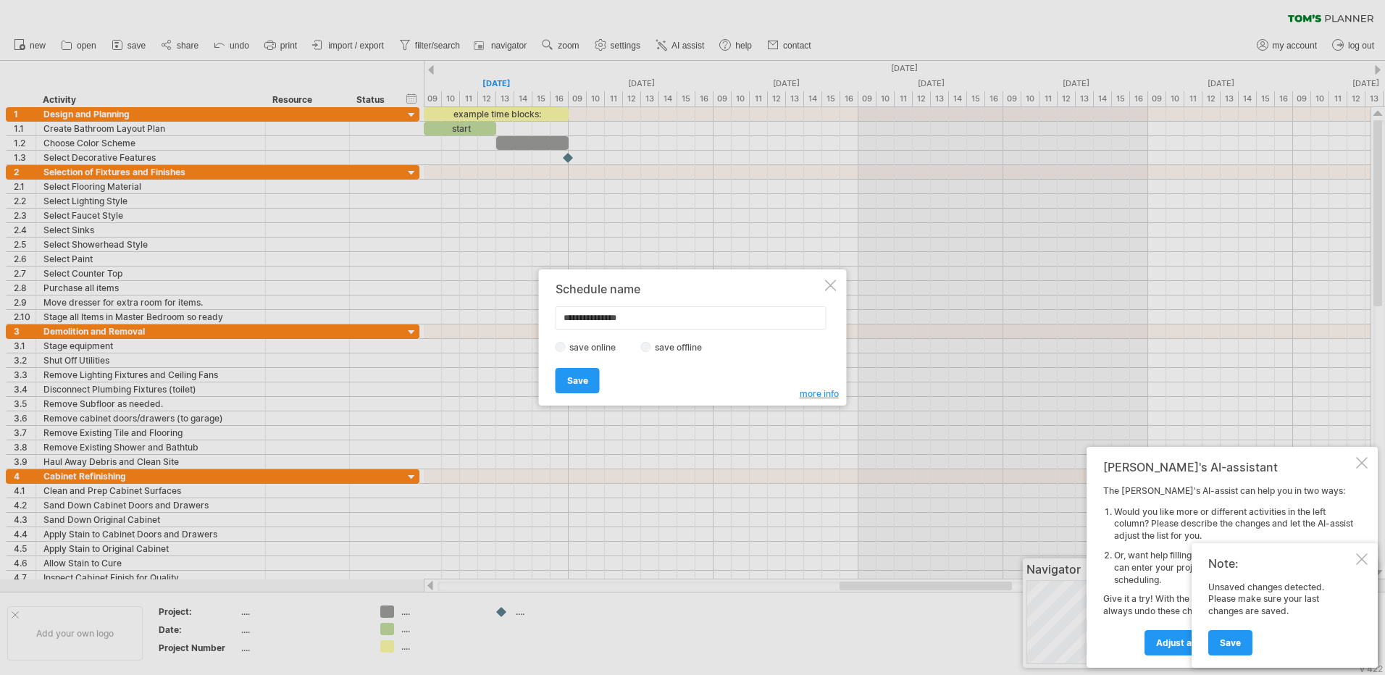
click at [826, 397] on span "more info" at bounding box center [819, 393] width 39 height 11
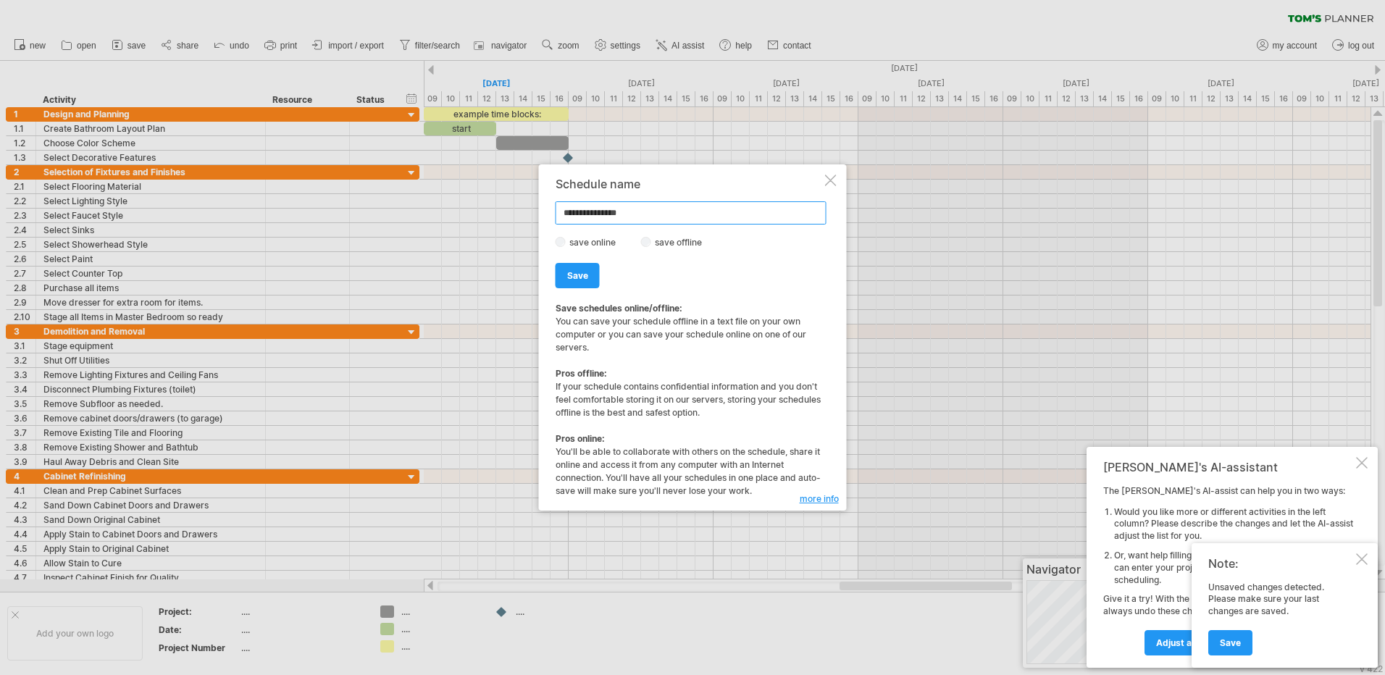
drag, startPoint x: 663, startPoint y: 211, endPoint x: 552, endPoint y: 200, distance: 112.1
click at [552, 200] on div "**********" at bounding box center [693, 337] width 308 height 346
click at [582, 285] on link "Save" at bounding box center [577, 275] width 44 height 25
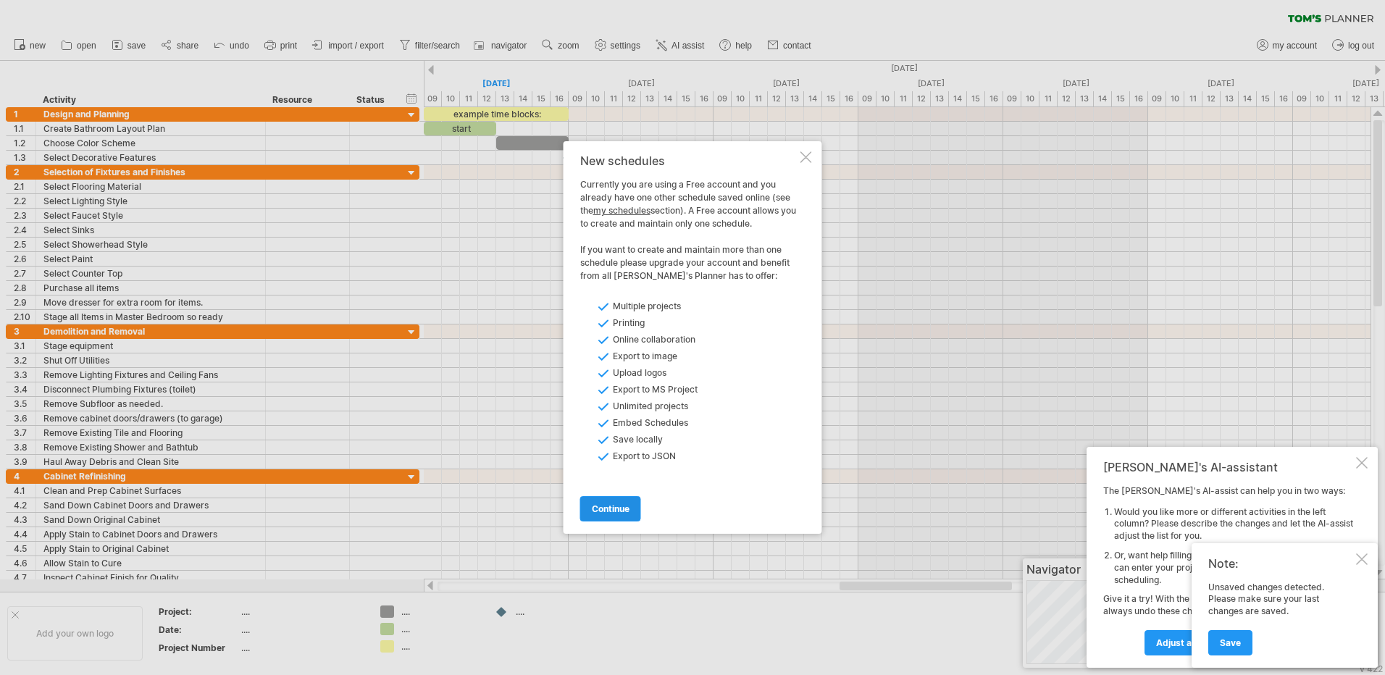
click at [624, 515] on link "continue" at bounding box center [610, 508] width 61 height 25
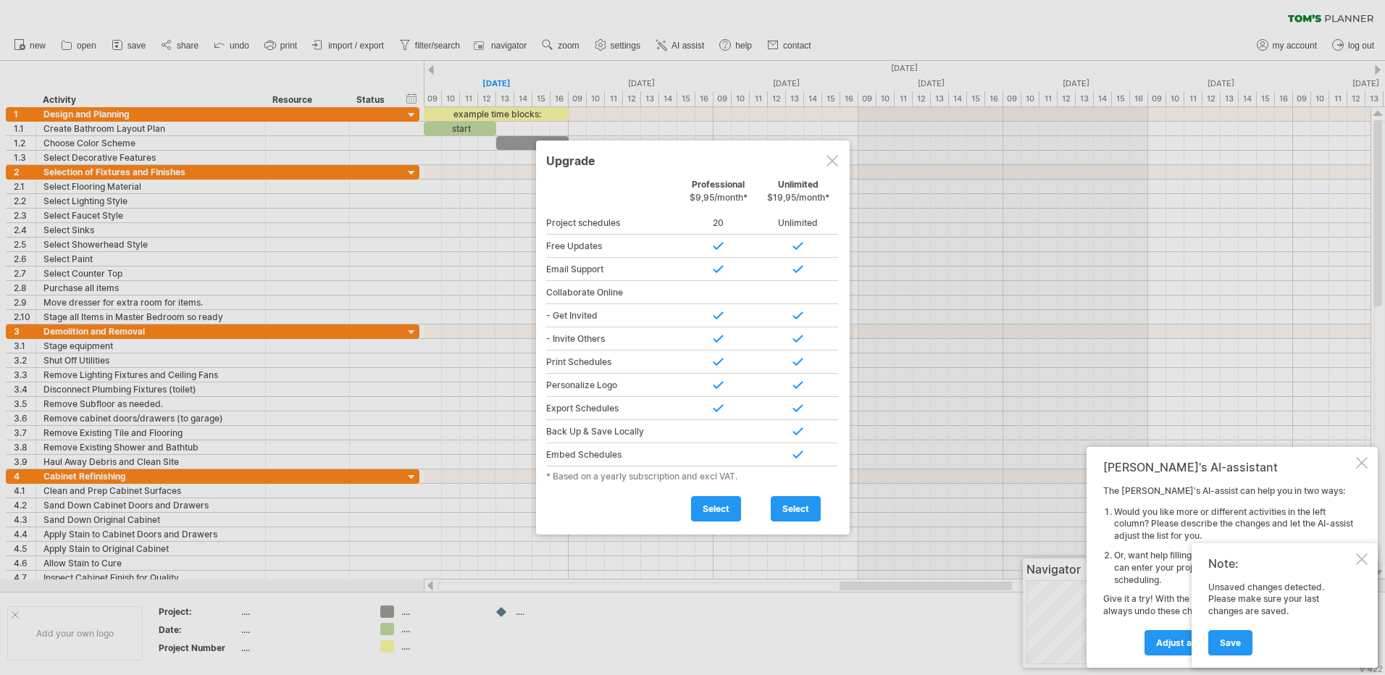
click at [833, 161] on div at bounding box center [832, 161] width 12 height 12
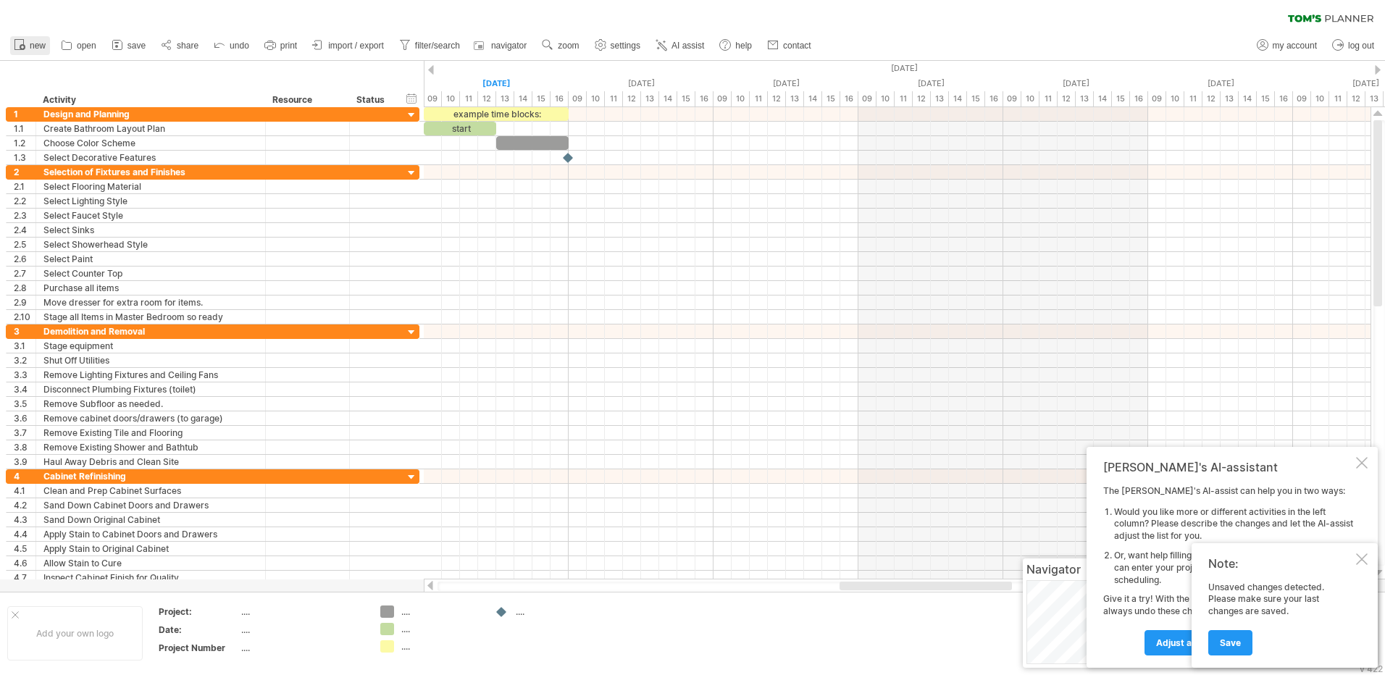
click at [38, 46] on span "new" at bounding box center [38, 46] width 16 height 10
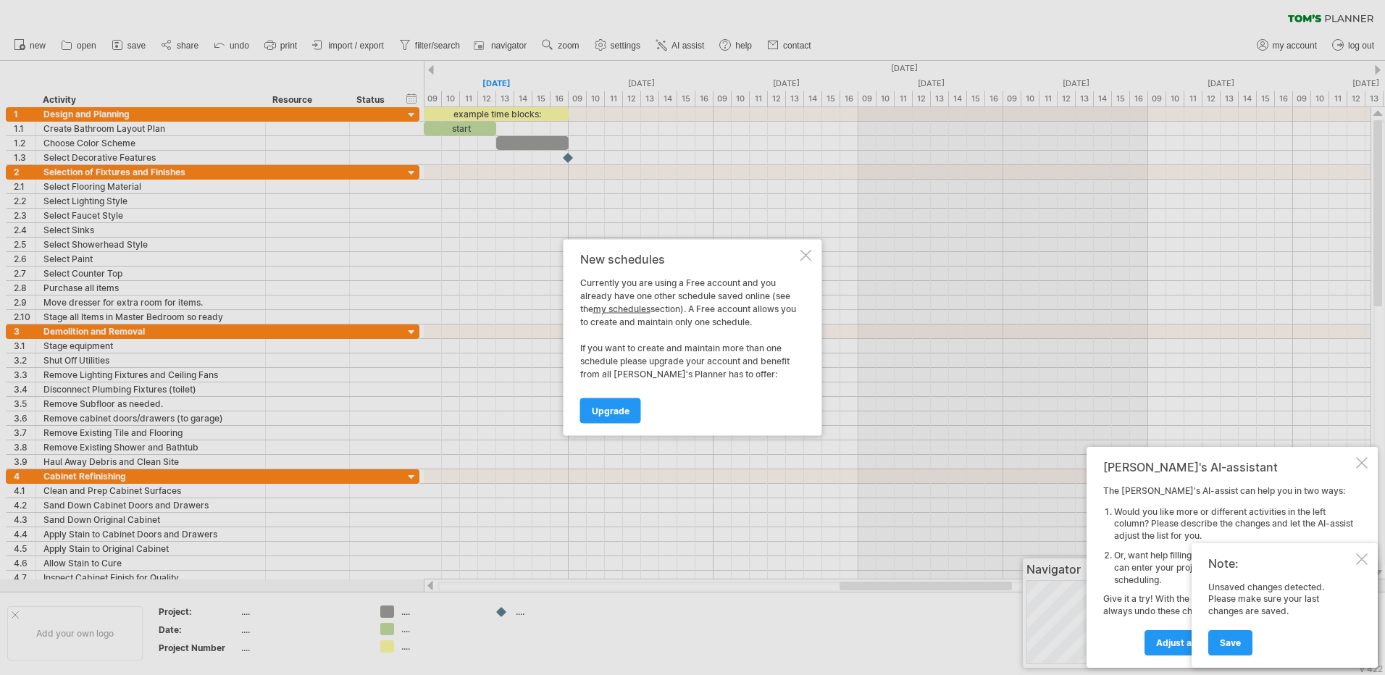
click at [634, 306] on link "my schedules" at bounding box center [621, 308] width 57 height 11
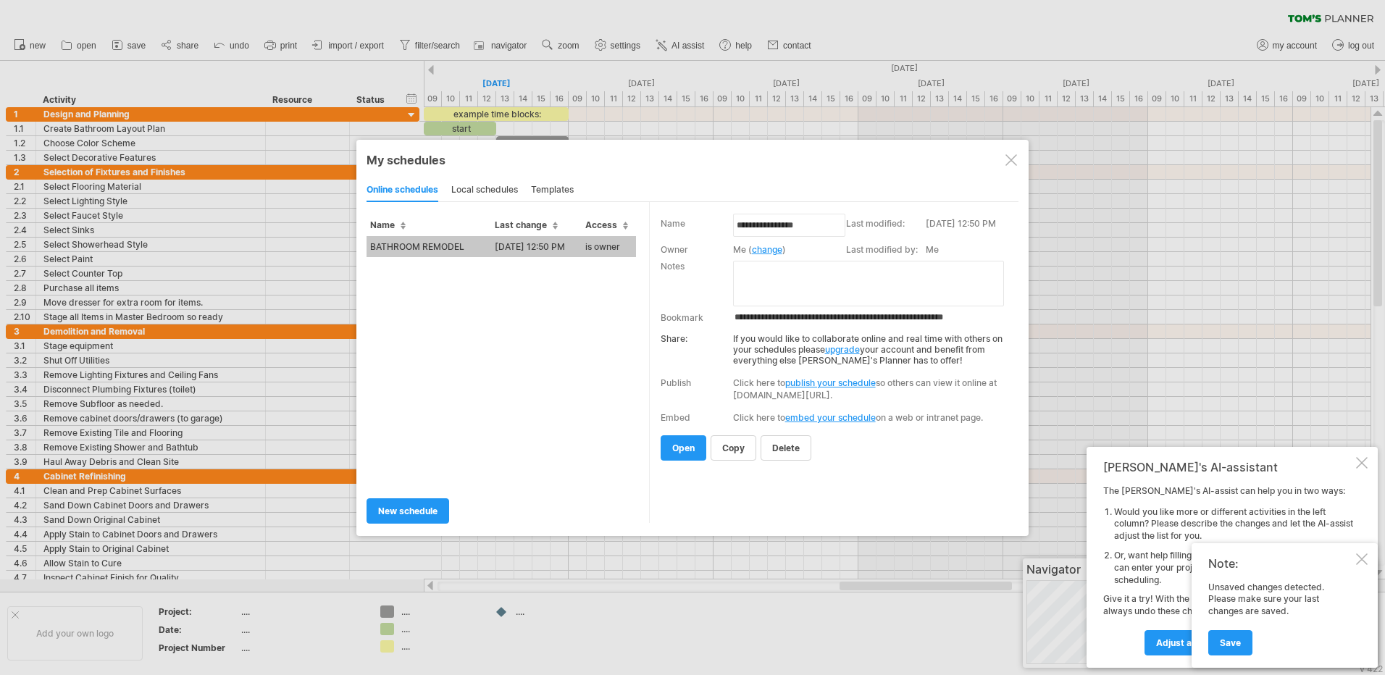
click at [471, 248] on td "BATHROOM REMODEL" at bounding box center [428, 246] width 125 height 21
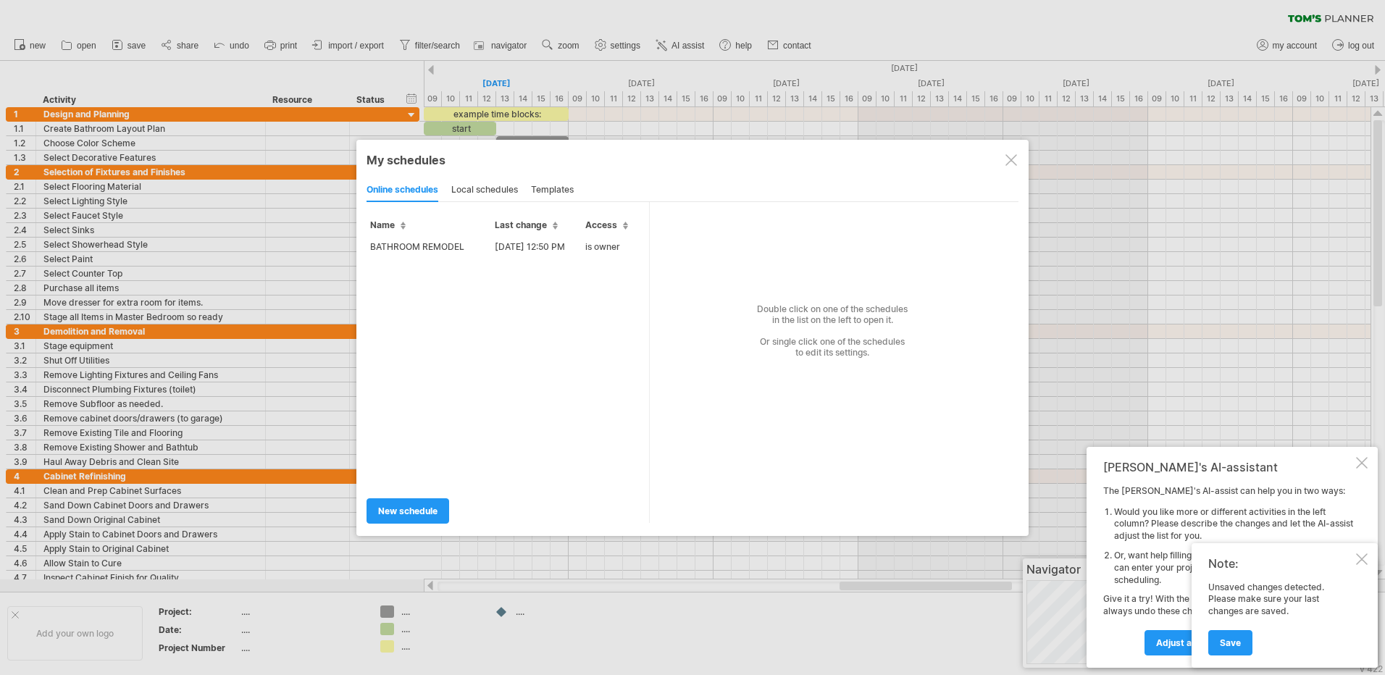
click at [1364, 559] on div at bounding box center [1362, 559] width 12 height 12
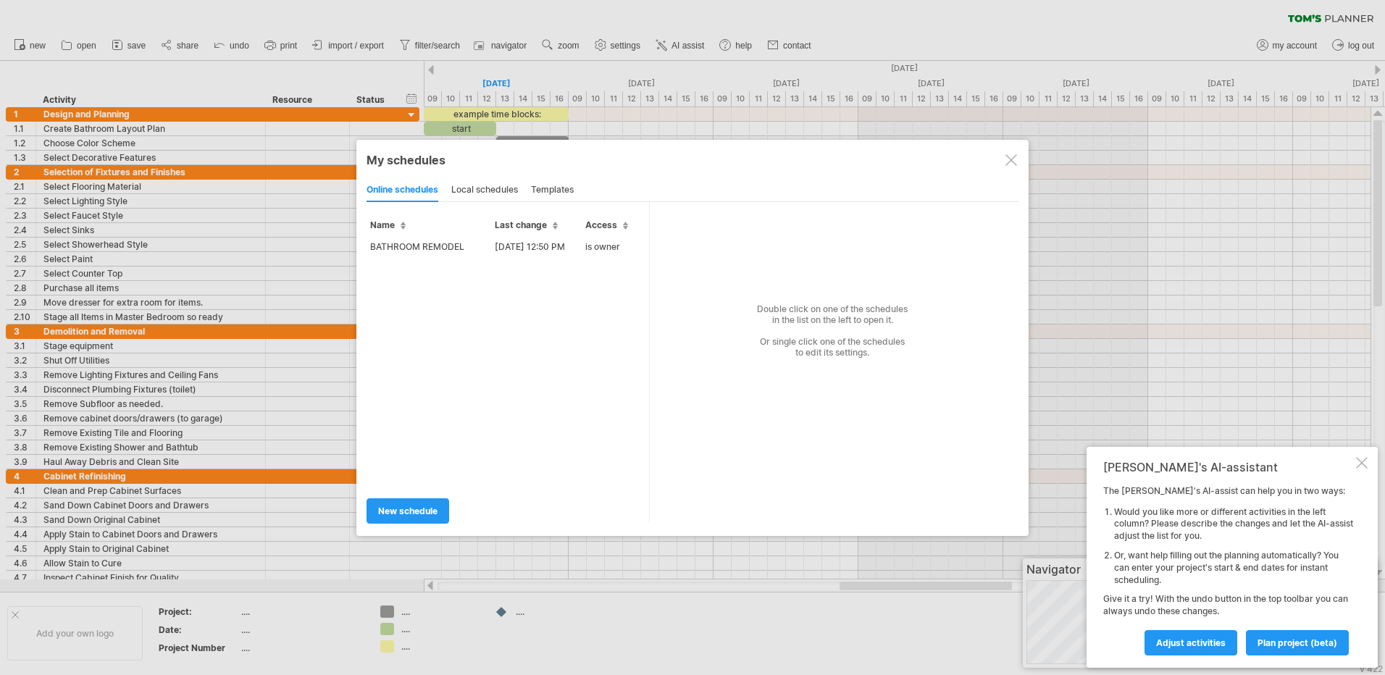
click at [509, 193] on div "local schedules" at bounding box center [484, 190] width 67 height 23
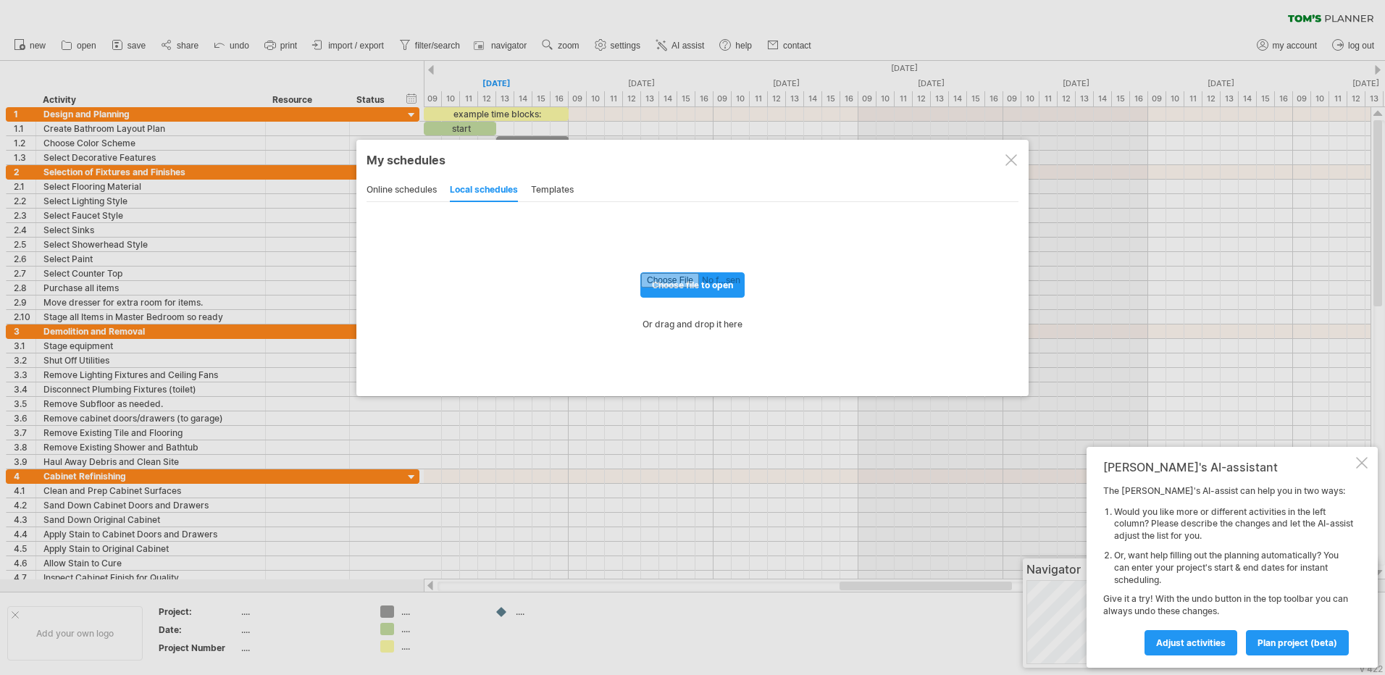
click at [411, 190] on div "online schedules" at bounding box center [401, 190] width 70 height 23
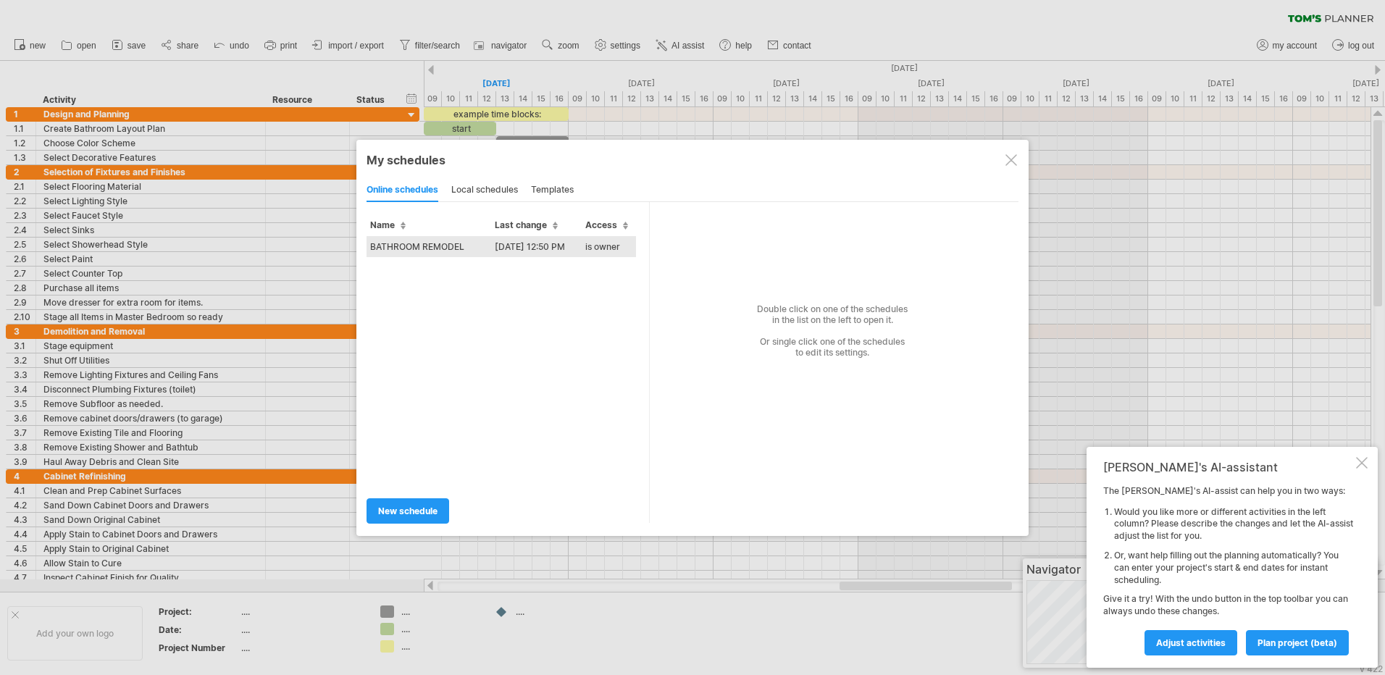
drag, startPoint x: 471, startPoint y: 246, endPoint x: 418, endPoint y: 248, distance: 52.9
click at [418, 248] on td "BATHROOM REMODEL" at bounding box center [428, 246] width 125 height 21
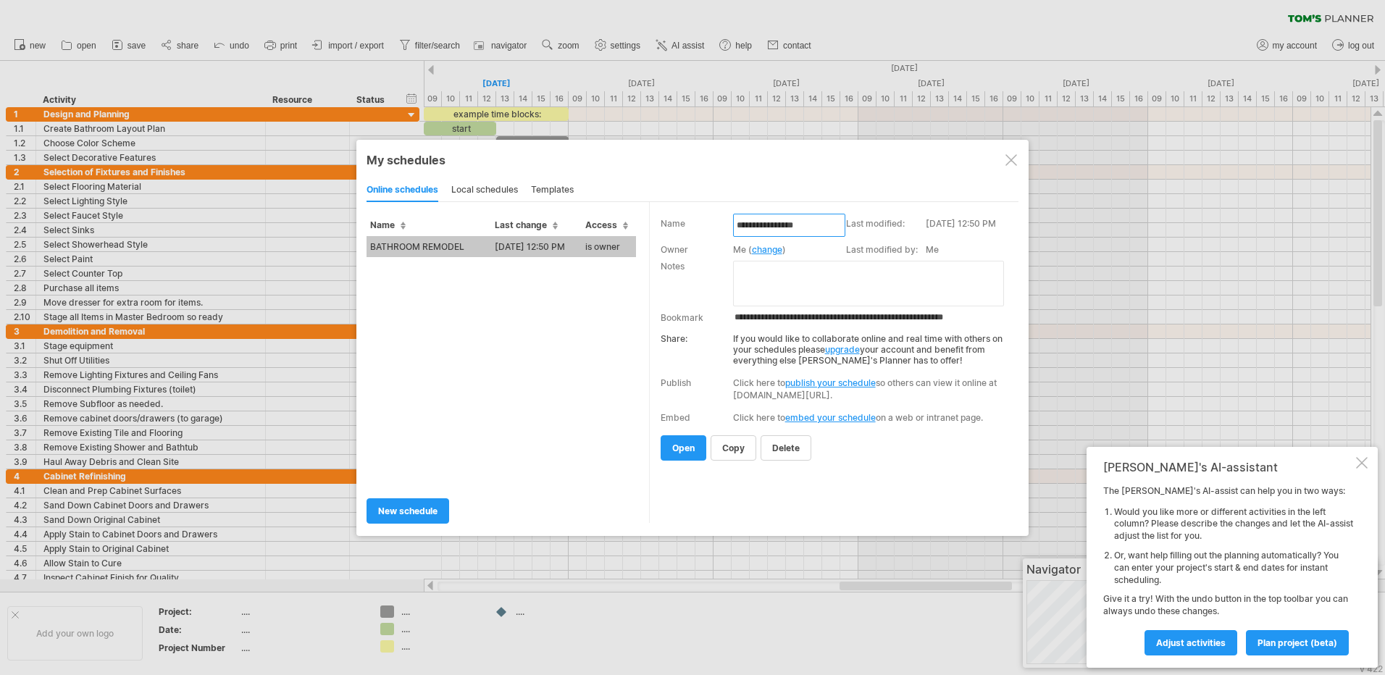
drag, startPoint x: 837, startPoint y: 226, endPoint x: 729, endPoint y: 213, distance: 108.7
click at [729, 213] on div "**********" at bounding box center [833, 362] width 369 height 321
click at [1010, 159] on div at bounding box center [1011, 160] width 12 height 12
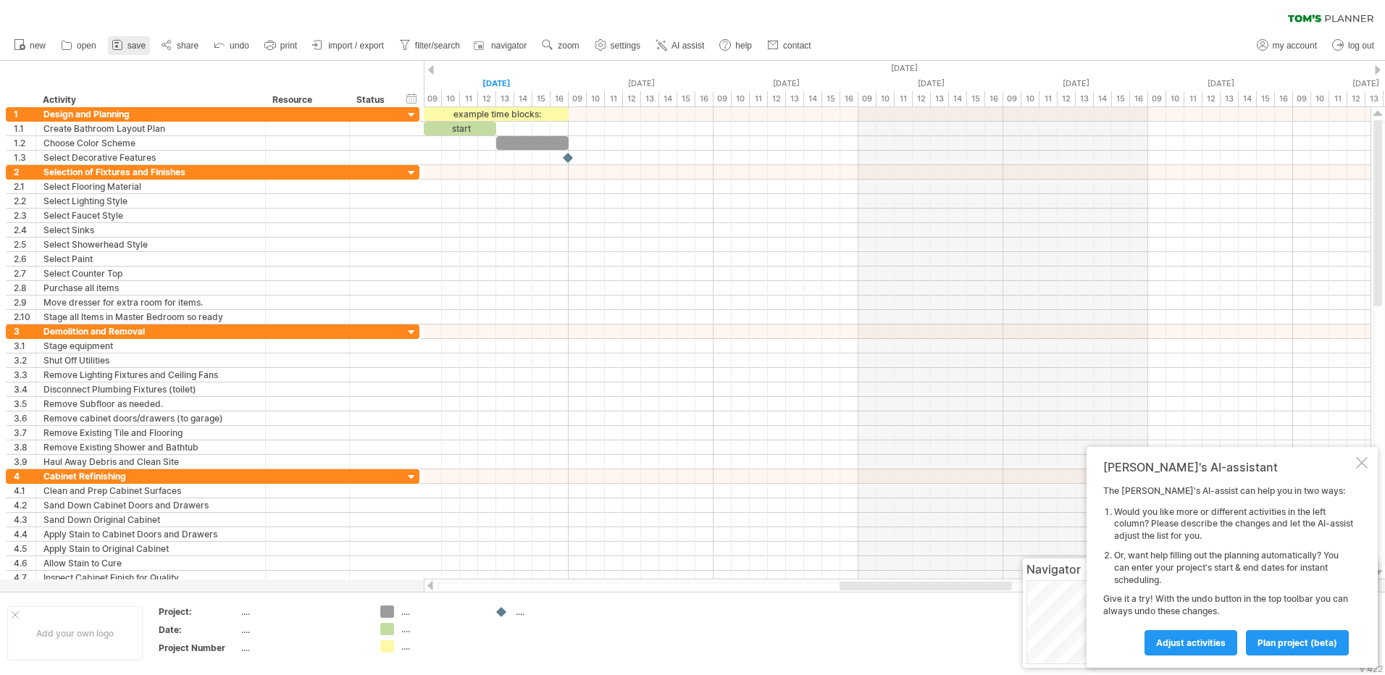
click at [122, 46] on icon at bounding box center [116, 45] width 9 height 9
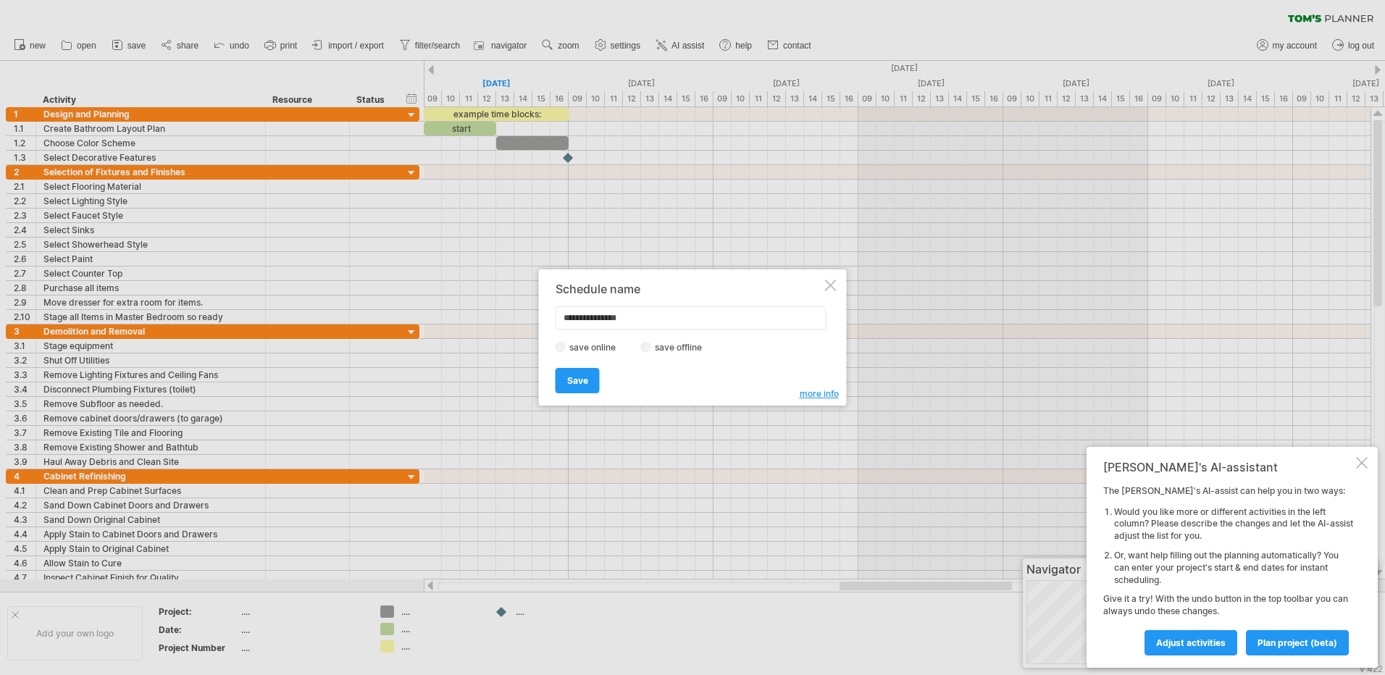
drag, startPoint x: 431, startPoint y: 319, endPoint x: 373, endPoint y: 312, distance: 58.4
click at [373, 312] on div "Trying to reach [DOMAIN_NAME] Connected again... 0% clear filter new 1" at bounding box center [692, 337] width 1385 height 675
type input "**********"
click at [578, 382] on span "Save" at bounding box center [577, 380] width 21 height 11
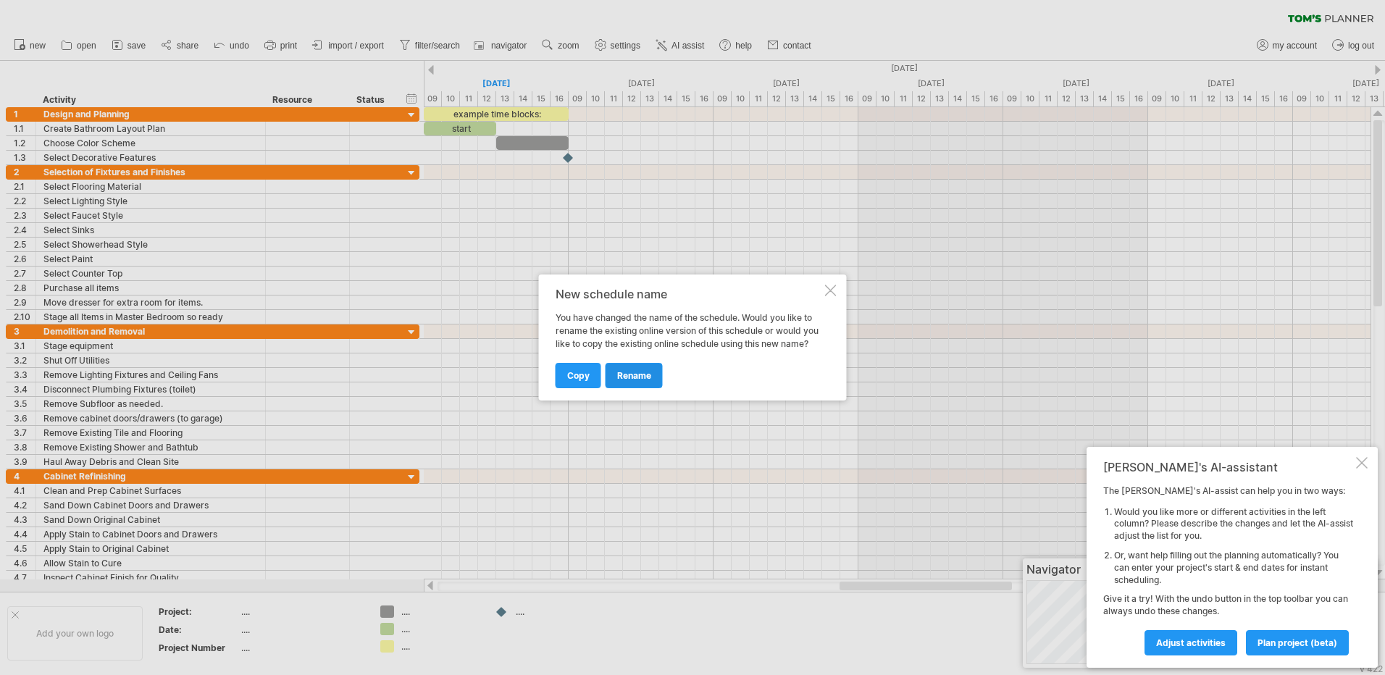
click at [628, 381] on link "rename" at bounding box center [633, 375] width 57 height 25
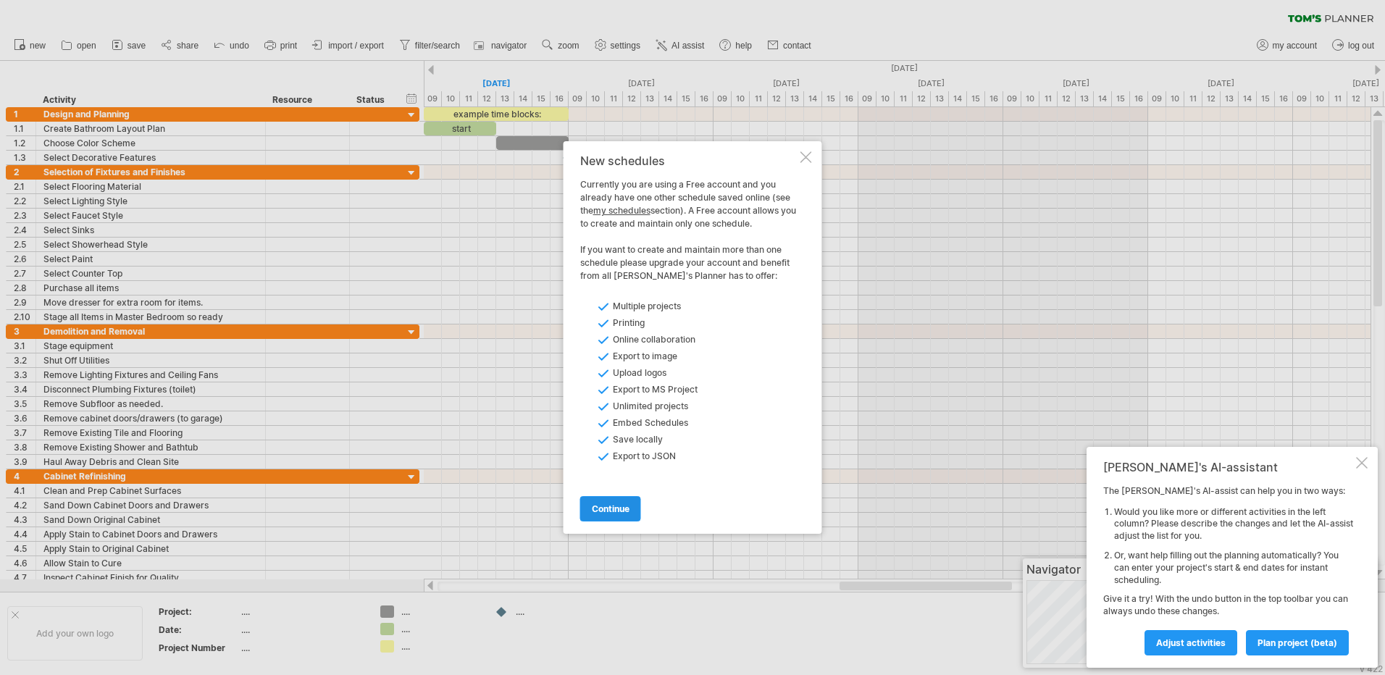
click at [609, 518] on link "continue" at bounding box center [610, 508] width 61 height 25
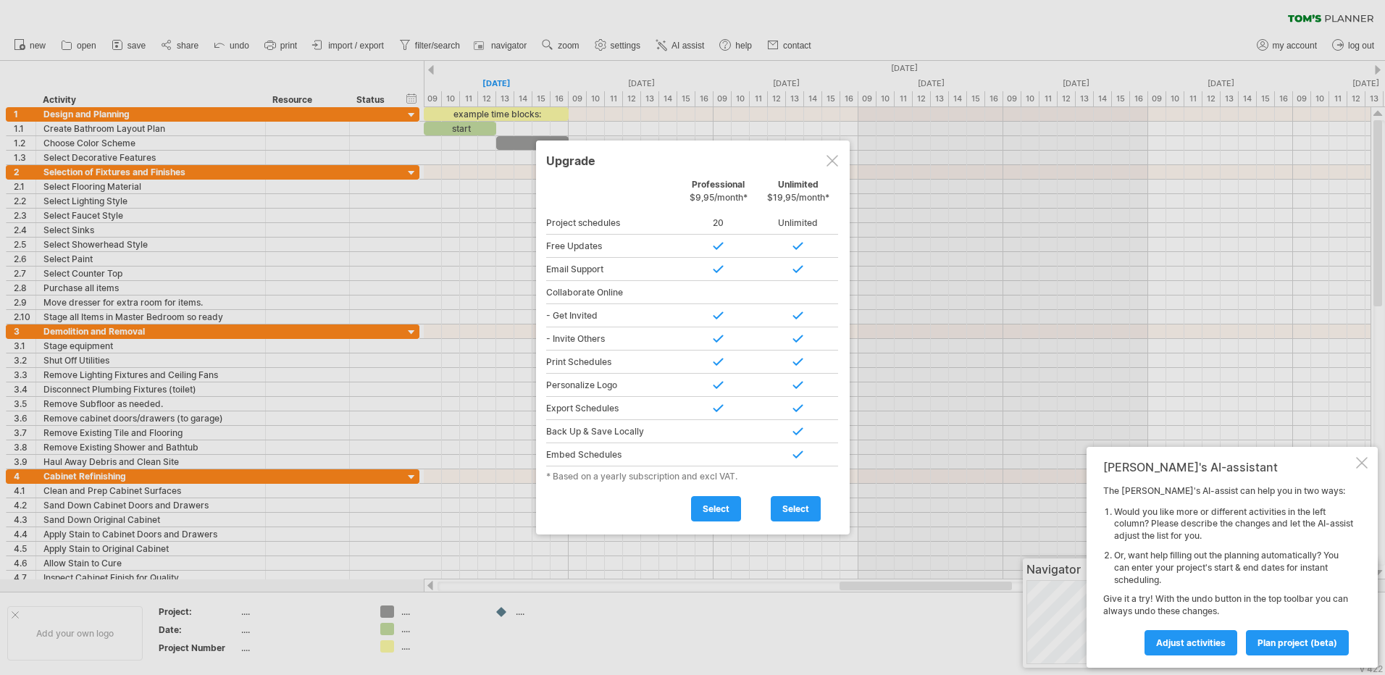
click at [827, 164] on div at bounding box center [832, 161] width 12 height 12
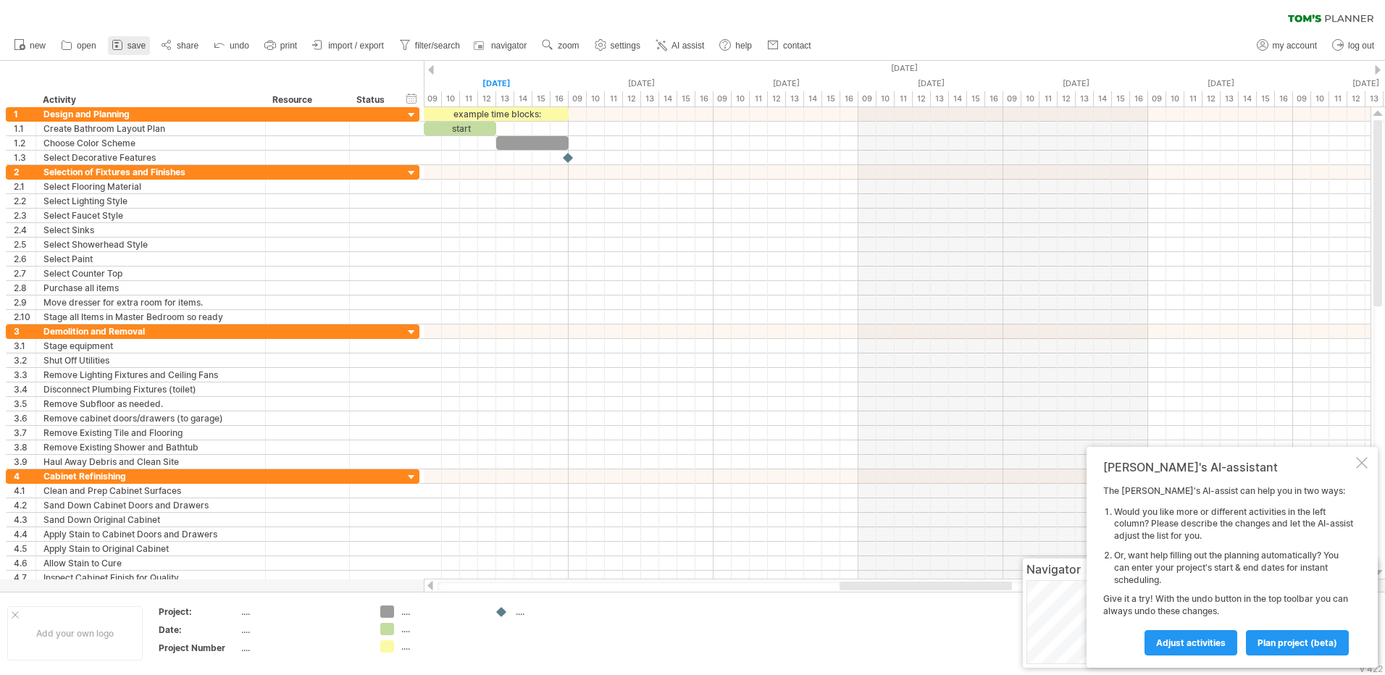
click at [130, 49] on span "save" at bounding box center [136, 46] width 18 height 10
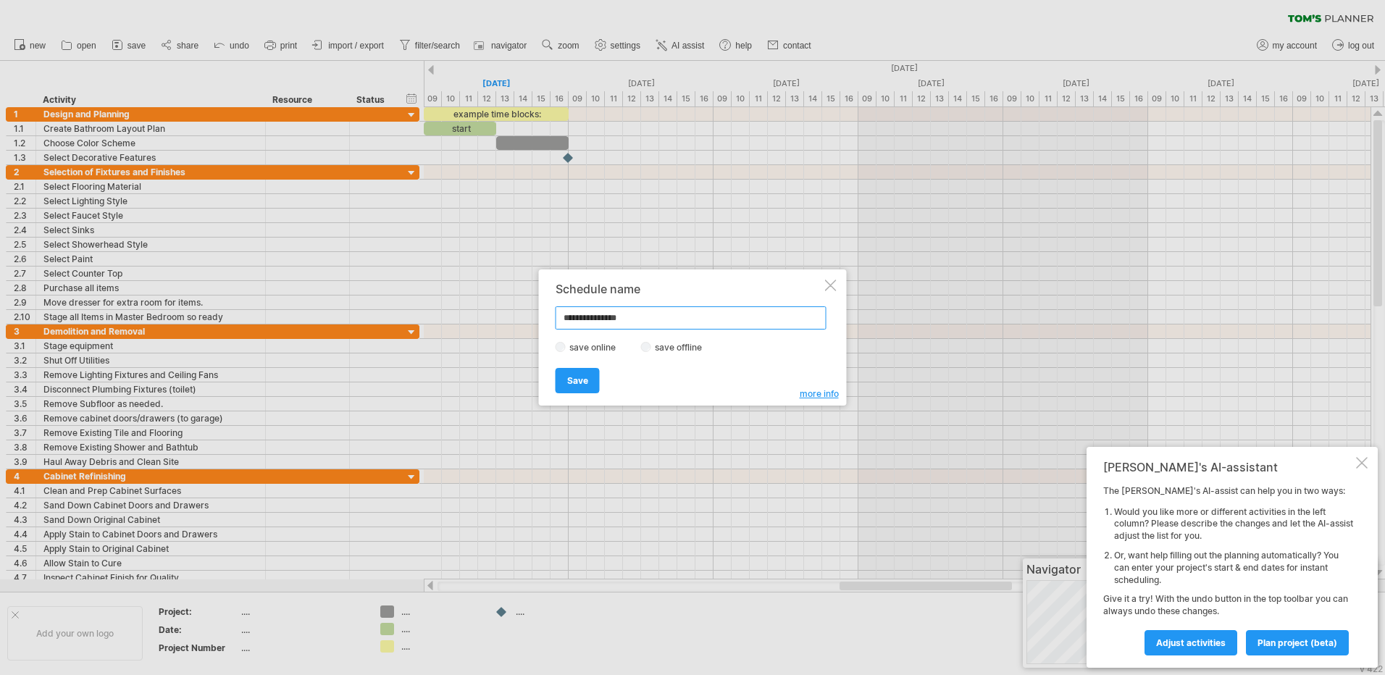
drag, startPoint x: 671, startPoint y: 315, endPoint x: 504, endPoint y: 298, distance: 167.5
click at [504, 298] on div "Trying to reach [DOMAIN_NAME] Connected again... 0% loading... clear filter" at bounding box center [692, 337] width 1385 height 675
paste input "*"
type input "**********"
click at [582, 389] on link "Save" at bounding box center [577, 380] width 44 height 25
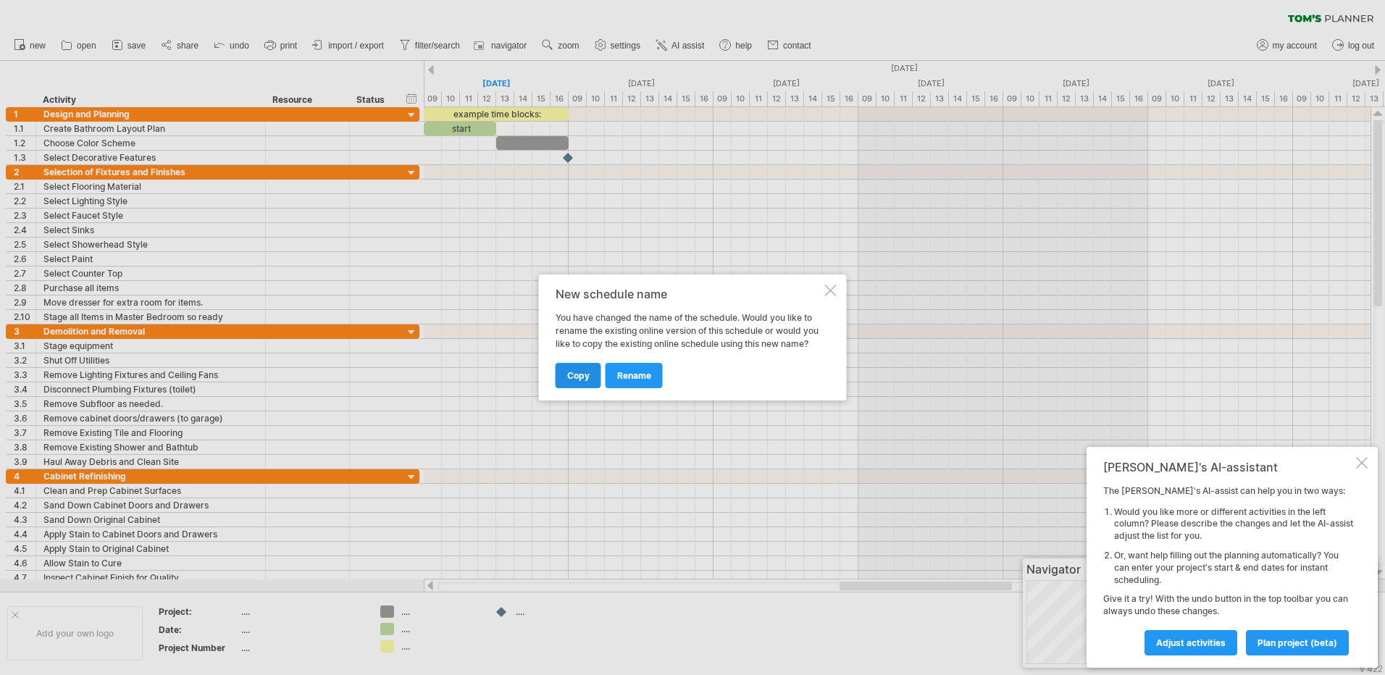
click at [584, 376] on span "copy" at bounding box center [578, 375] width 22 height 11
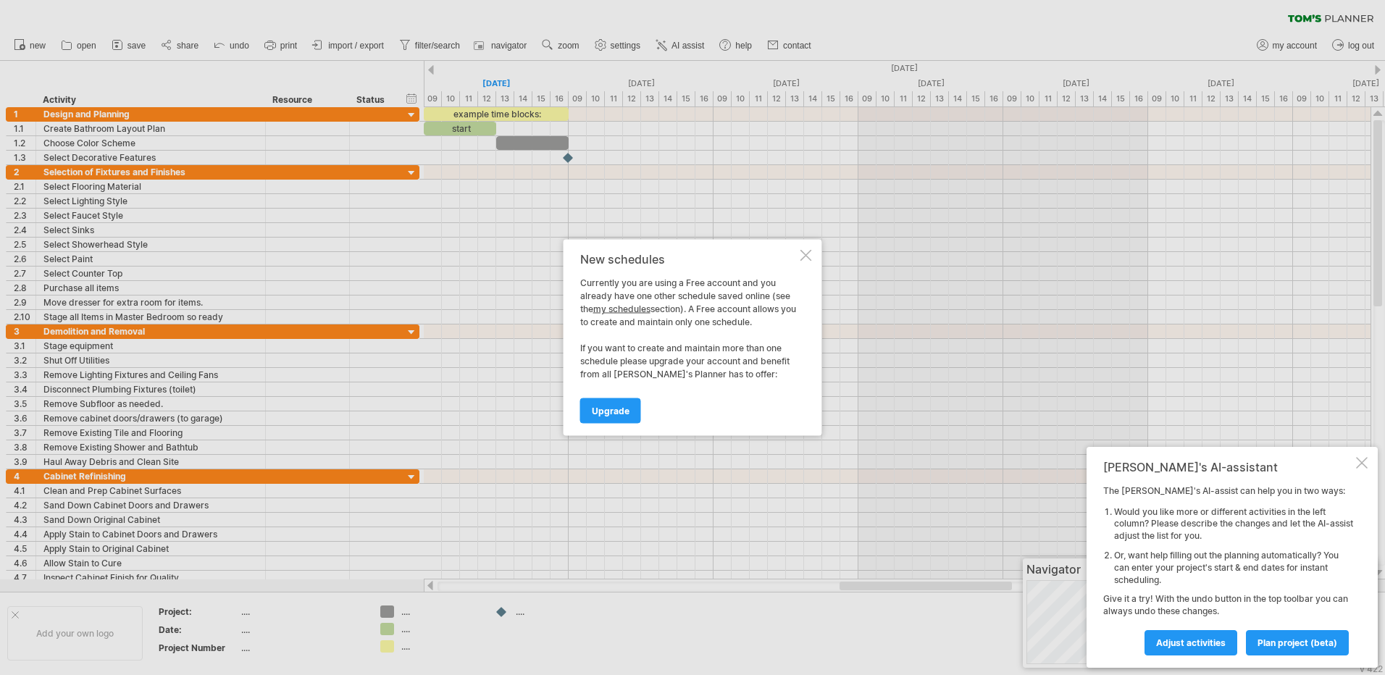
click at [808, 258] on div at bounding box center [806, 256] width 12 height 12
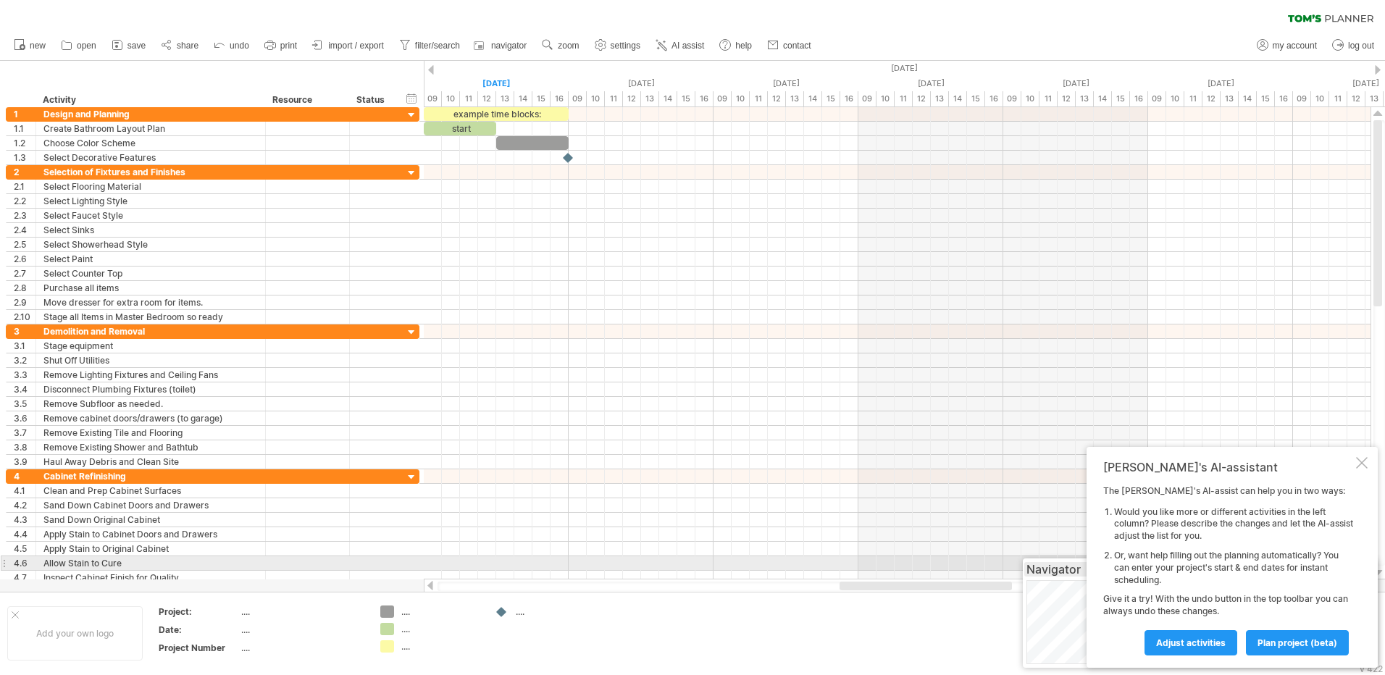
click at [1054, 566] on div "Navigator" at bounding box center [1200, 569] width 348 height 14
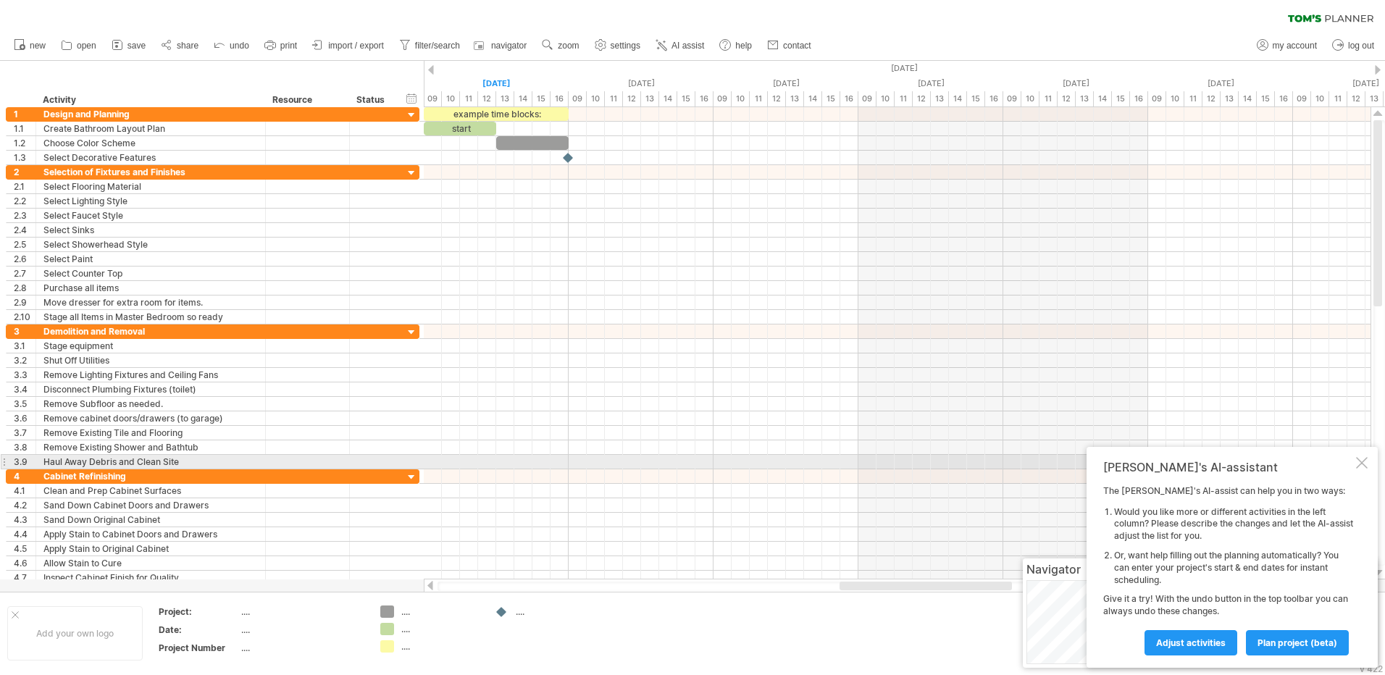
click at [1363, 465] on div at bounding box center [1362, 463] width 12 height 12
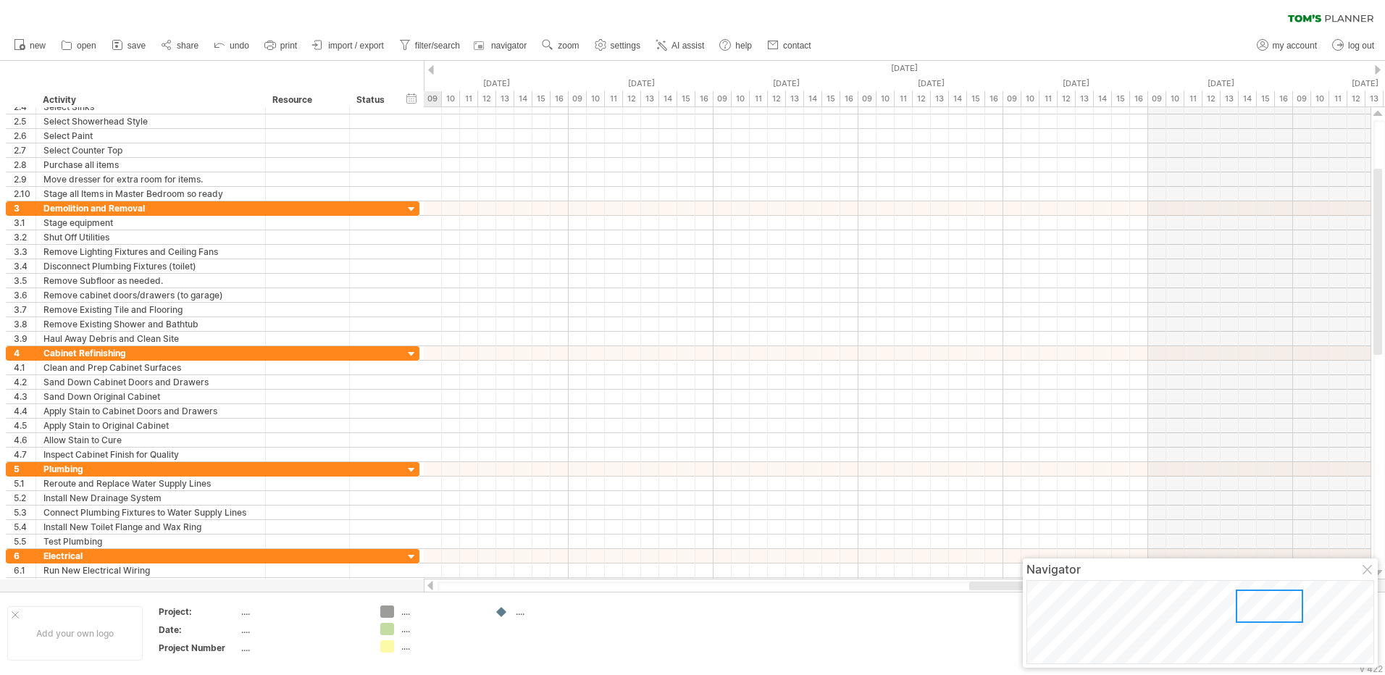
drag, startPoint x: 1223, startPoint y: 600, endPoint x: 1270, endPoint y: 605, distance: 46.6
click at [1270, 605] on div at bounding box center [1268, 605] width 67 height 33
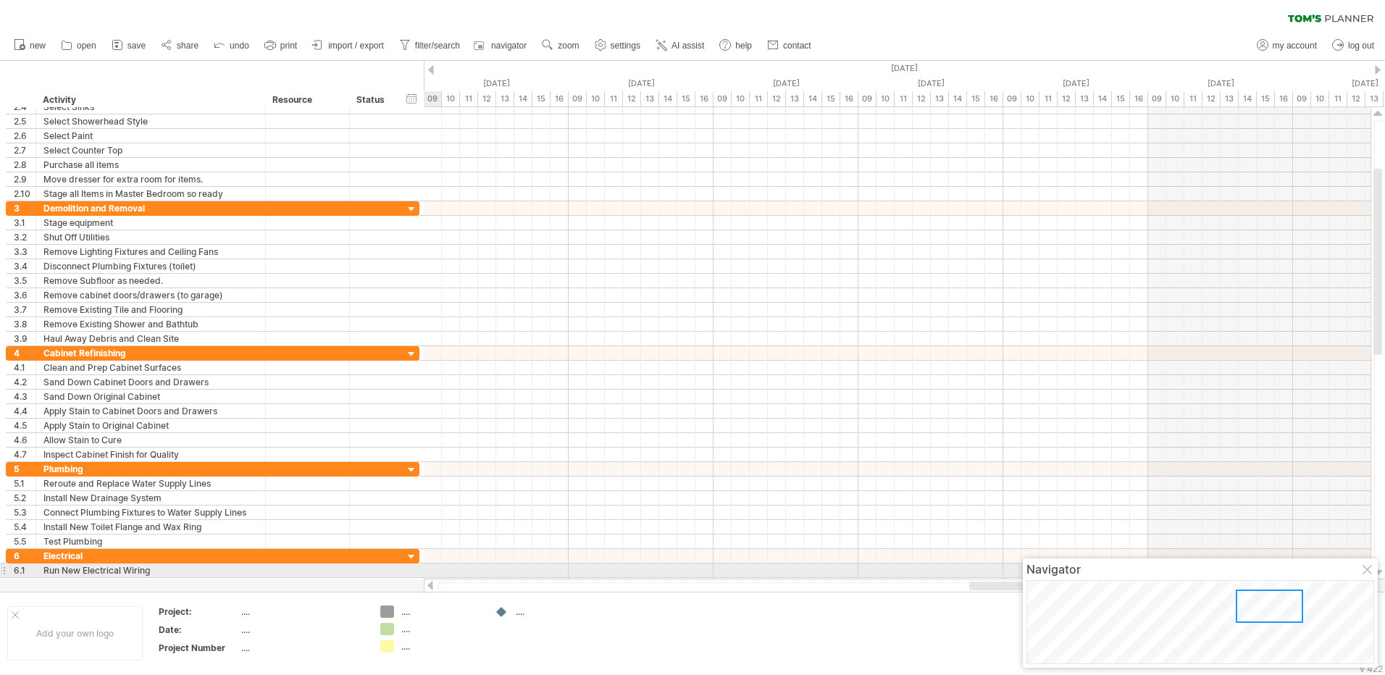
click at [1372, 571] on div at bounding box center [1368, 571] width 12 height 12
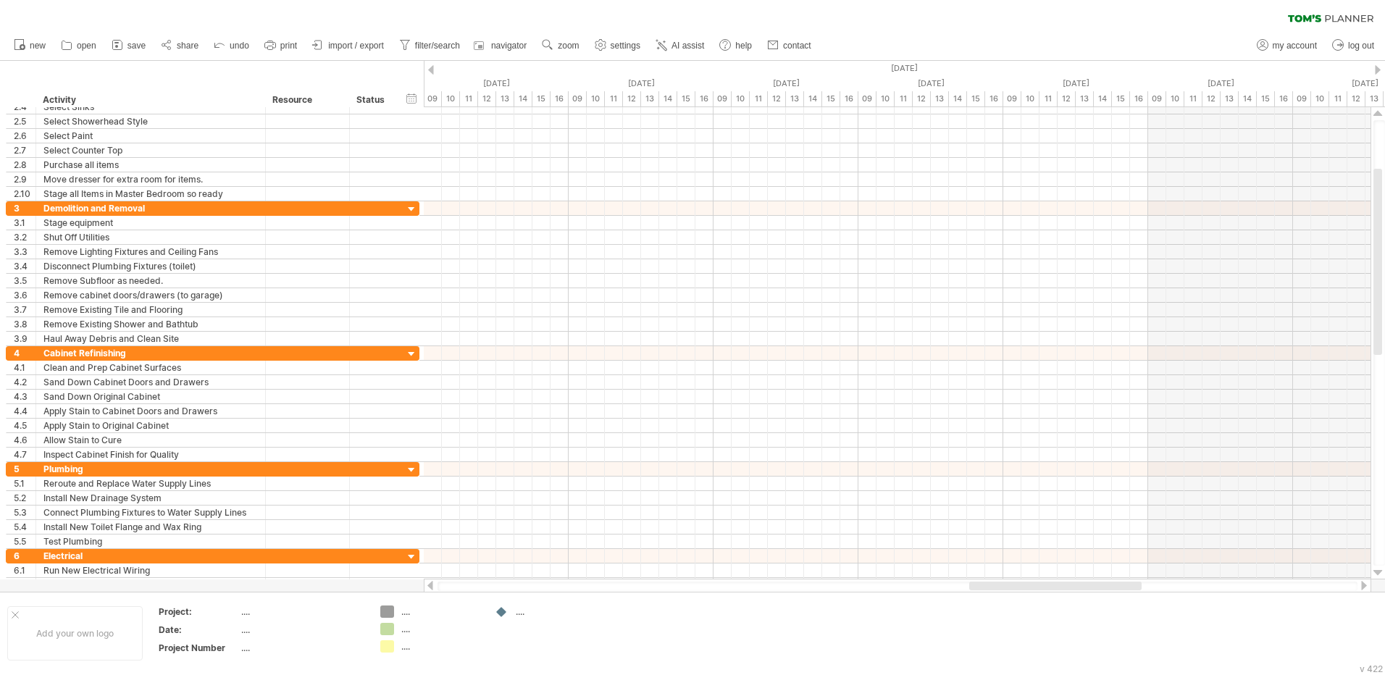
click at [125, 41] on link "save" at bounding box center [129, 45] width 42 height 19
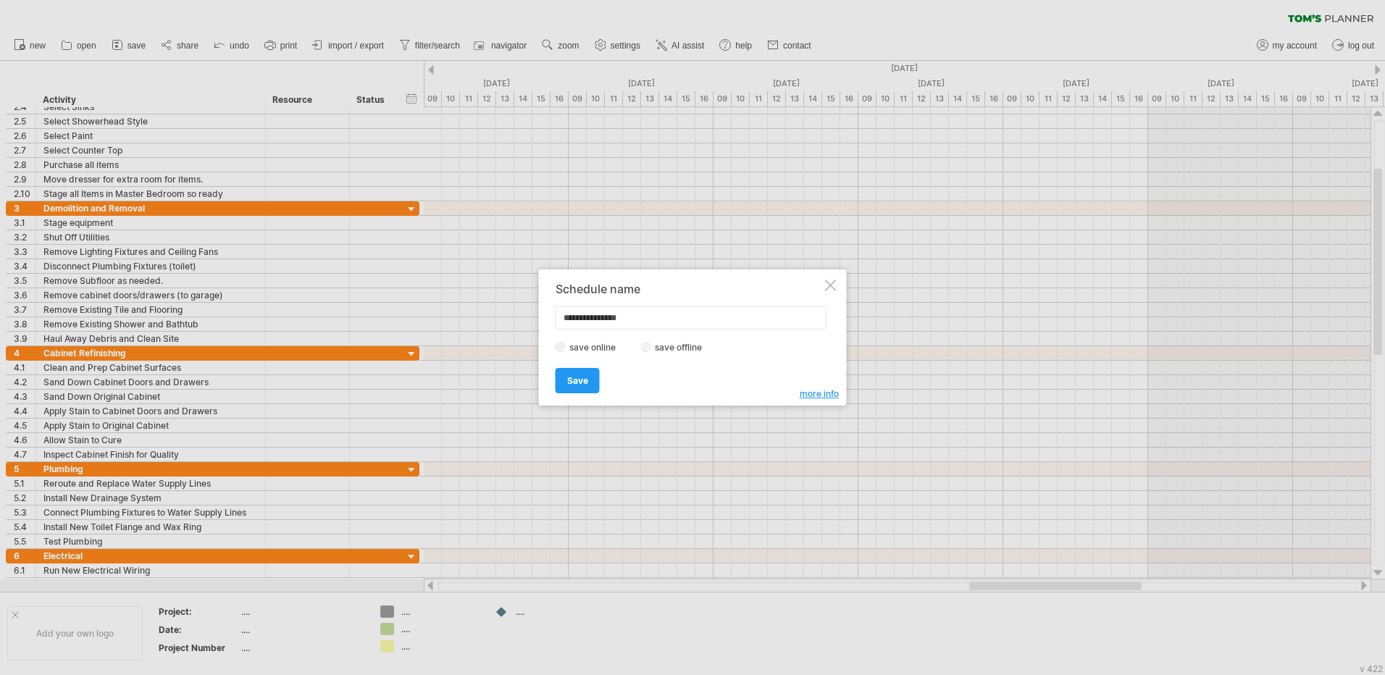
click at [591, 315] on input "**********" at bounding box center [690, 317] width 271 height 23
type input "**********"
click at [591, 376] on link "Save" at bounding box center [577, 380] width 44 height 25
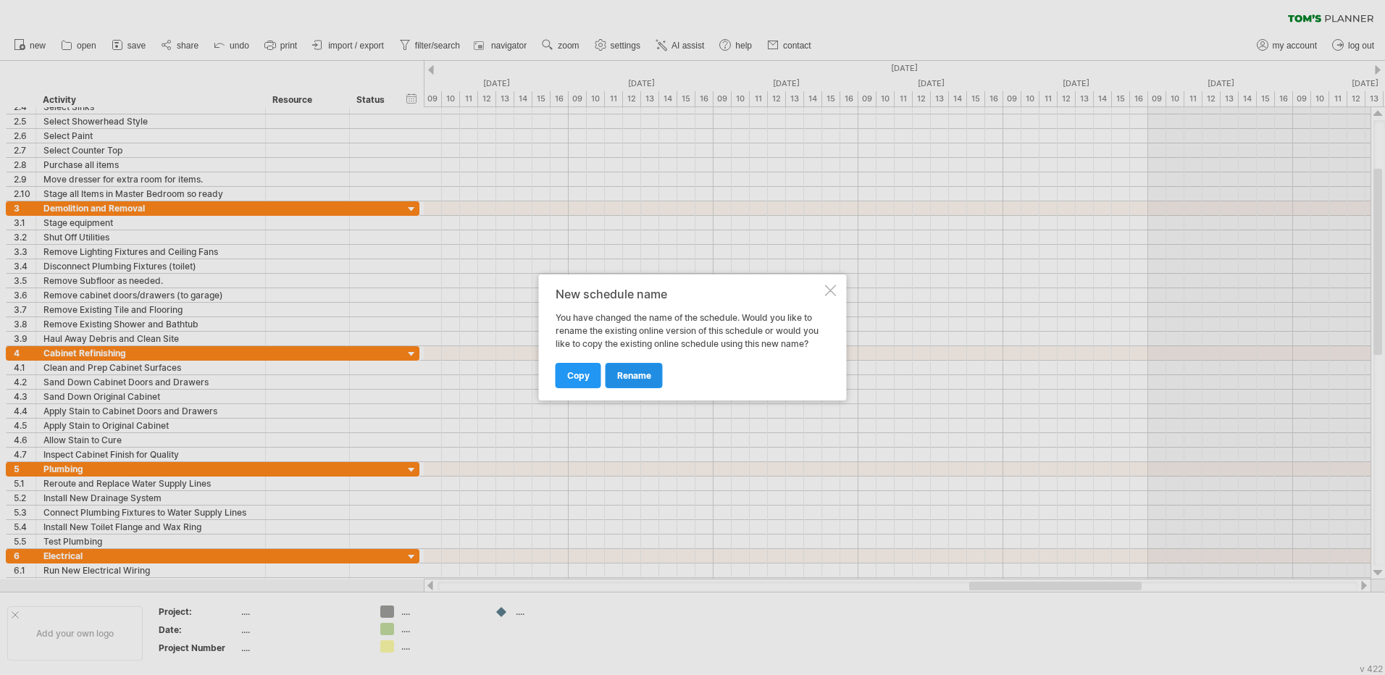
click at [637, 379] on span "rename" at bounding box center [634, 375] width 34 height 11
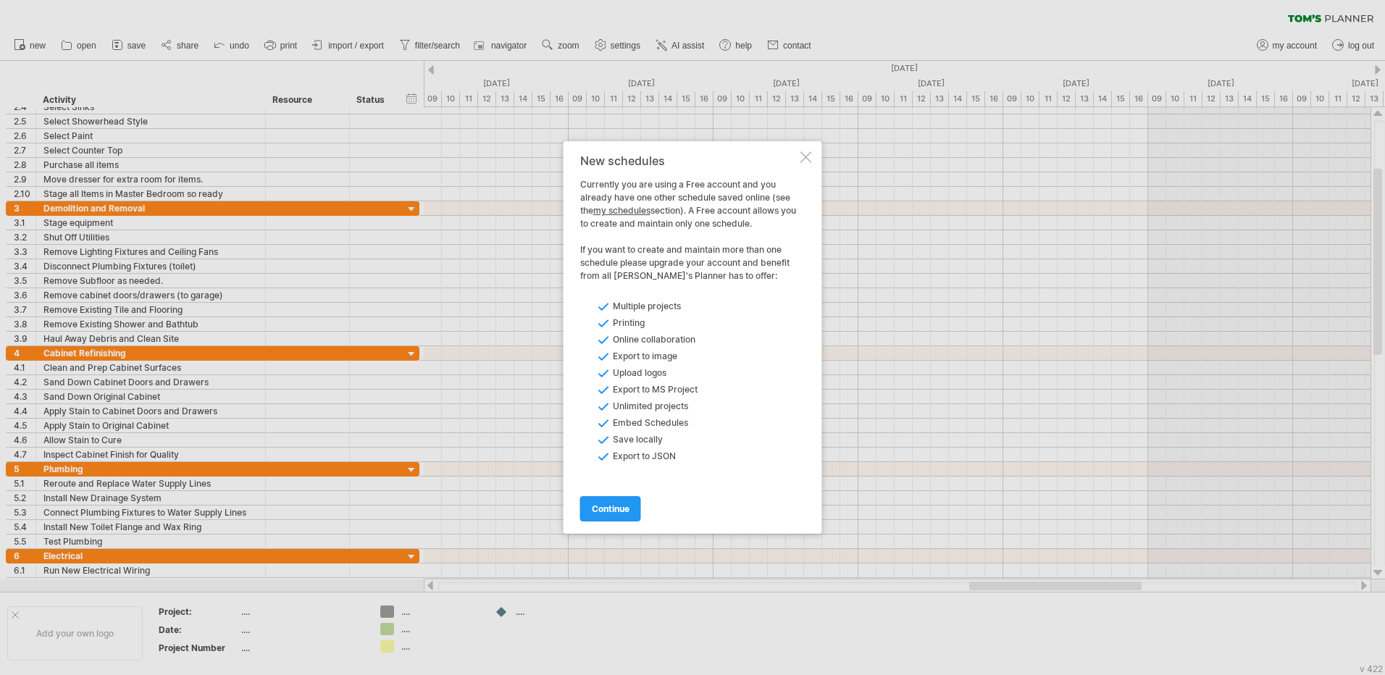
click at [655, 463] on ul "Multiple projects Printing Online collaboration Export to image Upload logos Ex…" at bounding box center [706, 383] width 217 height 167
drag, startPoint x: 806, startPoint y: 156, endPoint x: 773, endPoint y: 395, distance: 240.5
click at [773, 395] on div "New schedules Currently you are using a Free account and you already have one o…" at bounding box center [688, 337] width 217 height 366
click at [639, 211] on link "my schedules" at bounding box center [621, 210] width 57 height 11
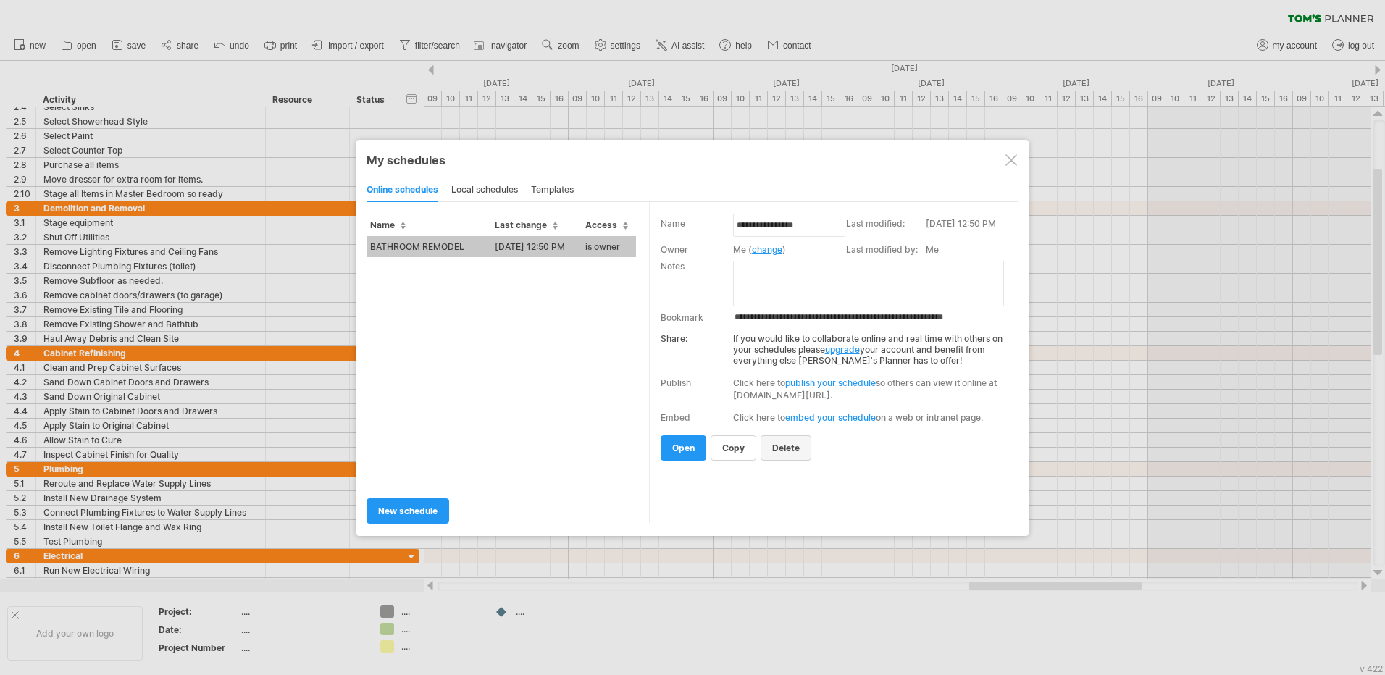
click at [783, 455] on link "delete" at bounding box center [785, 447] width 51 height 25
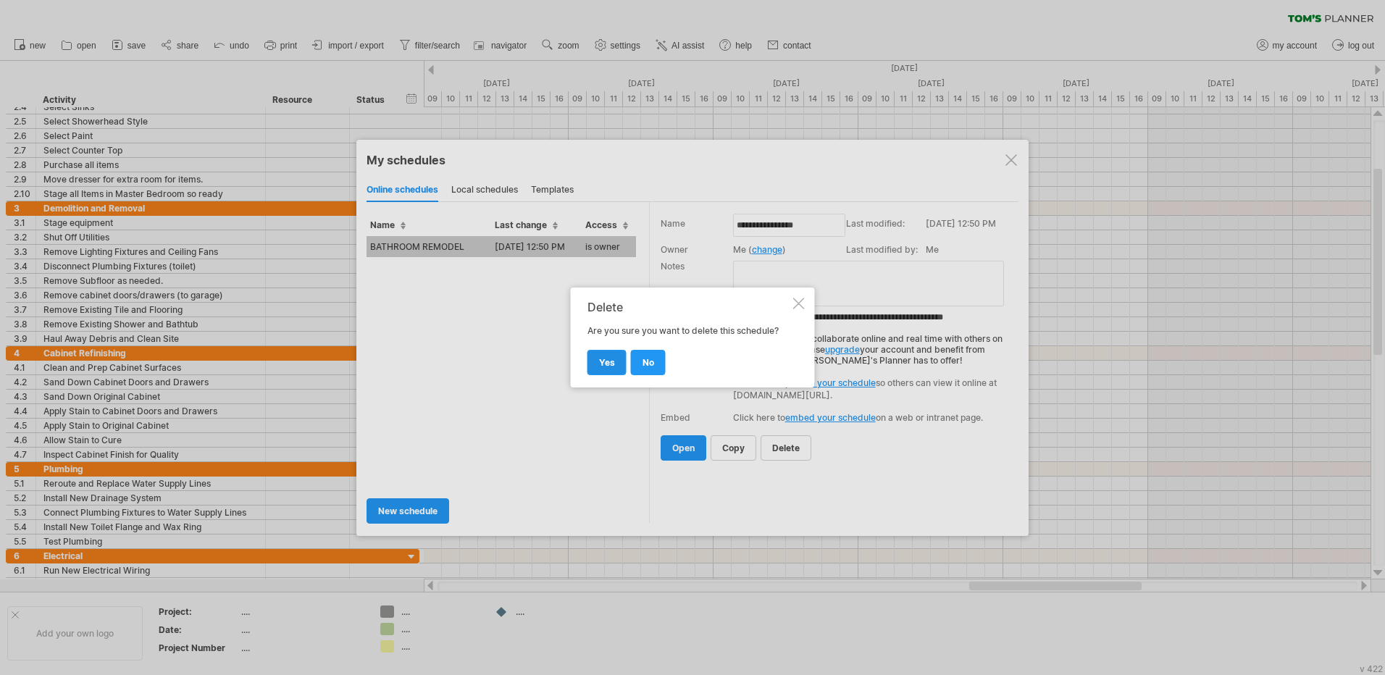
click at [606, 364] on span "yes" at bounding box center [607, 362] width 16 height 11
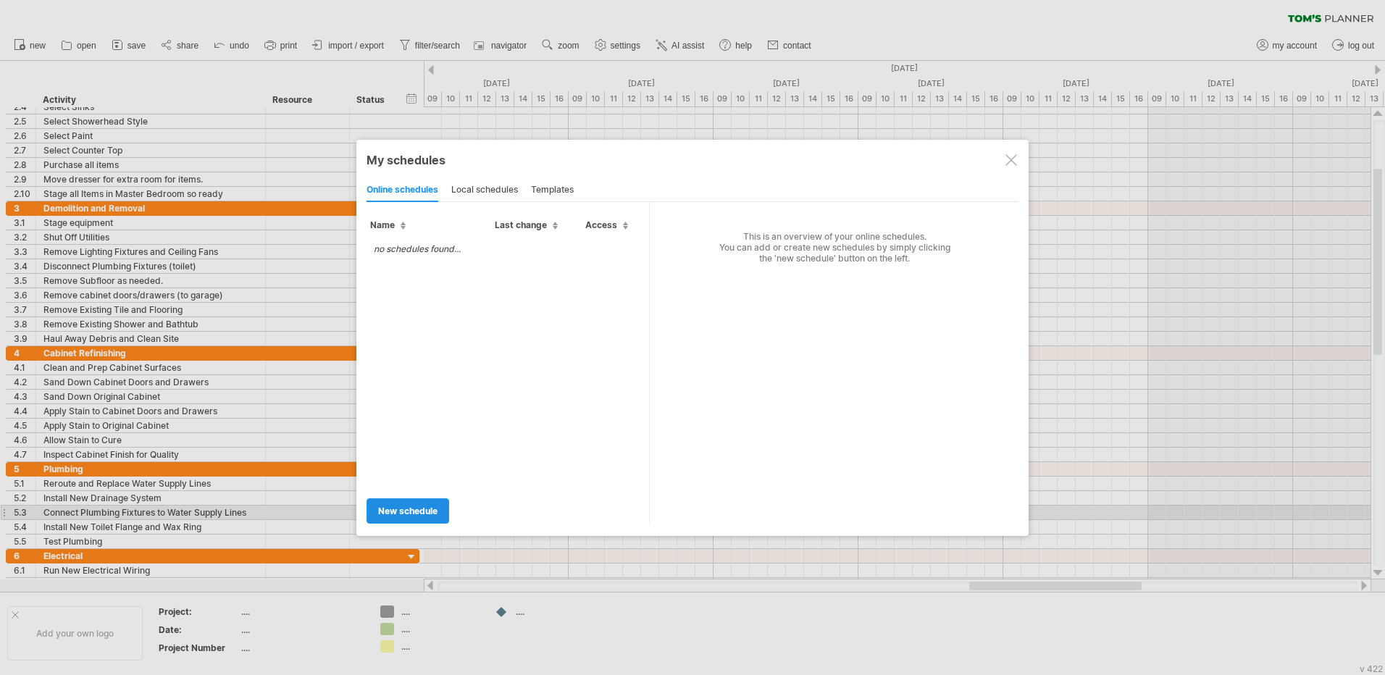
click at [418, 508] on span "new schedule" at bounding box center [407, 510] width 59 height 11
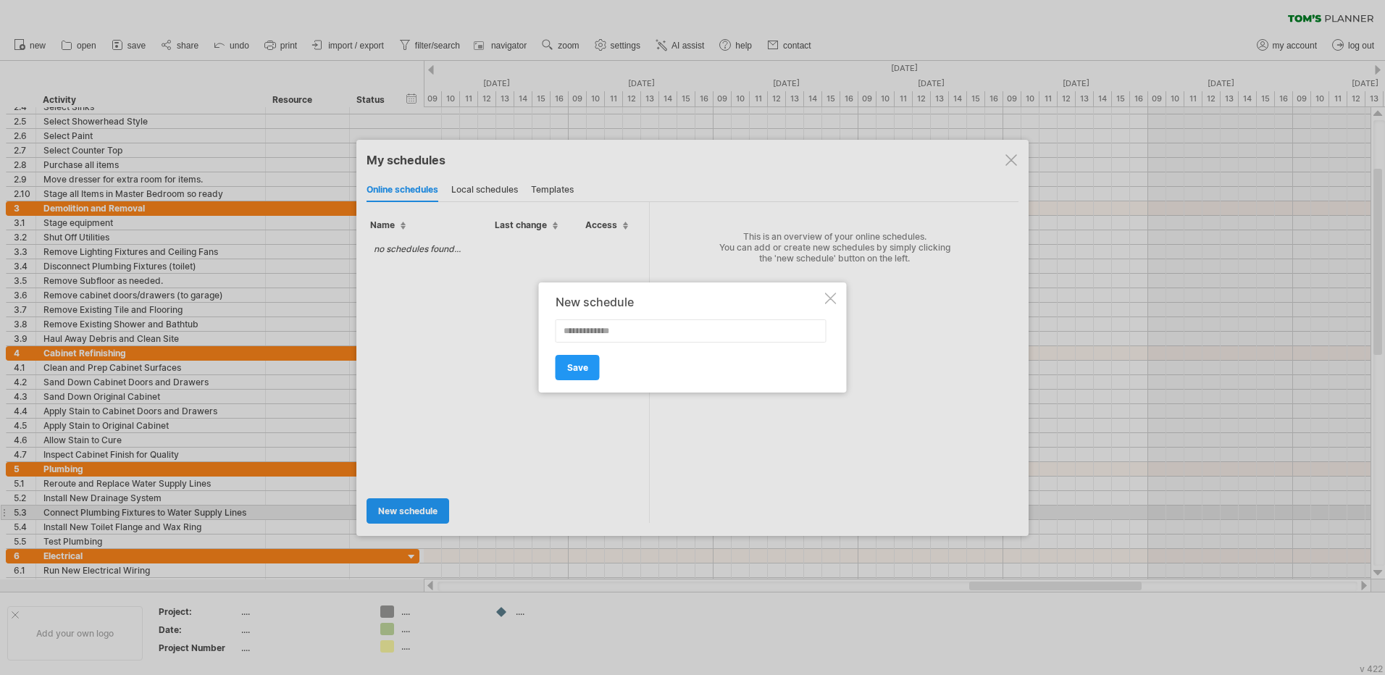
drag, startPoint x: 583, startPoint y: 334, endPoint x: 576, endPoint y: 333, distance: 7.3
click at [576, 333] on input "text" at bounding box center [690, 330] width 271 height 23
type input "**********"
click at [580, 375] on link "Save" at bounding box center [577, 367] width 44 height 25
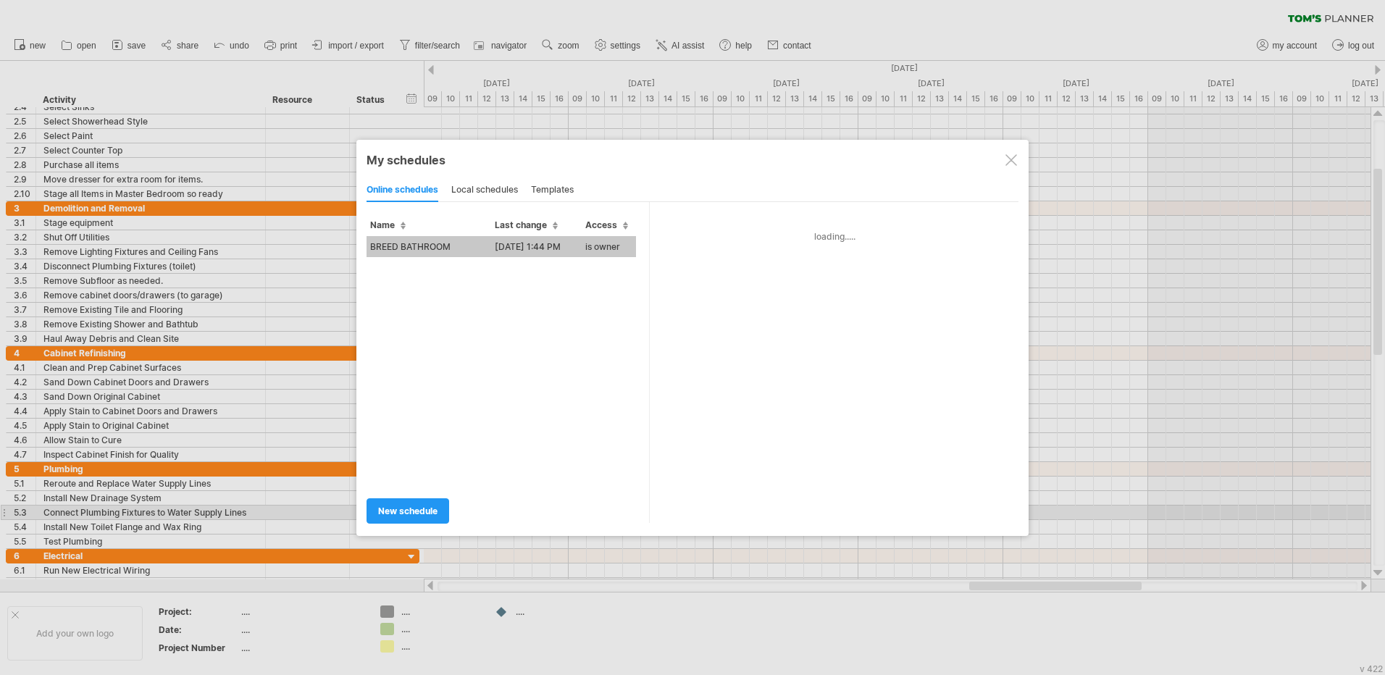
type input "**********"
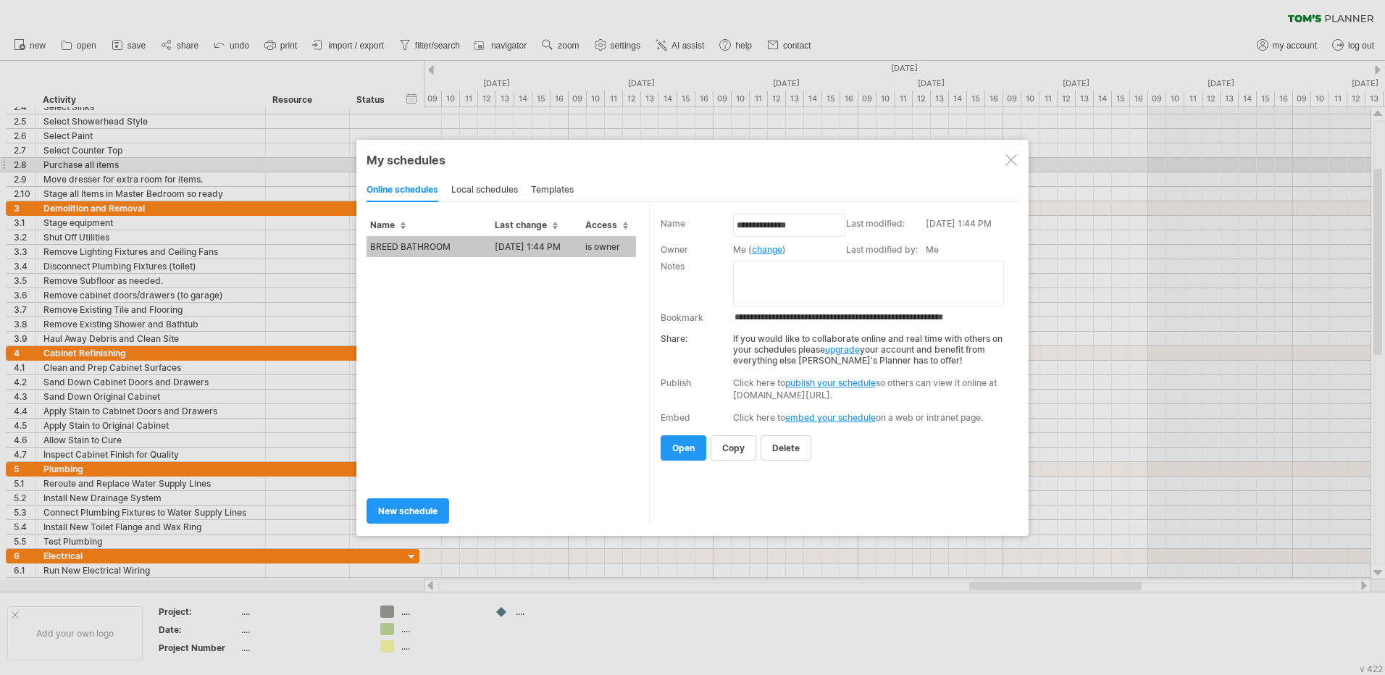
click at [1014, 163] on div at bounding box center [1011, 160] width 12 height 12
